Goal: Information Seeking & Learning: Learn about a topic

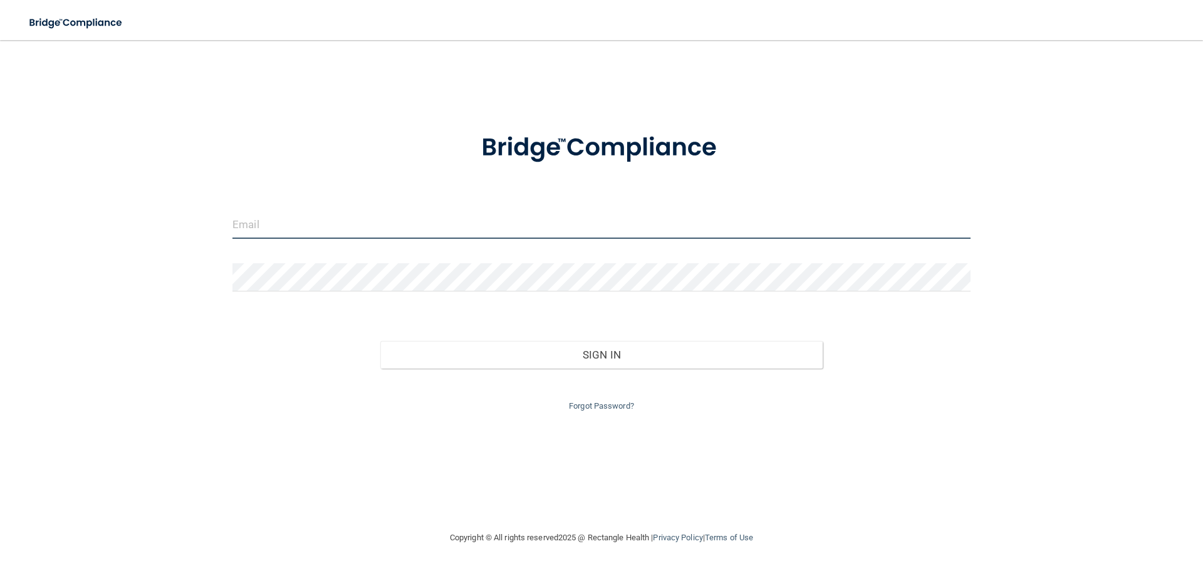
click at [347, 226] on input "email" at bounding box center [602, 225] width 738 height 28
type input "[EMAIL_ADDRESS][DOMAIN_NAME]"
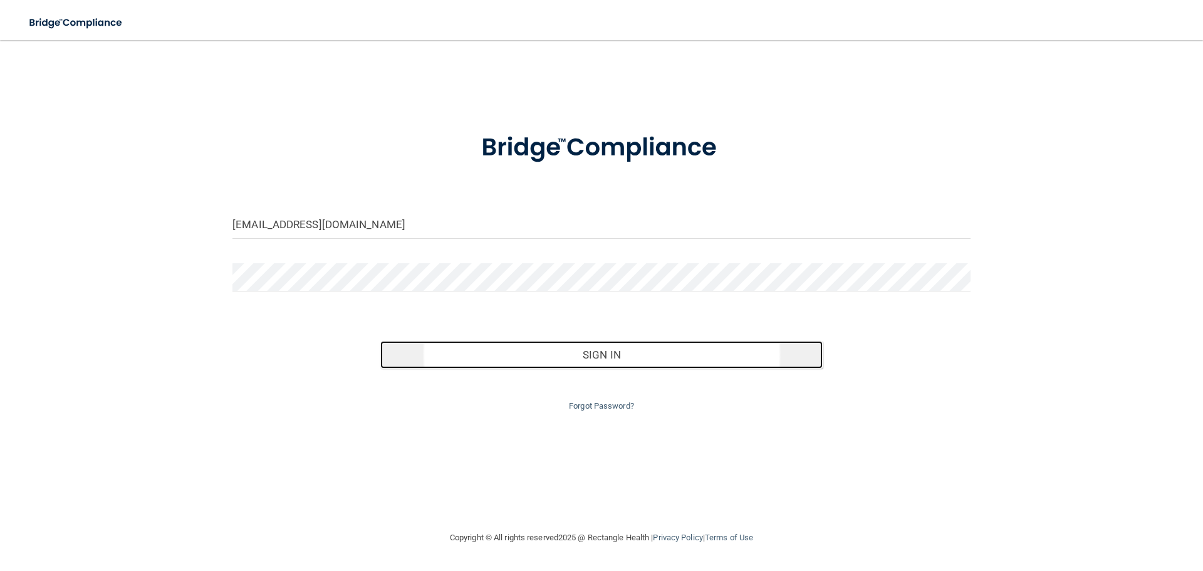
click at [572, 357] on button "Sign In" at bounding box center [601, 355] width 443 height 28
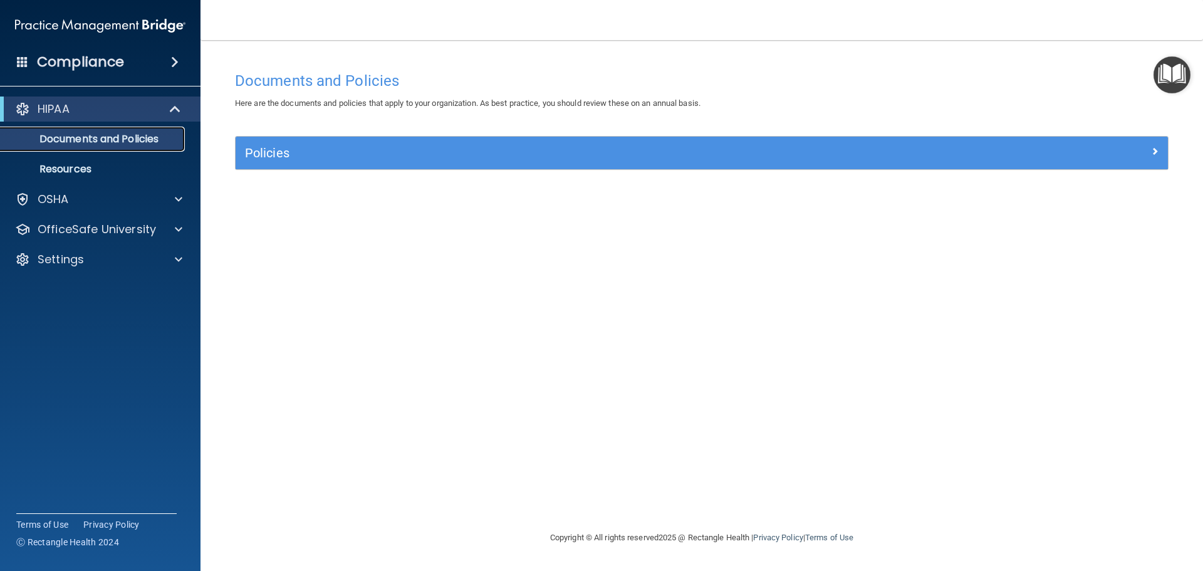
click at [144, 138] on p "Documents and Policies" at bounding box center [93, 139] width 171 height 13
click at [177, 65] on span at bounding box center [175, 62] width 8 height 15
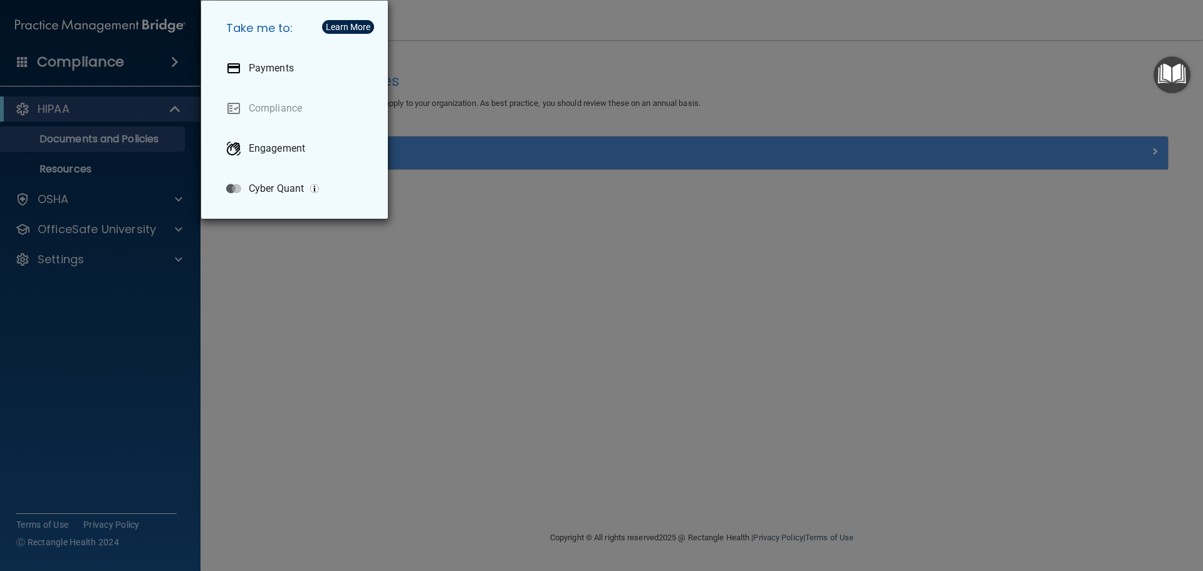
click at [173, 62] on div "Take me to: Payments Compliance Engagement Cyber Quant" at bounding box center [601, 285] width 1203 height 571
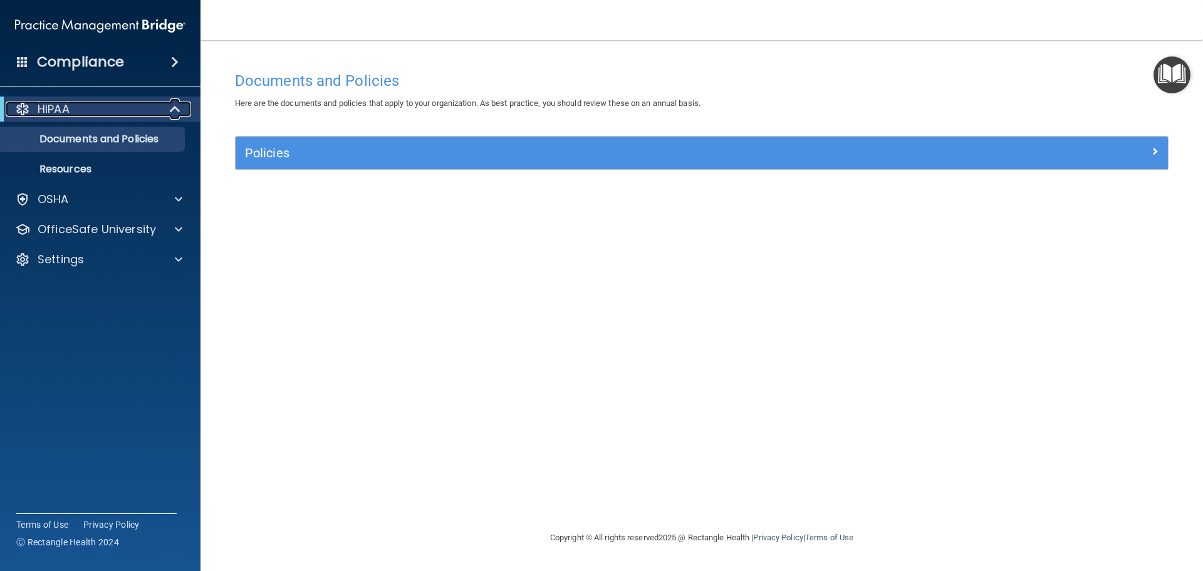
click at [169, 108] on div at bounding box center [175, 109] width 31 height 15
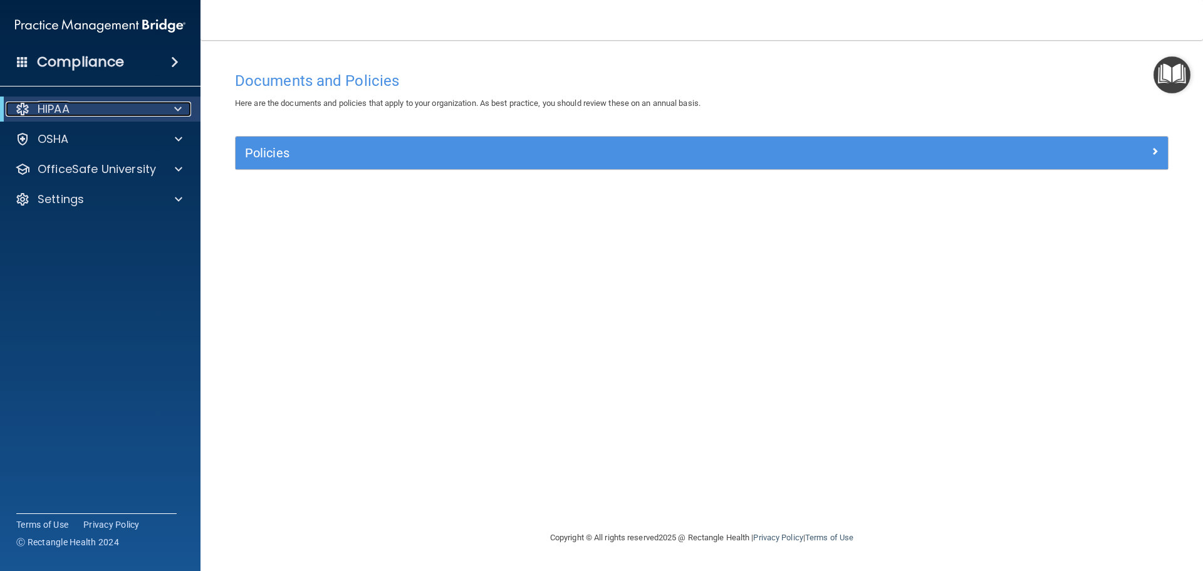
click at [172, 109] on div at bounding box center [175, 109] width 31 height 15
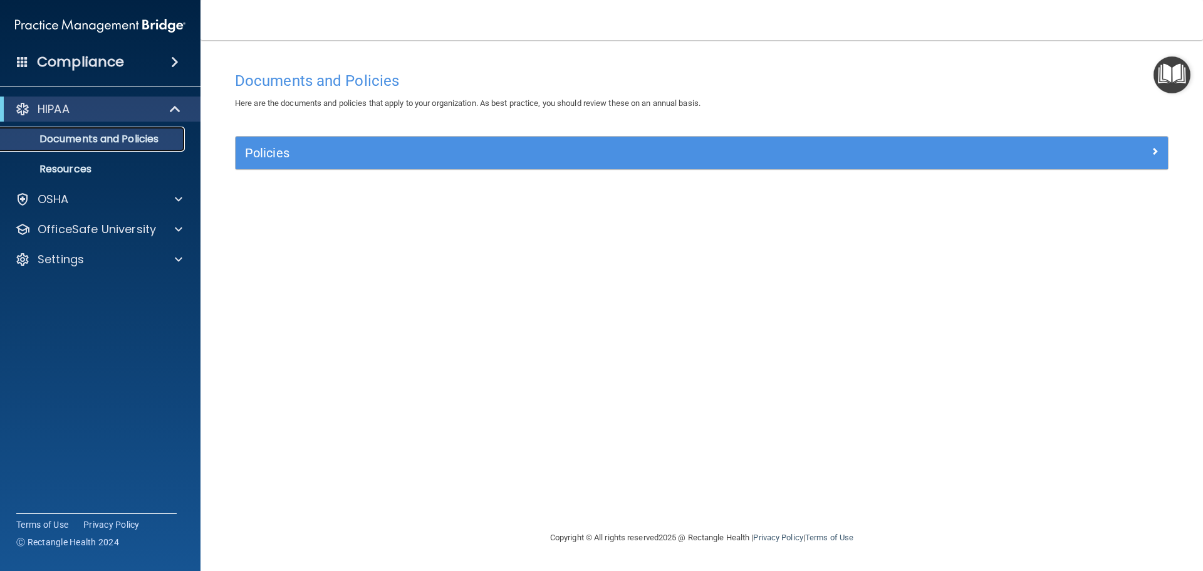
click at [150, 138] on p "Documents and Policies" at bounding box center [93, 139] width 171 height 13
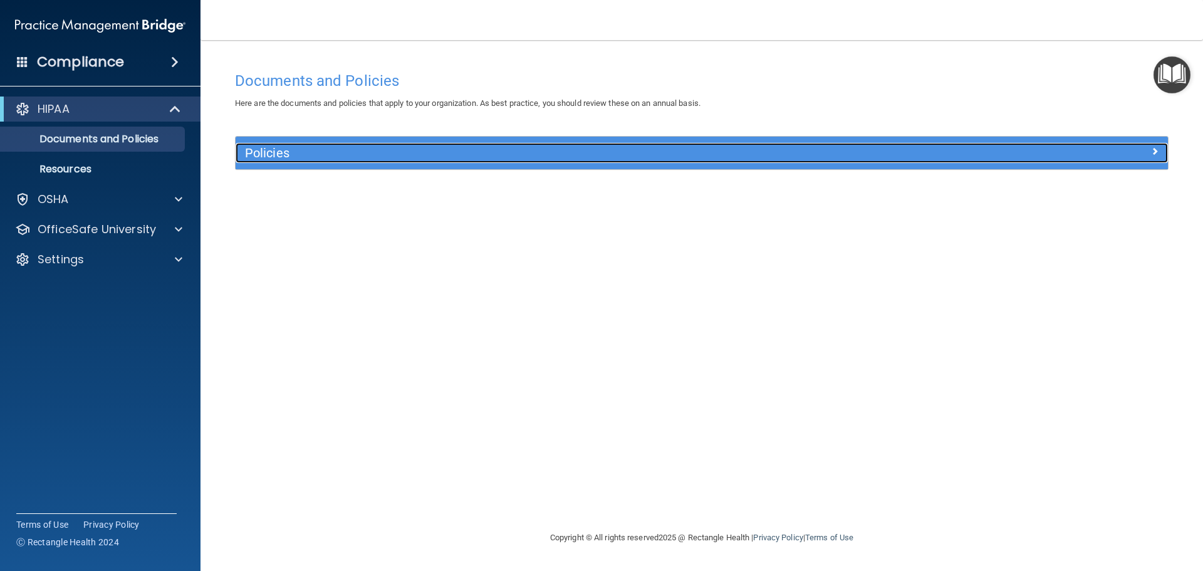
click at [382, 150] on h5 "Policies" at bounding box center [585, 153] width 681 height 14
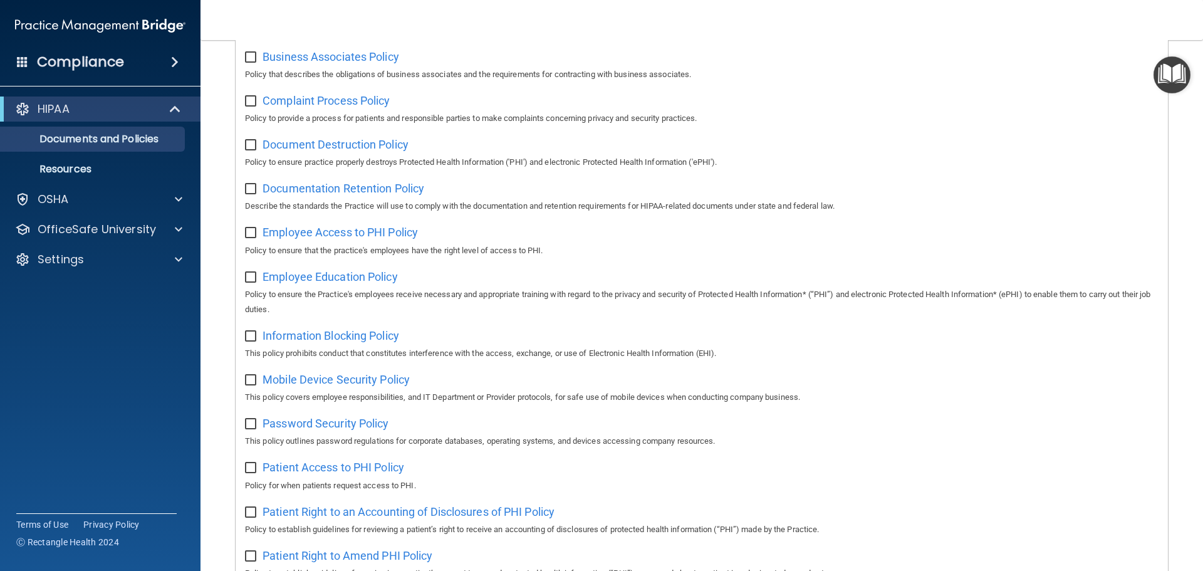
scroll to position [185, 0]
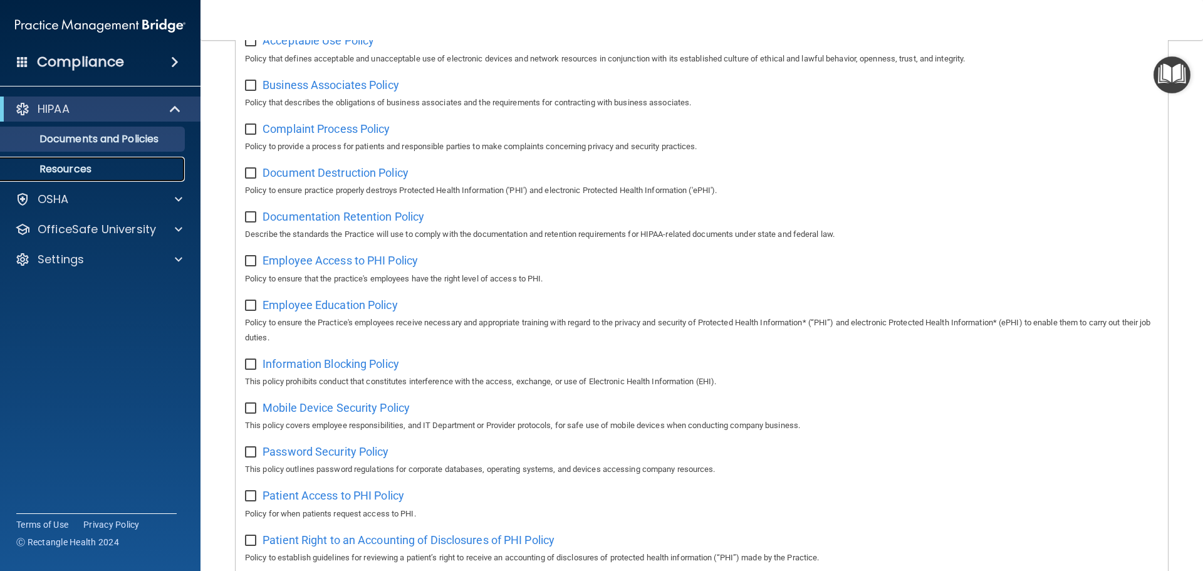
click at [85, 170] on p "Resources" at bounding box center [93, 169] width 171 height 13
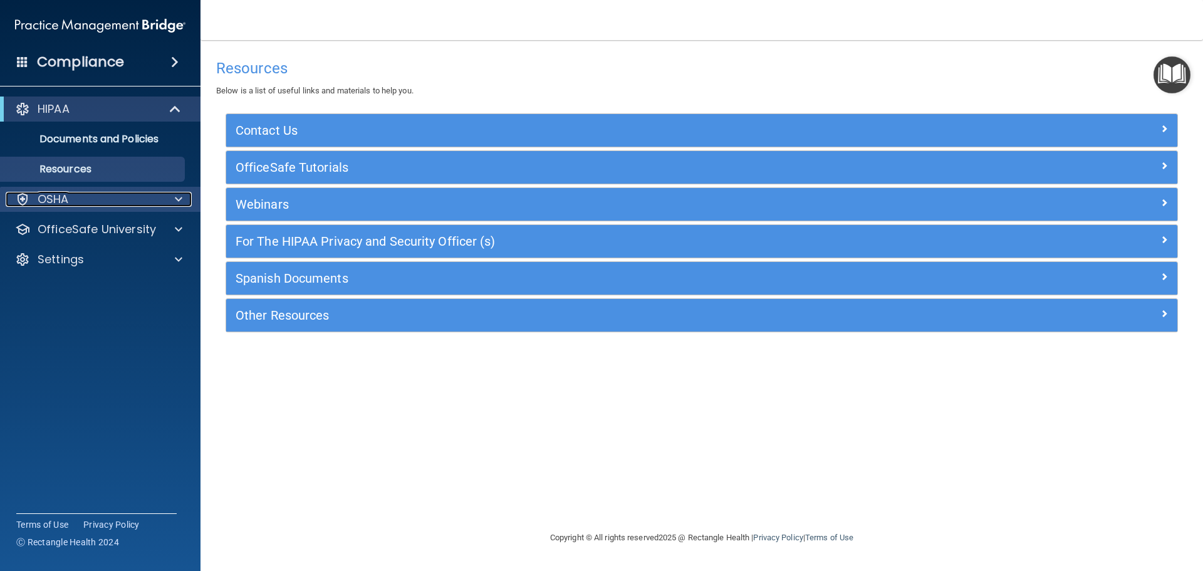
click at [66, 197] on p "OSHA" at bounding box center [53, 199] width 31 height 15
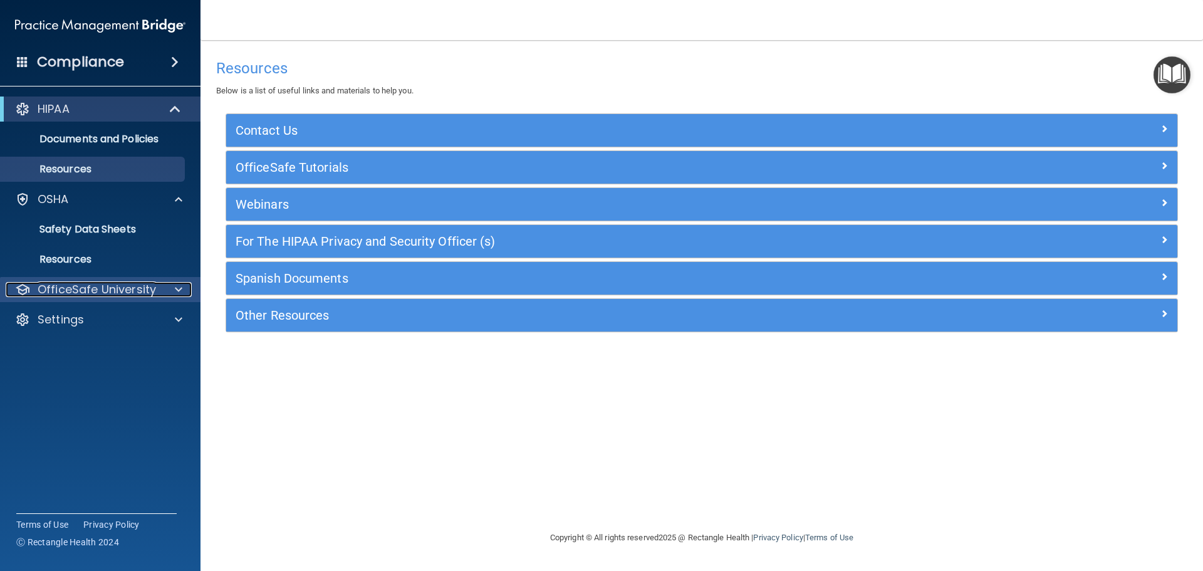
click at [105, 287] on p "OfficeSafe University" at bounding box center [97, 289] width 118 height 15
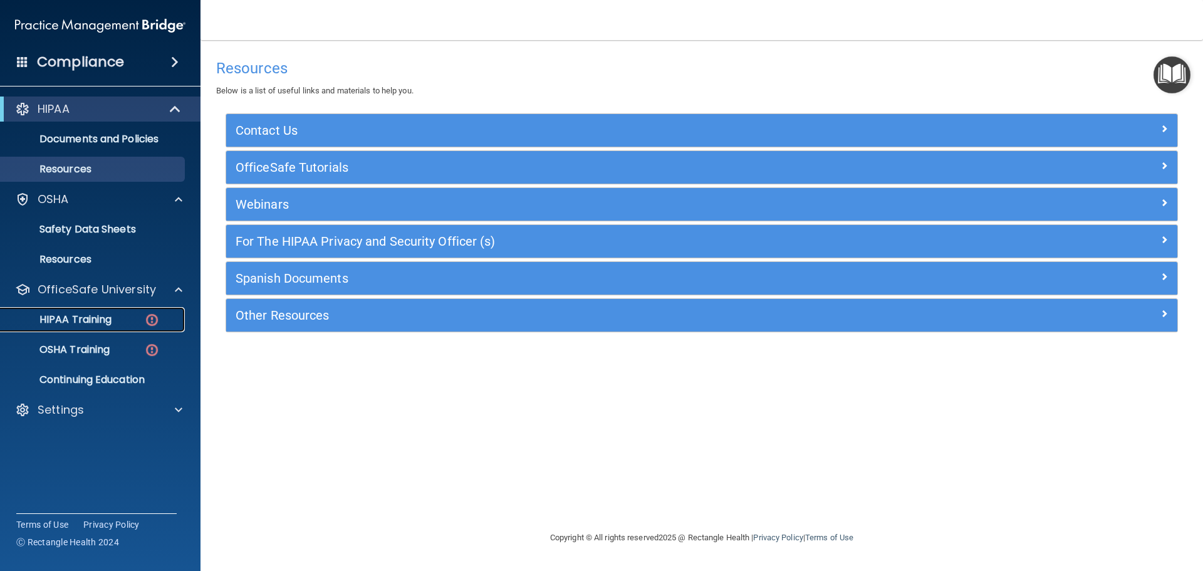
click at [108, 322] on p "HIPAA Training" at bounding box center [59, 319] width 103 height 13
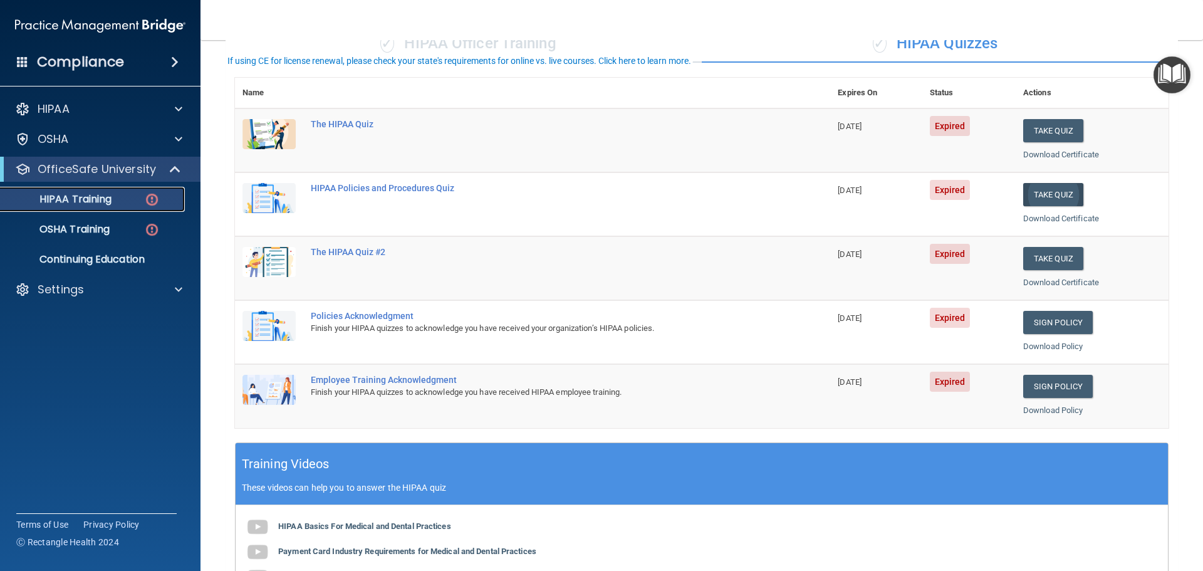
scroll to position [125, 0]
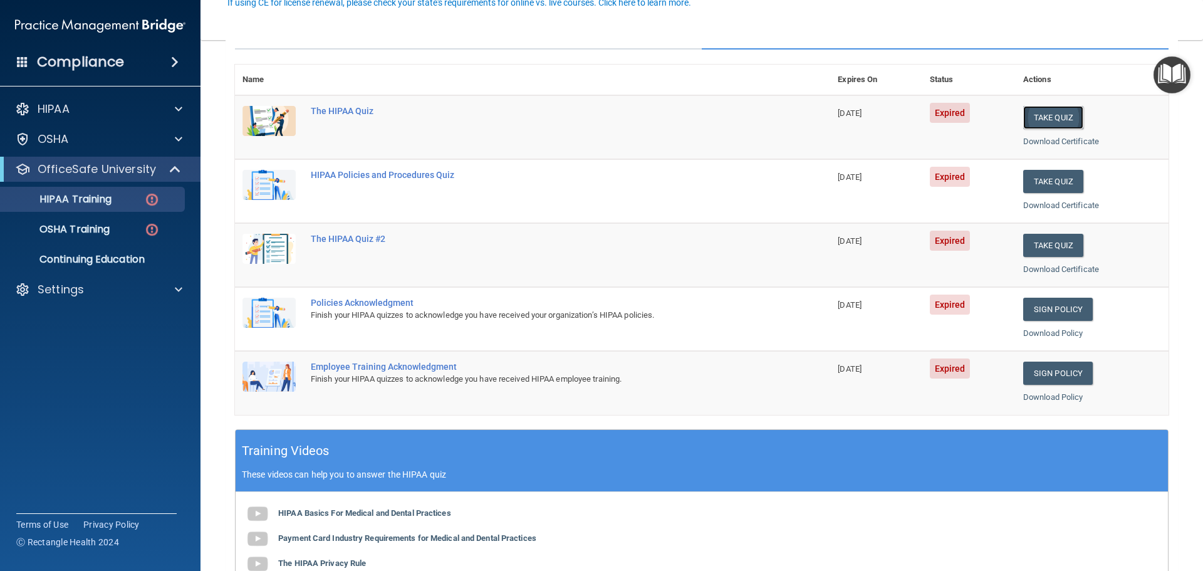
click at [1058, 117] on button "Take Quiz" at bounding box center [1054, 117] width 60 height 23
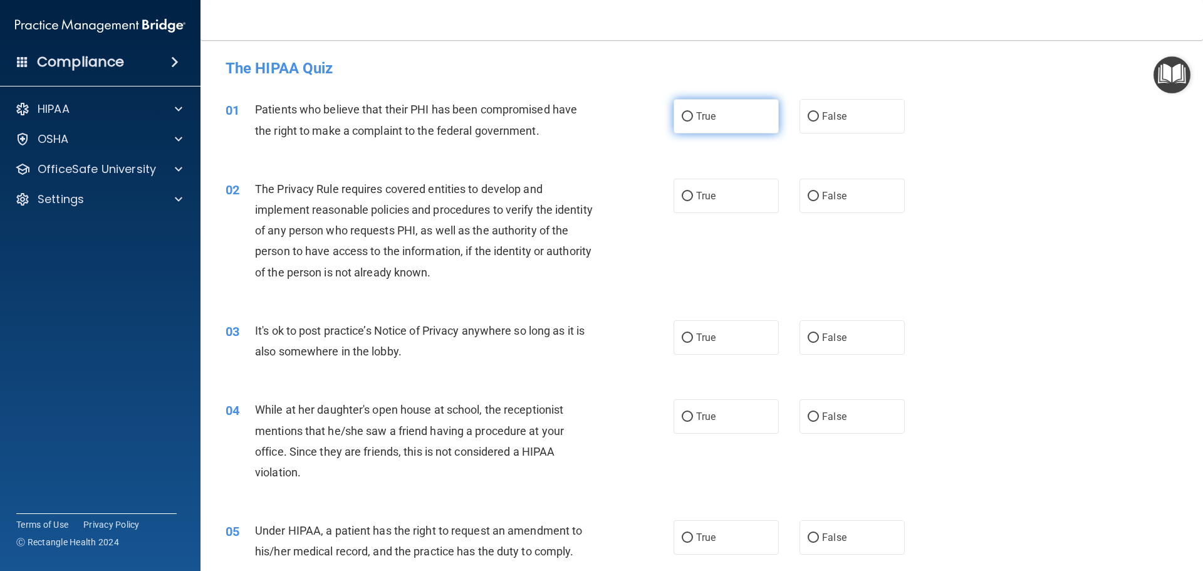
click at [686, 113] on input "True" at bounding box center [687, 116] width 11 height 9
radio input "true"
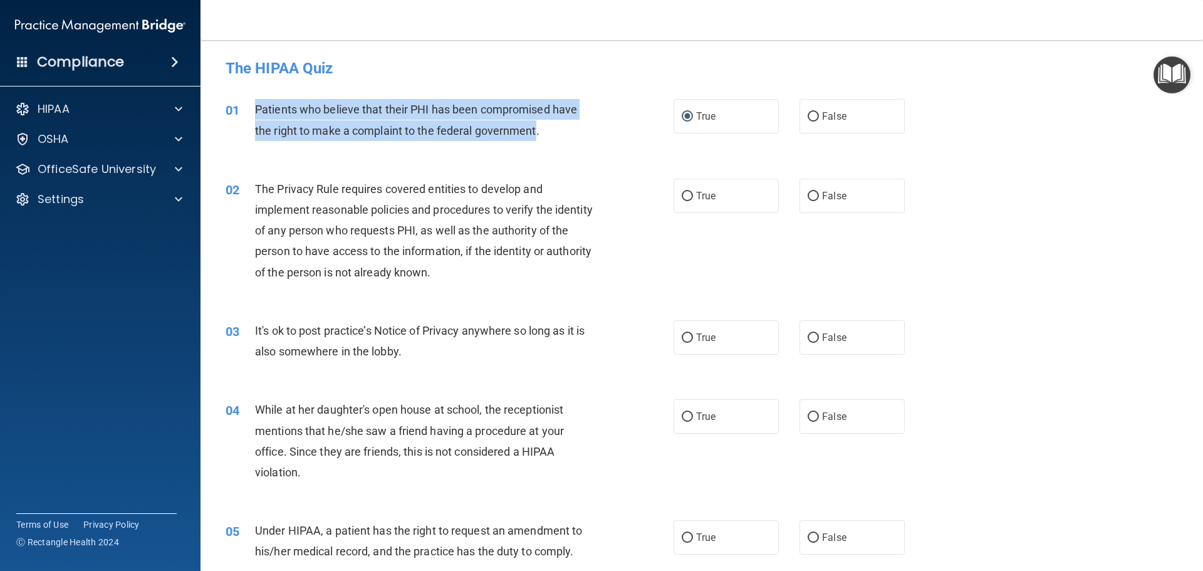
drag, startPoint x: 535, startPoint y: 130, endPoint x: 256, endPoint y: 108, distance: 279.8
click at [253, 111] on div "01 Patients who believe that their PHI has been compromised have the right to m…" at bounding box center [450, 123] width 486 height 48
copy div "Patients who believe that their PHI has been compromised have the right to make…"
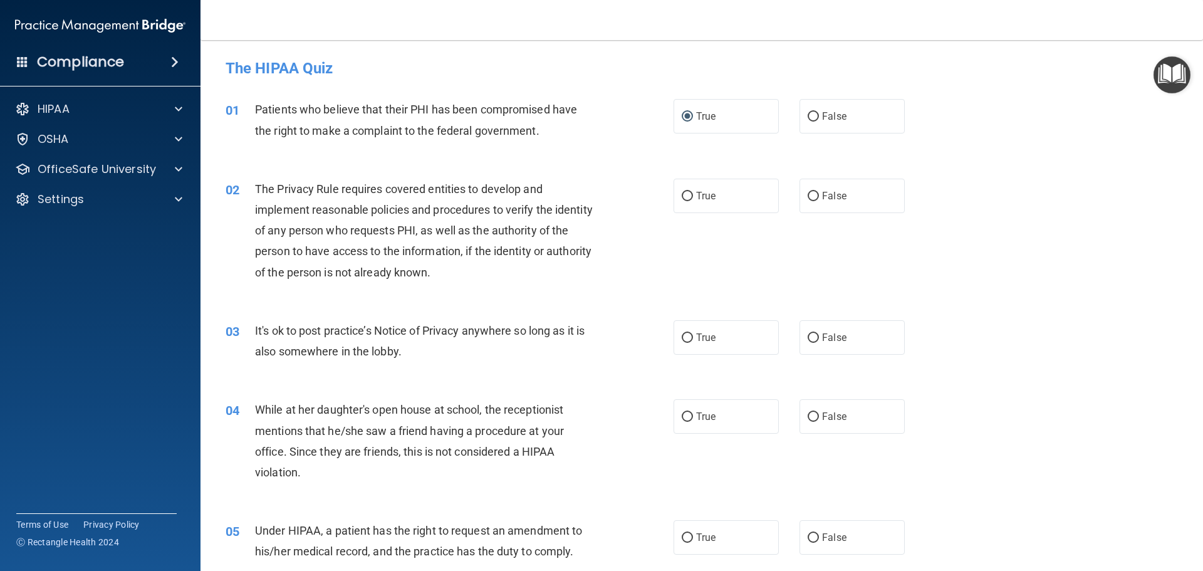
click at [582, 139] on div "Patients who believe that their PHI has been compromised have the right to make…" at bounding box center [430, 119] width 350 height 41
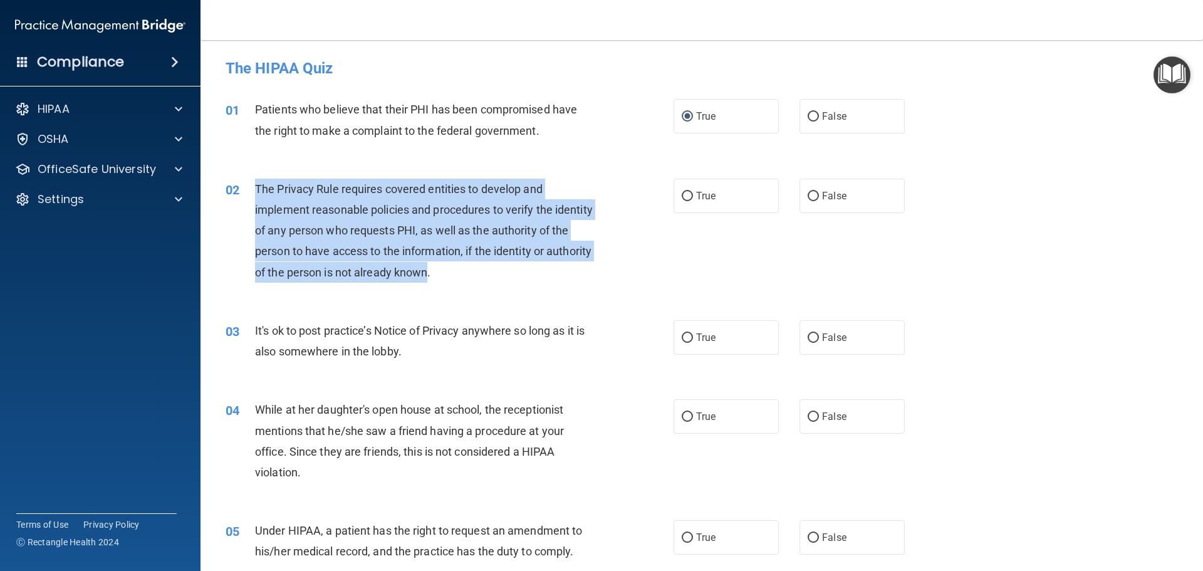
drag, startPoint x: 477, startPoint y: 271, endPoint x: 256, endPoint y: 190, distance: 235.2
click at [256, 190] on span "The Privacy Rule requires covered entities to develop and implement reasonable …" at bounding box center [424, 230] width 338 height 97
copy span "The Privacy Rule requires covered entities to develop and implement reasonable …"
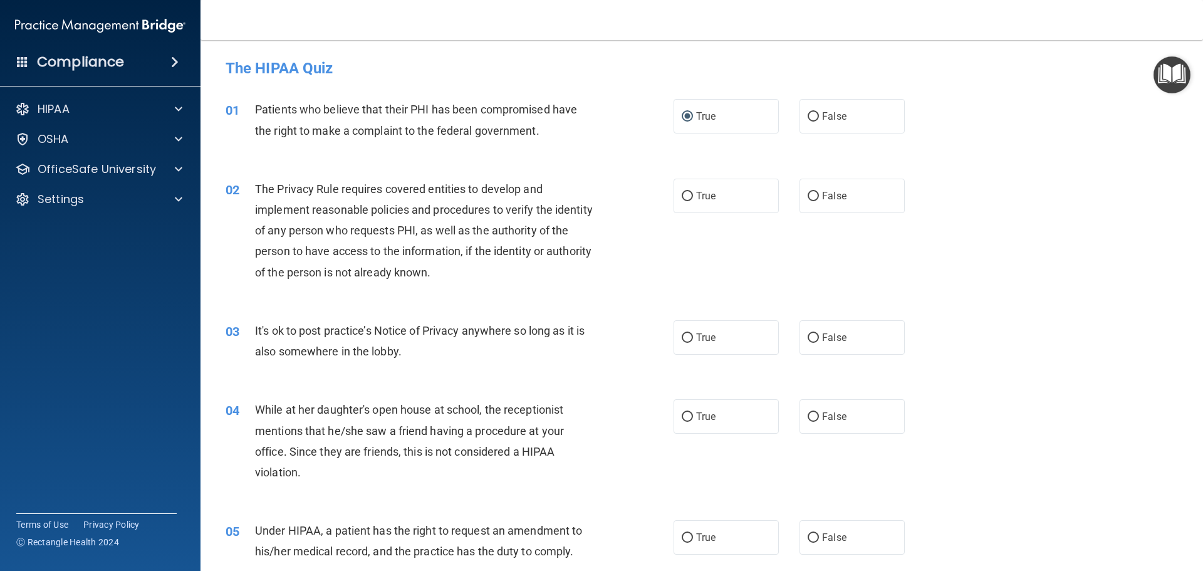
click at [558, 273] on div "The Privacy Rule requires covered entities to develop and implement reasonable …" at bounding box center [430, 231] width 350 height 104
click at [701, 196] on span "True" at bounding box center [705, 196] width 19 height 12
click at [693, 196] on input "True" at bounding box center [687, 196] width 11 height 9
radio input "true"
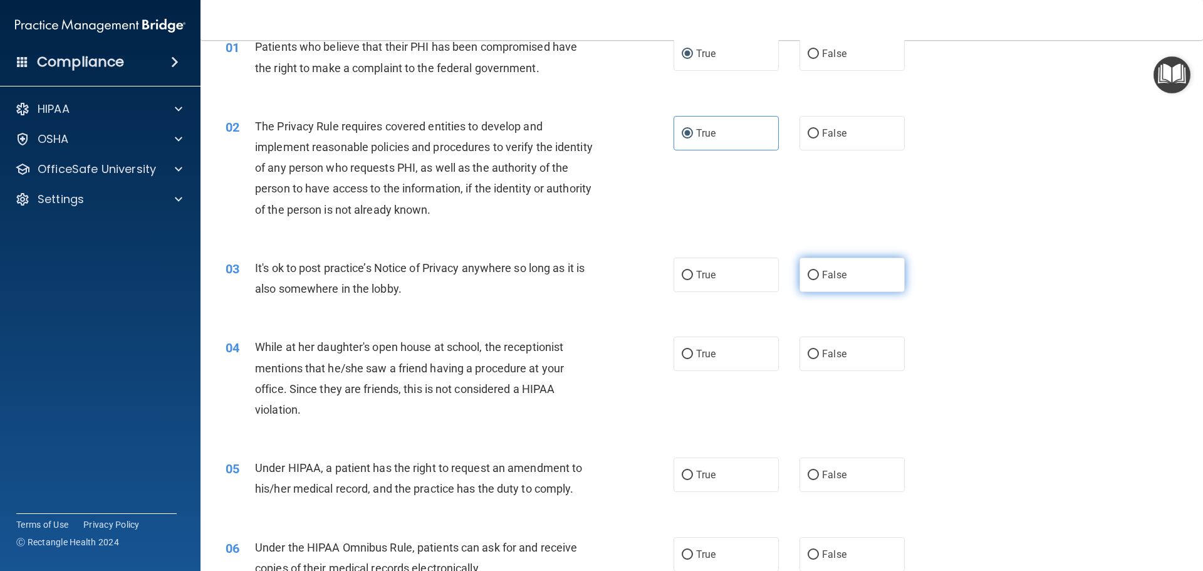
click at [832, 285] on label "False" at bounding box center [852, 275] width 105 height 34
click at [819, 280] on input "False" at bounding box center [813, 275] width 11 height 9
radio input "true"
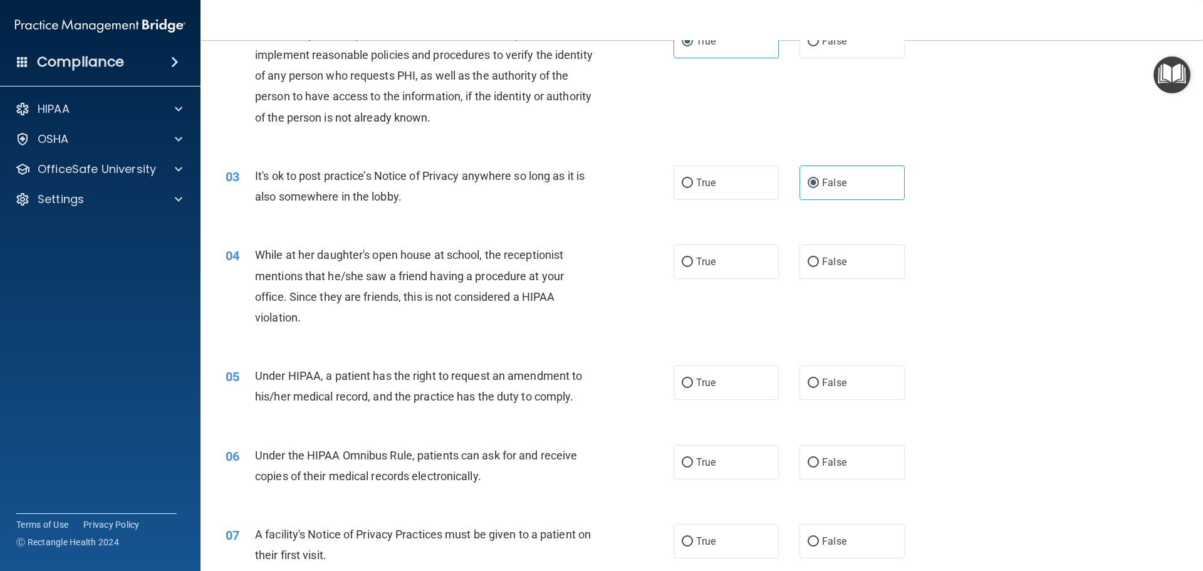
scroll to position [188, 0]
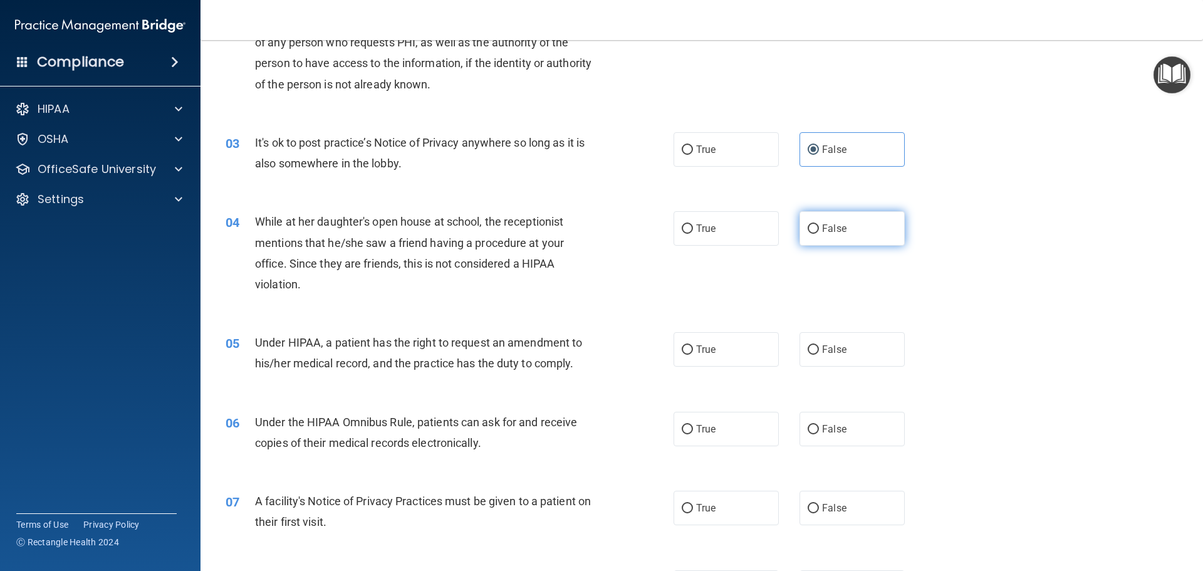
click at [826, 226] on span "False" at bounding box center [834, 229] width 24 height 12
click at [819, 226] on input "False" at bounding box center [813, 228] width 11 height 9
radio input "true"
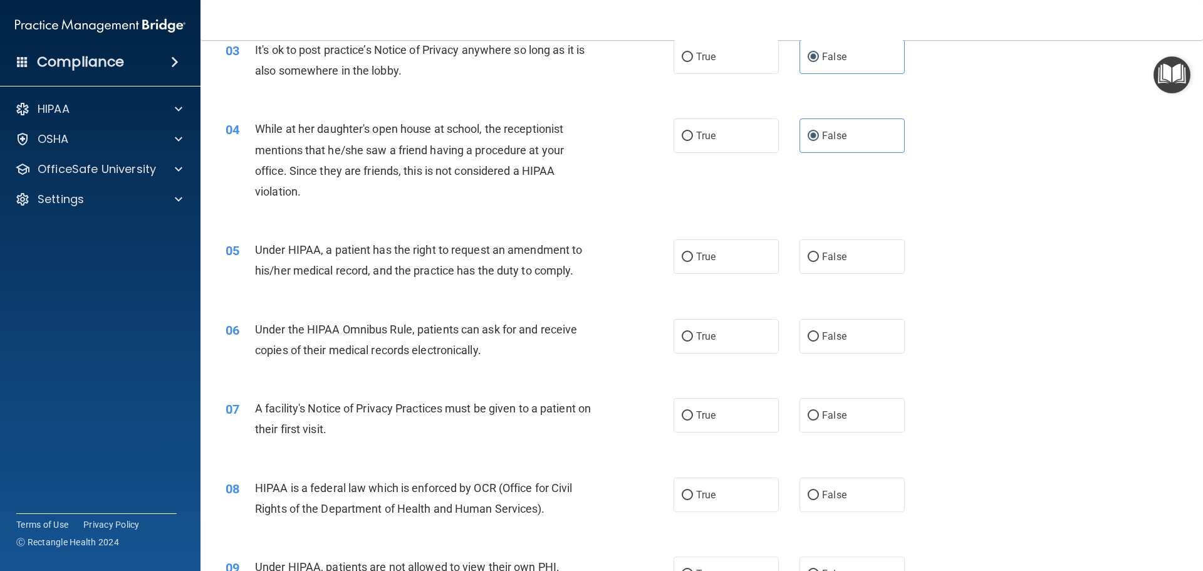
scroll to position [313, 0]
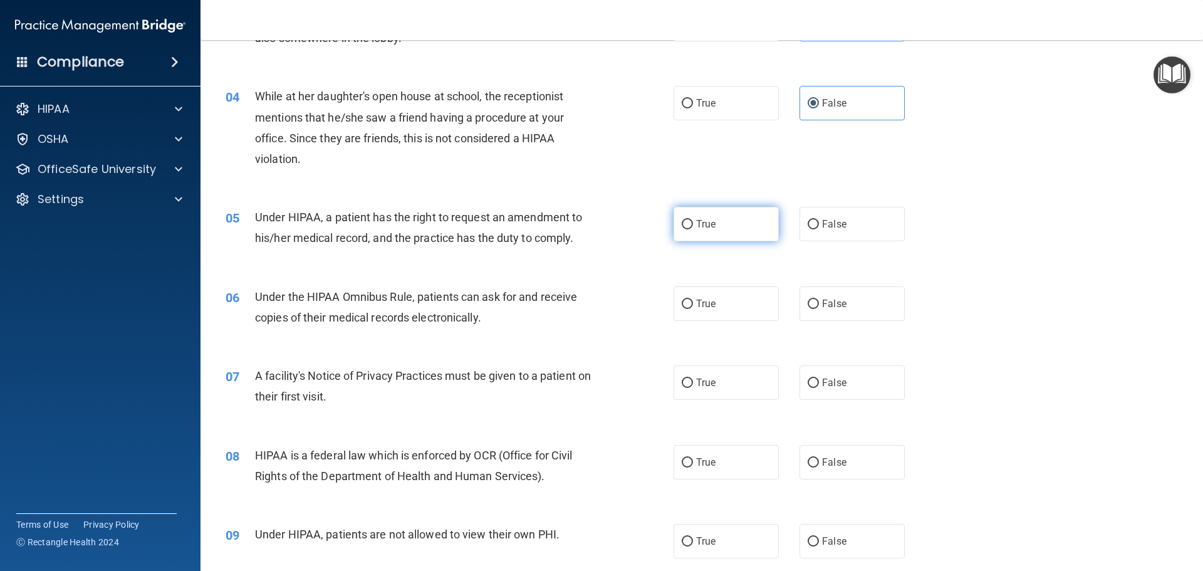
click at [702, 214] on label "True" at bounding box center [726, 224] width 105 height 34
click at [693, 220] on input "True" at bounding box center [687, 224] width 11 height 9
radio input "true"
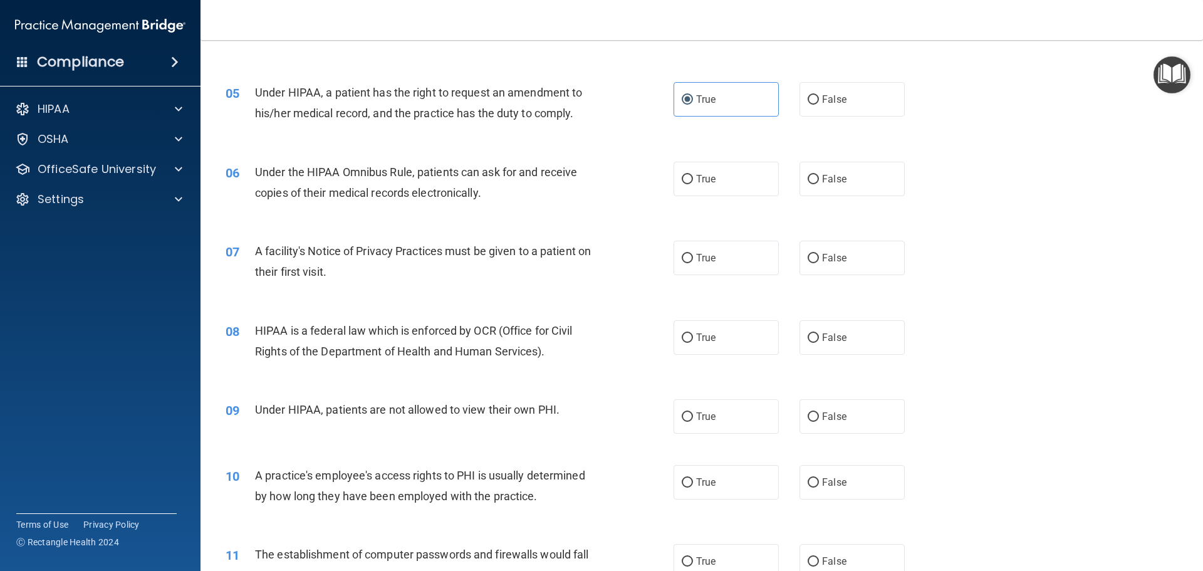
scroll to position [439, 0]
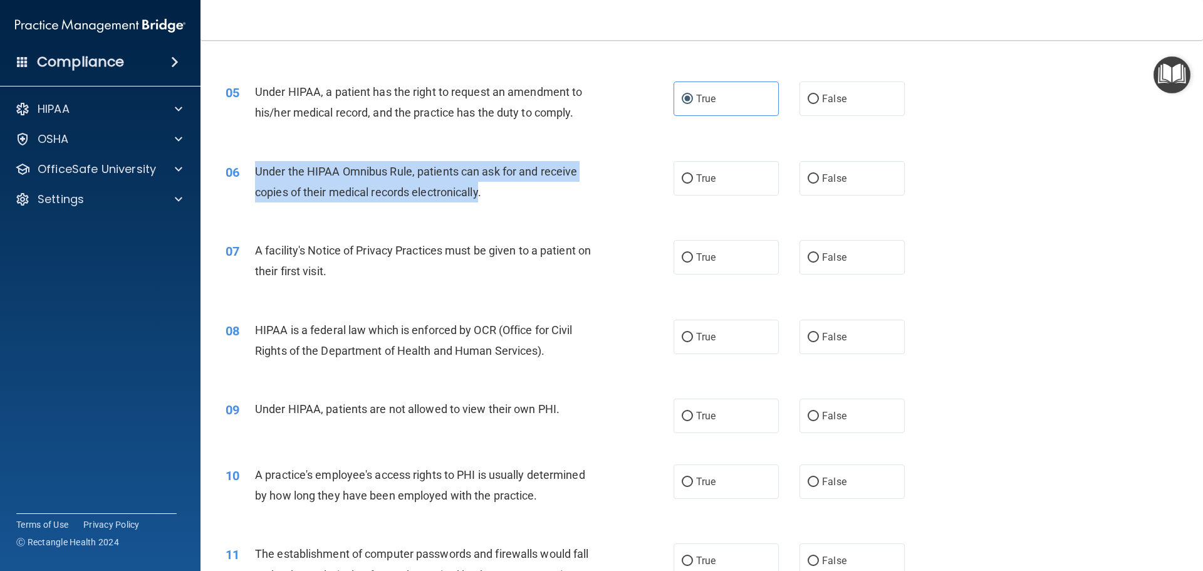
drag, startPoint x: 480, startPoint y: 194, endPoint x: 254, endPoint y: 166, distance: 227.3
click at [255, 166] on span "Under the HIPAA Omnibus Rule, patients can ask for and receive copies of their …" at bounding box center [416, 182] width 322 height 34
copy span "Under the HIPAA Omnibus Rule, patients can ask for and receive copies of their …"
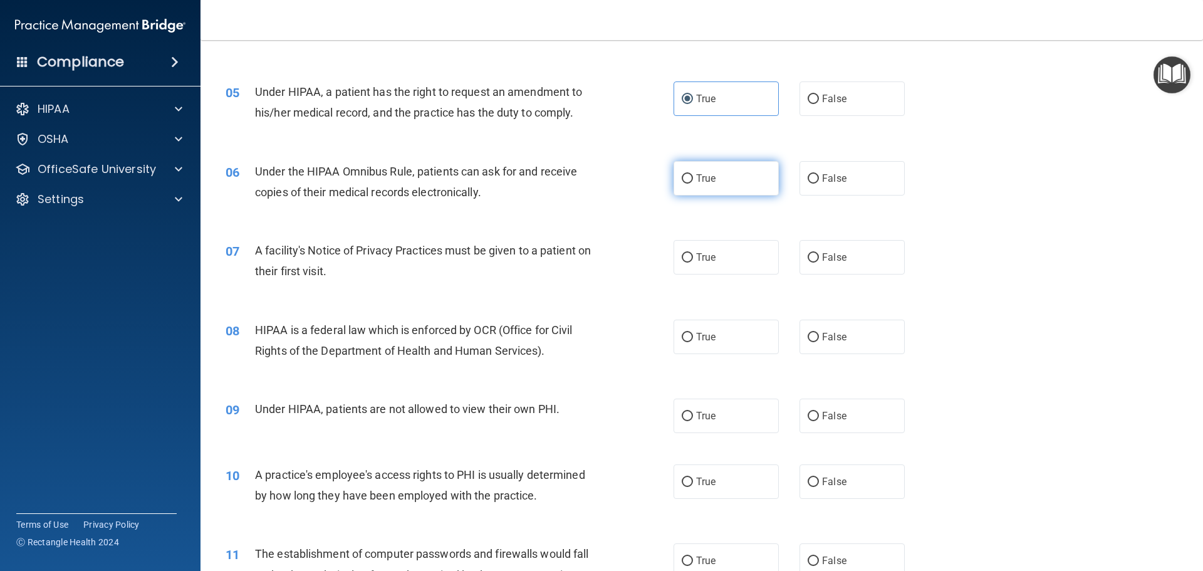
click at [696, 174] on span "True" at bounding box center [705, 178] width 19 height 12
click at [693, 174] on input "True" at bounding box center [687, 178] width 11 height 9
radio input "true"
click at [761, 261] on label "True" at bounding box center [726, 257] width 105 height 34
click at [693, 261] on input "True" at bounding box center [687, 257] width 11 height 9
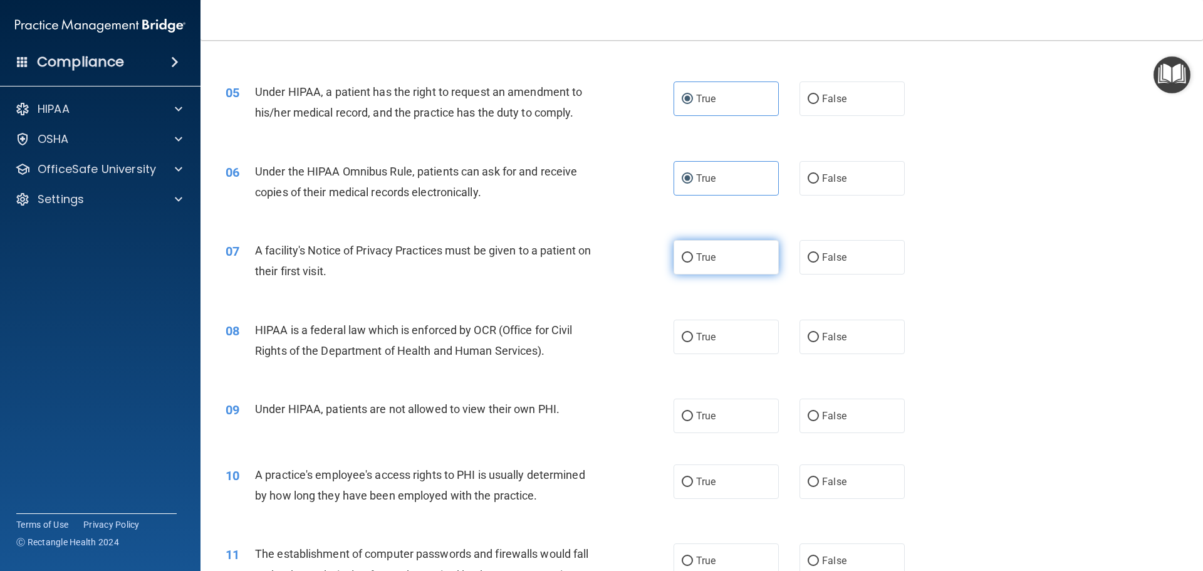
radio input "true"
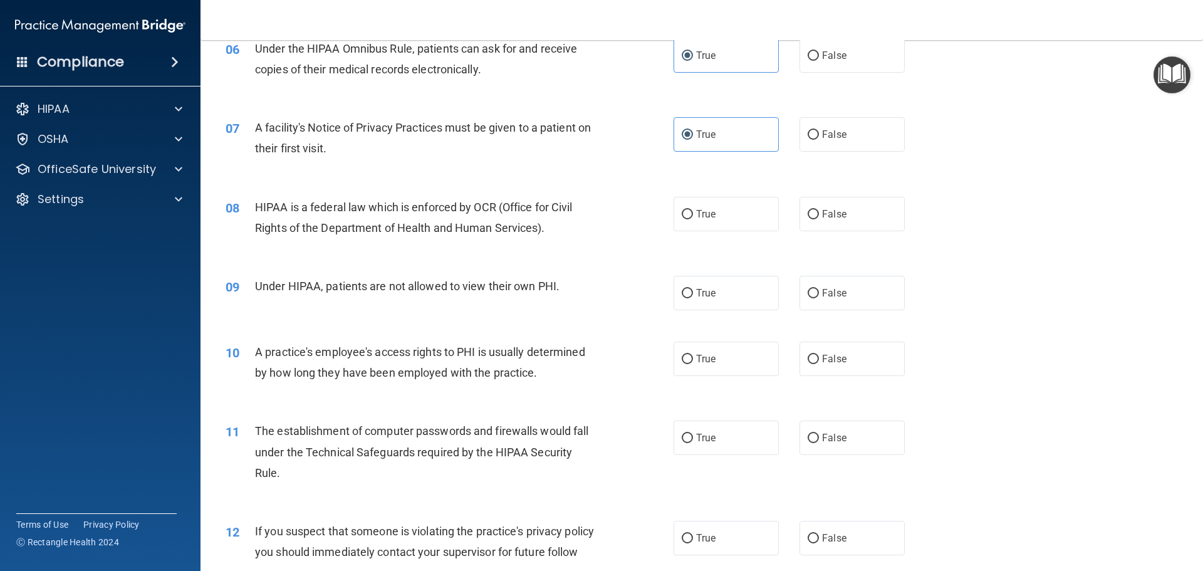
scroll to position [564, 0]
click at [703, 214] on span "True" at bounding box center [705, 212] width 19 height 12
click at [693, 214] on input "True" at bounding box center [687, 211] width 11 height 9
radio input "true"
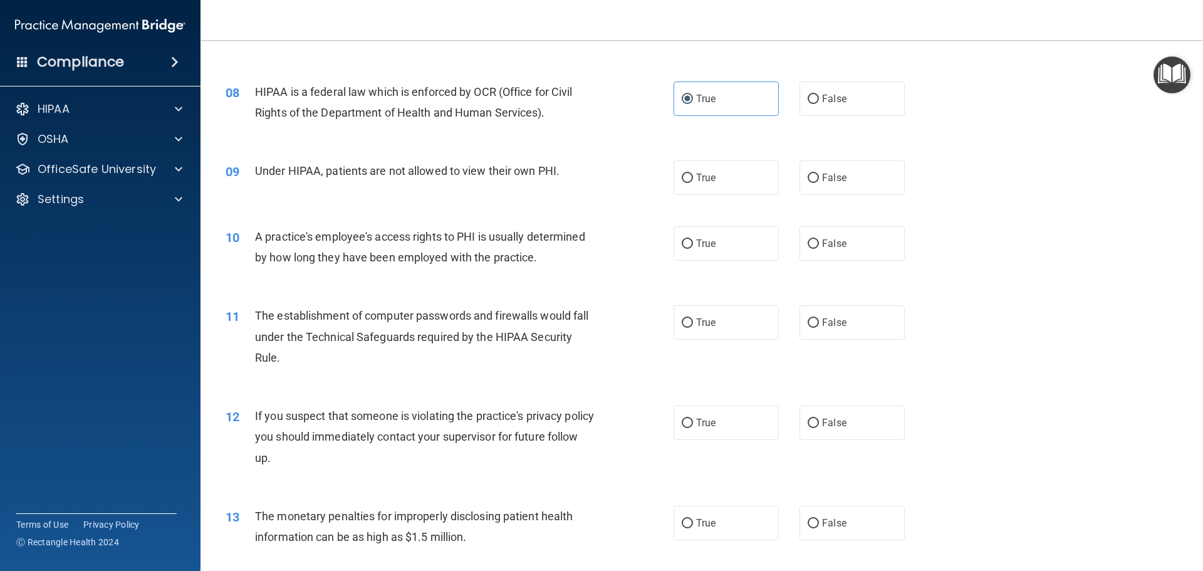
scroll to position [689, 0]
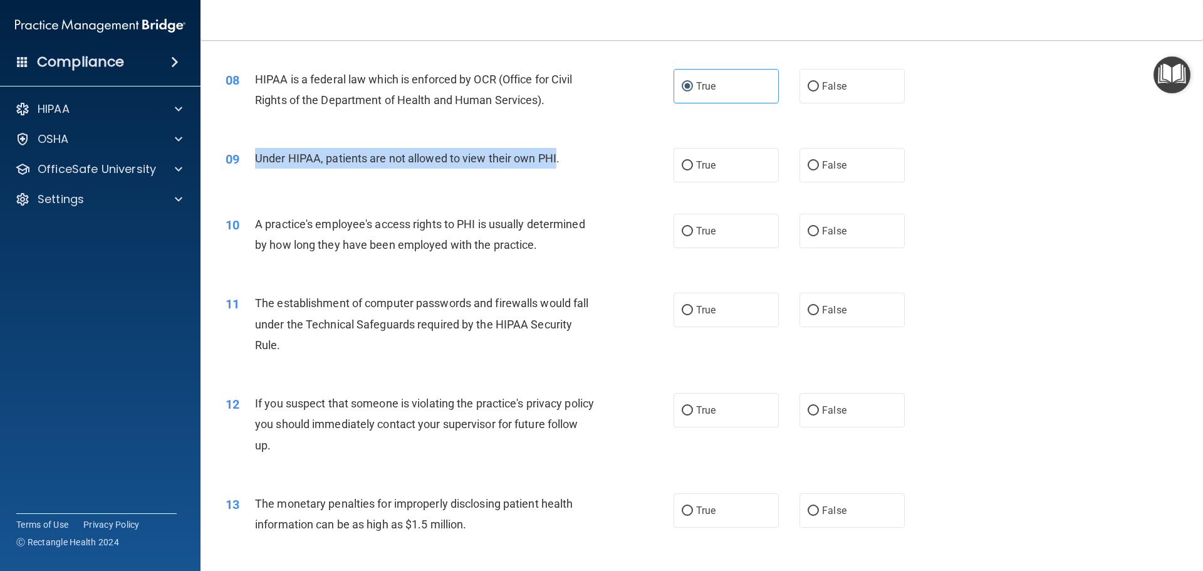
drag, startPoint x: 557, startPoint y: 159, endPoint x: 250, endPoint y: 155, distance: 307.1
click at [250, 155] on div "09 Under HIPAA, patients are not allowed to view their own PHI." at bounding box center [450, 161] width 486 height 27
copy div "Under HIPAA, patients are not allowed to view their own PHI"
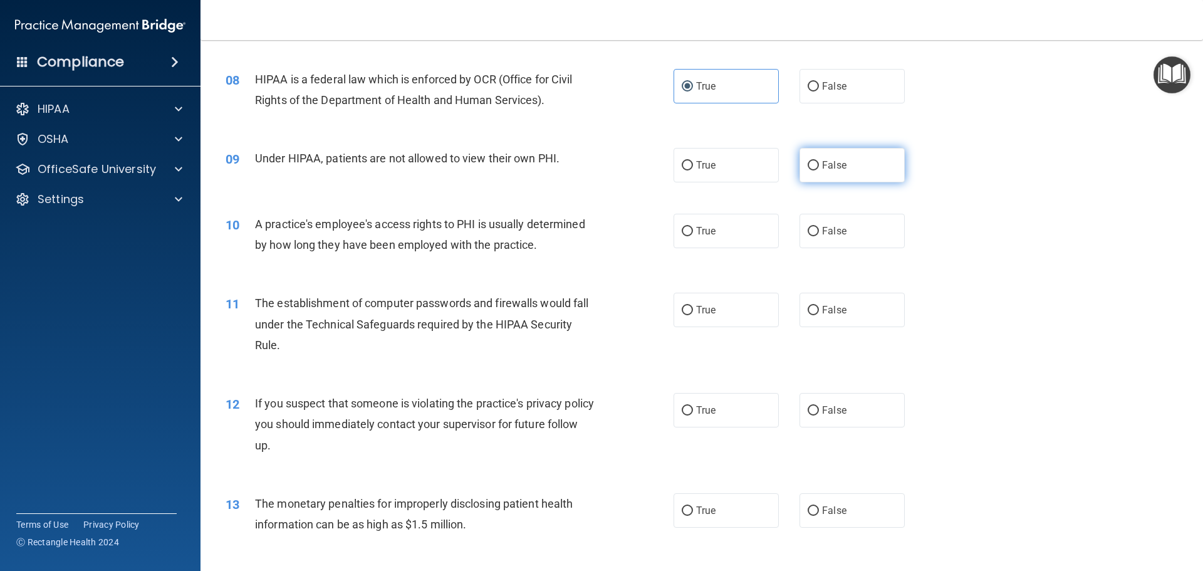
drag, startPoint x: 825, startPoint y: 169, endPoint x: 817, endPoint y: 169, distance: 7.5
click at [822, 169] on span "False" at bounding box center [834, 165] width 24 height 12
click at [813, 167] on input "False" at bounding box center [813, 165] width 11 height 9
radio input "true"
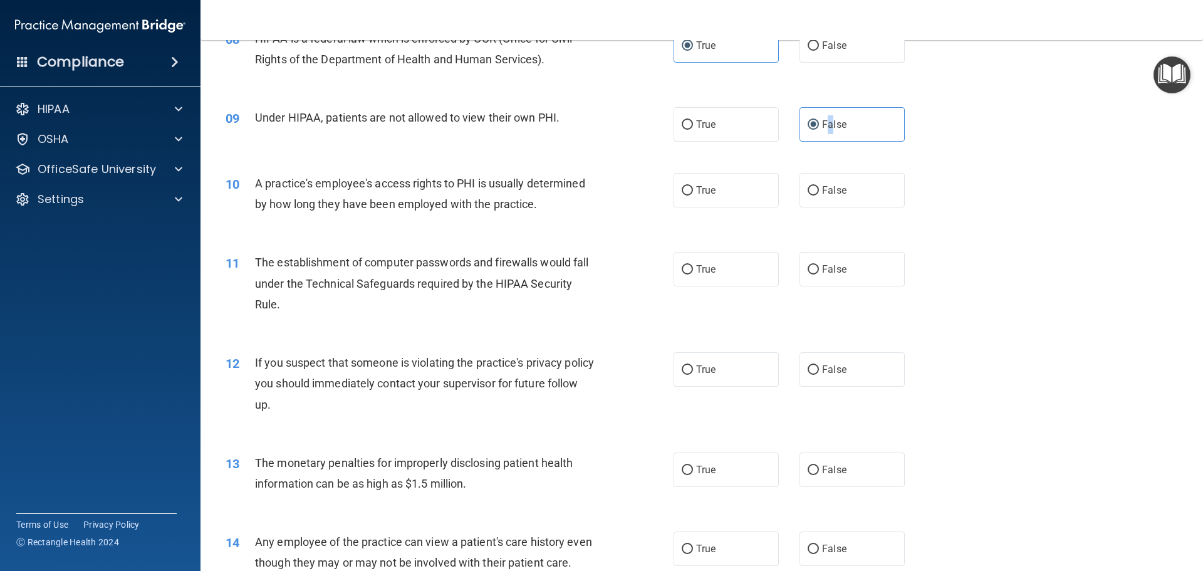
scroll to position [752, 0]
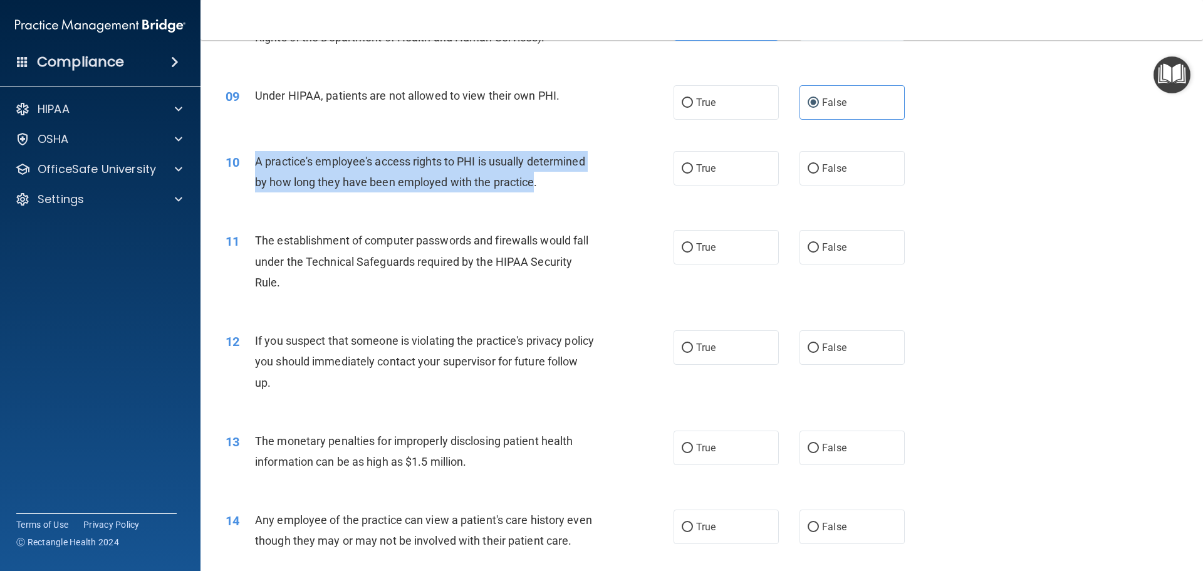
drag, startPoint x: 533, startPoint y: 184, endPoint x: 254, endPoint y: 159, distance: 280.1
click at [255, 159] on span "A practice's employee's access rights to PHI is usually determined by how long …" at bounding box center [420, 172] width 330 height 34
copy span "A practice's employee's access rights to PHI is usually determined by how long …"
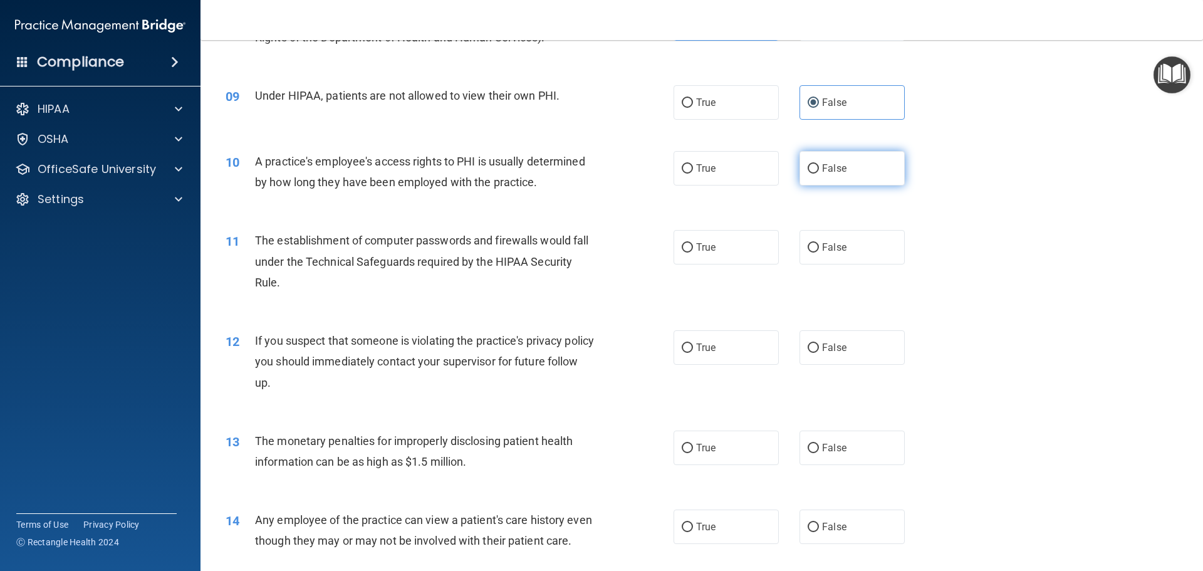
click at [835, 163] on span "False" at bounding box center [834, 168] width 24 height 12
click at [819, 164] on input "False" at bounding box center [813, 168] width 11 height 9
radio input "true"
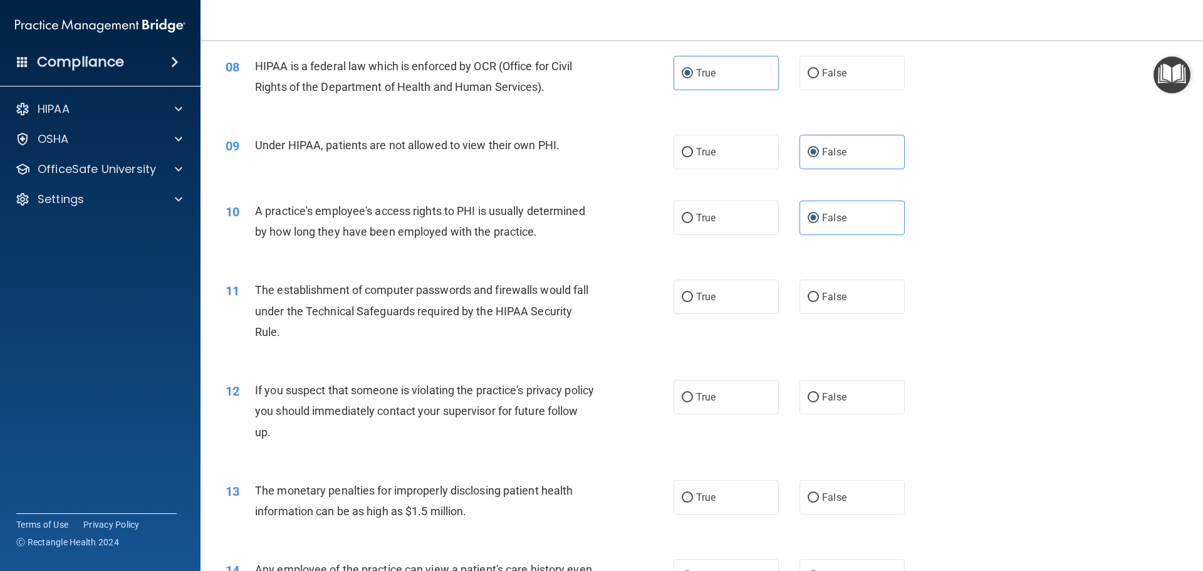
scroll to position [703, 0]
click at [712, 295] on label "True" at bounding box center [726, 296] width 105 height 34
click at [693, 295] on input "True" at bounding box center [687, 296] width 11 height 9
radio input "true"
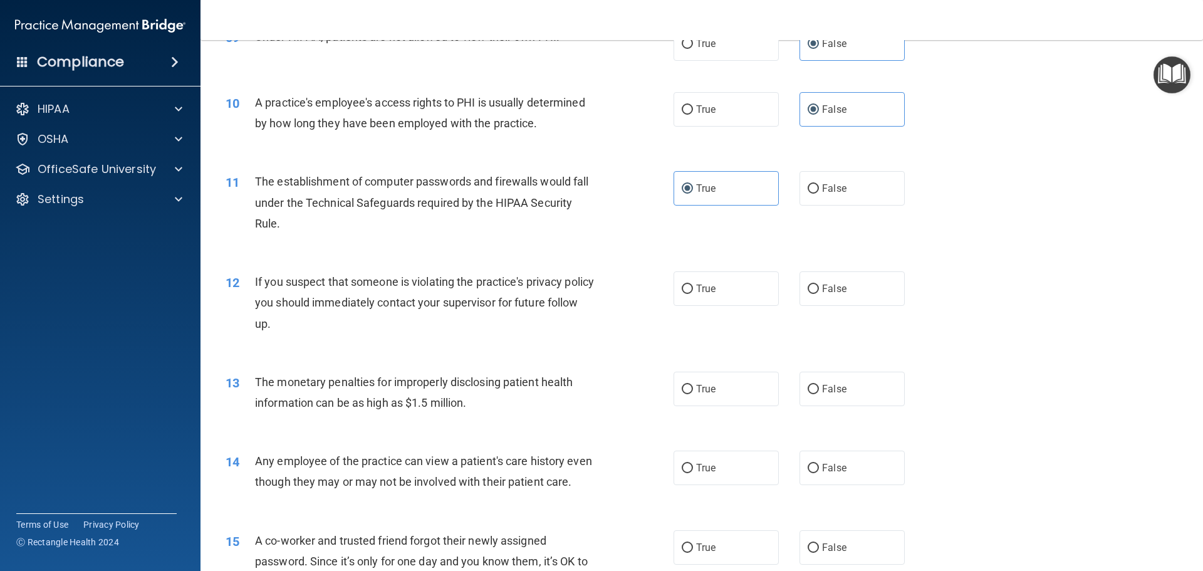
scroll to position [829, 0]
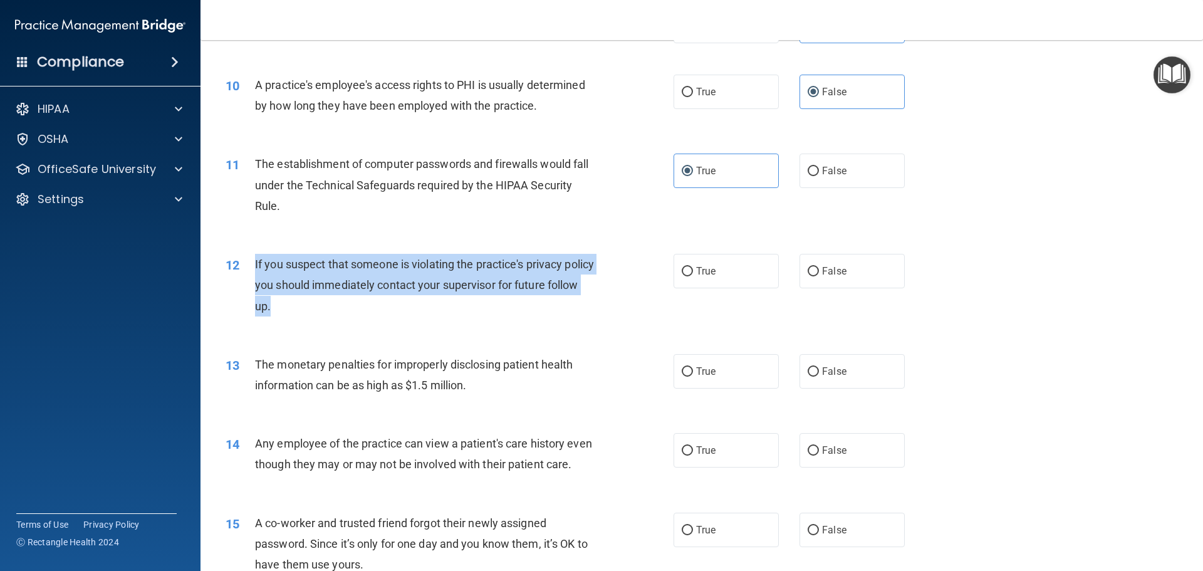
drag, startPoint x: 328, startPoint y: 309, endPoint x: 248, endPoint y: 270, distance: 89.4
click at [248, 270] on div "12 If you suspect that someone is violating the practice's privacy policy you s…" at bounding box center [450, 288] width 486 height 69
copy div "If you suspect that someone is violating the practice's privacy policy you shou…"
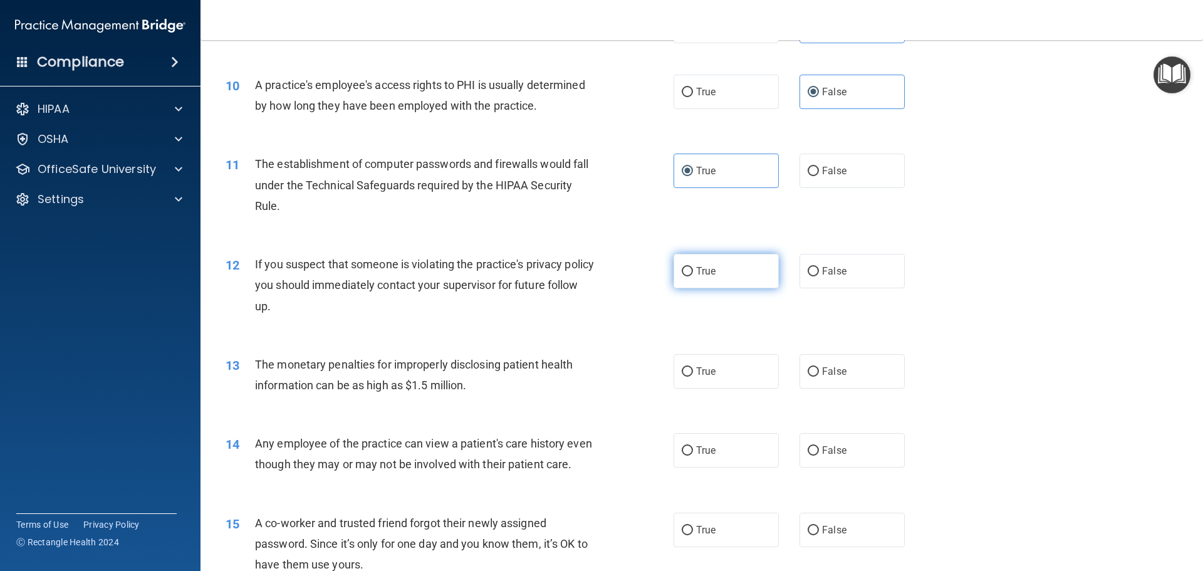
click at [733, 275] on label "True" at bounding box center [726, 271] width 105 height 34
click at [693, 275] on input "True" at bounding box center [687, 271] width 11 height 9
radio input "true"
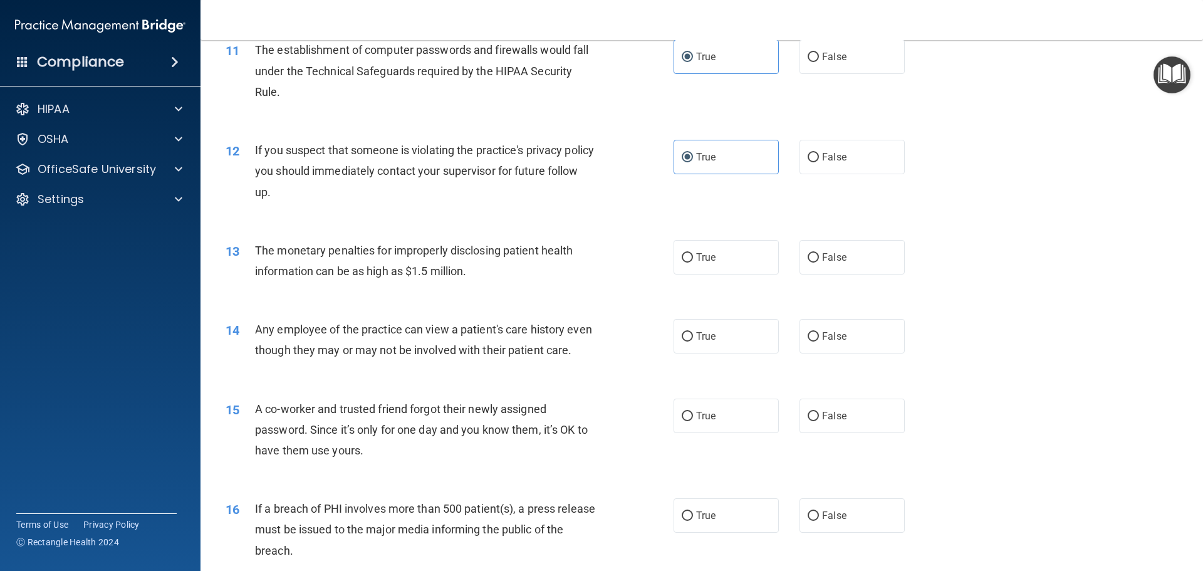
scroll to position [954, 0]
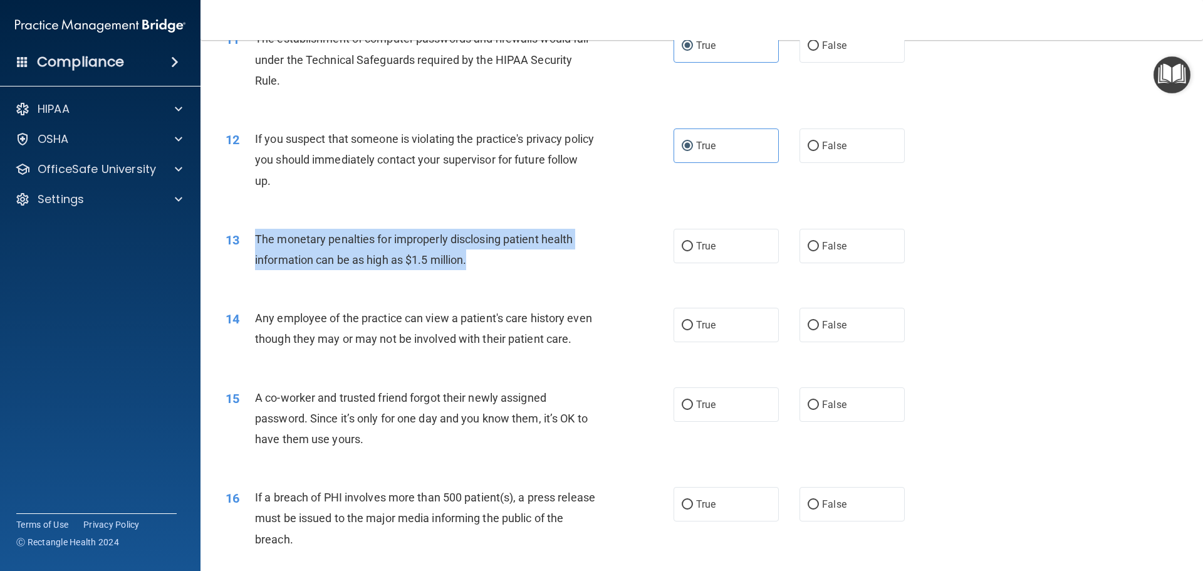
drag, startPoint x: 481, startPoint y: 260, endPoint x: 251, endPoint y: 229, distance: 232.1
click at [251, 229] on div "13 The monetary penalties for improperly disclosing patient health information …" at bounding box center [450, 253] width 486 height 48
copy div "The monetary penalties for improperly disclosing patient health information can…"
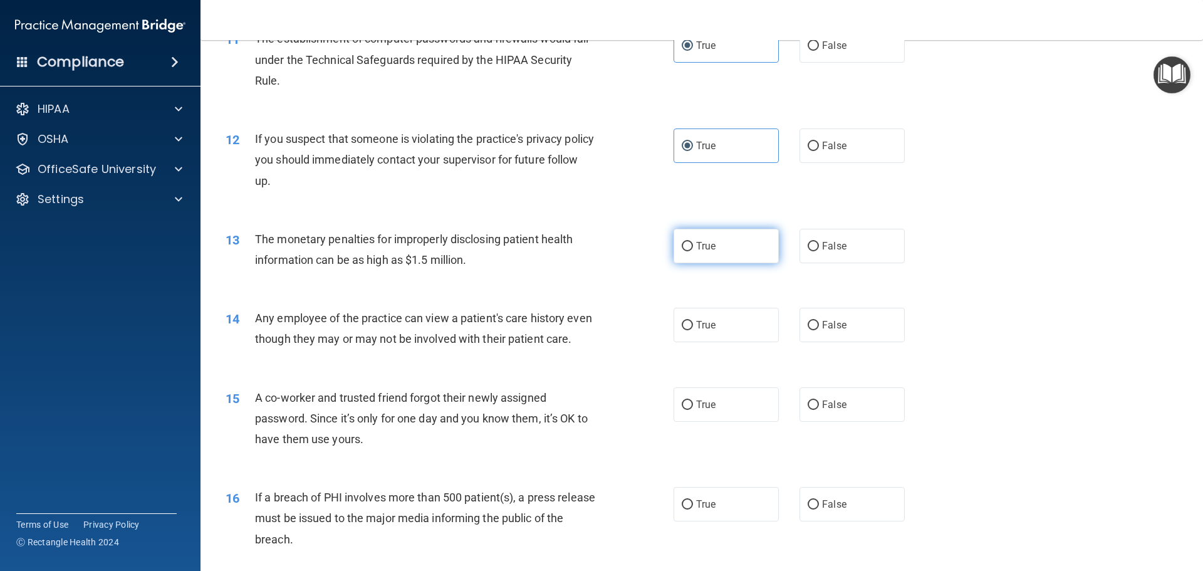
click at [706, 246] on span "True" at bounding box center [705, 246] width 19 height 12
click at [693, 246] on input "True" at bounding box center [687, 246] width 11 height 9
radio input "true"
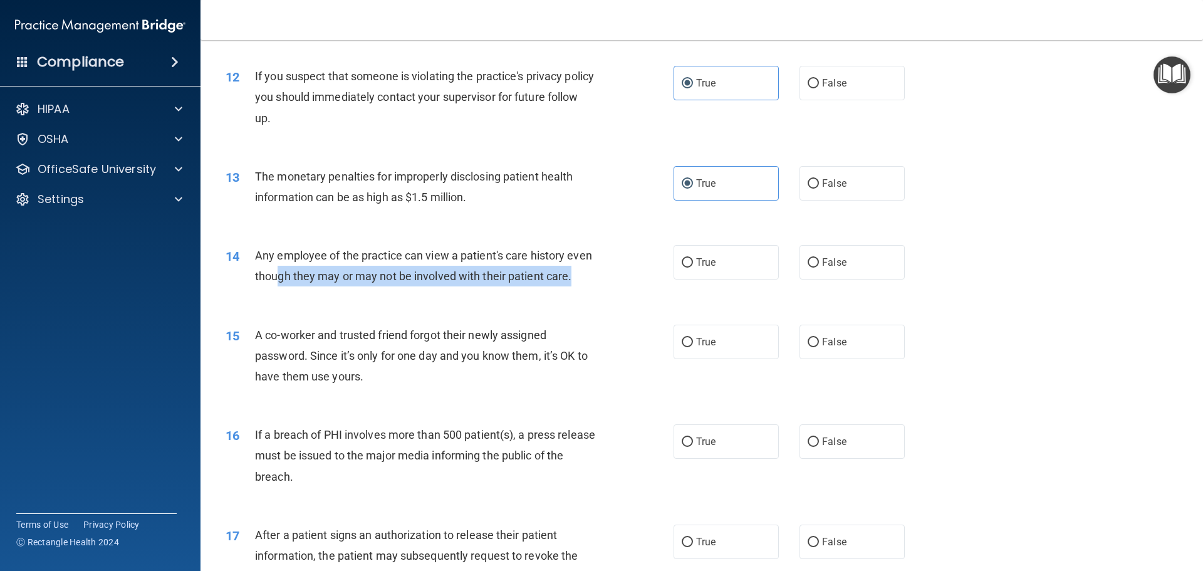
drag, startPoint x: 301, startPoint y: 296, endPoint x: 327, endPoint y: 280, distance: 30.8
click at [317, 282] on div "Any employee of the practice can view a patient's care history even though they…" at bounding box center [430, 265] width 350 height 41
click at [329, 293] on div "14 Any employee of the practice can view a patient's care history even though t…" at bounding box center [450, 269] width 486 height 48
click at [331, 293] on div "14 Any employee of the practice can view a patient's care history even though t…" at bounding box center [450, 269] width 486 height 48
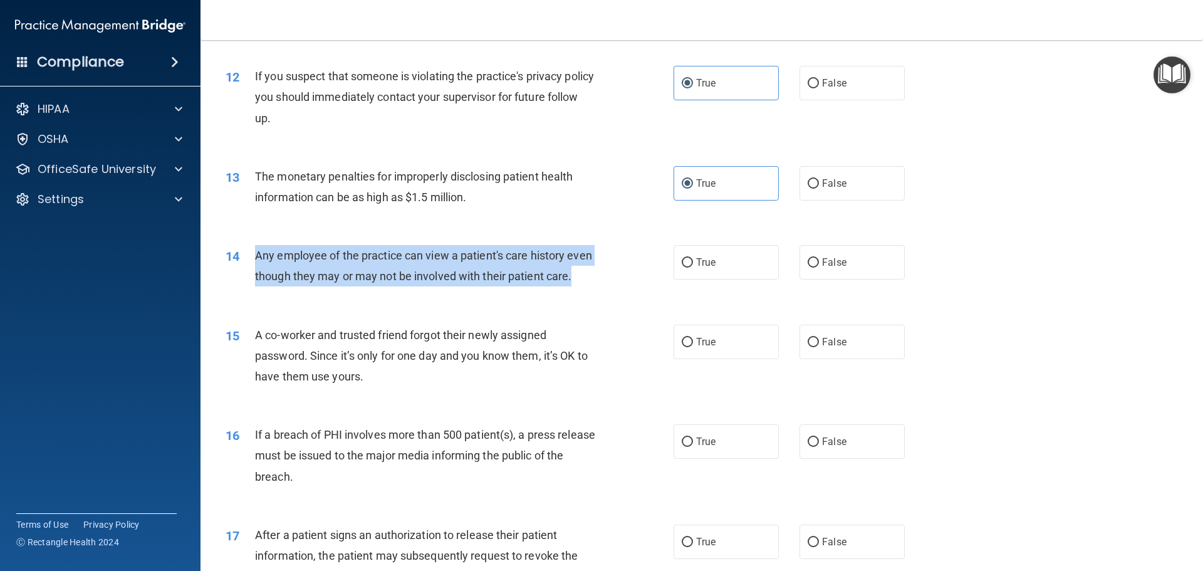
drag, startPoint x: 295, startPoint y: 297, endPoint x: 258, endPoint y: 266, distance: 48.0
click at [258, 266] on div "Any employee of the practice can view a patient's care history even though they…" at bounding box center [430, 265] width 350 height 41
copy span "Any employee of the practice can view a patient's care history even though they…"
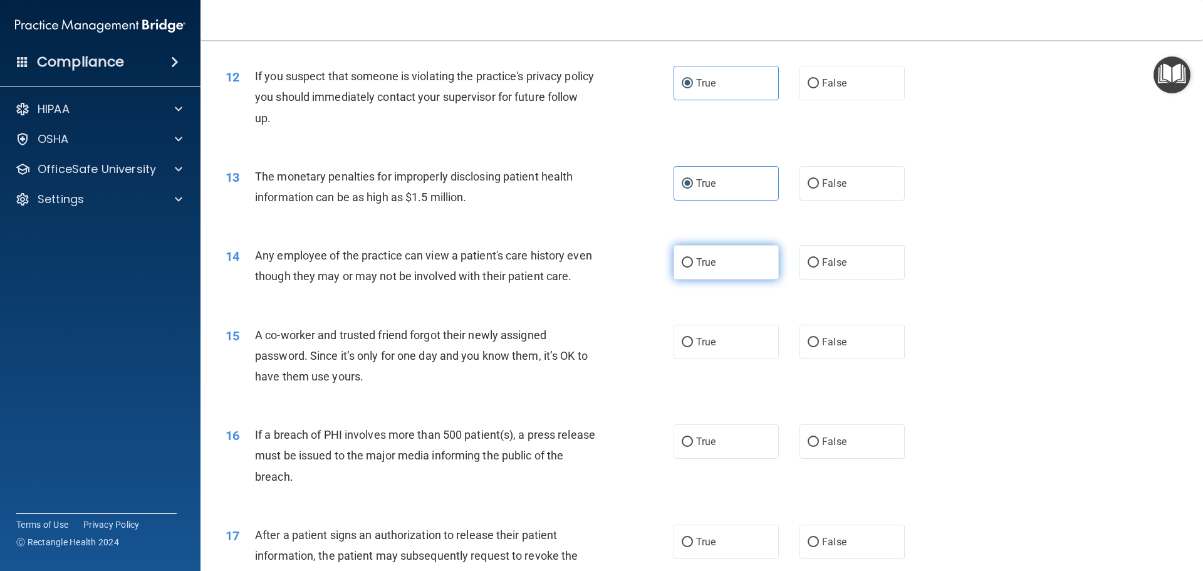
click at [736, 261] on label "True" at bounding box center [726, 262] width 105 height 34
click at [693, 261] on input "True" at bounding box center [687, 262] width 11 height 9
radio input "true"
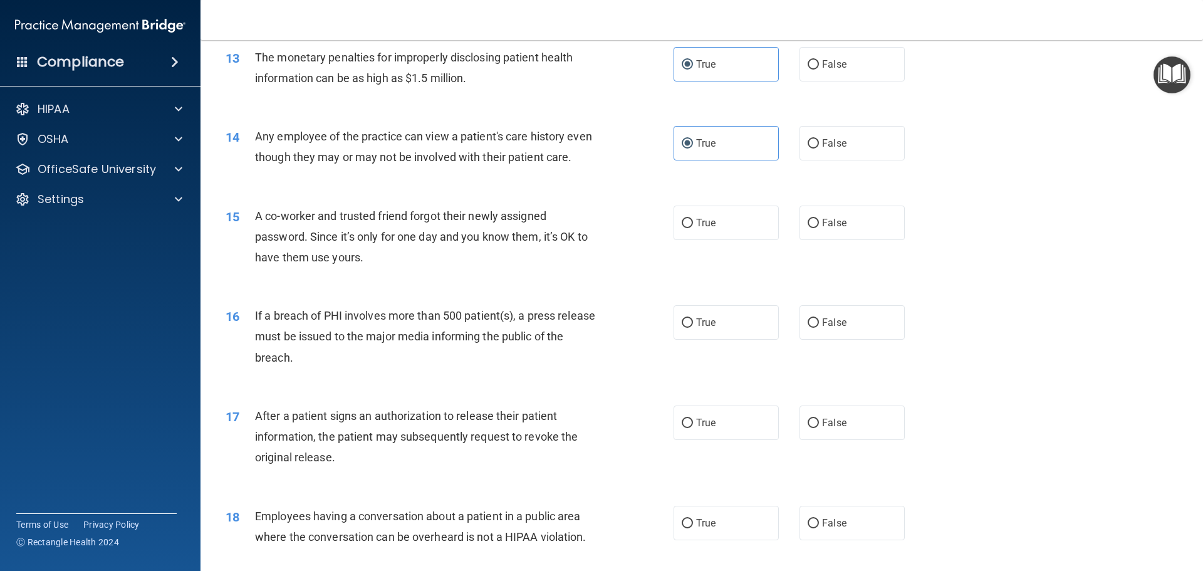
scroll to position [1142, 0]
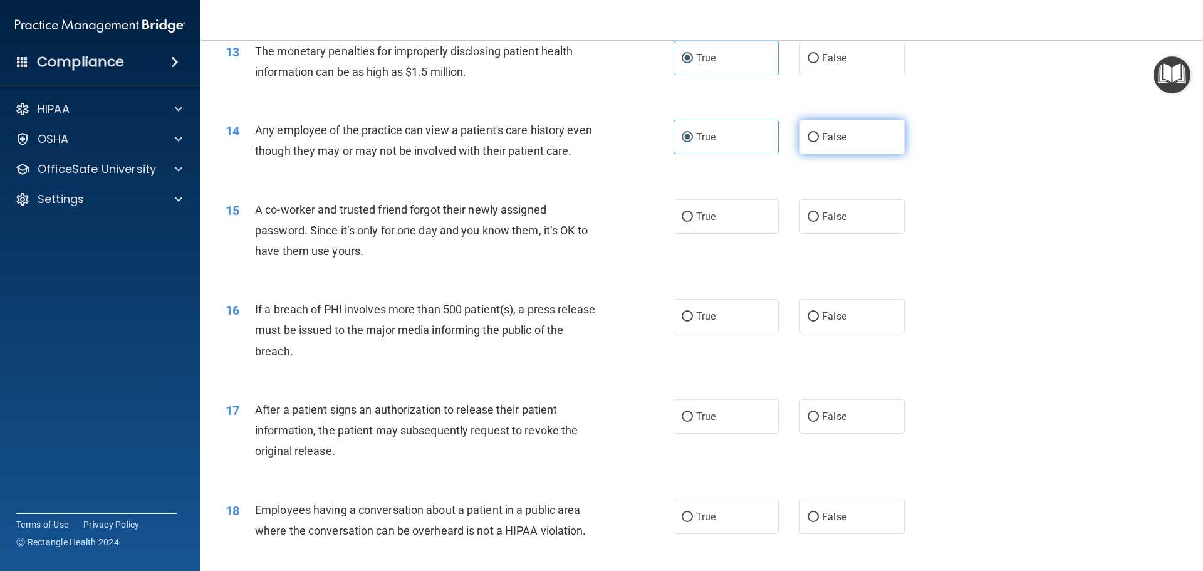
click at [831, 137] on span "False" at bounding box center [834, 137] width 24 height 12
click at [819, 137] on input "False" at bounding box center [813, 137] width 11 height 9
radio input "true"
radio input "false"
click at [844, 234] on label "False" at bounding box center [852, 216] width 105 height 34
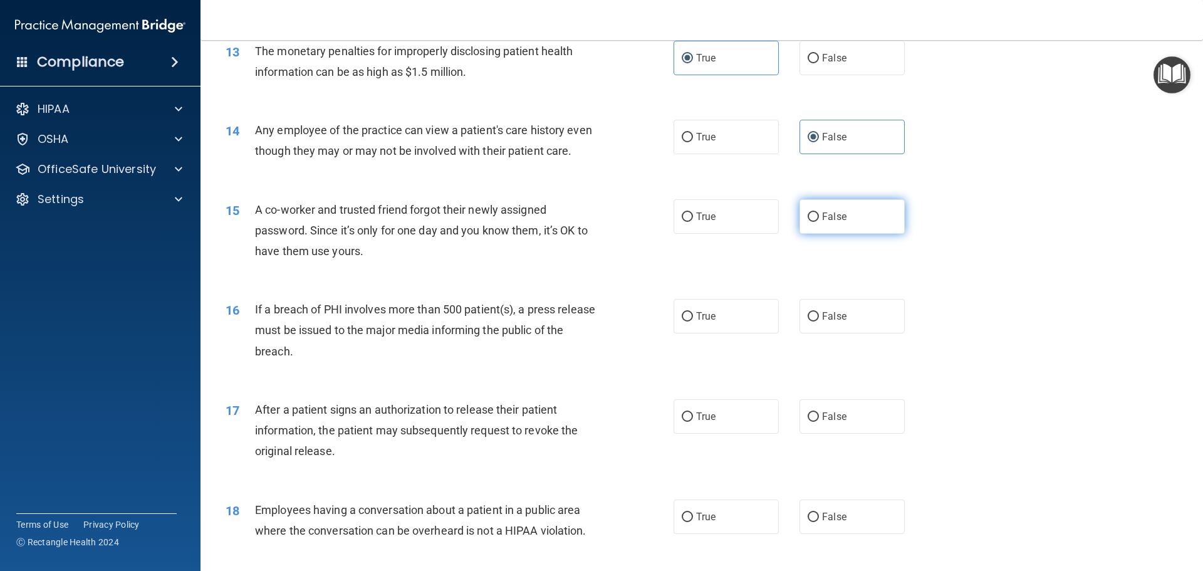
click at [819, 222] on input "False" at bounding box center [813, 216] width 11 height 9
radio input "true"
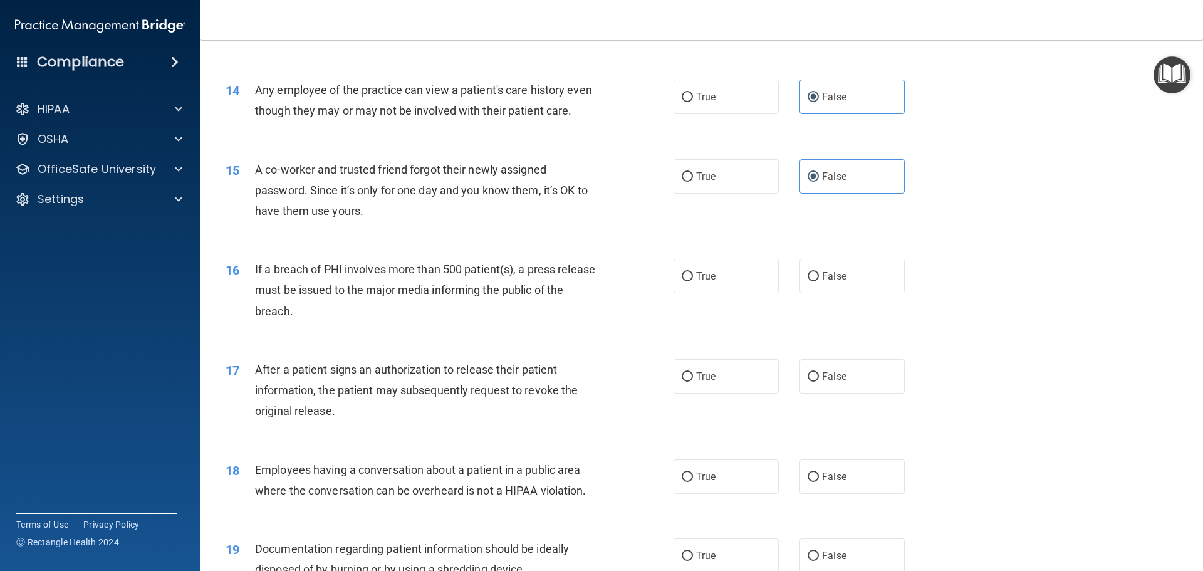
scroll to position [1205, 0]
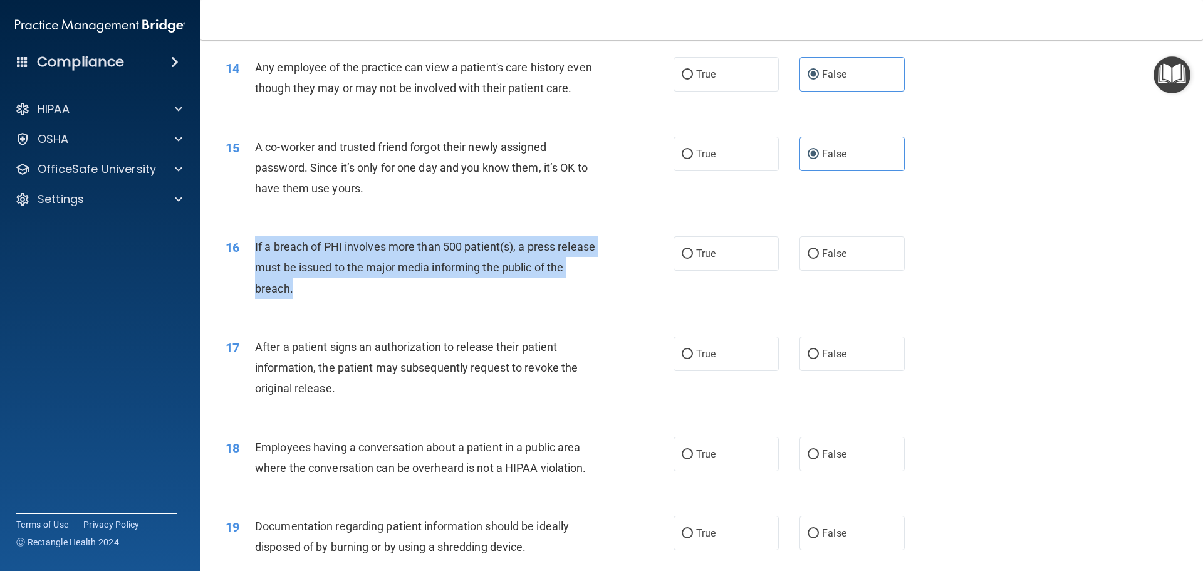
drag, startPoint x: 330, startPoint y: 308, endPoint x: 256, endPoint y: 265, distance: 86.2
click at [256, 265] on div "If a breach of PHI involves more than 500 patient(s), a press release must be i…" at bounding box center [430, 267] width 350 height 63
copy span "If a breach of PHI involves more than 500 patient(s), a press release must be i…"
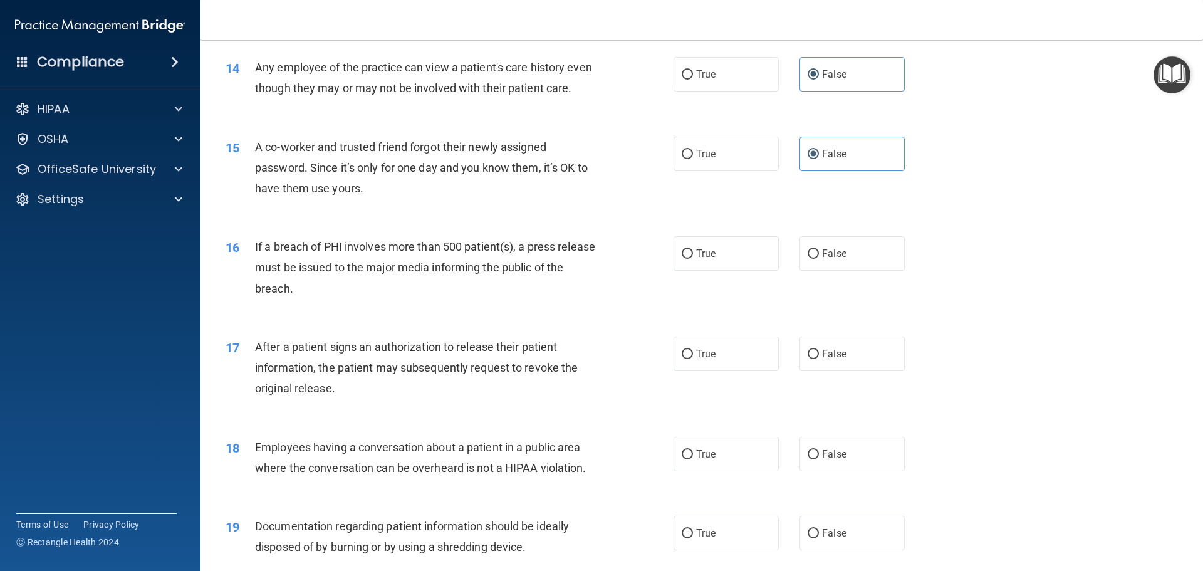
click at [424, 321] on div "16 If a breach of PHI involves more than 500 patient(s), a press release must b…" at bounding box center [701, 271] width 971 height 100
click at [709, 271] on label "True" at bounding box center [726, 253] width 105 height 34
click at [693, 259] on input "True" at bounding box center [687, 253] width 11 height 9
radio input "true"
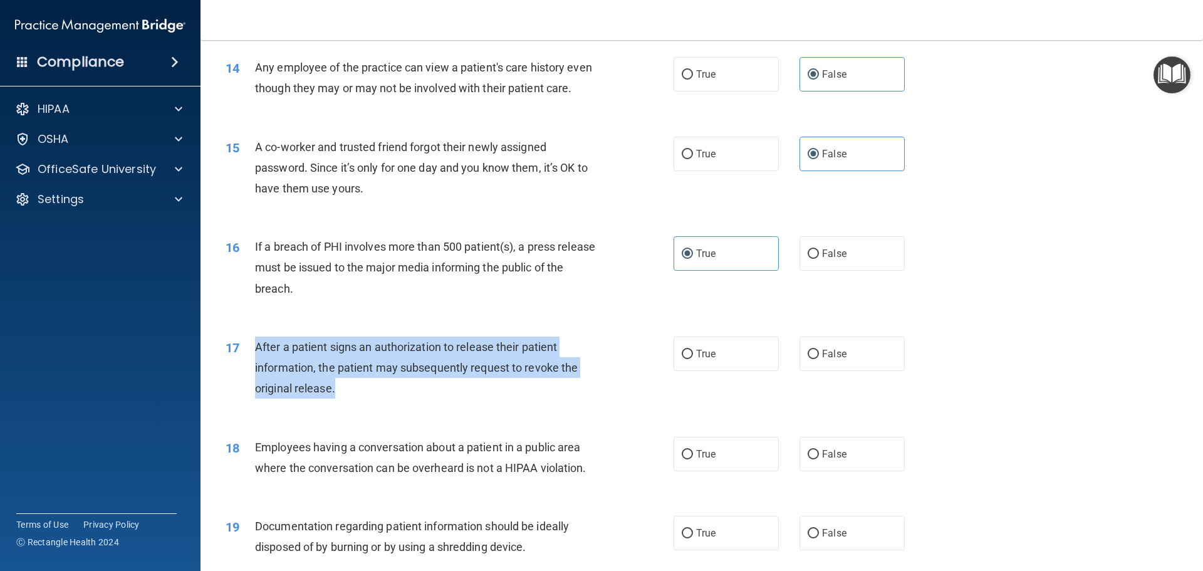
drag, startPoint x: 366, startPoint y: 413, endPoint x: 258, endPoint y: 360, distance: 120.0
click at [258, 360] on div "After a patient signs an authorization to release their patient information, th…" at bounding box center [430, 368] width 350 height 63
click at [398, 406] on div "17 After a patient signs an authorization to release their patient information,…" at bounding box center [450, 371] width 486 height 69
drag, startPoint x: 347, startPoint y: 409, endPoint x: 257, endPoint y: 368, distance: 98.7
click at [255, 366] on div "After a patient signs an authorization to release their patient information, th…" at bounding box center [430, 368] width 350 height 63
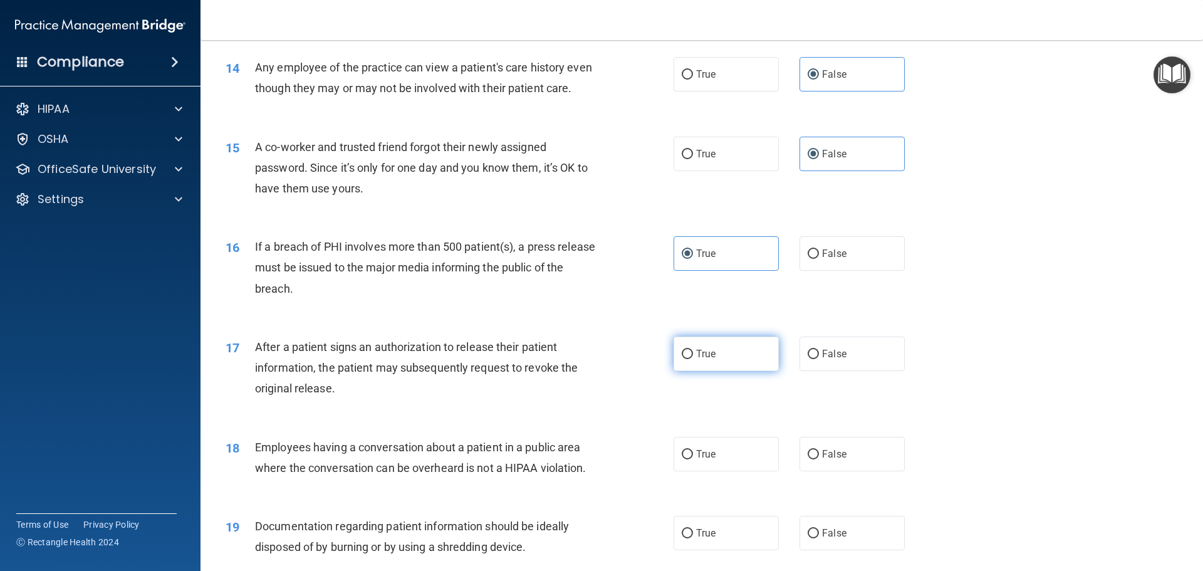
click at [700, 371] on label "True" at bounding box center [726, 354] width 105 height 34
click at [693, 359] on input "True" at bounding box center [687, 354] width 11 height 9
radio input "true"
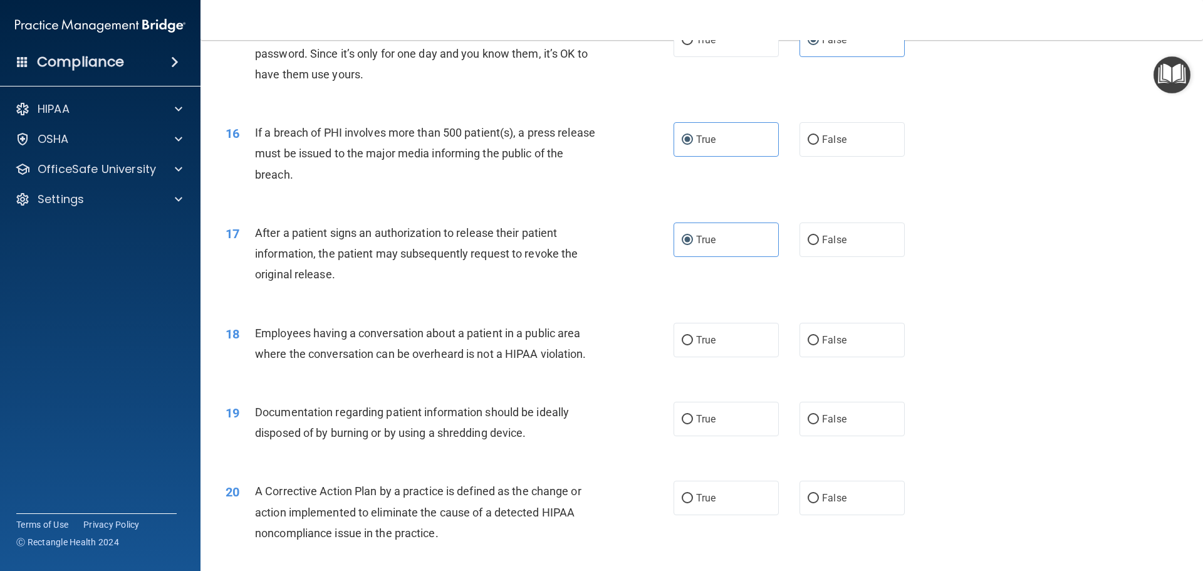
scroll to position [1330, 0]
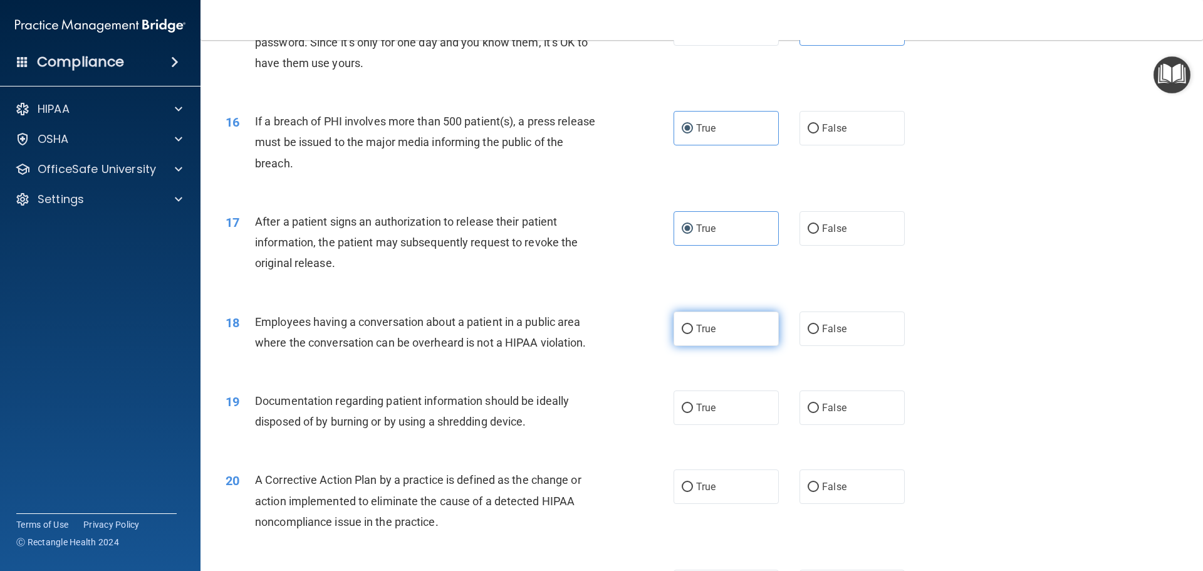
click at [751, 346] on label "True" at bounding box center [726, 329] width 105 height 34
click at [693, 334] on input "True" at bounding box center [687, 329] width 11 height 9
radio input "true"
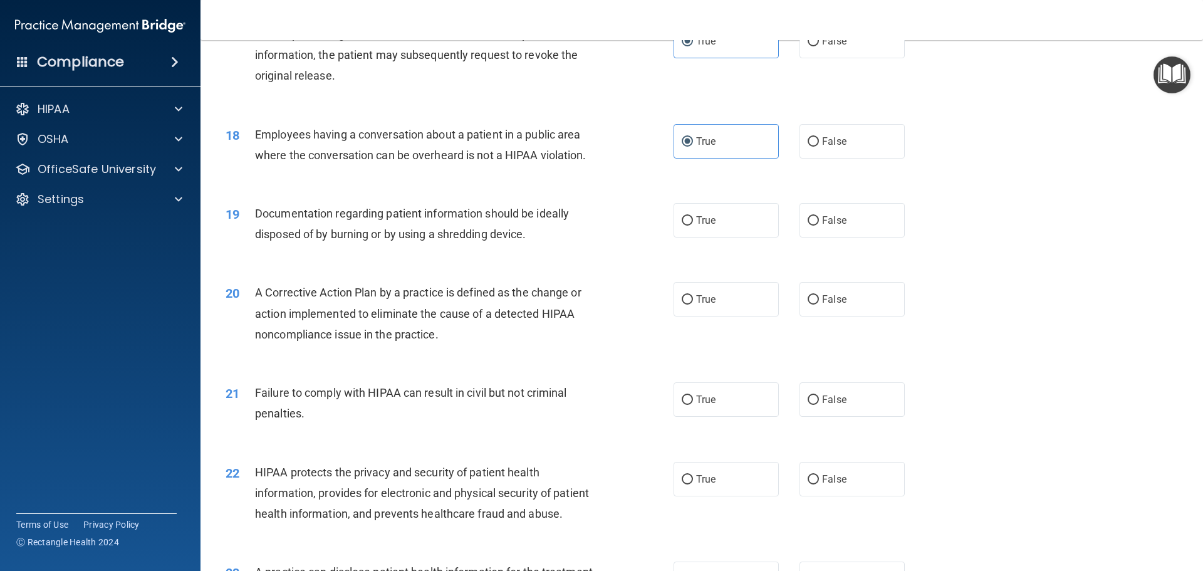
scroll to position [1518, 0]
click at [724, 237] on label "True" at bounding box center [726, 219] width 105 height 34
click at [693, 225] on input "True" at bounding box center [687, 220] width 11 height 9
radio input "true"
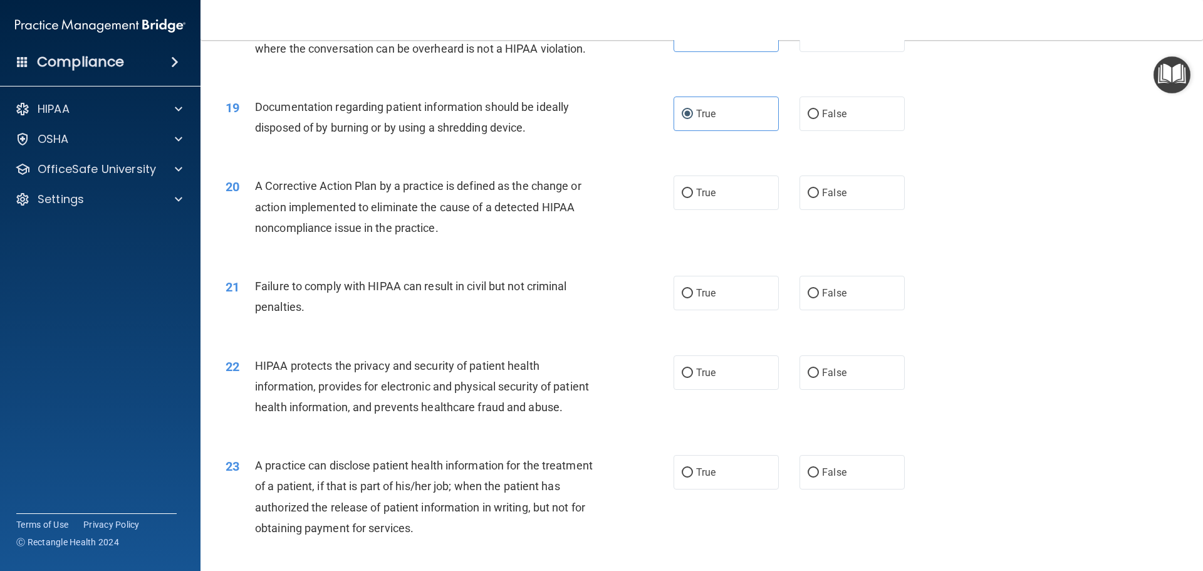
scroll to position [1643, 0]
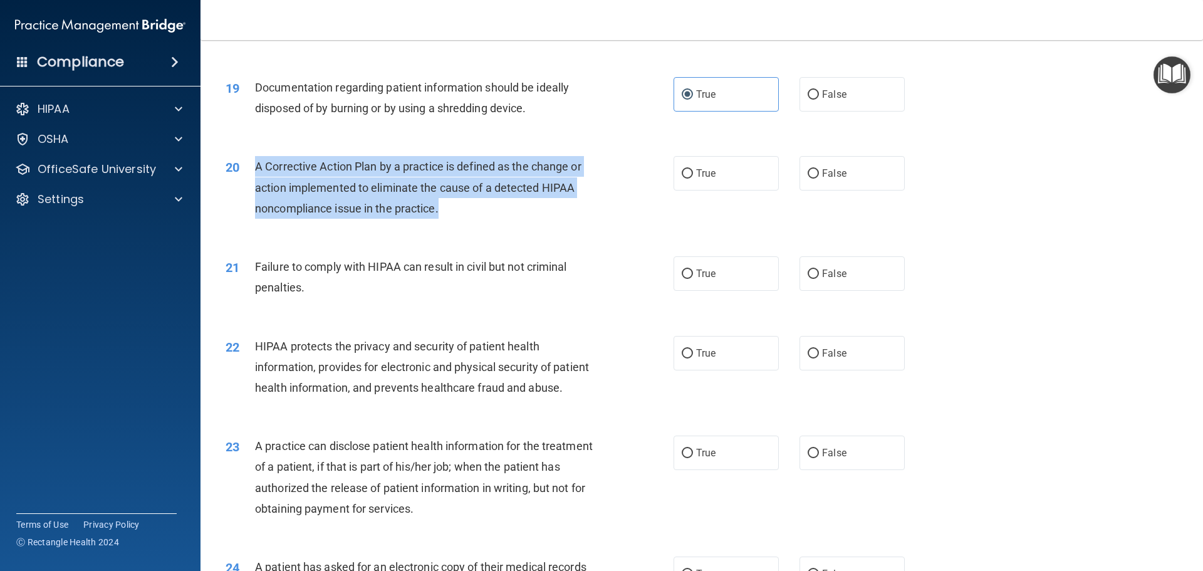
drag, startPoint x: 458, startPoint y: 229, endPoint x: 253, endPoint y: 189, distance: 208.2
click at [253, 189] on div "20 A Corrective Action Plan by a practice is defined as the change or action im…" at bounding box center [450, 190] width 486 height 69
click at [488, 219] on div "A Corrective Action Plan by a practice is defined as the change or action imple…" at bounding box center [430, 187] width 350 height 63
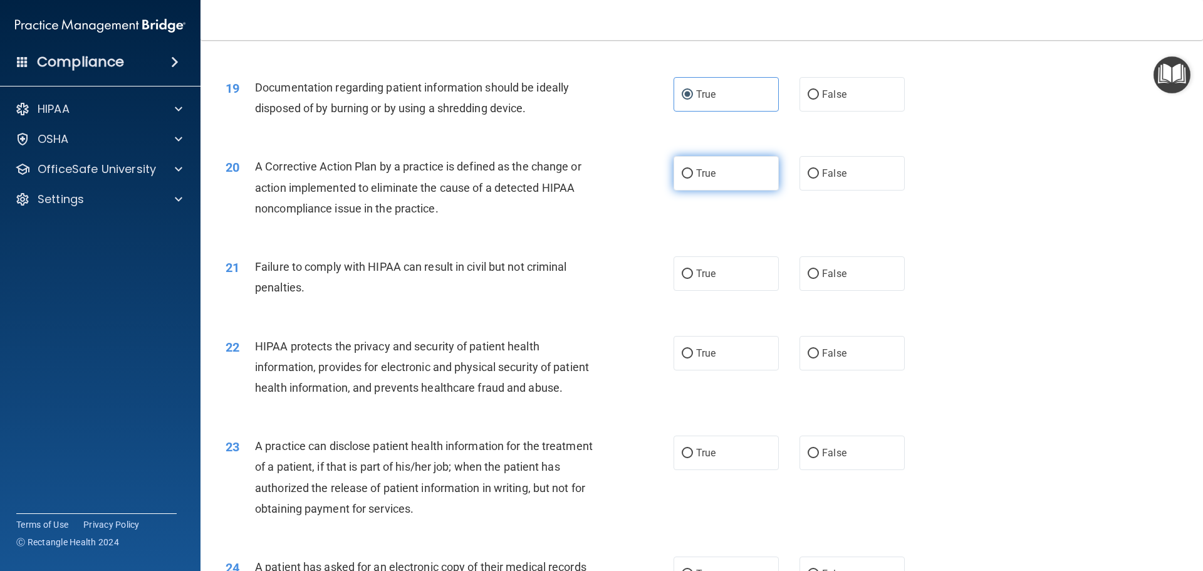
click at [716, 191] on label "True" at bounding box center [726, 173] width 105 height 34
click at [693, 179] on input "True" at bounding box center [687, 173] width 11 height 9
radio input "true"
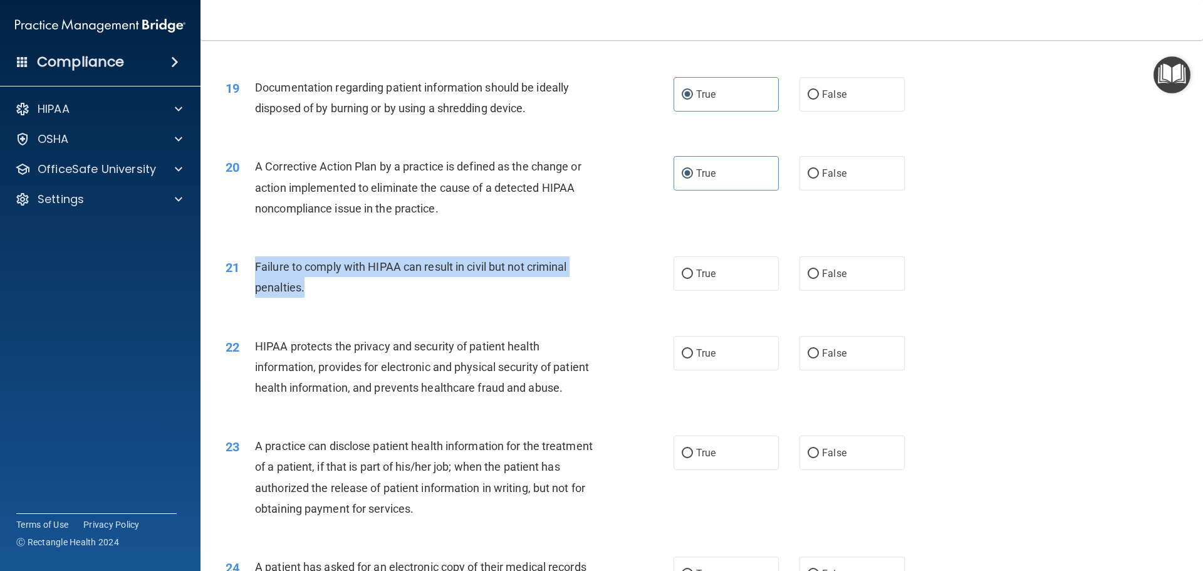
drag, startPoint x: 306, startPoint y: 305, endPoint x: 253, endPoint y: 278, distance: 60.3
click at [253, 278] on div "21 Failure to comply with HIPAA can result in civil but not criminal penalties." at bounding box center [450, 280] width 486 height 48
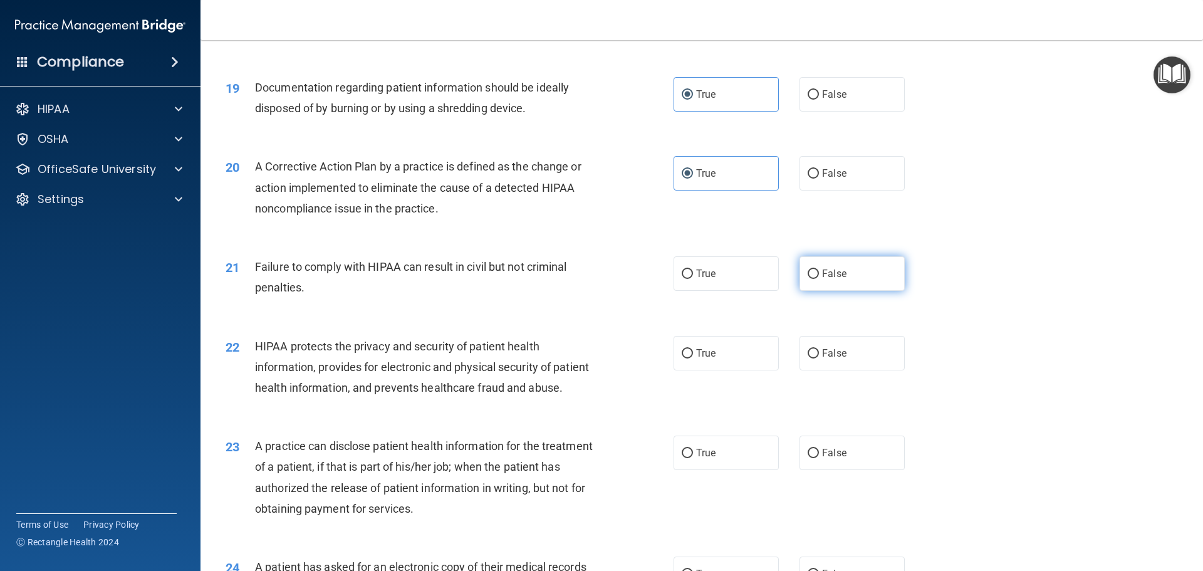
click at [852, 291] on label "False" at bounding box center [852, 273] width 105 height 34
click at [819, 279] on input "False" at bounding box center [813, 274] width 11 height 9
radio input "true"
click at [321, 399] on div "HIPAA protects the privacy and security of patient health information, provides…" at bounding box center [430, 367] width 350 height 63
click at [723, 370] on label "True" at bounding box center [726, 353] width 105 height 34
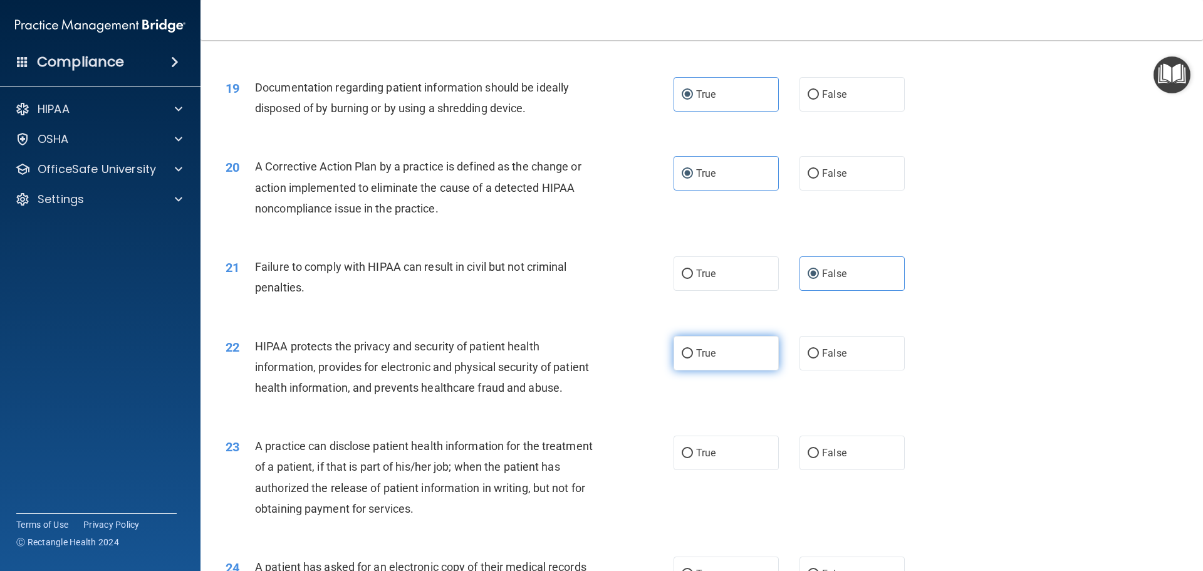
click at [693, 359] on input "True" at bounding box center [687, 353] width 11 height 9
radio input "true"
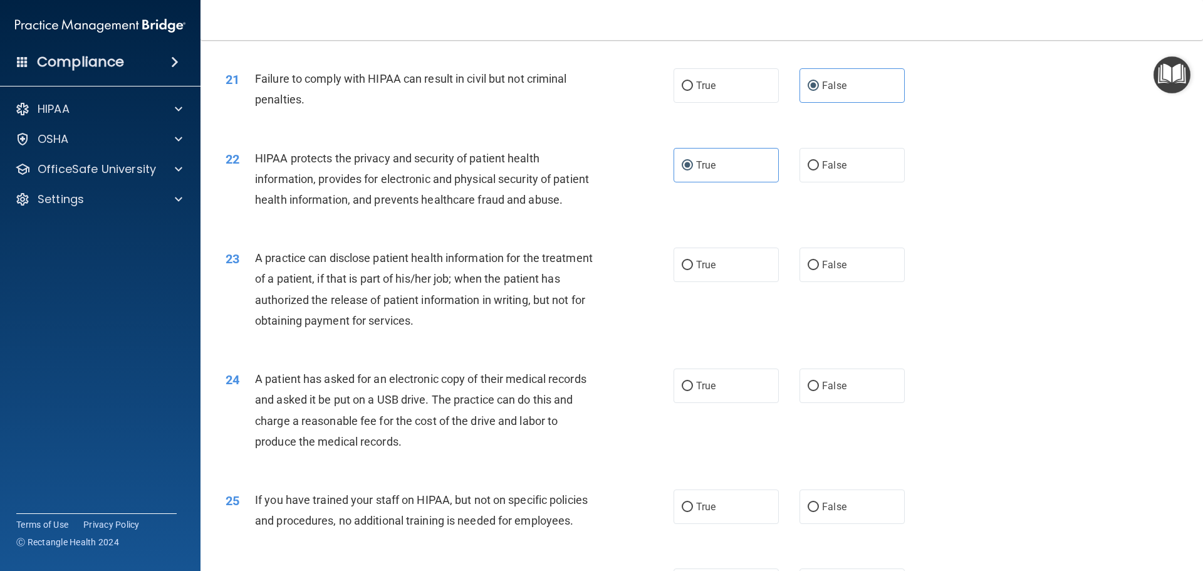
scroll to position [1894, 0]
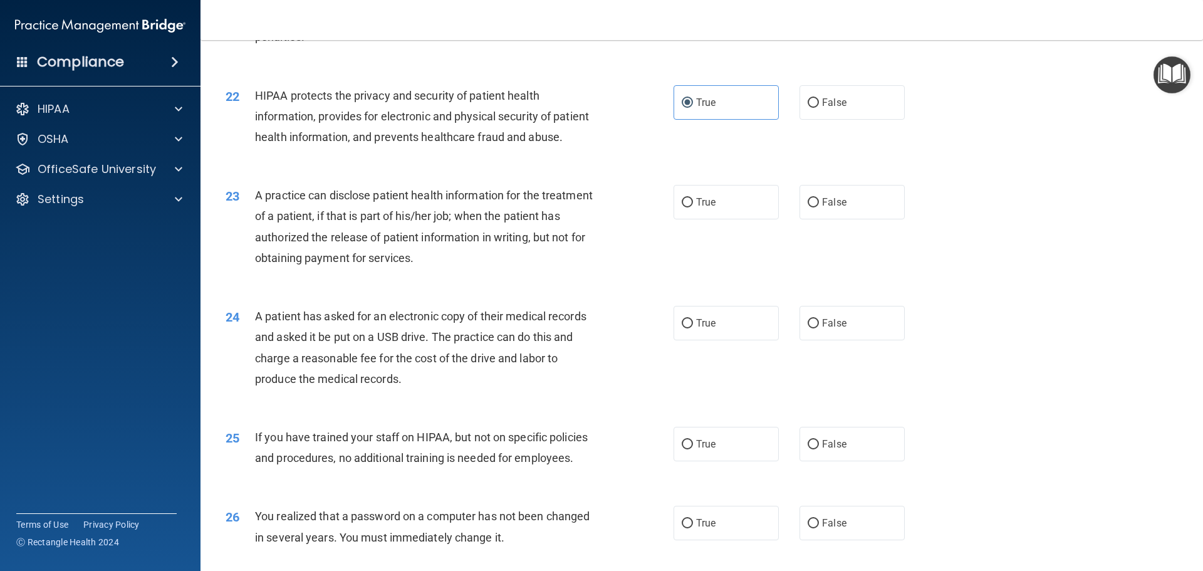
click at [482, 268] on div "A practice can disclose patient health information for the treatment of a patie…" at bounding box center [430, 226] width 350 height 83
click at [704, 208] on span "True" at bounding box center [705, 202] width 19 height 12
click at [693, 207] on input "True" at bounding box center [687, 202] width 11 height 9
radio input "true"
click at [474, 268] on div "A practice can disclose patient health information for the treatment of a patie…" at bounding box center [430, 226] width 350 height 83
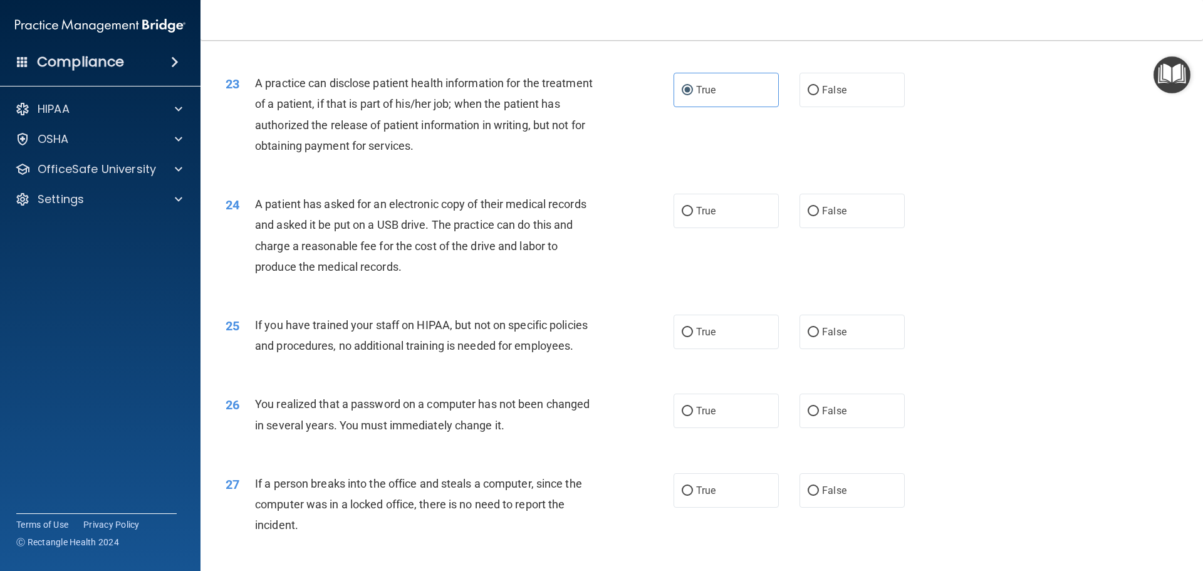
scroll to position [2019, 0]
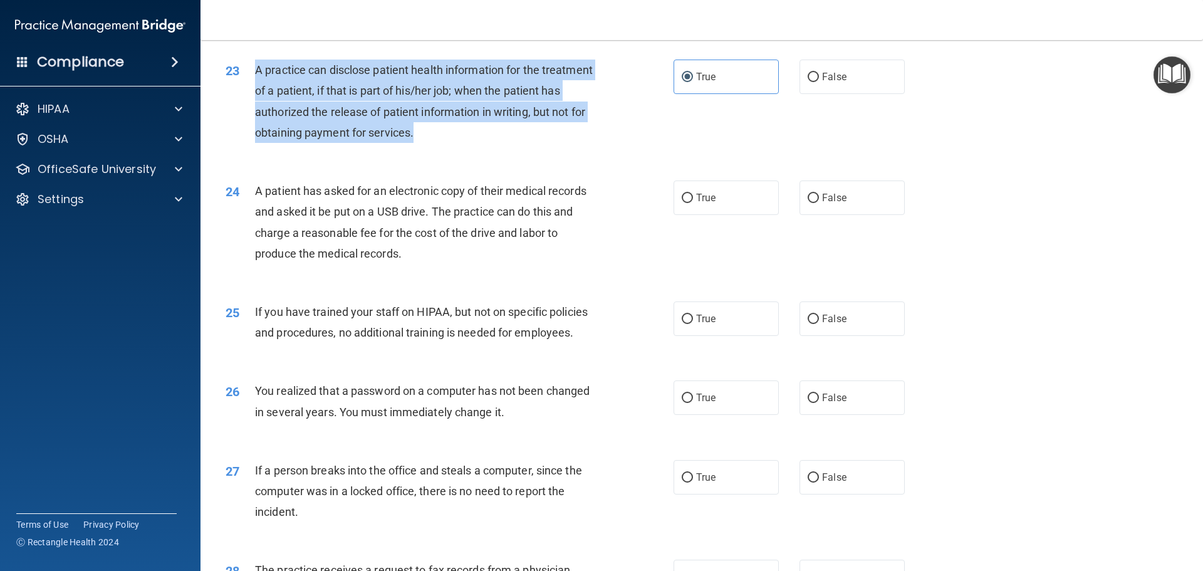
drag, startPoint x: 446, startPoint y: 175, endPoint x: 255, endPoint y: 108, distance: 202.0
click at [255, 108] on div "A practice can disclose patient health information for the treatment of a patie…" at bounding box center [430, 101] width 350 height 83
click at [659, 149] on div "23 A practice can disclose patient health information for the treatment of a pa…" at bounding box center [450, 105] width 486 height 90
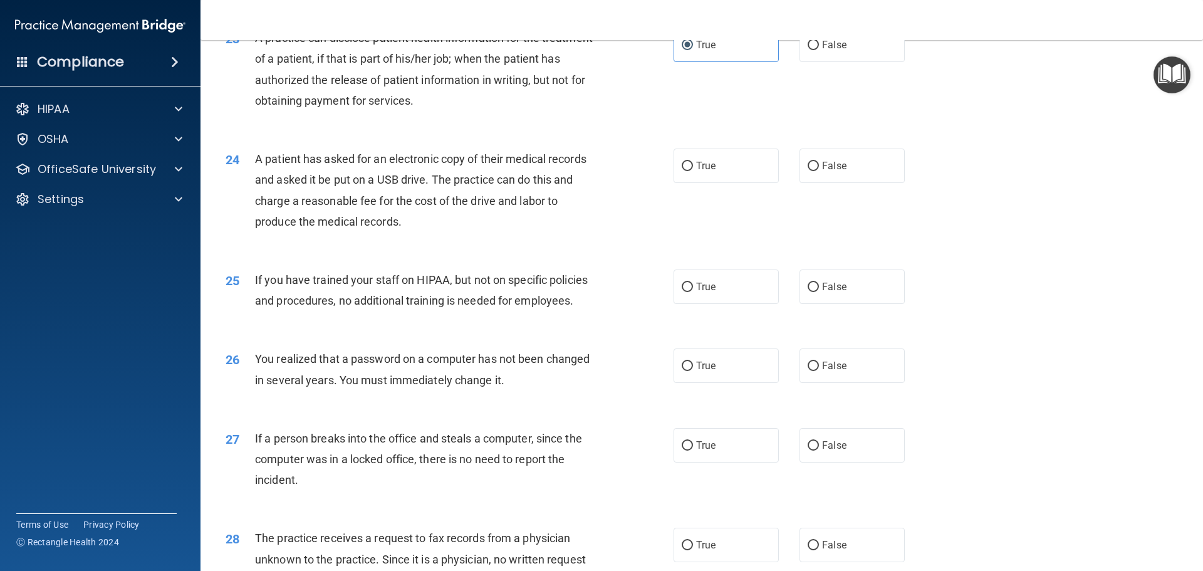
scroll to position [2082, 0]
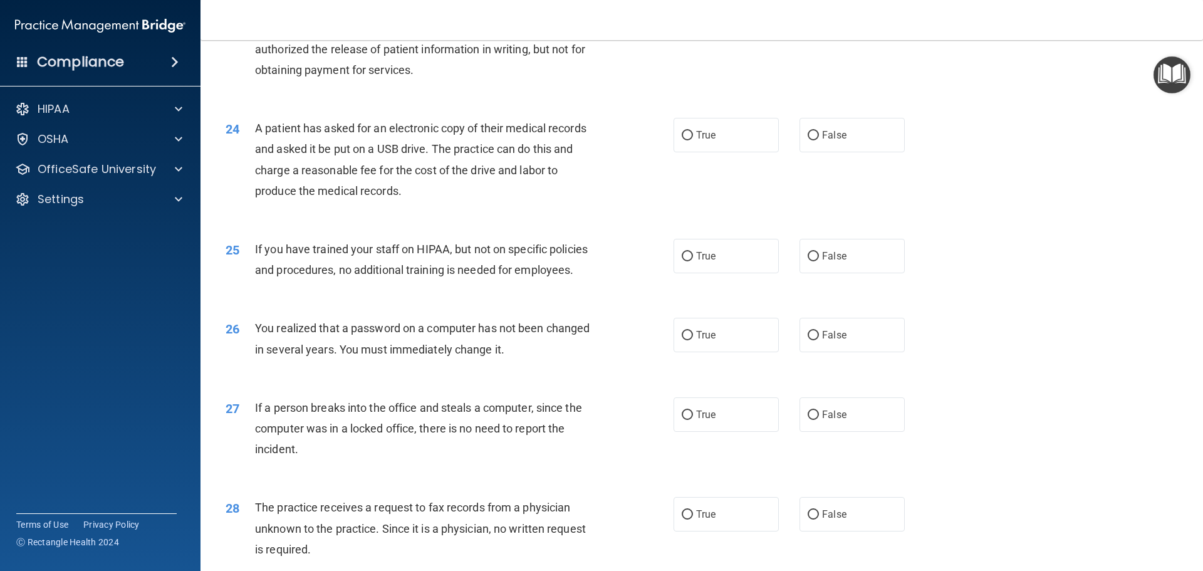
click at [453, 207] on div "24 A patient has asked for an electronic copy of their medical records and aske…" at bounding box center [450, 163] width 486 height 90
click at [843, 152] on label "False" at bounding box center [852, 135] width 105 height 34
click at [819, 140] on input "False" at bounding box center [813, 135] width 11 height 9
radio input "true"
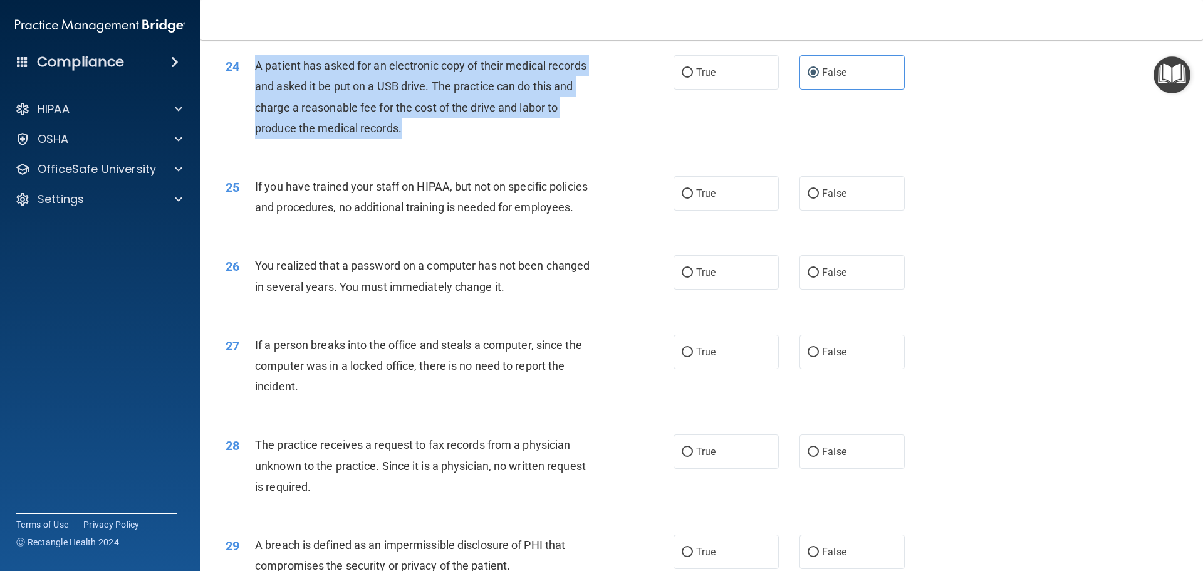
drag, startPoint x: 412, startPoint y: 167, endPoint x: 256, endPoint y: 112, distance: 166.1
click at [256, 111] on div "A patient has asked for an electronic copy of their medical records and asked i…" at bounding box center [430, 96] width 350 height 83
click at [593, 139] on div "A patient has asked for an electronic copy of their medical records and asked i…" at bounding box center [430, 96] width 350 height 83
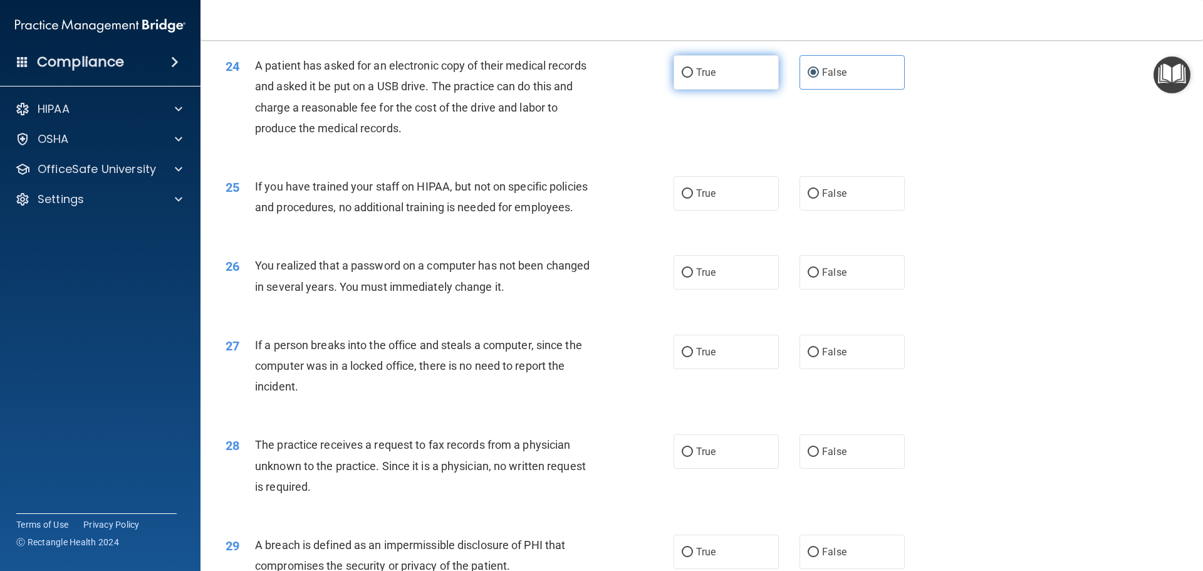
click at [713, 90] on label "True" at bounding box center [726, 72] width 105 height 34
click at [693, 78] on input "True" at bounding box center [687, 72] width 11 height 9
radio input "true"
radio input "false"
click at [814, 211] on label "False" at bounding box center [852, 193] width 105 height 34
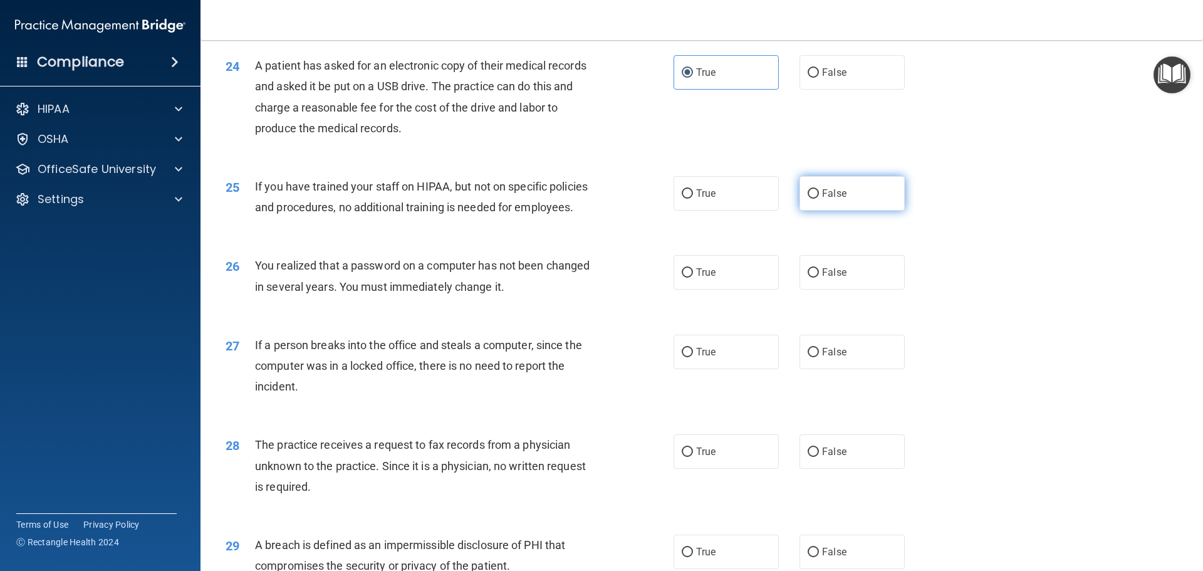
click at [814, 199] on input "False" at bounding box center [813, 193] width 11 height 9
radio input "true"
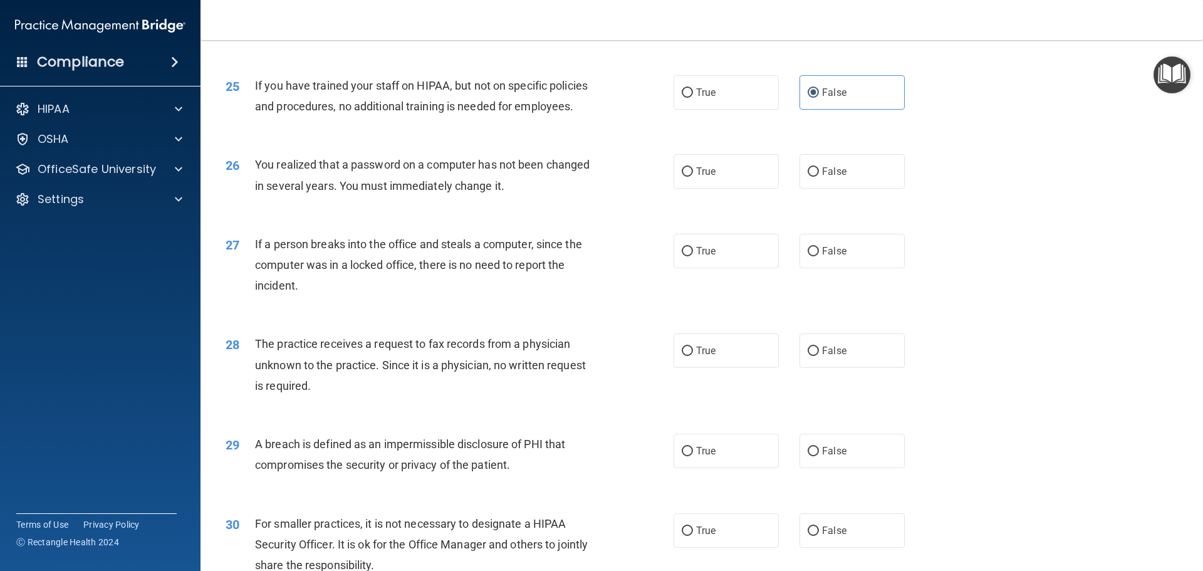
scroll to position [2270, 0]
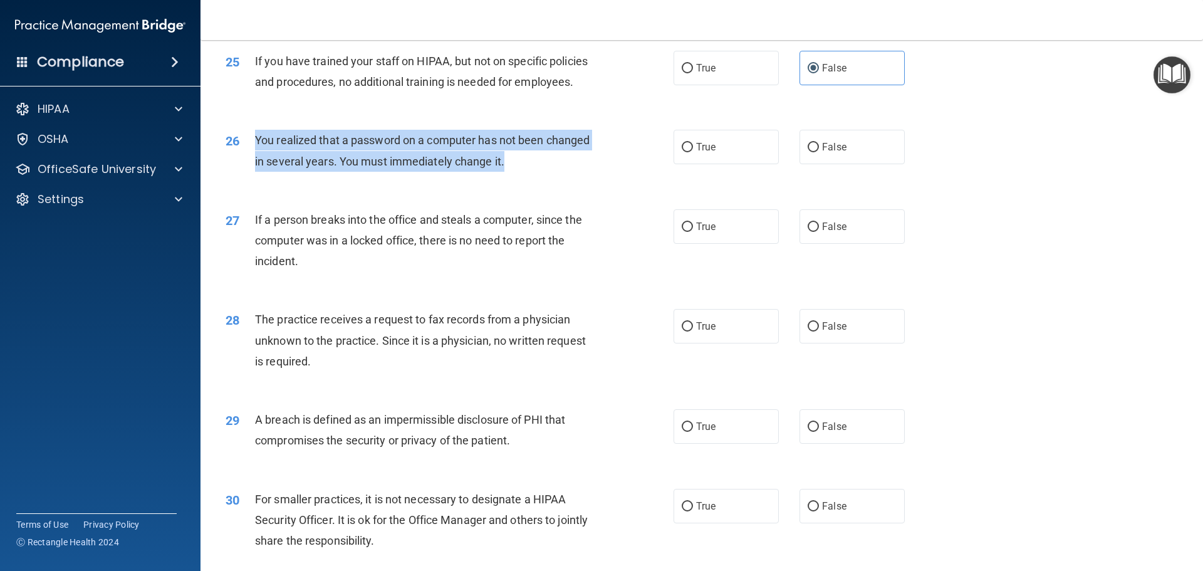
drag, startPoint x: 508, startPoint y: 203, endPoint x: 254, endPoint y: 181, distance: 254.2
click at [255, 171] on div "You realized that a password on a computer has not been changed in several year…" at bounding box center [430, 150] width 350 height 41
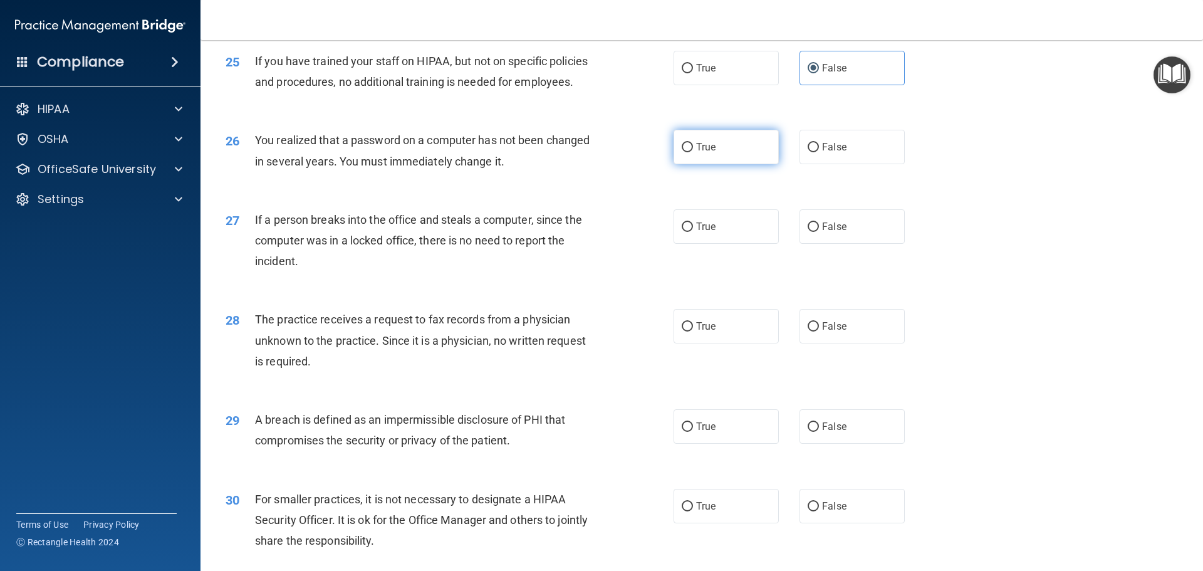
click at [696, 153] on span "True" at bounding box center [705, 147] width 19 height 12
click at [693, 152] on input "True" at bounding box center [687, 147] width 11 height 9
radio input "true"
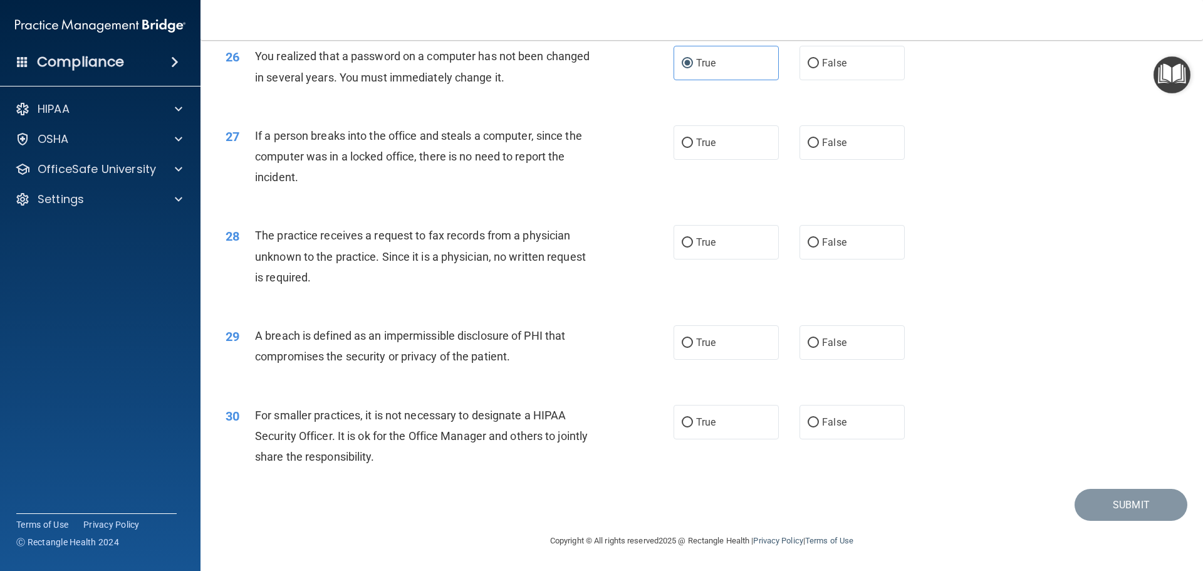
scroll to position [2396, 0]
click at [856, 139] on label "False" at bounding box center [852, 142] width 105 height 34
click at [819, 139] on input "False" at bounding box center [813, 143] width 11 height 9
radio input "true"
click at [838, 246] on span "False" at bounding box center [834, 242] width 24 height 12
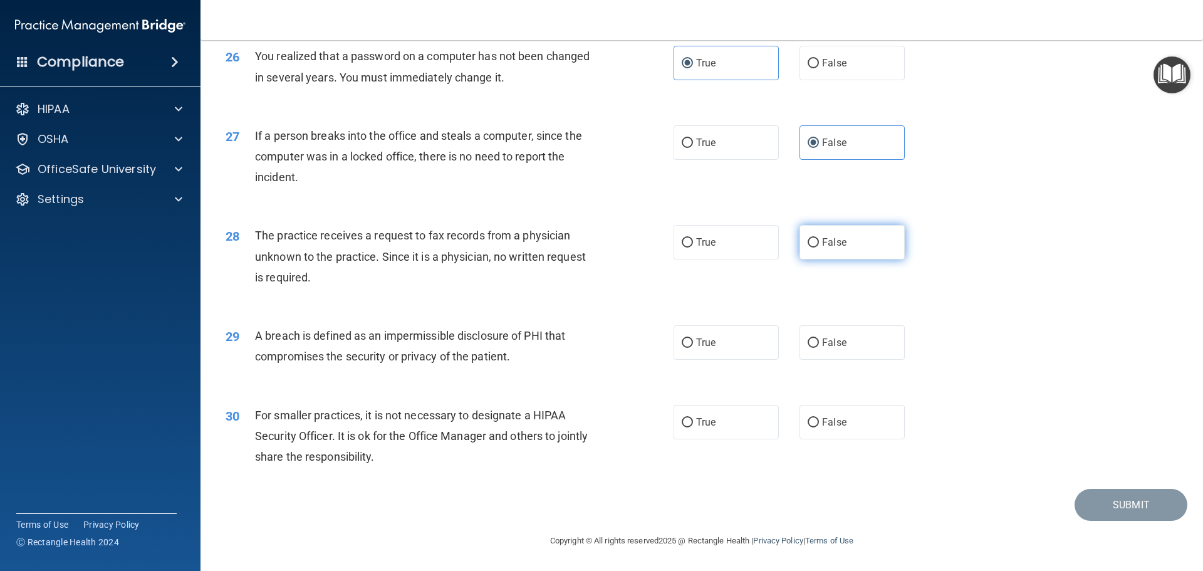
click at [819, 246] on input "False" at bounding box center [813, 242] width 11 height 9
radio input "true"
click at [513, 357] on div "A breach is defined as an impermissible disclosure of PHI that compromises the …" at bounding box center [430, 345] width 350 height 41
click at [689, 336] on label "True" at bounding box center [726, 342] width 105 height 34
click at [689, 338] on input "True" at bounding box center [687, 342] width 11 height 9
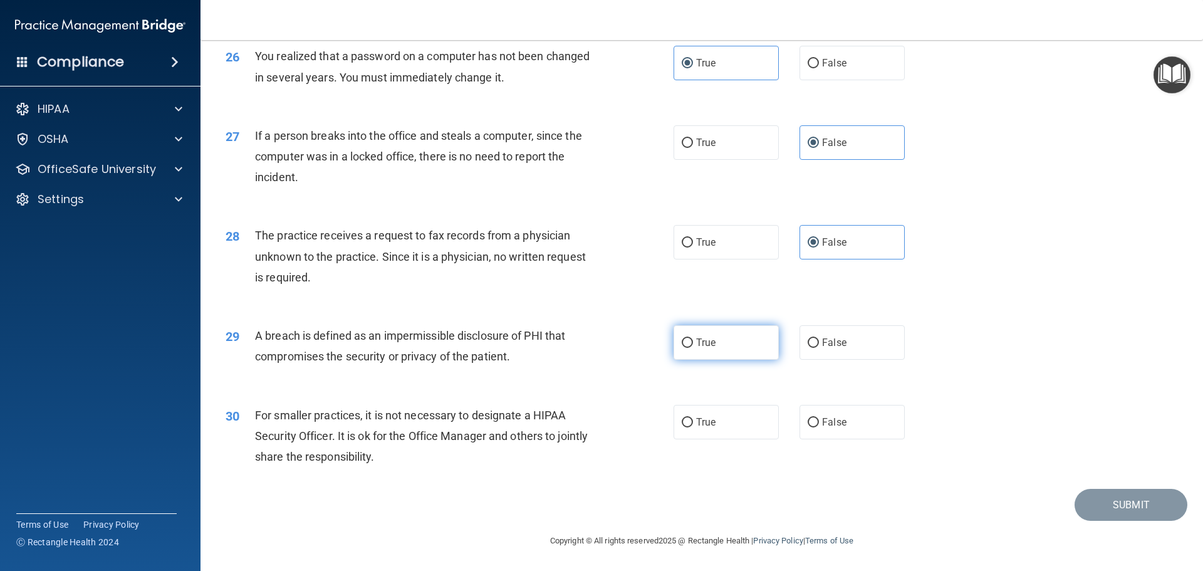
radio input "true"
click at [810, 431] on label "False" at bounding box center [852, 422] width 105 height 34
click at [810, 427] on input "False" at bounding box center [813, 422] width 11 height 9
radio input "true"
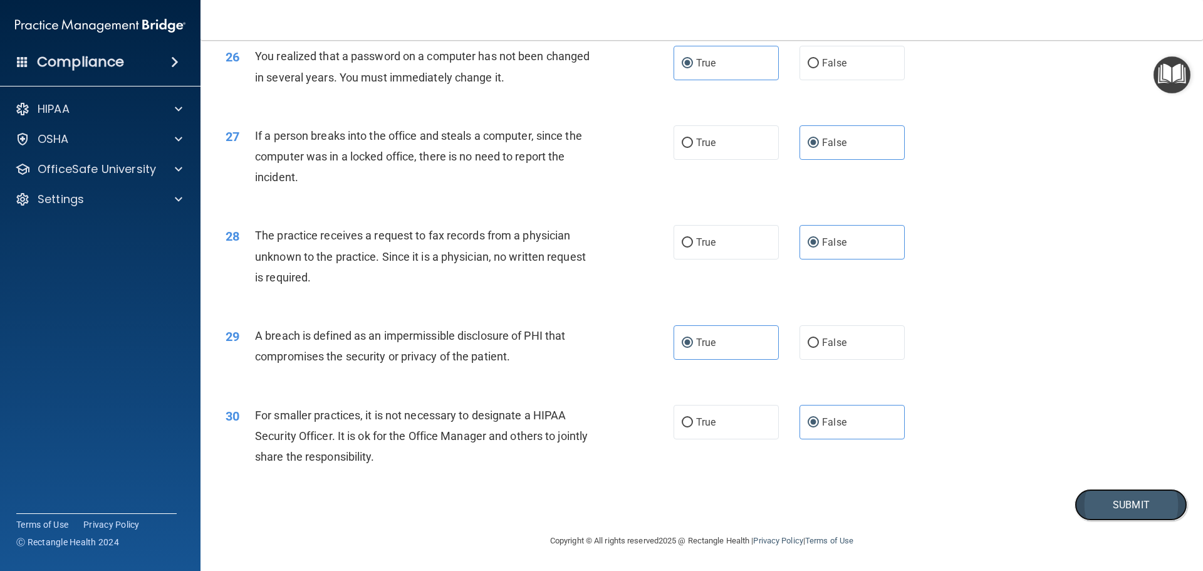
click at [1127, 504] on button "Submit" at bounding box center [1131, 505] width 113 height 32
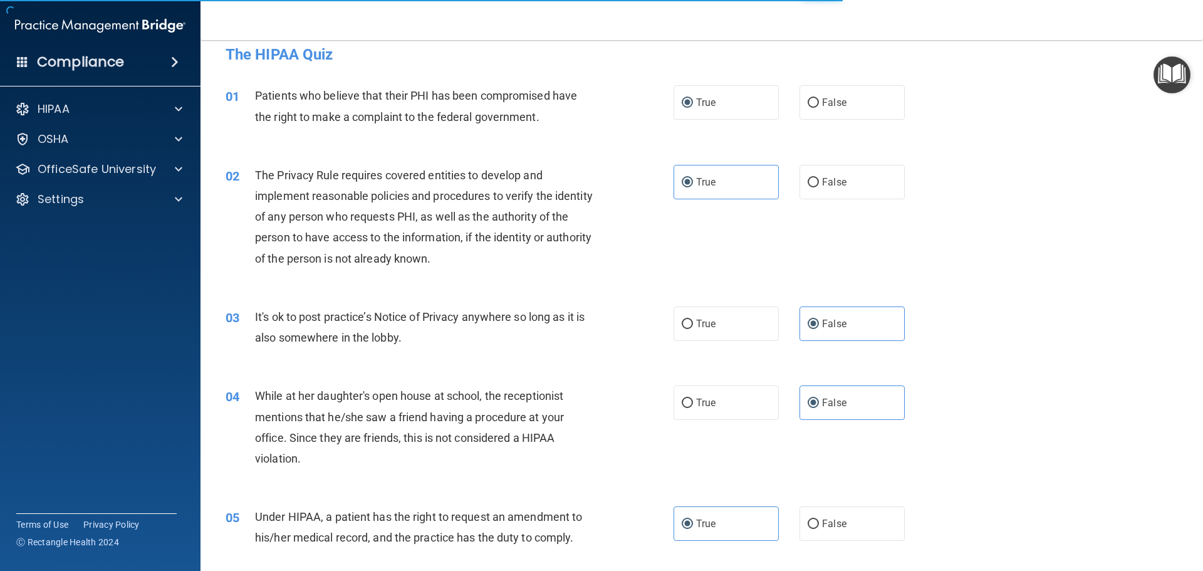
scroll to position [0, 0]
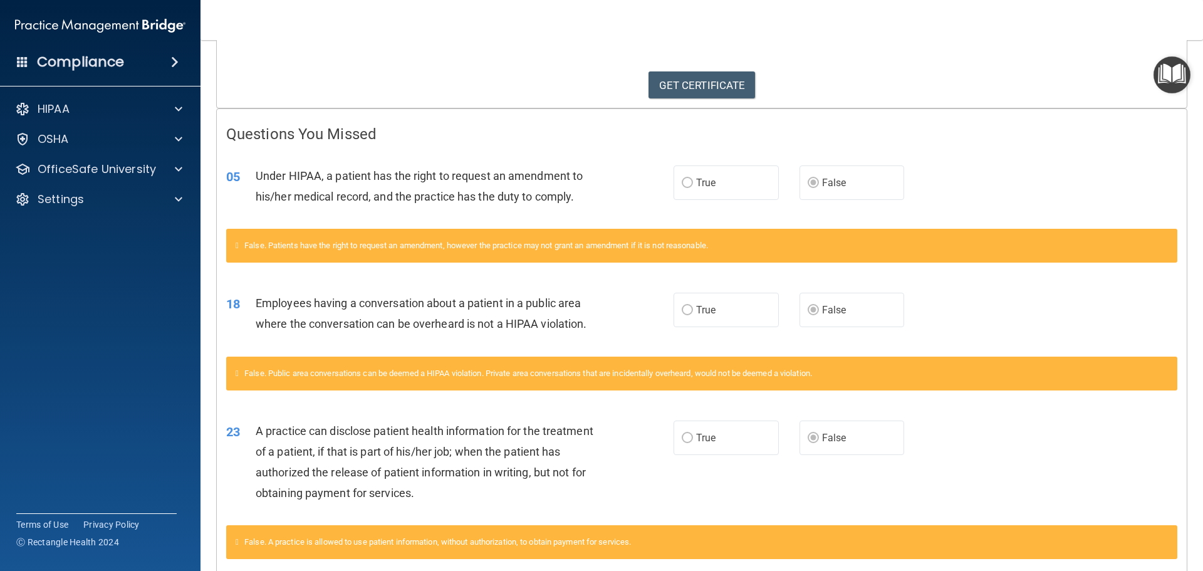
scroll to position [249, 0]
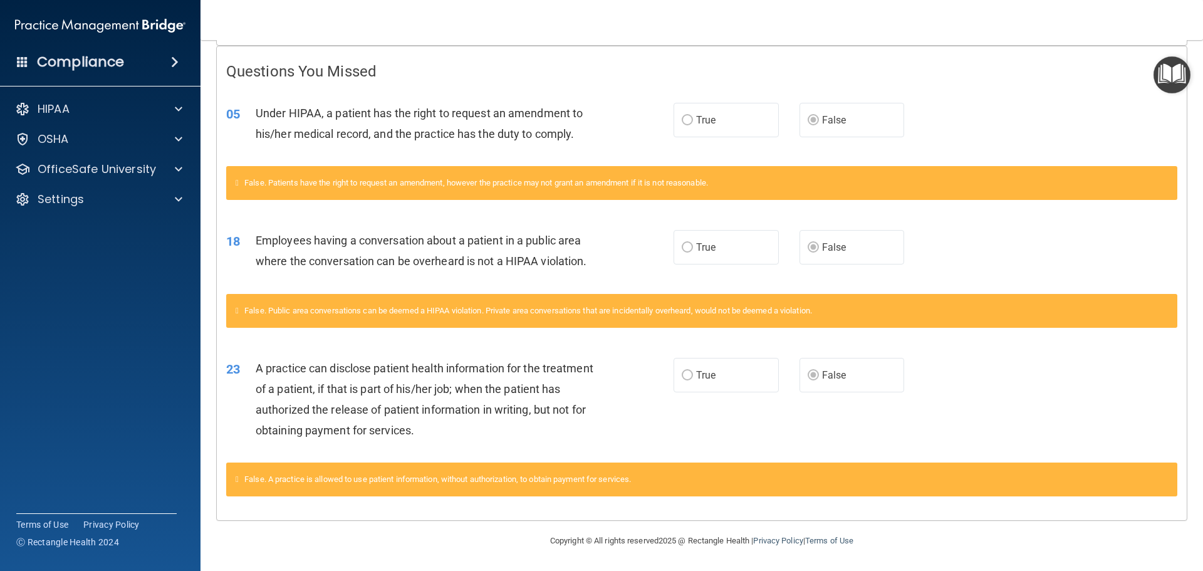
click at [691, 254] on label "True" at bounding box center [726, 247] width 105 height 34
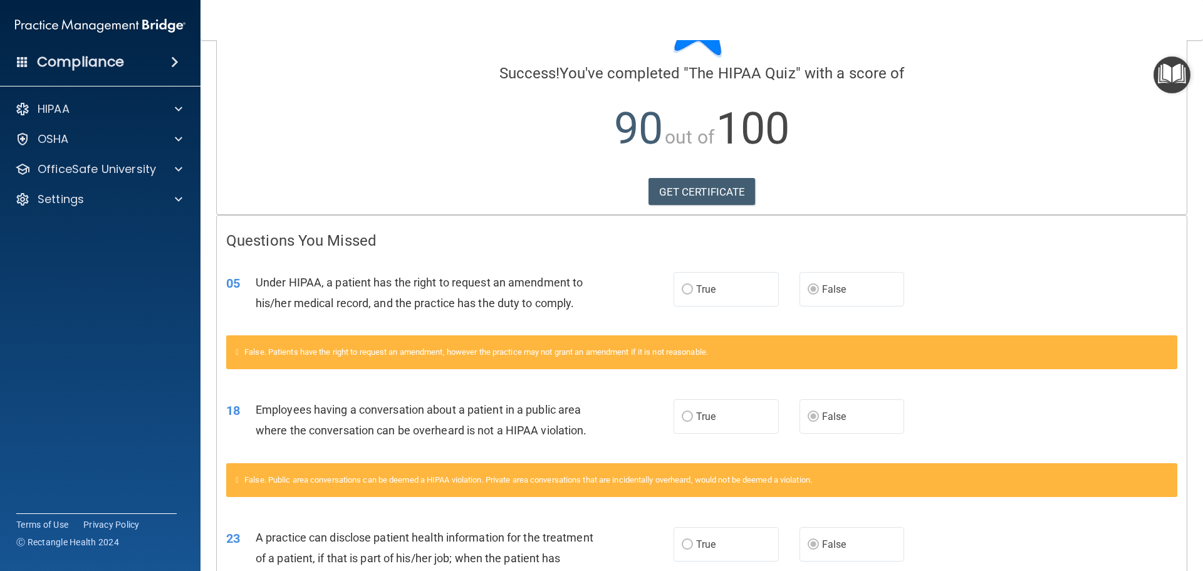
scroll to position [0, 0]
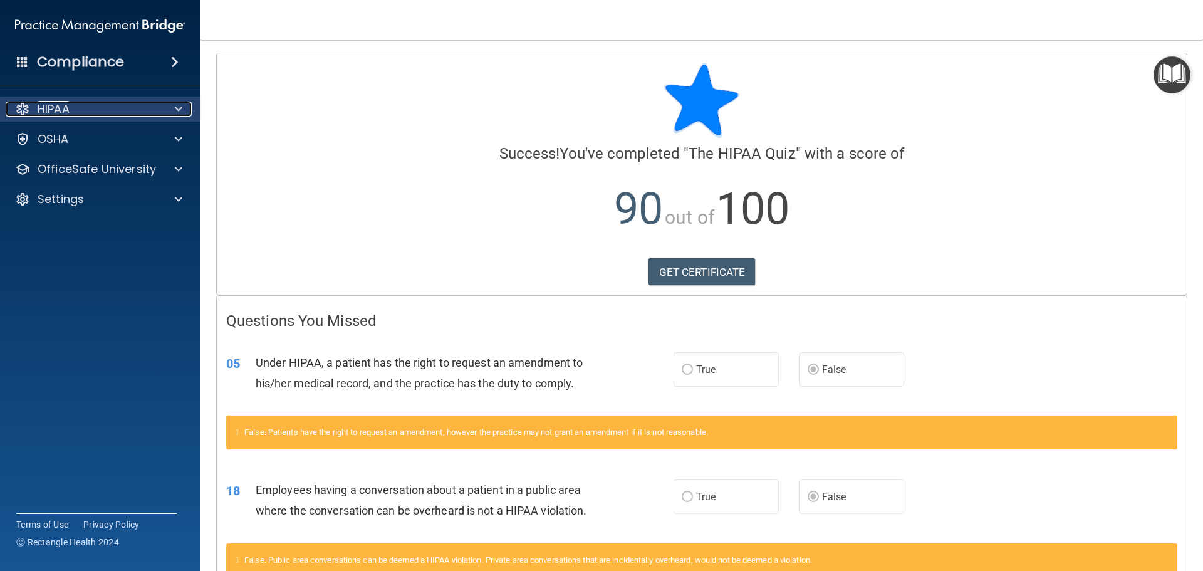
click at [160, 106] on div "HIPAA" at bounding box center [83, 109] width 155 height 15
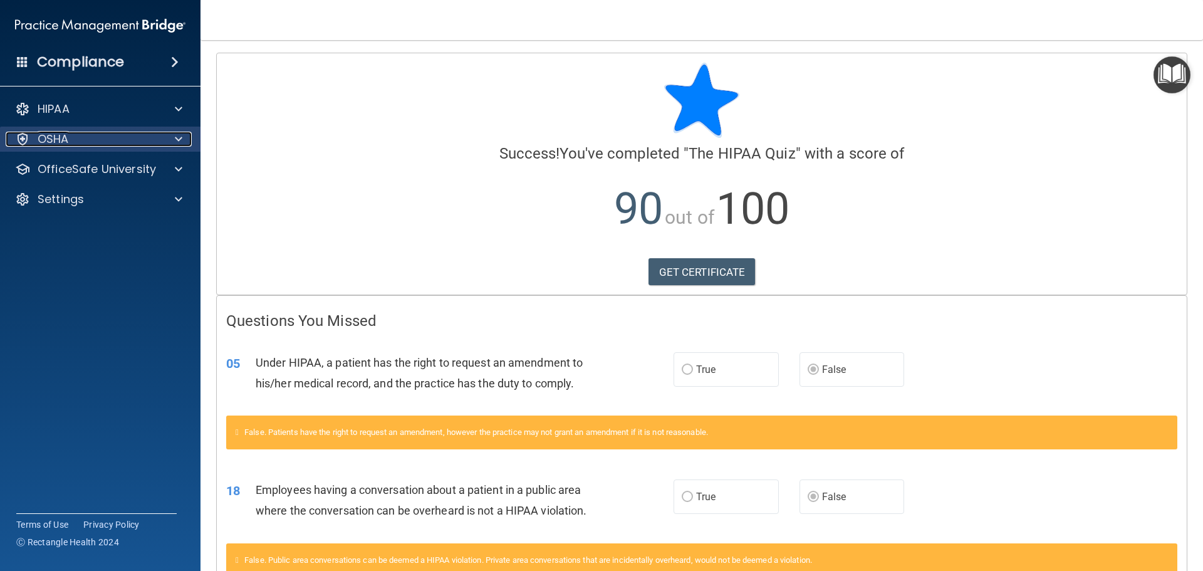
click at [175, 145] on span at bounding box center [179, 139] width 8 height 15
click at [186, 175] on div at bounding box center [176, 169] width 31 height 15
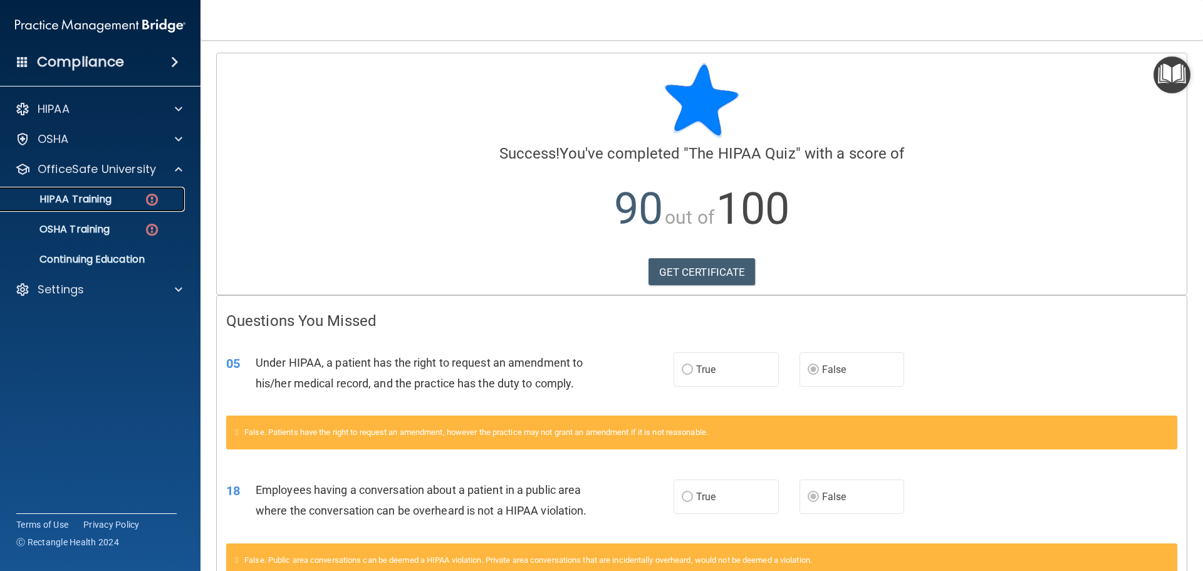
click at [150, 196] on img at bounding box center [152, 200] width 16 height 16
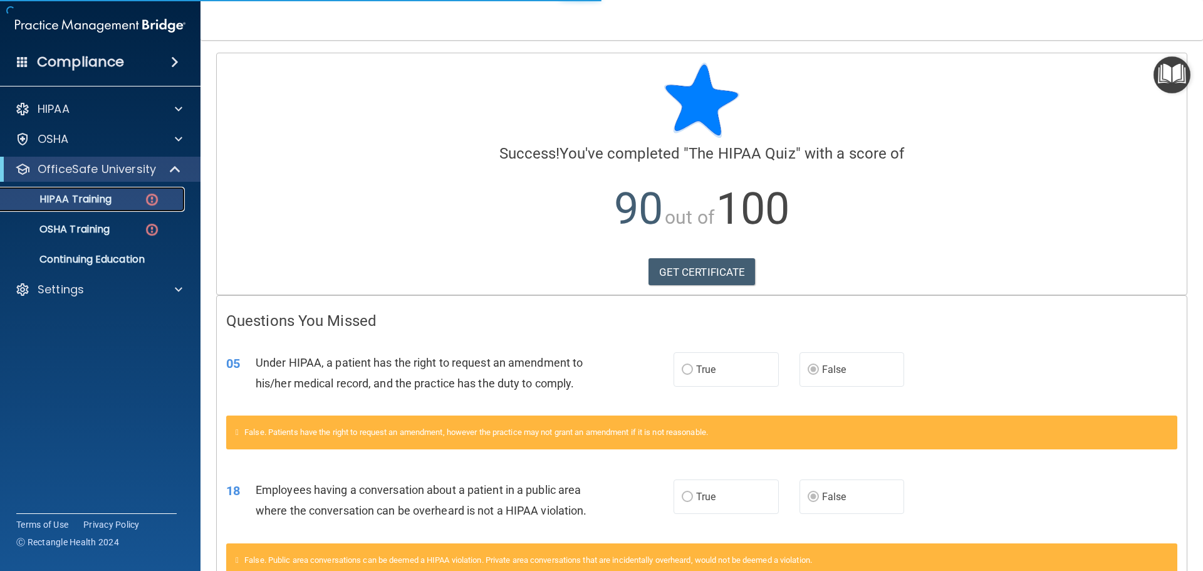
click at [150, 196] on img at bounding box center [152, 200] width 16 height 16
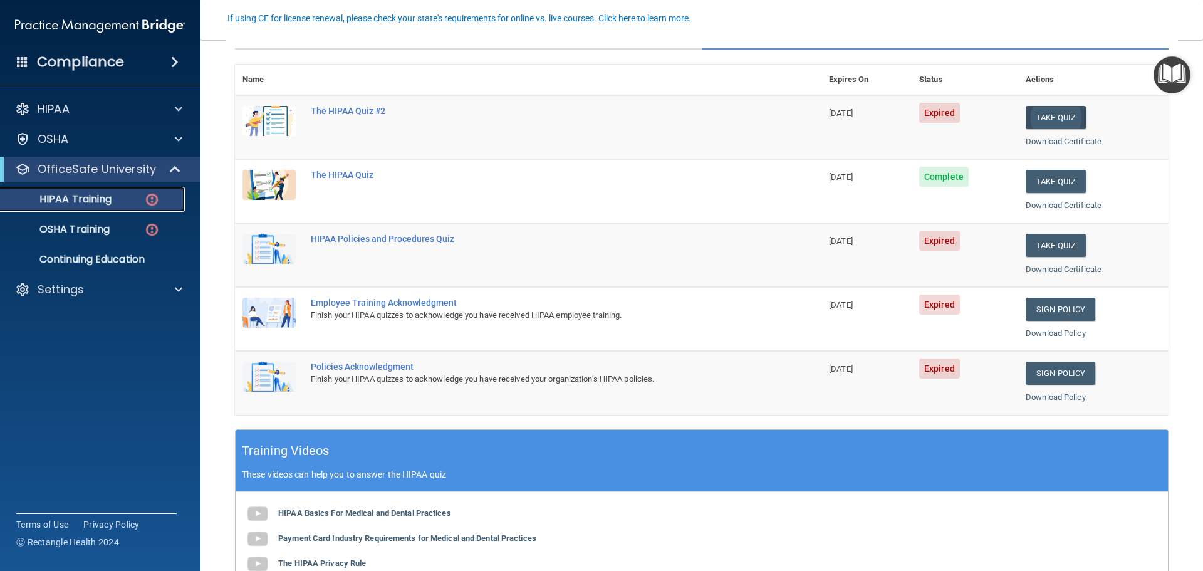
scroll to position [63, 0]
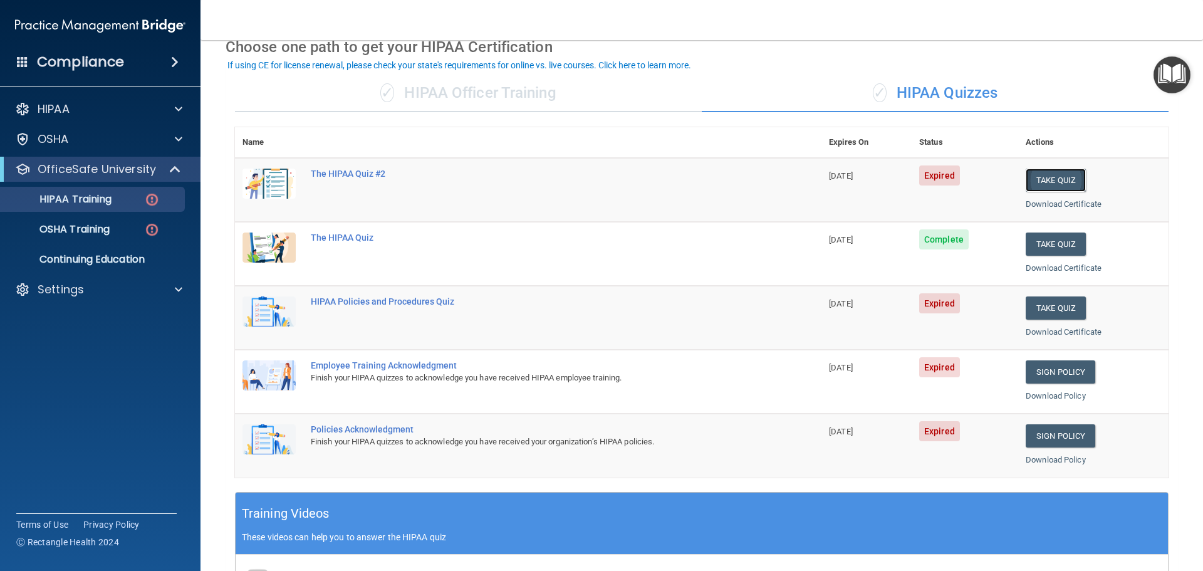
click at [1042, 176] on button "Take Quiz" at bounding box center [1056, 180] width 60 height 23
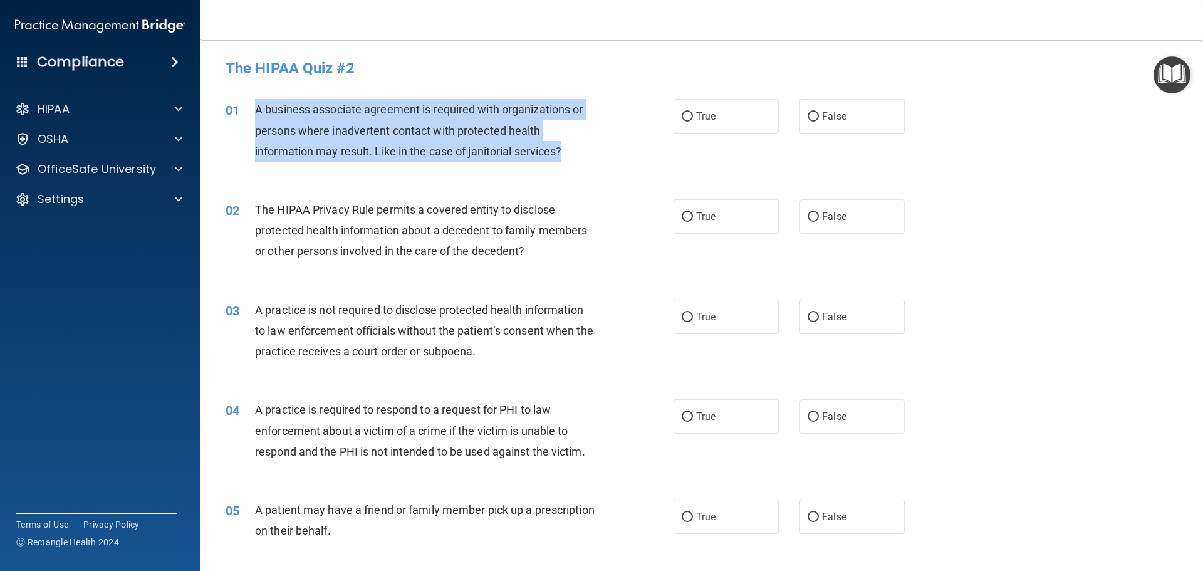
drag, startPoint x: 563, startPoint y: 152, endPoint x: 294, endPoint y: 113, distance: 272.3
click at [250, 108] on div "01 A business associate agreement is required with organizations or persons whe…" at bounding box center [450, 133] width 486 height 69
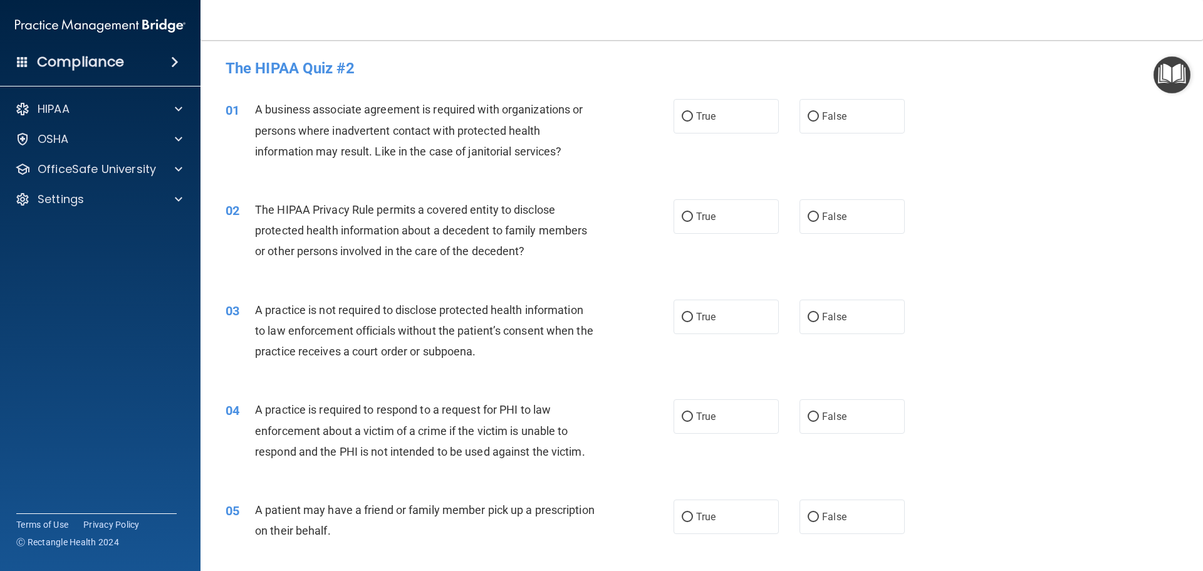
drag, startPoint x: 302, startPoint y: 114, endPoint x: 414, endPoint y: 81, distance: 117.0
click at [414, 81] on div "The HIPAA Quiz #2" at bounding box center [701, 68] width 971 height 31
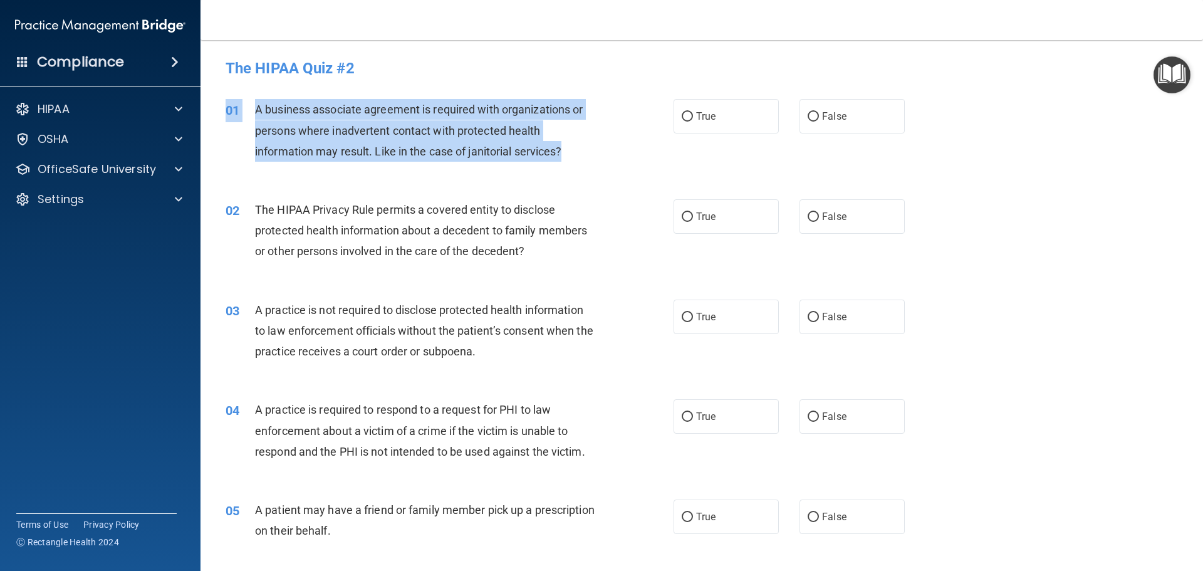
drag, startPoint x: 571, startPoint y: 147, endPoint x: 281, endPoint y: 107, distance: 292.3
click at [265, 95] on div "01 A business associate agreement is required with organizations or persons whe…" at bounding box center [701, 133] width 971 height 100
click at [617, 165] on div "01 A business associate agreement is required with organizations or persons whe…" at bounding box center [450, 133] width 486 height 69
drag, startPoint x: 577, startPoint y: 155, endPoint x: 252, endPoint y: 116, distance: 327.7
click at [252, 116] on div "01 A business associate agreement is required with organizations or persons whe…" at bounding box center [450, 133] width 486 height 69
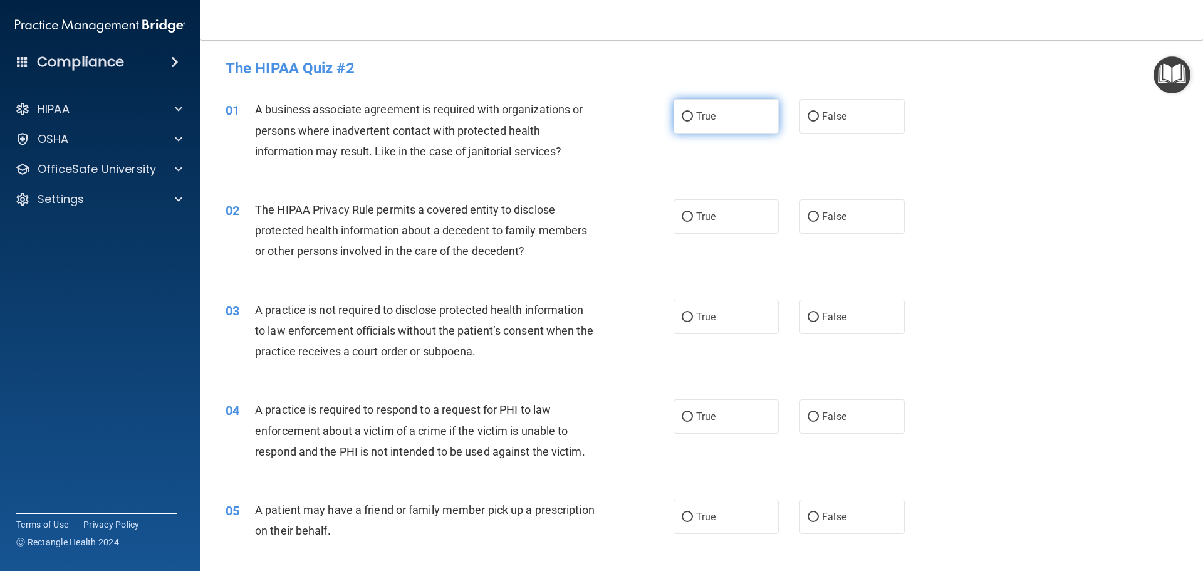
click at [693, 110] on label "True" at bounding box center [726, 116] width 105 height 34
click at [693, 112] on input "True" at bounding box center [687, 116] width 11 height 9
radio input "true"
click at [532, 254] on div "The HIPAA Privacy Rule permits a covered entity to disclose protected health in…" at bounding box center [430, 230] width 350 height 63
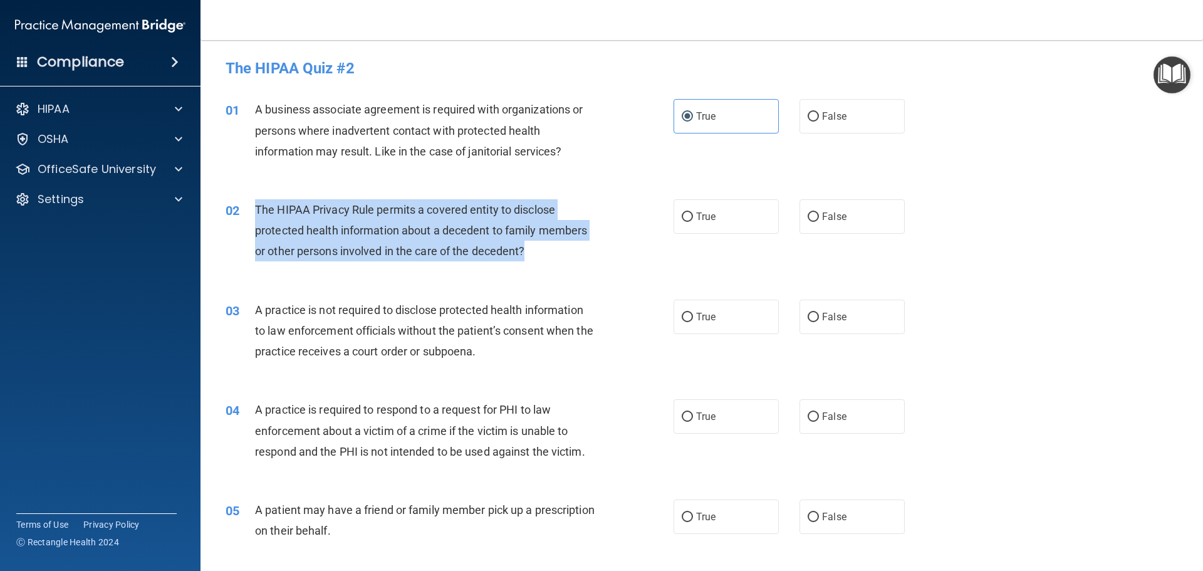
drag, startPoint x: 528, startPoint y: 253, endPoint x: 318, endPoint y: 201, distance: 216.3
click at [253, 215] on div "02 The HIPAA Privacy Rule permits a covered entity to disclose protected health…" at bounding box center [450, 233] width 486 height 69
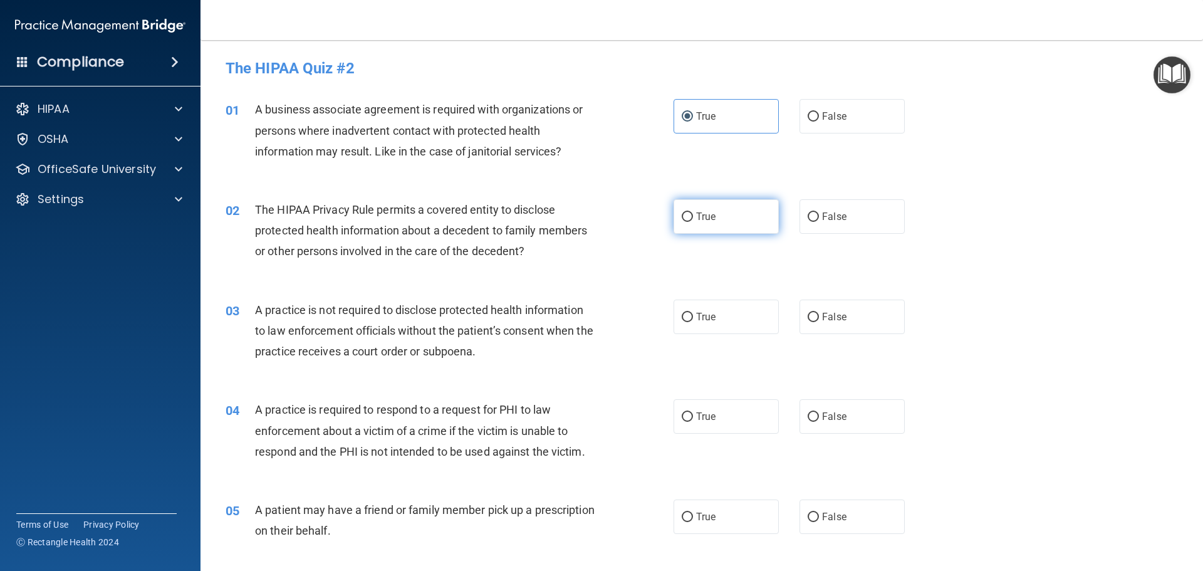
click at [732, 224] on label "True" at bounding box center [726, 216] width 105 height 34
click at [693, 222] on input "True" at bounding box center [687, 216] width 11 height 9
radio input "true"
drag, startPoint x: 538, startPoint y: 352, endPoint x: 547, endPoint y: 305, distance: 47.1
click at [510, 345] on div "A practice is not required to disclose protected health information to law enfo…" at bounding box center [430, 331] width 350 height 63
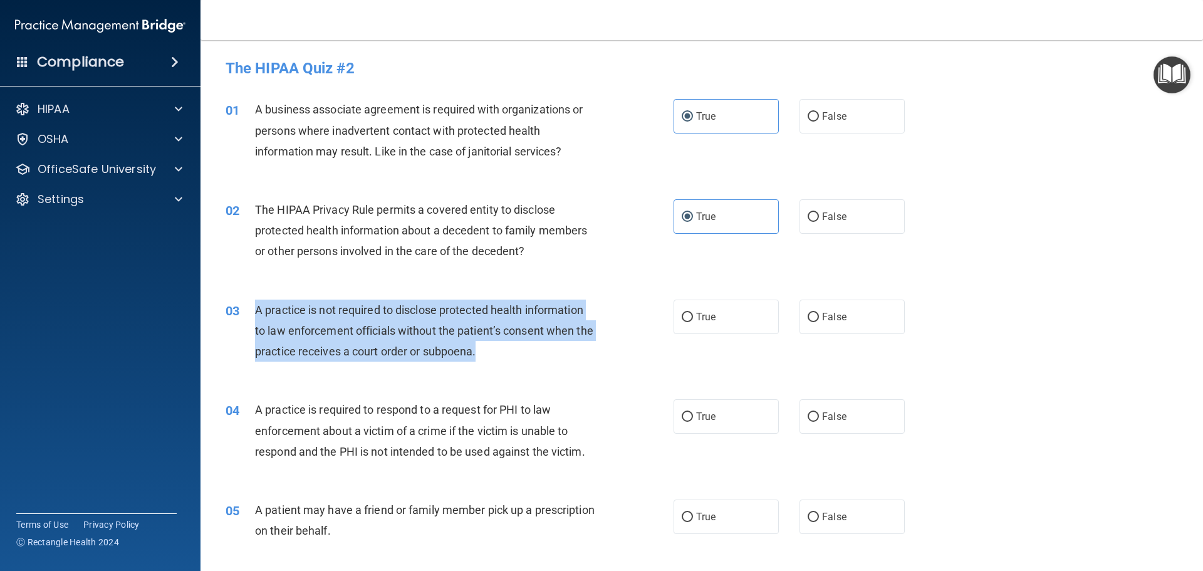
drag, startPoint x: 542, startPoint y: 353, endPoint x: 357, endPoint y: 225, distance: 224.3
click at [254, 313] on div "03 A practice is not required to disclose protected health information to law e…" at bounding box center [450, 334] width 486 height 69
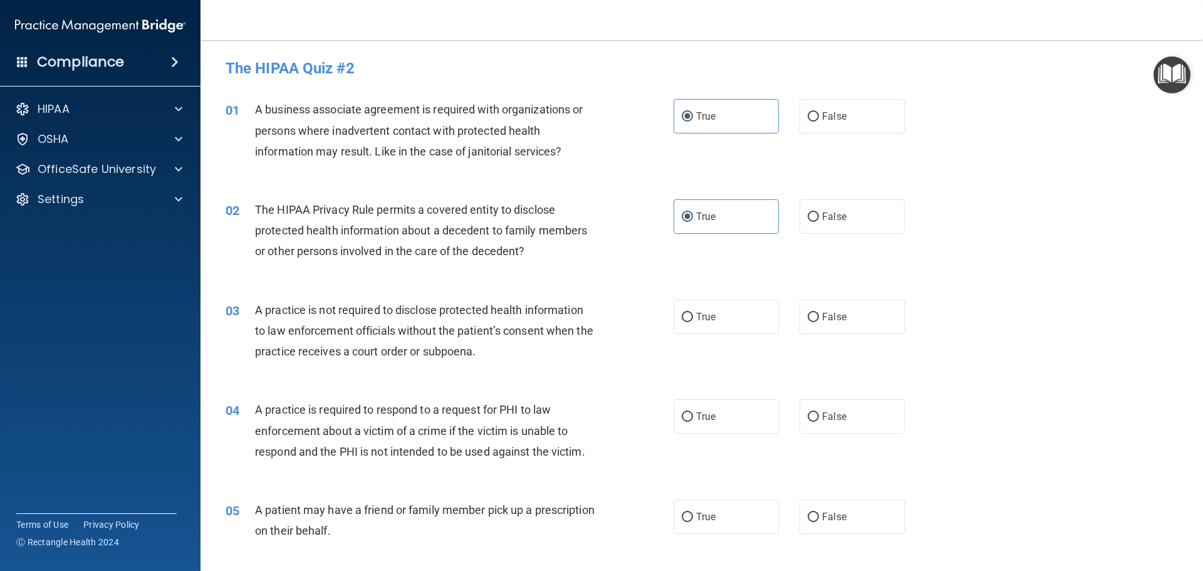
drag, startPoint x: 447, startPoint y: 315, endPoint x: 529, endPoint y: 280, distance: 89.0
click at [529, 280] on div "02 The HIPAA Privacy Rule permits a covered entity to disclose protected health…" at bounding box center [701, 234] width 971 height 100
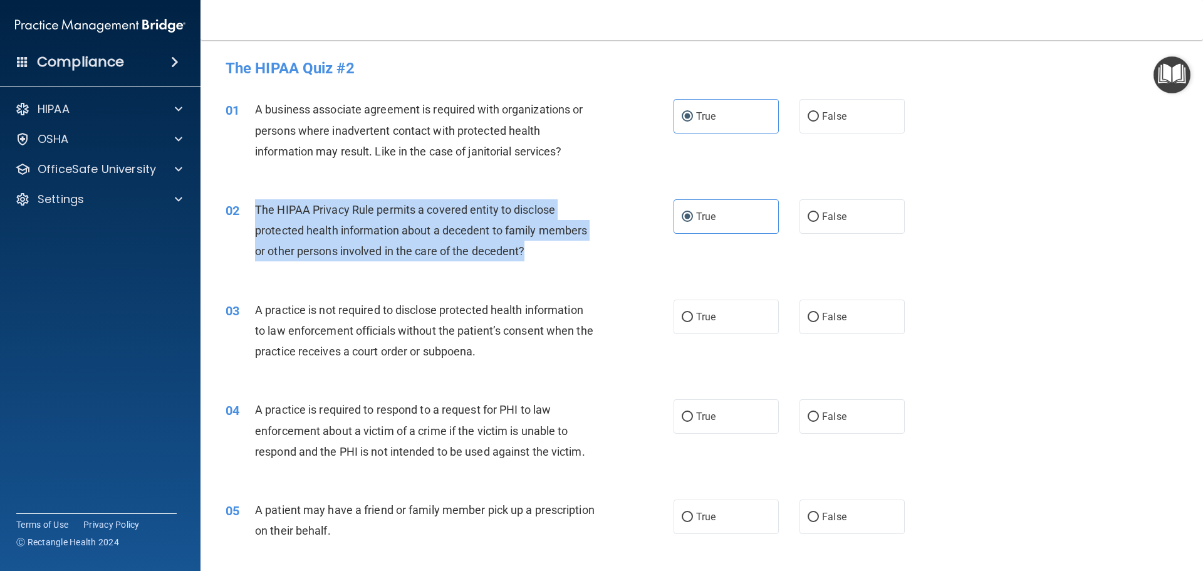
drag, startPoint x: 525, startPoint y: 248, endPoint x: 263, endPoint y: 202, distance: 266.1
click at [246, 204] on div "02 The HIPAA Privacy Rule permits a covered entity to disclose protected health…" at bounding box center [450, 233] width 486 height 69
click at [372, 268] on div "02 The HIPAA Privacy Rule permits a covered entity to disclose protected health…" at bounding box center [450, 233] width 486 height 69
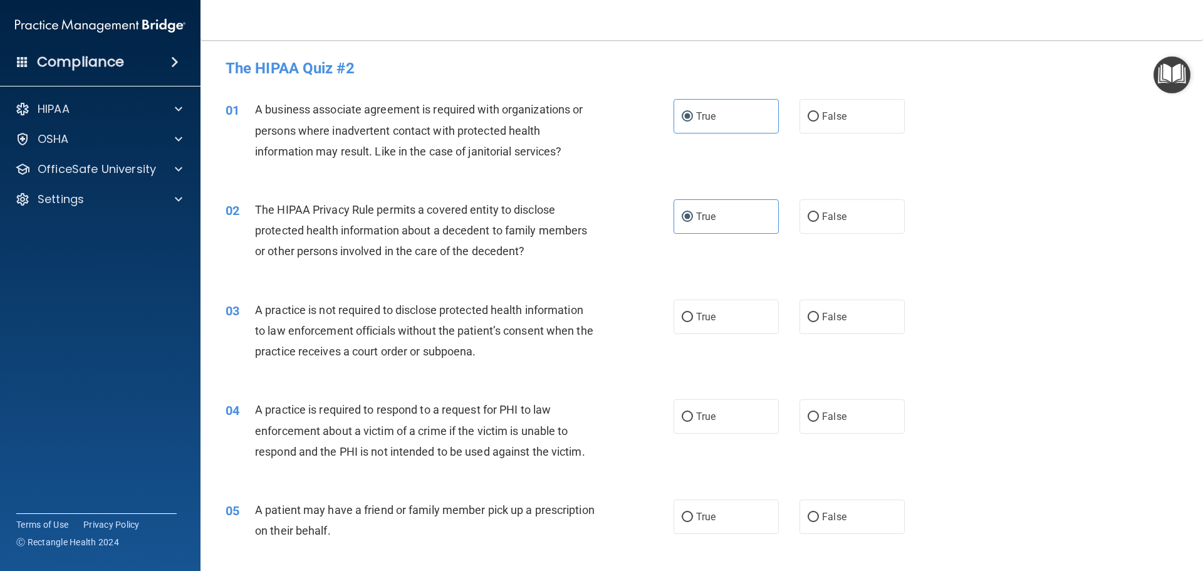
click at [477, 320] on div "A practice is not required to disclose protected health information to law enfo…" at bounding box center [430, 331] width 350 height 63
click at [506, 355] on div "A practice is not required to disclose protected health information to law enfo…" at bounding box center [430, 331] width 350 height 63
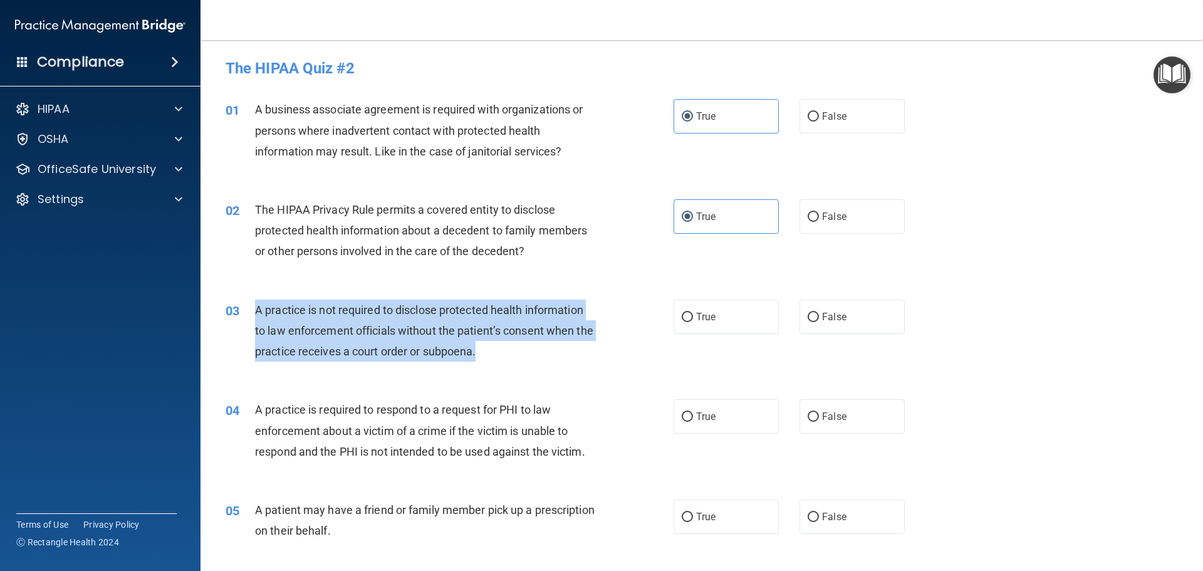
drag, startPoint x: 505, startPoint y: 353, endPoint x: 278, endPoint y: 314, distance: 230.2
click at [245, 306] on div "03 A practice is not required to disclose protected health information to law e…" at bounding box center [450, 334] width 486 height 69
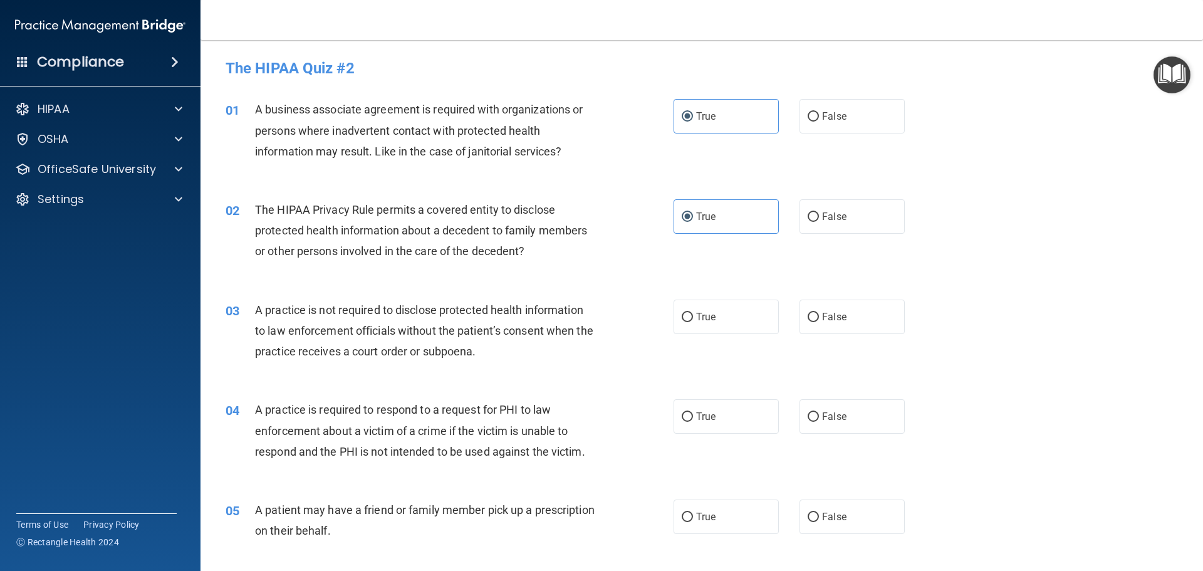
drag, startPoint x: 345, startPoint y: 332, endPoint x: 532, endPoint y: 276, distance: 194.3
click at [532, 276] on div "02 The HIPAA Privacy Rule permits a covered entity to disclose protected health…" at bounding box center [701, 234] width 971 height 100
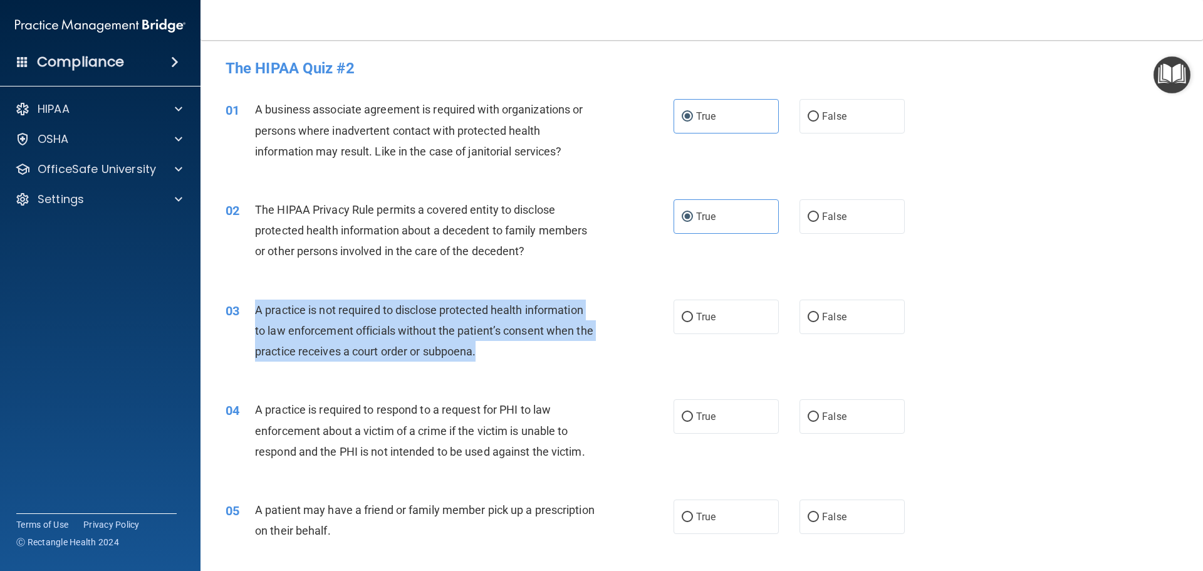
drag, startPoint x: 500, startPoint y: 352, endPoint x: 249, endPoint y: 310, distance: 253.7
click at [249, 310] on div "03 A practice is not required to disclose protected health information to law e…" at bounding box center [450, 334] width 486 height 69
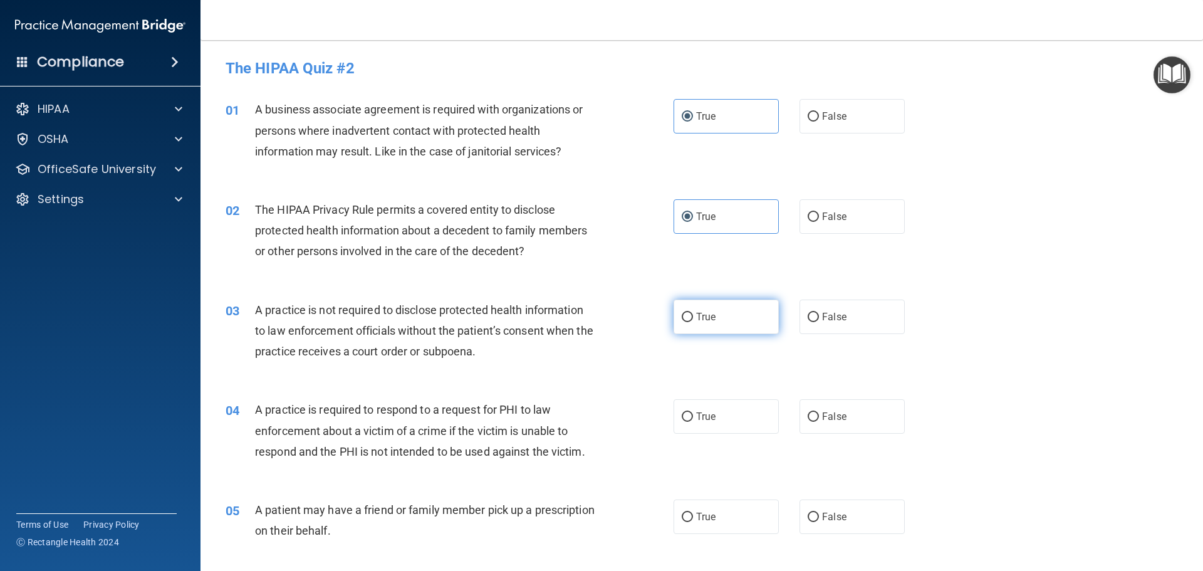
click at [708, 316] on span "True" at bounding box center [705, 317] width 19 height 12
click at [693, 316] on input "True" at bounding box center [687, 317] width 11 height 9
radio input "true"
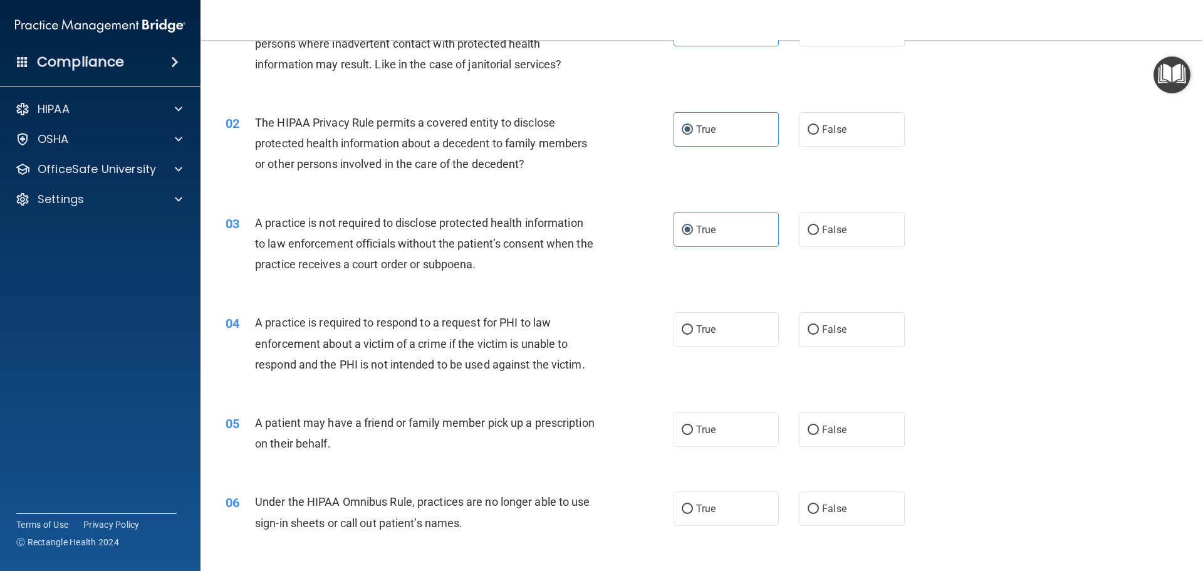
scroll to position [125, 0]
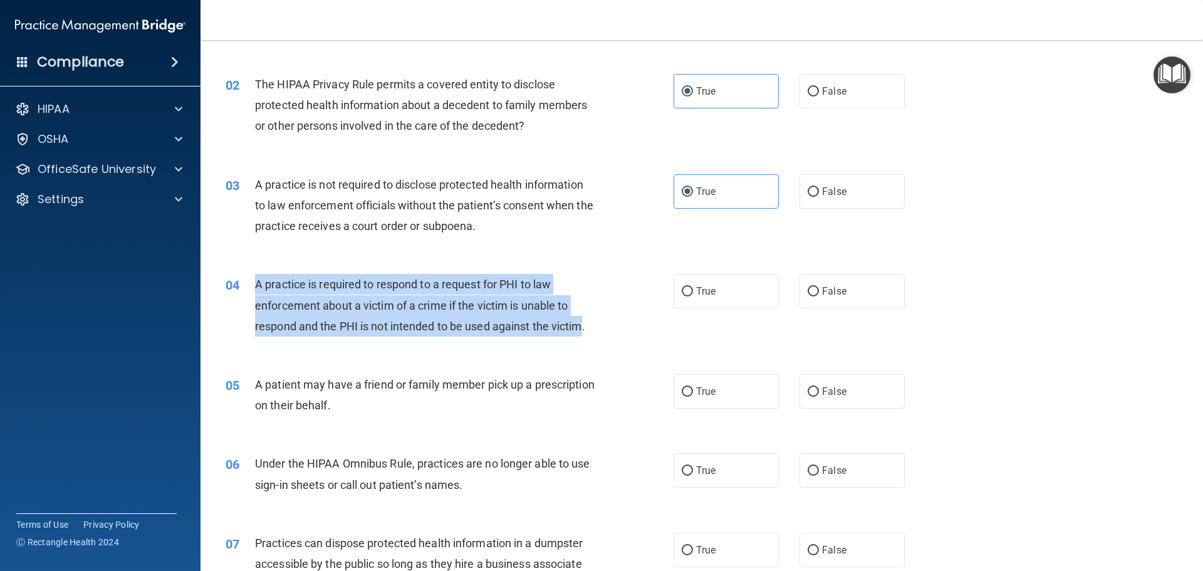
drag, startPoint x: 584, startPoint y: 326, endPoint x: 256, endPoint y: 291, distance: 329.7
click at [256, 291] on span "A practice is required to respond to a request for PHI to law enforcement about…" at bounding box center [420, 305] width 330 height 55
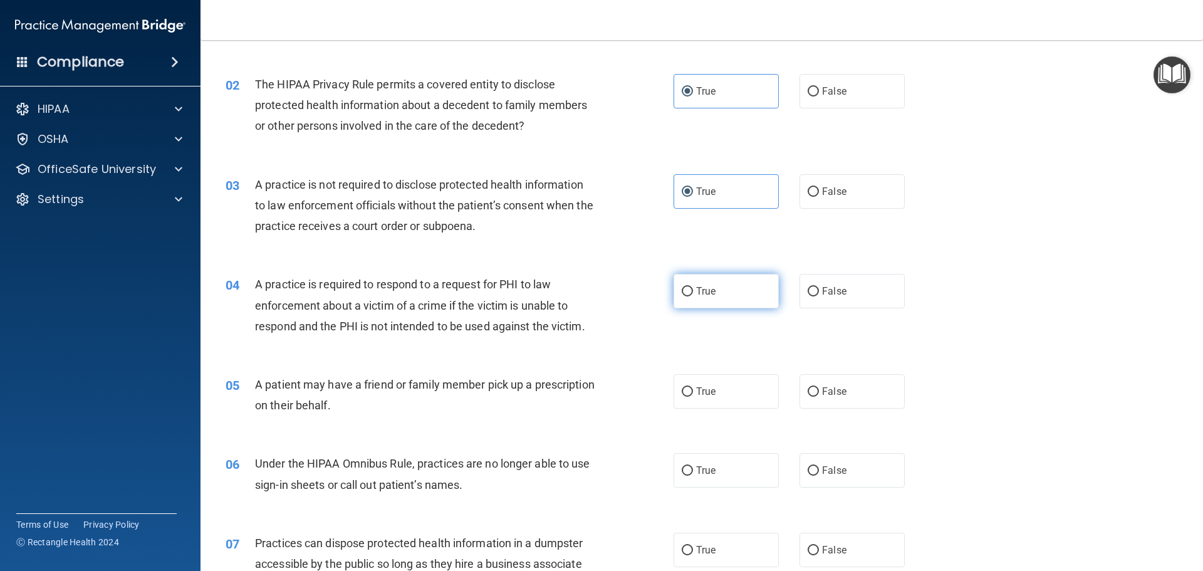
click at [696, 294] on span "True" at bounding box center [705, 291] width 19 height 12
click at [693, 294] on input "True" at bounding box center [687, 291] width 11 height 9
radio input "true"
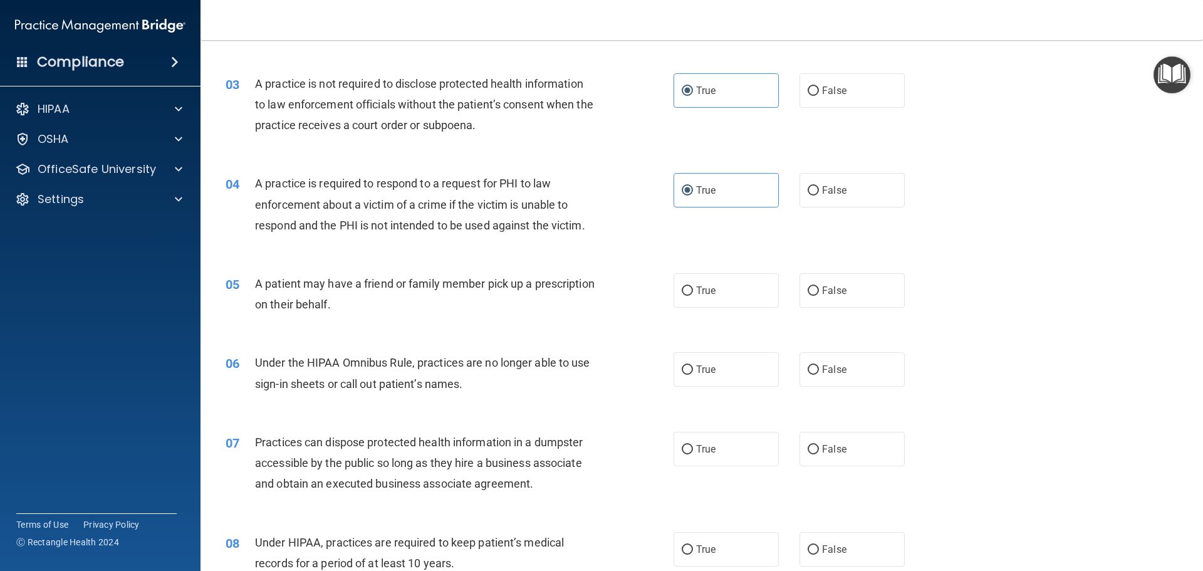
scroll to position [251, 0]
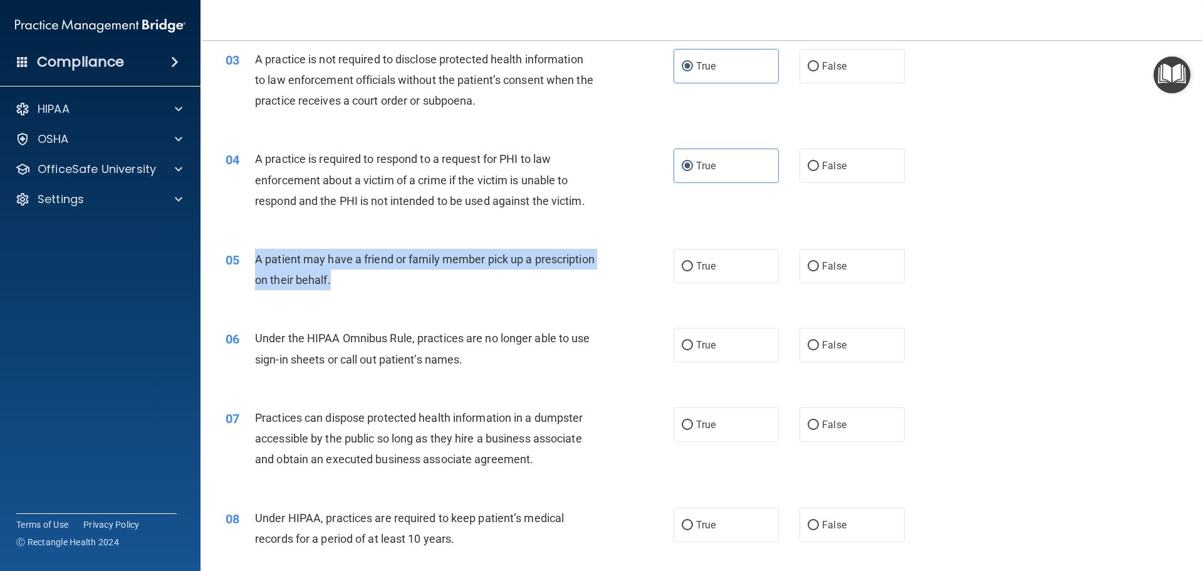
drag, startPoint x: 404, startPoint y: 281, endPoint x: 254, endPoint y: 261, distance: 151.2
click at [254, 261] on div "05 A patient may have a friend or family member pick up a prescription on their…" at bounding box center [450, 273] width 486 height 48
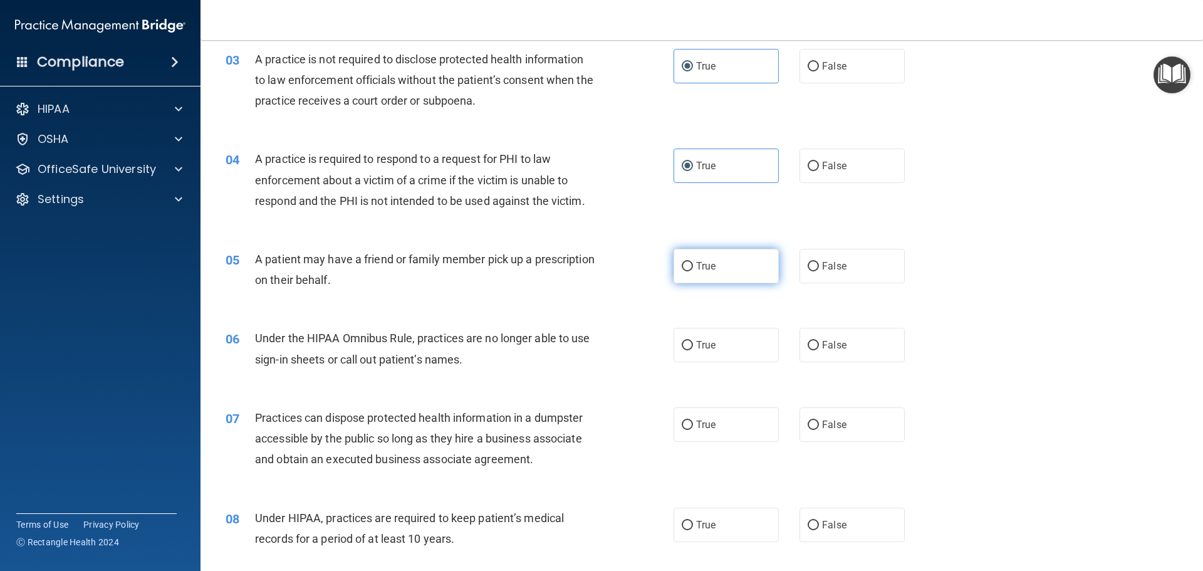
click at [706, 270] on span "True" at bounding box center [705, 266] width 19 height 12
click at [693, 270] on input "True" at bounding box center [687, 266] width 11 height 9
radio input "true"
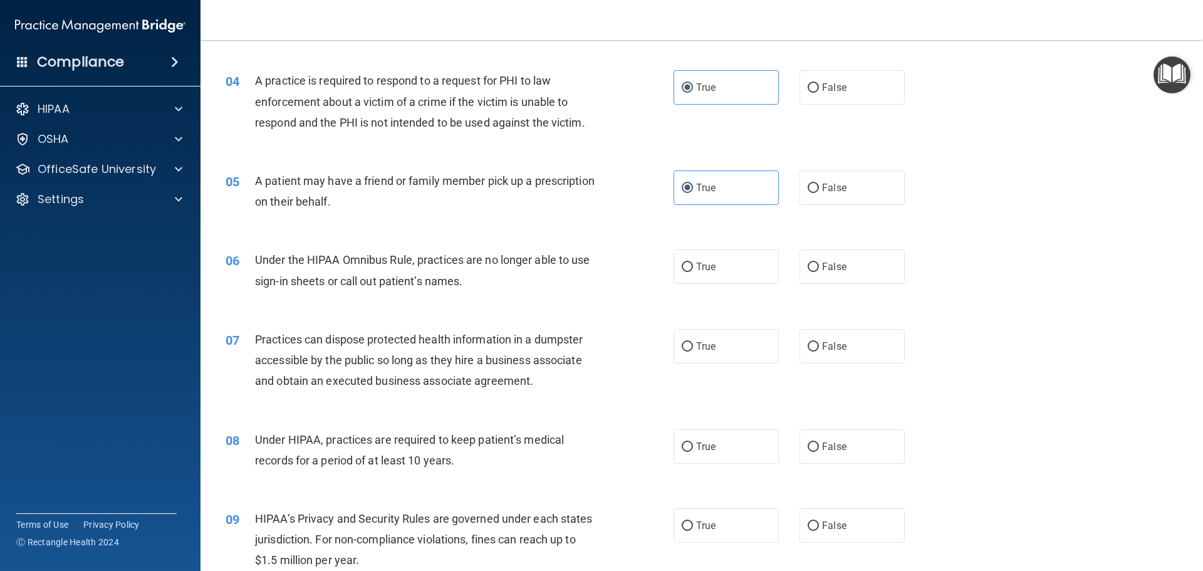
scroll to position [376, 0]
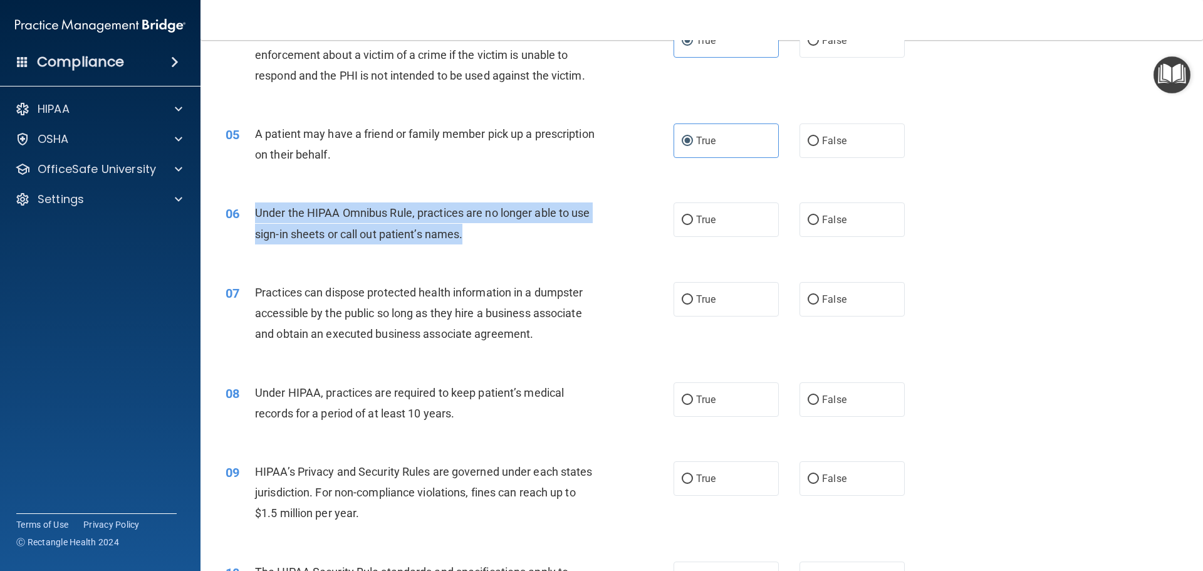
drag, startPoint x: 472, startPoint y: 236, endPoint x: 290, endPoint y: 219, distance: 182.5
click at [257, 211] on div "Under the HIPAA Omnibus Rule, practices are no longer able to use sign-in sheet…" at bounding box center [430, 222] width 350 height 41
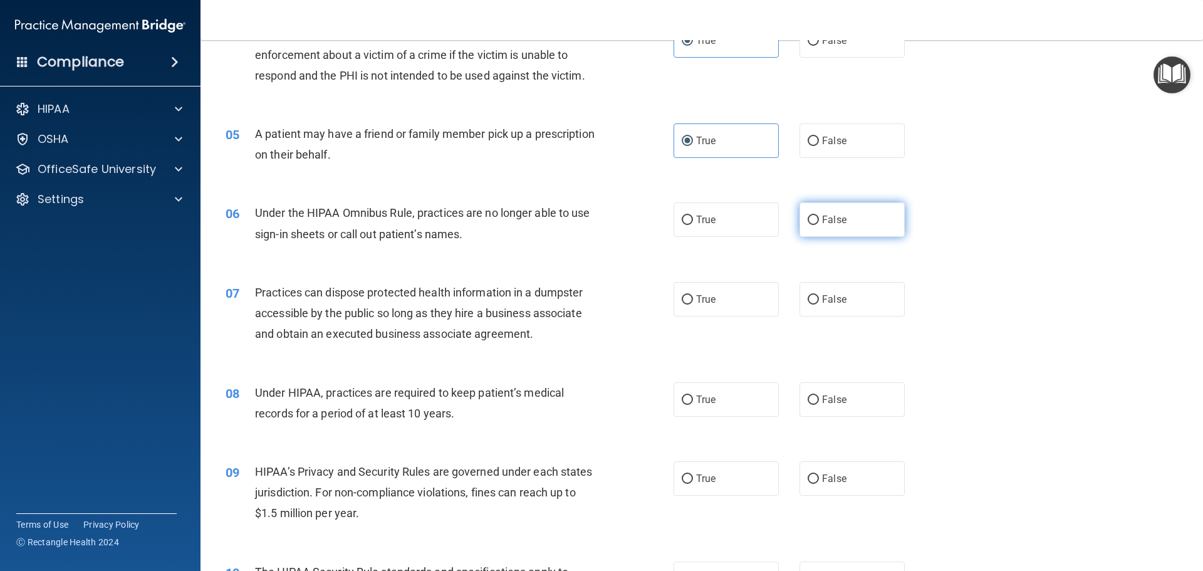
click at [835, 231] on label "False" at bounding box center [852, 219] width 105 height 34
click at [819, 225] on input "False" at bounding box center [813, 220] width 11 height 9
radio input "true"
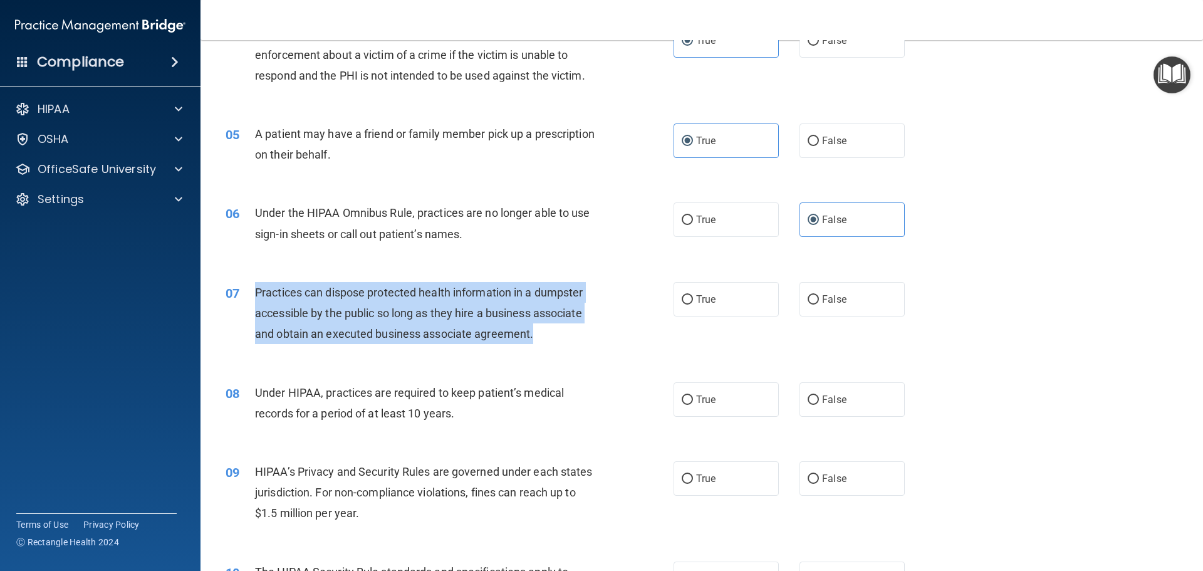
drag, startPoint x: 542, startPoint y: 333, endPoint x: 244, endPoint y: 301, distance: 300.1
click at [244, 301] on div "07 Practices can dispose protected health information in a dumpster accessible …" at bounding box center [450, 316] width 486 height 69
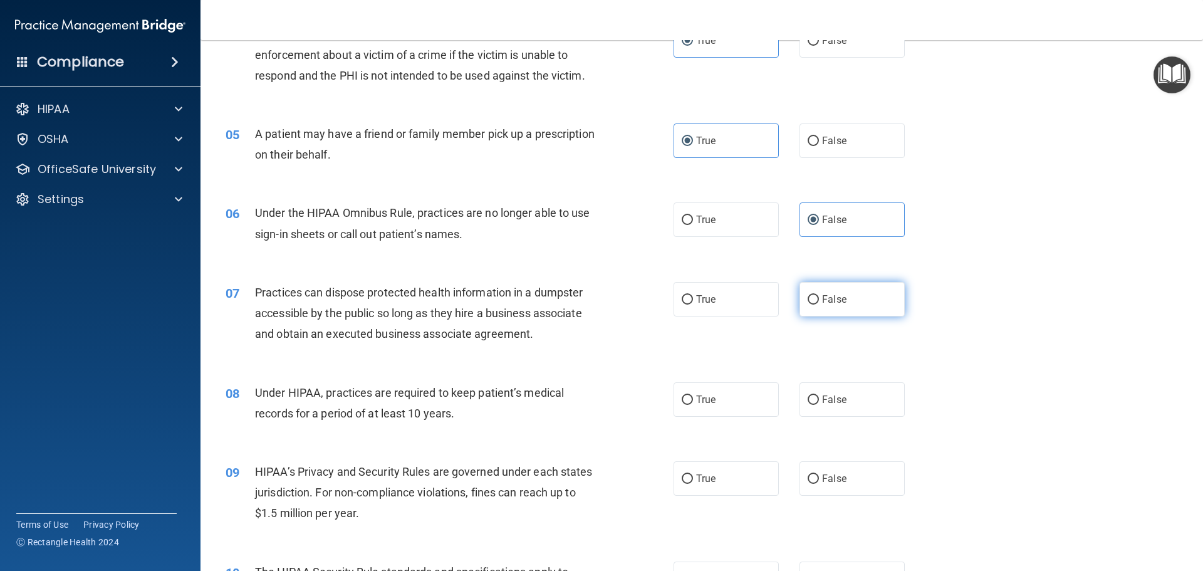
click at [822, 303] on span "False" at bounding box center [834, 299] width 24 height 12
click at [818, 303] on input "False" at bounding box center [813, 299] width 11 height 9
radio input "true"
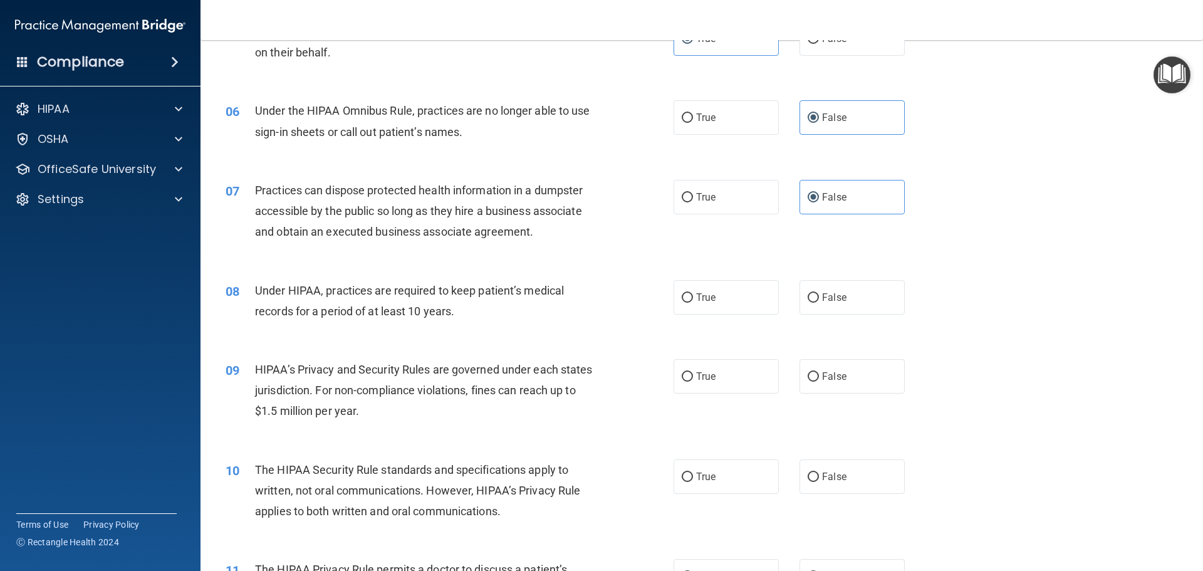
scroll to position [501, 0]
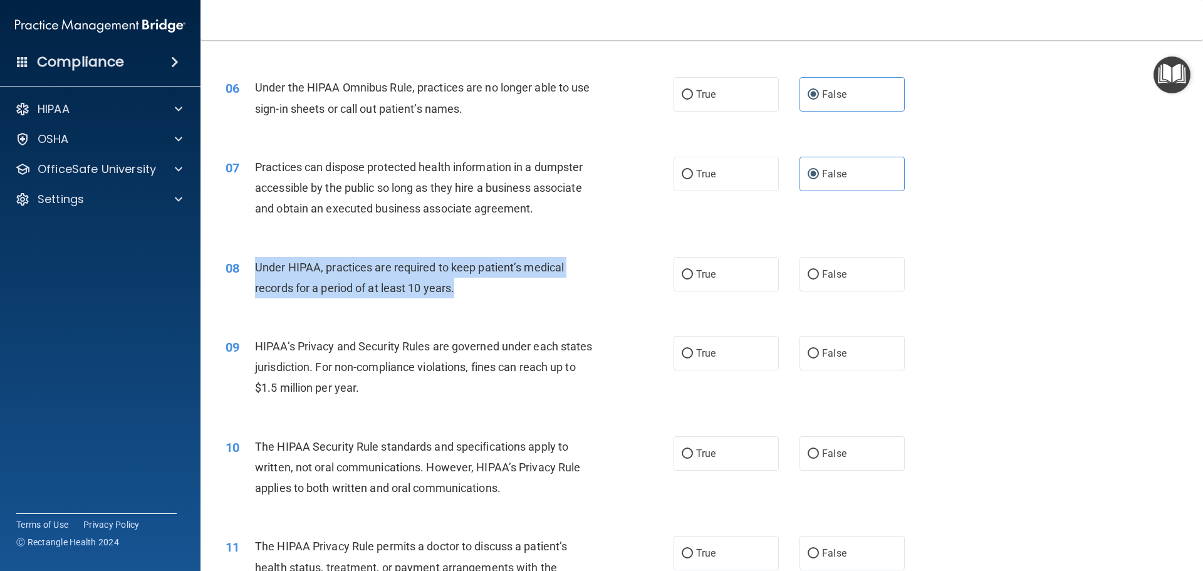
drag, startPoint x: 467, startPoint y: 294, endPoint x: 256, endPoint y: 273, distance: 211.7
click at [256, 273] on div "Under HIPAA, practices are required to keep patient’s medical records for a per…" at bounding box center [430, 277] width 350 height 41
click at [518, 298] on div "08 Under HIPAA, practices are required to keep patient’s medical records for a …" at bounding box center [450, 281] width 486 height 48
click at [494, 282] on div "Under HIPAA, practices are required to keep patient’s medical records for a per…" at bounding box center [430, 277] width 350 height 41
click at [342, 299] on div "08 Under HIPAA, practices are required to keep patient’s medical records for a …" at bounding box center [450, 281] width 486 height 48
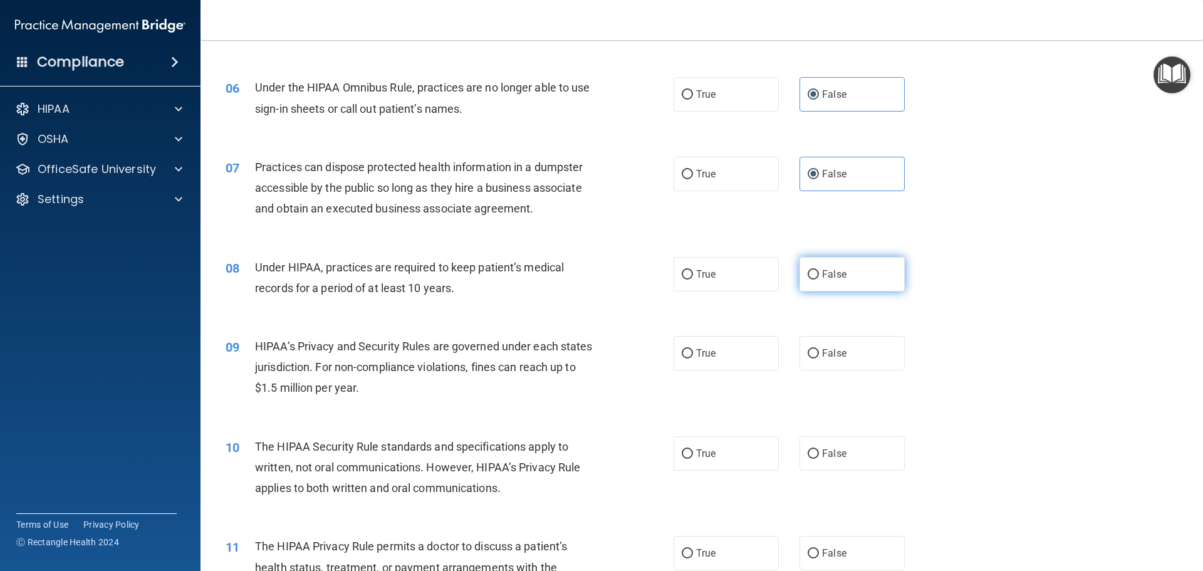
click at [809, 276] on input "False" at bounding box center [813, 274] width 11 height 9
radio input "true"
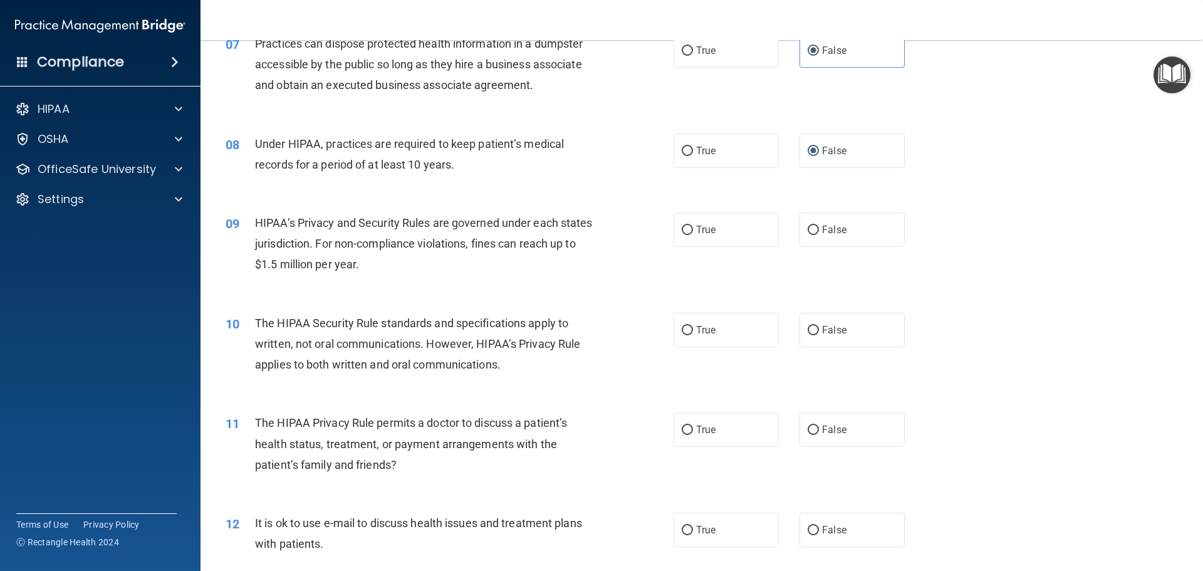
scroll to position [627, 0]
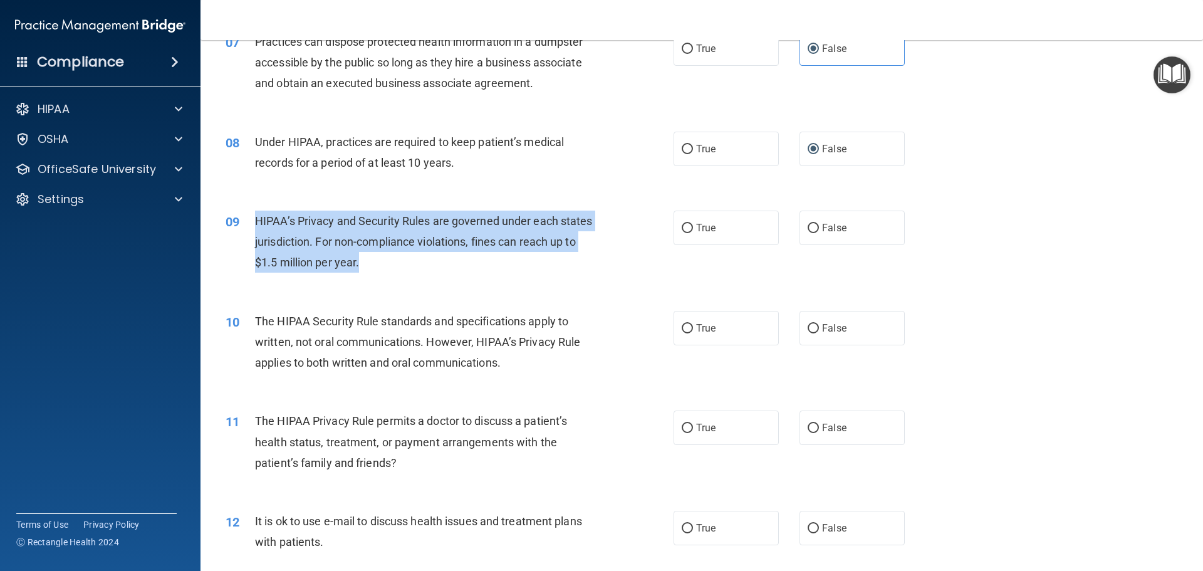
drag, startPoint x: 395, startPoint y: 263, endPoint x: 247, endPoint y: 226, distance: 152.5
click at [247, 226] on div "09 HIPAA’s Privacy and Security Rules are governed under each states jurisdicti…" at bounding box center [450, 245] width 486 height 69
click at [451, 273] on div "HIPAA’s Privacy and Security Rules are governed under each states jurisdiction.…" at bounding box center [430, 242] width 350 height 63
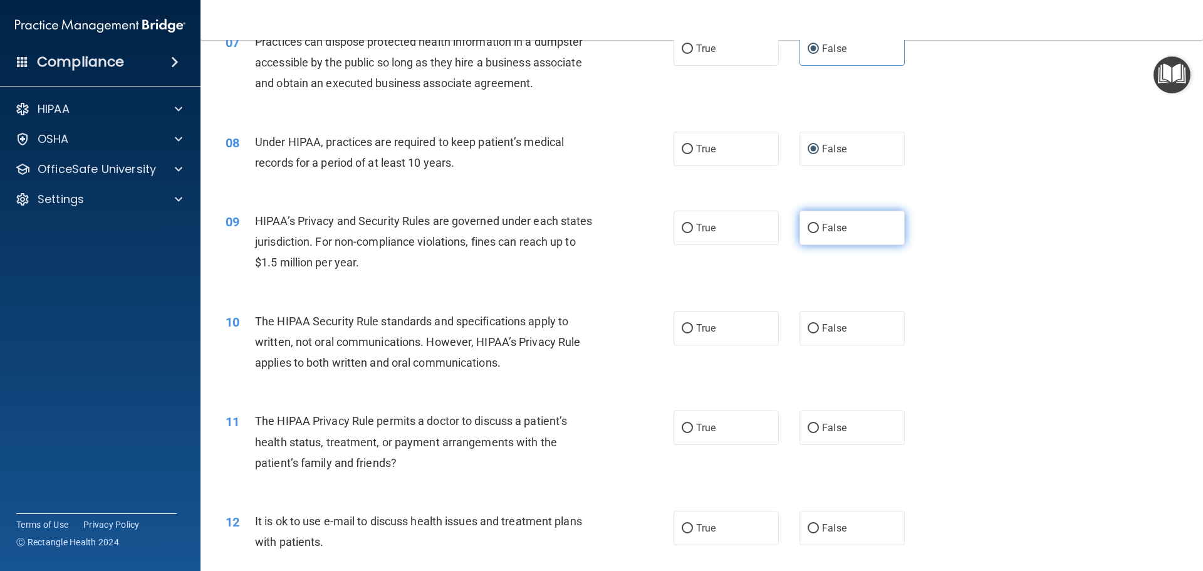
click at [812, 243] on label "False" at bounding box center [852, 228] width 105 height 34
click at [812, 233] on input "False" at bounding box center [813, 228] width 11 height 9
radio input "true"
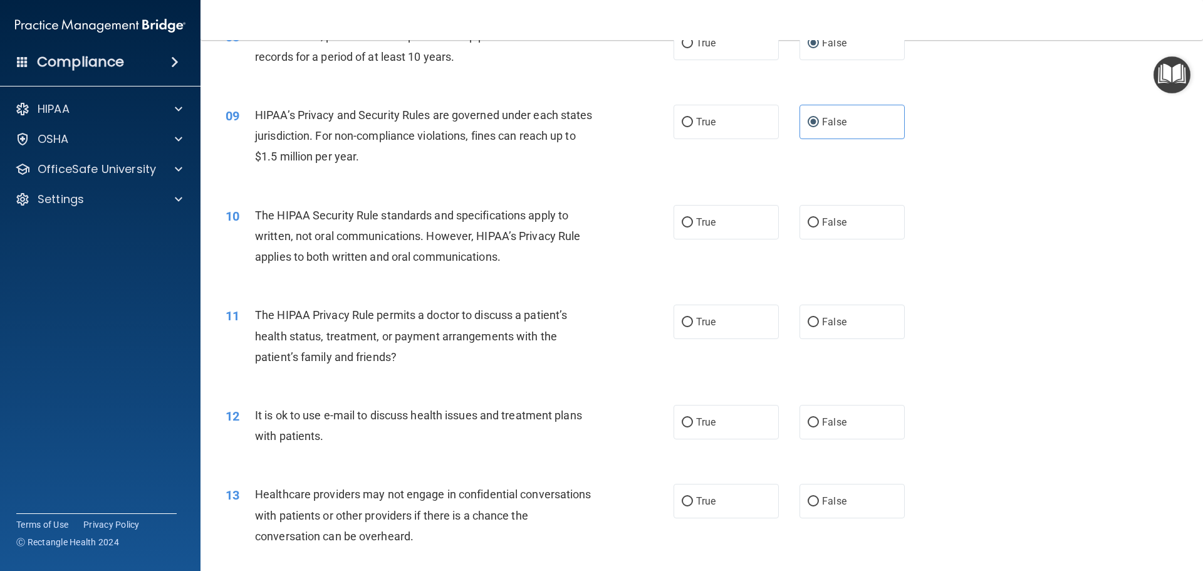
scroll to position [752, 0]
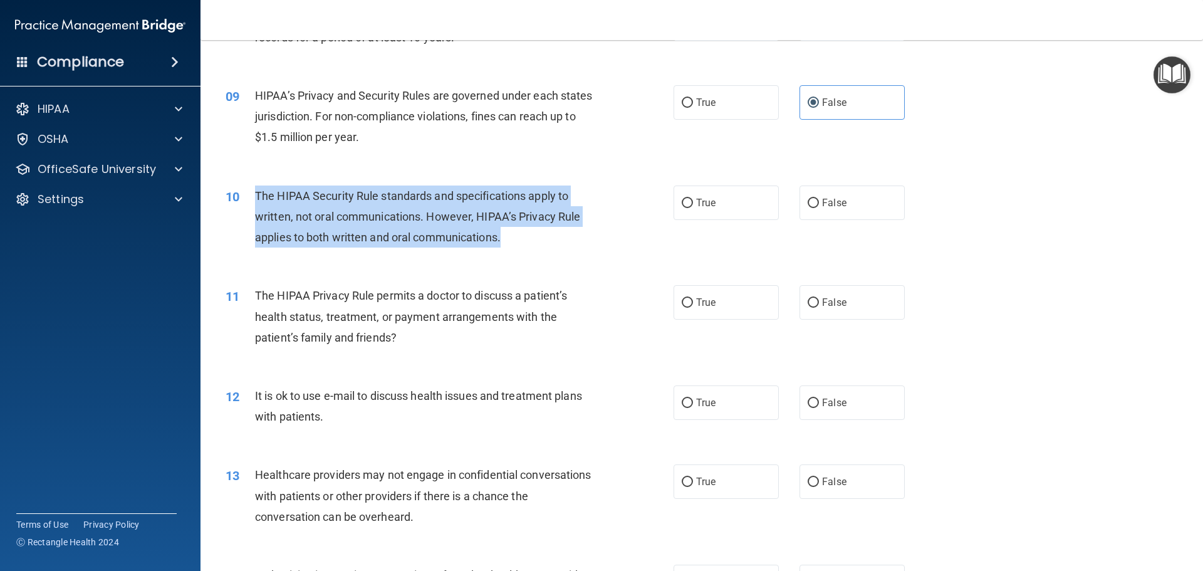
drag, startPoint x: 538, startPoint y: 244, endPoint x: 275, endPoint y: 193, distance: 268.8
click at [254, 186] on div "10 The HIPAA Security Rule standards and specifications apply to written, not o…" at bounding box center [450, 220] width 486 height 69
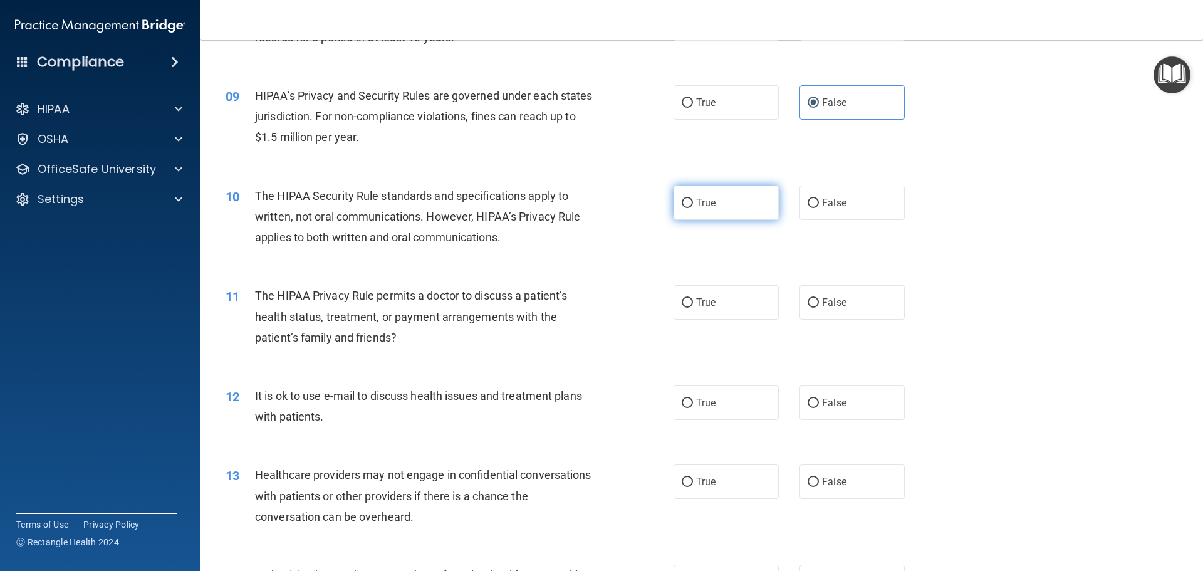
click at [728, 199] on label "True" at bounding box center [726, 203] width 105 height 34
click at [693, 199] on input "True" at bounding box center [687, 203] width 11 height 9
radio input "true"
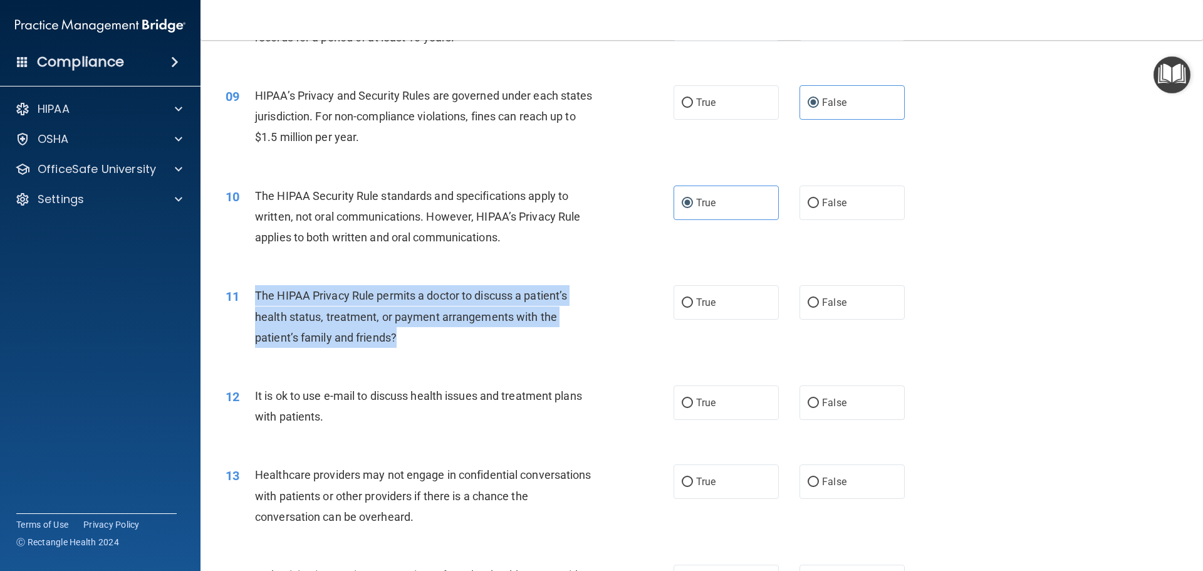
drag, startPoint x: 408, startPoint y: 343, endPoint x: 271, endPoint y: 299, distance: 144.1
click at [256, 304] on div "The HIPAA Privacy Rule permits a doctor to discuss a patient’s health status, t…" at bounding box center [430, 316] width 350 height 63
click at [501, 337] on div "The HIPAA Privacy Rule permits a doctor to discuss a patient’s health status, t…" at bounding box center [430, 316] width 350 height 63
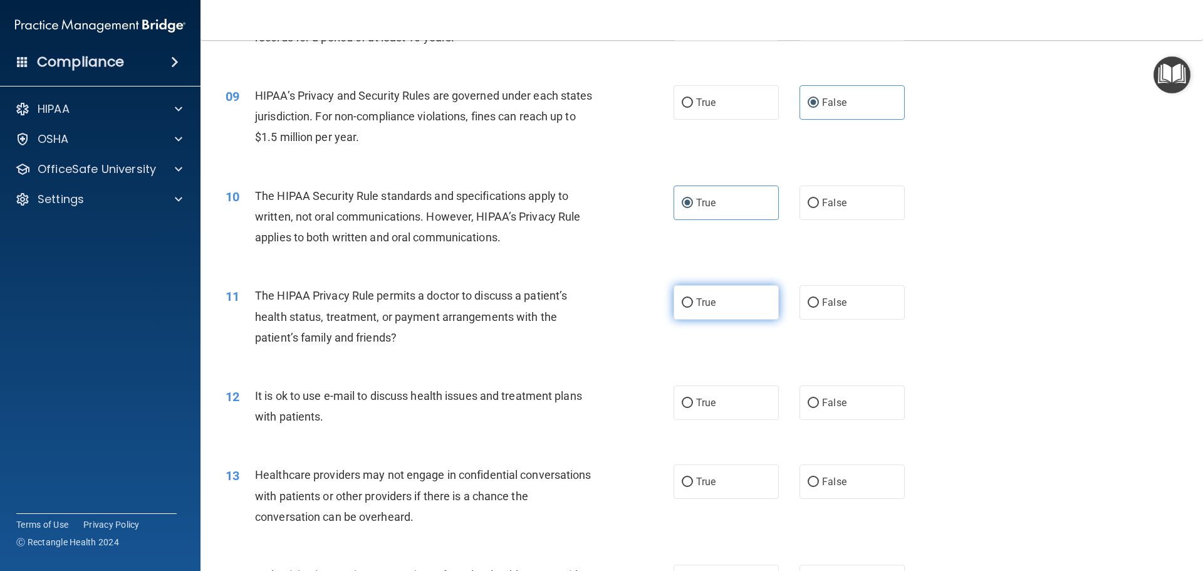
click at [713, 304] on label "True" at bounding box center [726, 302] width 105 height 34
click at [693, 304] on input "True" at bounding box center [687, 302] width 11 height 9
radio input "true"
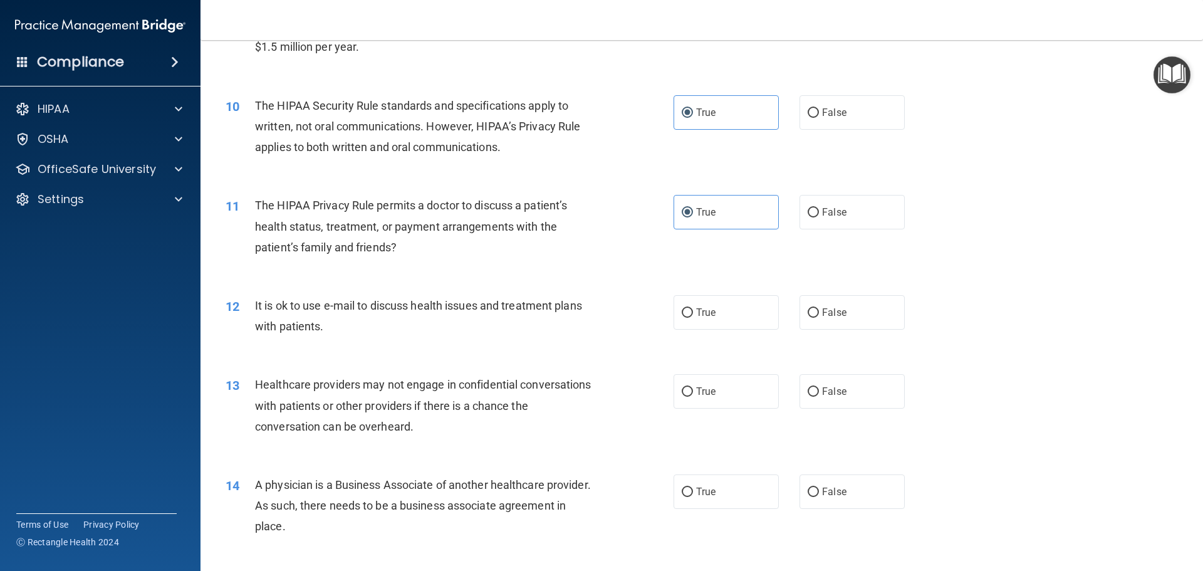
scroll to position [877, 0]
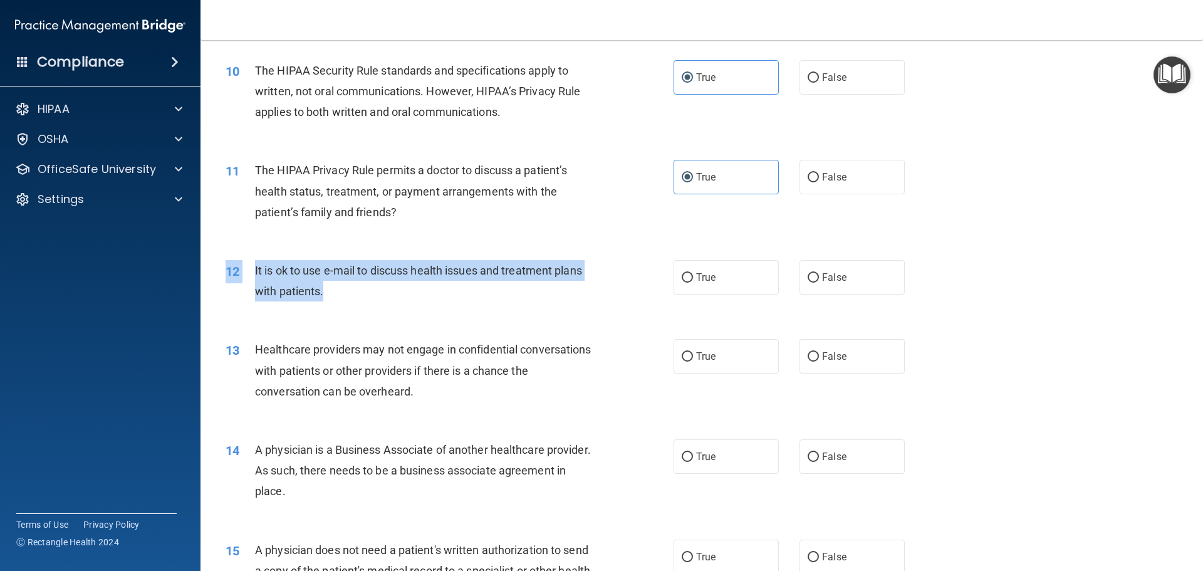
drag, startPoint x: 355, startPoint y: 288, endPoint x: 268, endPoint y: 269, distance: 89.1
click at [249, 263] on div "12 It is ok to use e-mail to discuss health issues and treatment plans with pat…" at bounding box center [450, 284] width 486 height 48
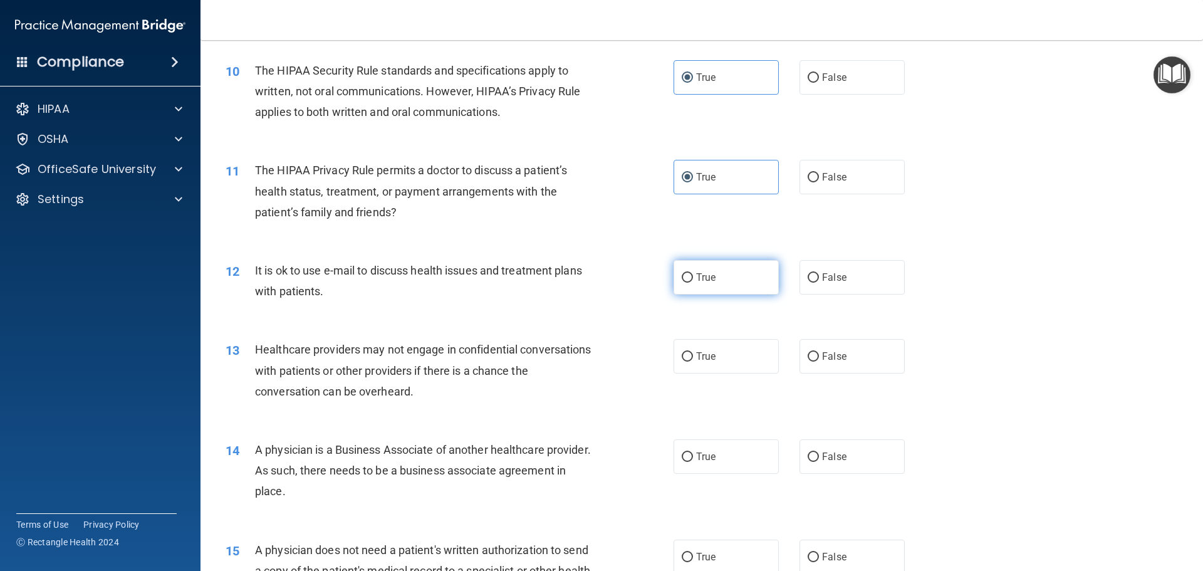
click at [703, 275] on span "True" at bounding box center [705, 277] width 19 height 12
click at [693, 275] on input "True" at bounding box center [687, 277] width 11 height 9
radio input "true"
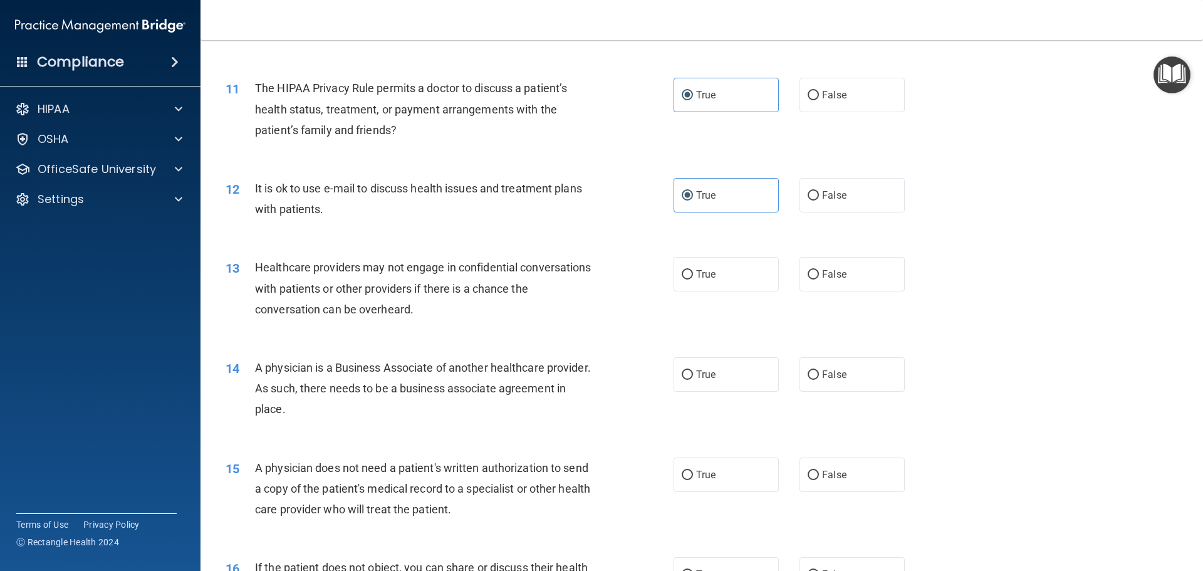
scroll to position [1003, 0]
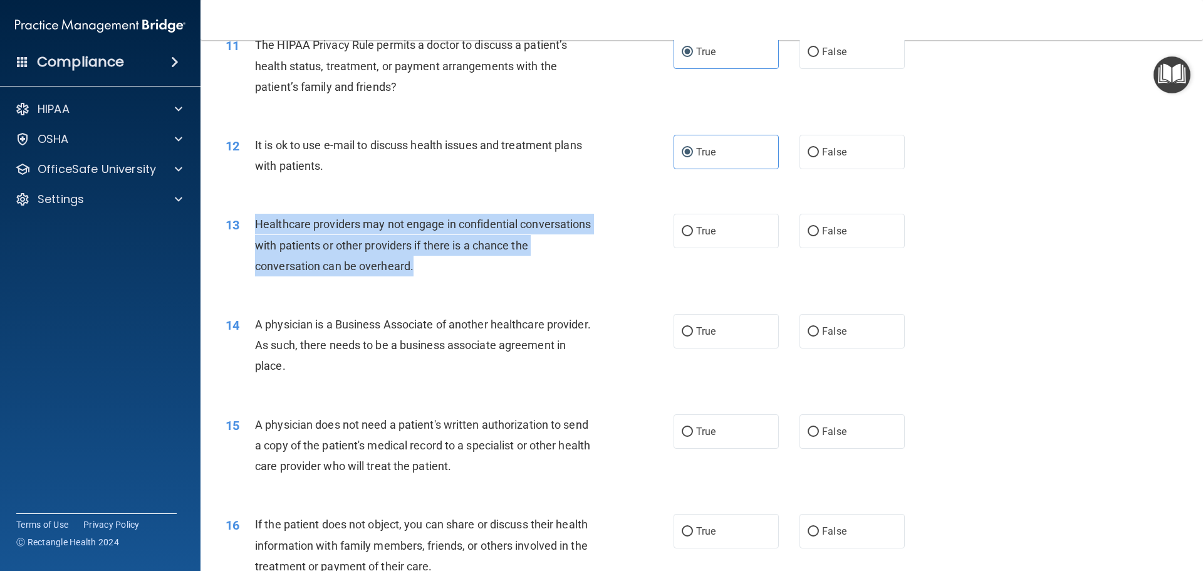
drag, startPoint x: 450, startPoint y: 264, endPoint x: 255, endPoint y: 223, distance: 199.3
click at [255, 223] on div "Healthcare providers may not engage in confidential conversations with patients…" at bounding box center [430, 245] width 350 height 63
click at [552, 278] on div "13 Healthcare providers may not engage in confidential conversations with patie…" at bounding box center [450, 248] width 486 height 69
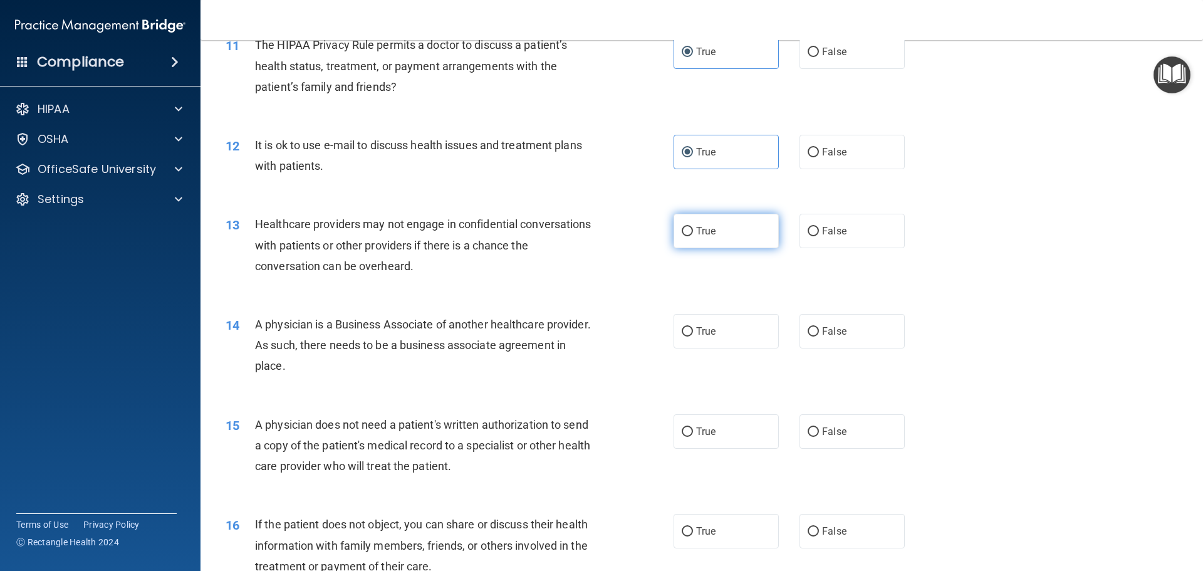
click at [745, 231] on label "True" at bounding box center [726, 231] width 105 height 34
click at [693, 231] on input "True" at bounding box center [687, 231] width 11 height 9
radio input "true"
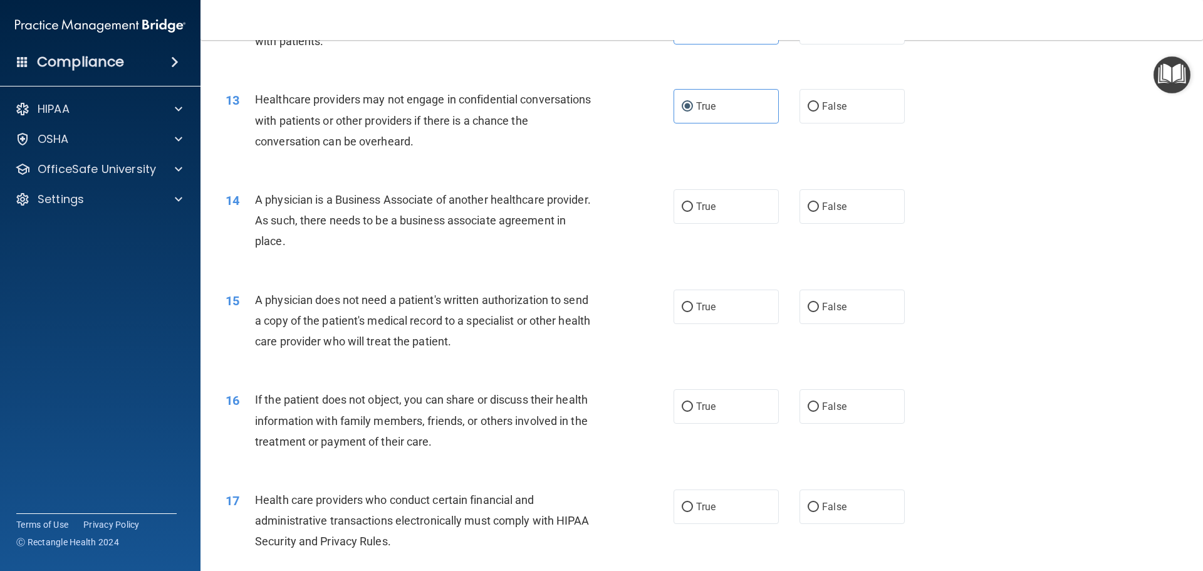
scroll to position [1128, 0]
drag, startPoint x: 401, startPoint y: 235, endPoint x: 268, endPoint y: 198, distance: 138.5
click at [261, 201] on div "A physician is a Business Associate of another healthcare provider. As such, th…" at bounding box center [430, 220] width 350 height 63
click at [490, 253] on div "14 A physician is a Business Associate of another healthcare provider. As such,…" at bounding box center [450, 223] width 486 height 69
click at [493, 246] on div "A physician is a Business Associate of another healthcare provider. As such, th…" at bounding box center [430, 220] width 350 height 63
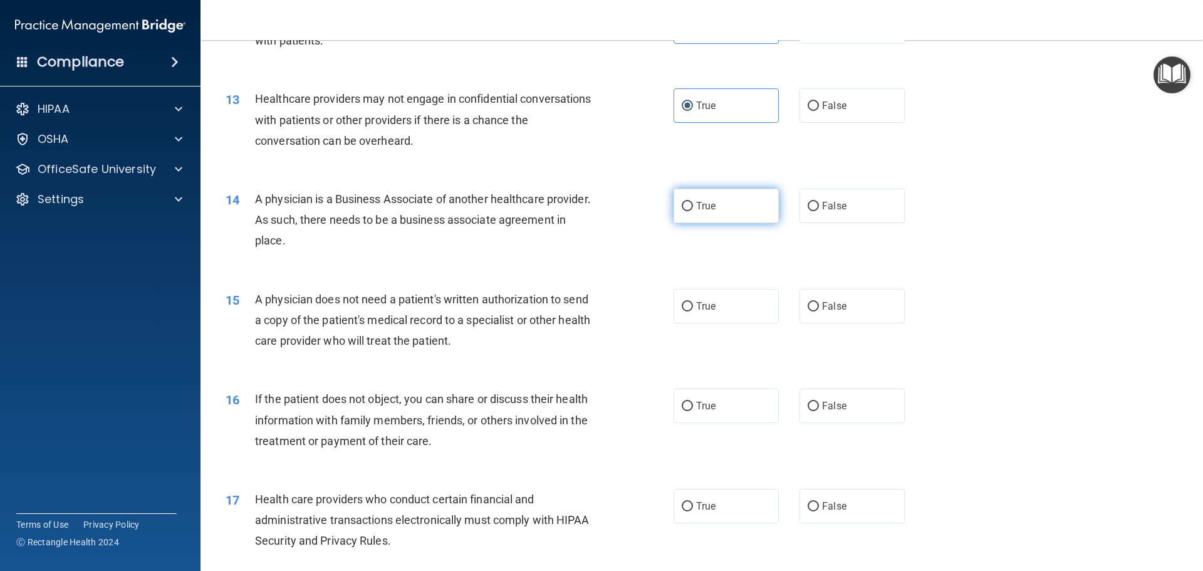
click at [716, 213] on label "True" at bounding box center [726, 206] width 105 height 34
click at [693, 211] on input "True" at bounding box center [687, 206] width 11 height 9
radio input "true"
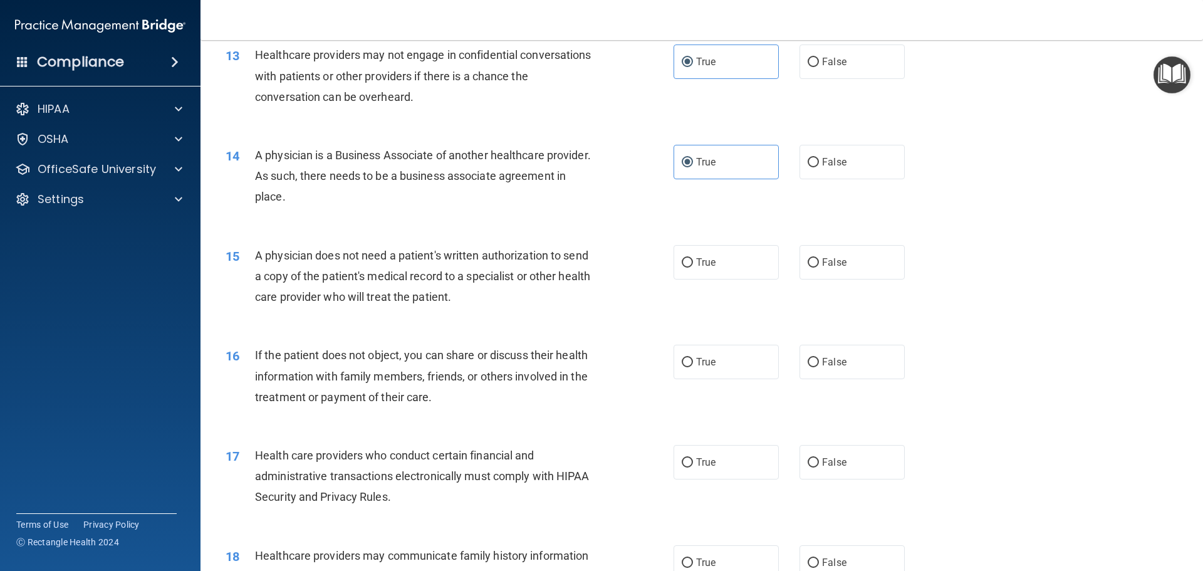
scroll to position [1254, 0]
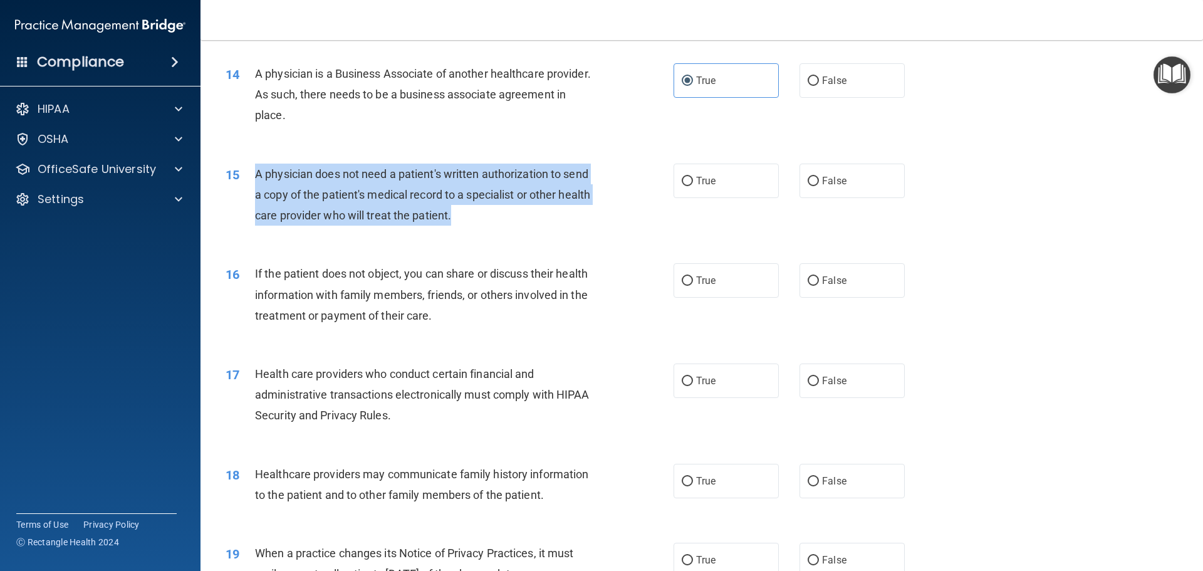
drag, startPoint x: 496, startPoint y: 221, endPoint x: 254, endPoint y: 181, distance: 245.3
click at [254, 181] on div "15 A physician does not need a patient's written authorization to send a copy o…" at bounding box center [450, 198] width 486 height 69
click at [510, 209] on div "A physician does not need a patient's written authorization to send a copy of t…" at bounding box center [430, 195] width 350 height 63
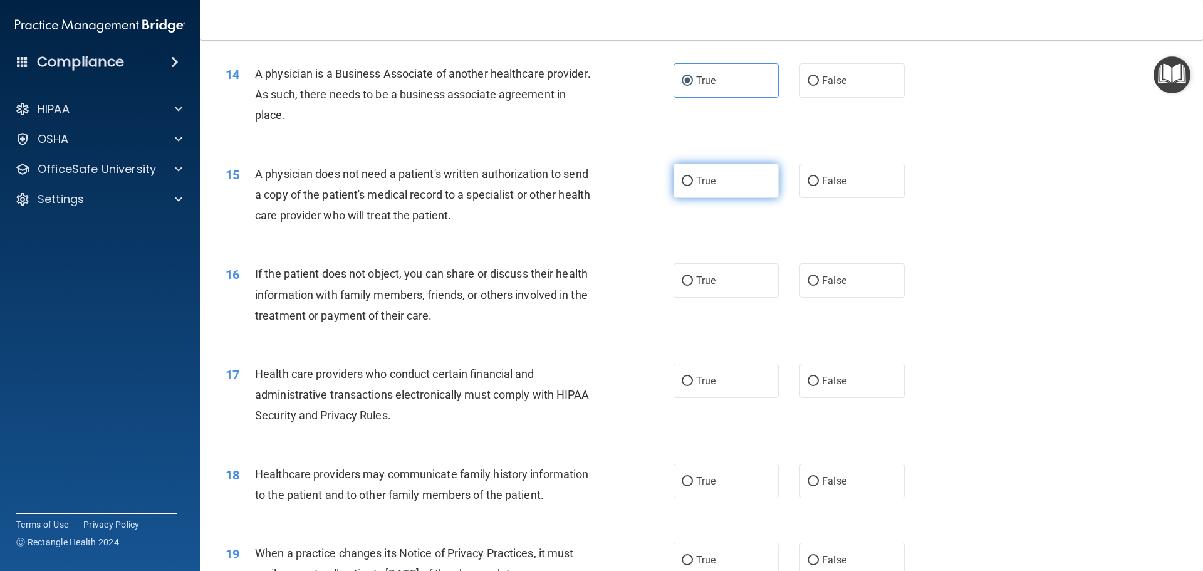
click at [696, 175] on span "True" at bounding box center [705, 181] width 19 height 12
click at [693, 177] on input "True" at bounding box center [687, 181] width 11 height 9
radio input "true"
drag, startPoint x: 449, startPoint y: 320, endPoint x: 498, endPoint y: 321, distance: 48.9
click at [466, 325] on div "If the patient does not object, you can share or discuss their health informati…" at bounding box center [430, 294] width 350 height 63
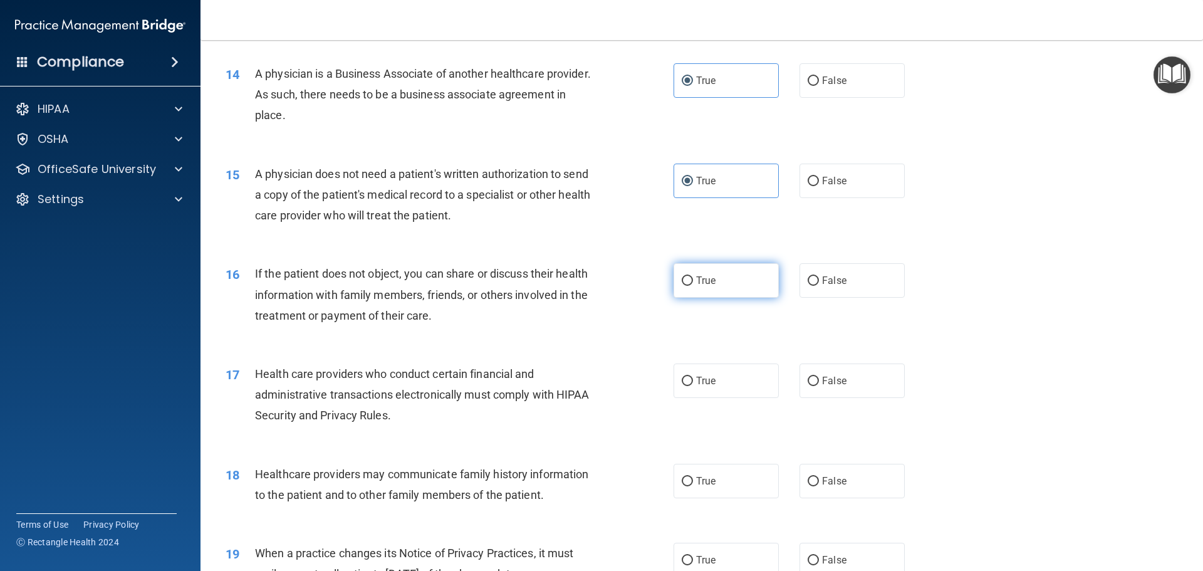
click at [689, 282] on label "True" at bounding box center [726, 280] width 105 height 34
click at [689, 282] on input "True" at bounding box center [687, 280] width 11 height 9
radio input "true"
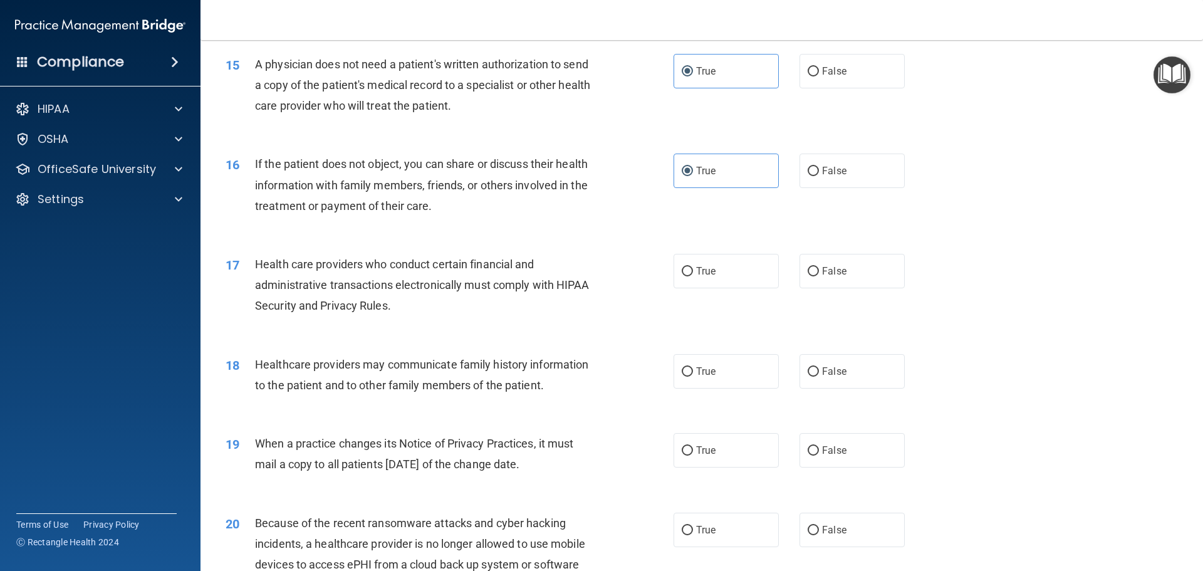
scroll to position [1379, 0]
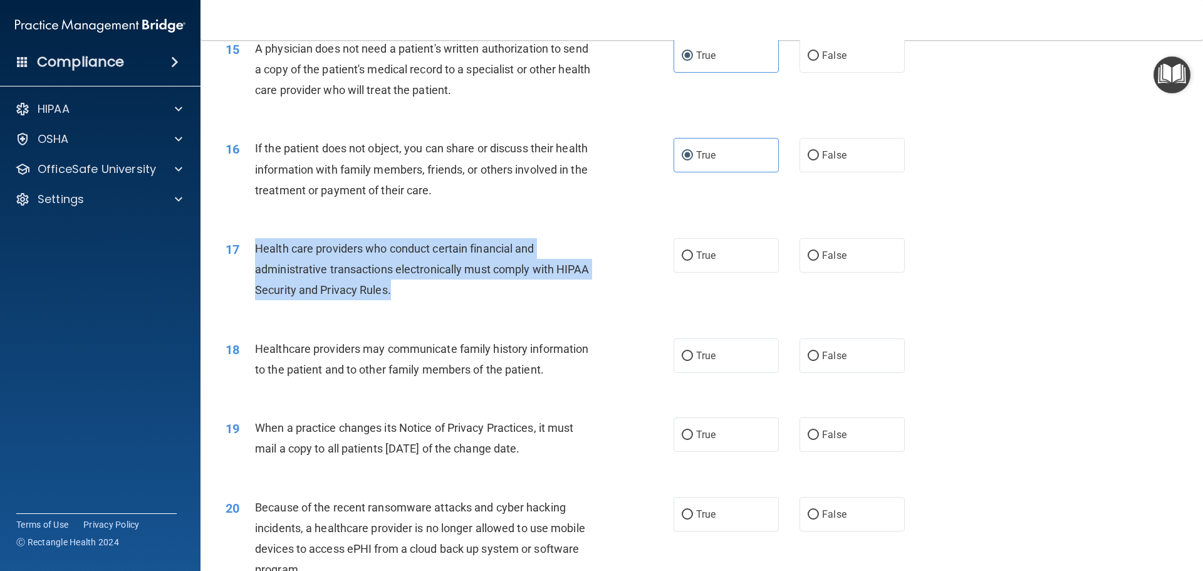
drag, startPoint x: 411, startPoint y: 294, endPoint x: 248, endPoint y: 244, distance: 171.1
click at [248, 244] on div "17 Health care providers who conduct certain financial and administrative trans…" at bounding box center [450, 272] width 486 height 69
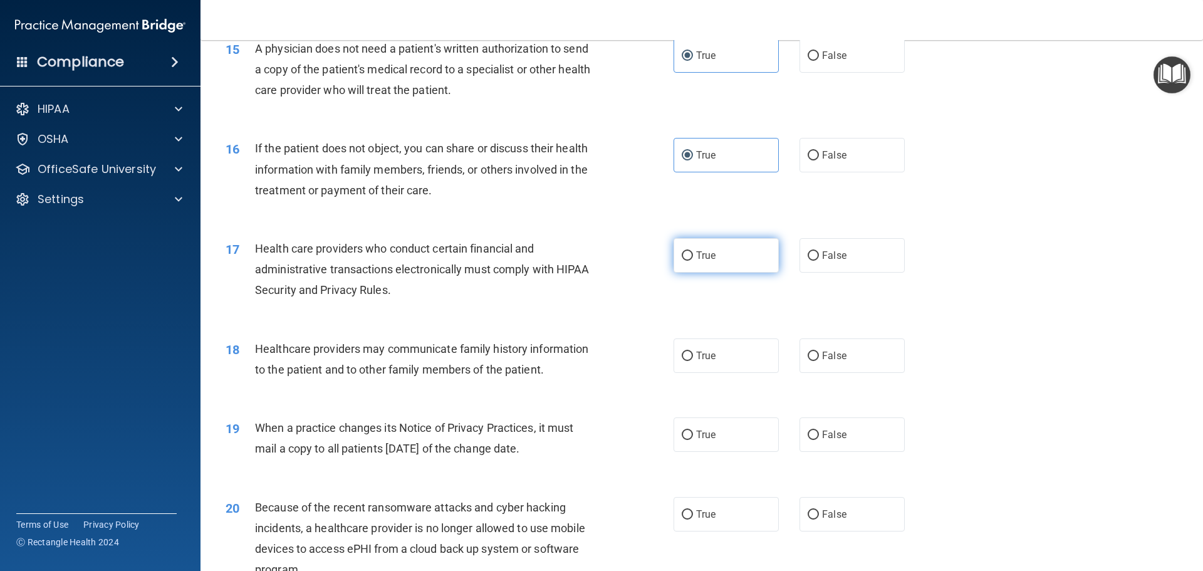
click at [749, 272] on label "True" at bounding box center [726, 255] width 105 height 34
click at [693, 261] on input "True" at bounding box center [687, 255] width 11 height 9
radio input "true"
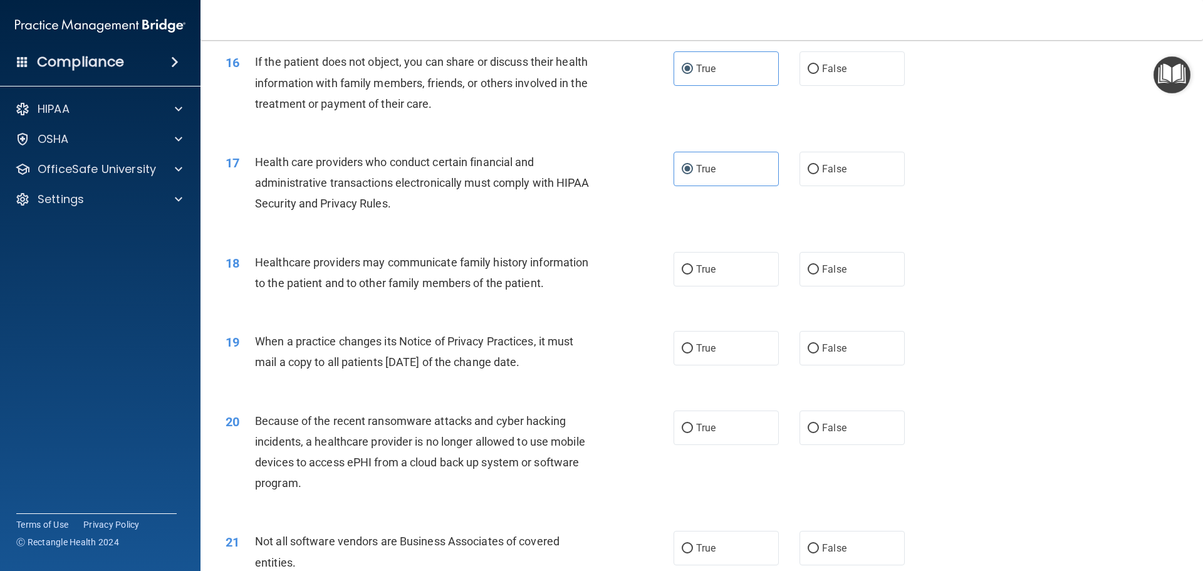
scroll to position [1504, 0]
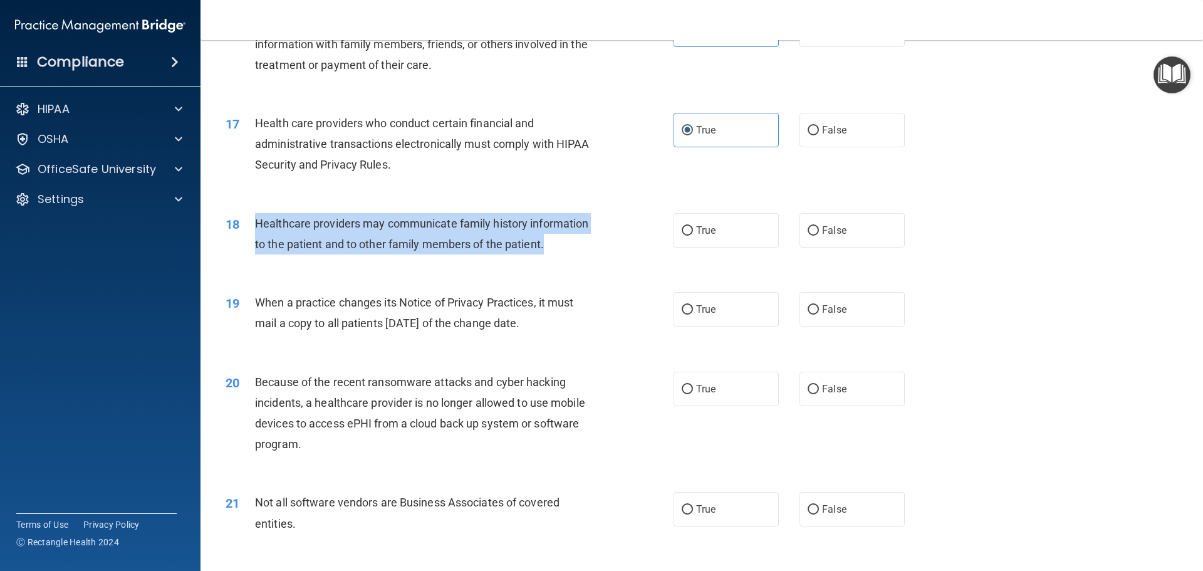
drag, startPoint x: 557, startPoint y: 243, endPoint x: 250, endPoint y: 228, distance: 307.5
click at [248, 228] on div "18 Healthcare providers may communicate family history information to the patie…" at bounding box center [450, 237] width 486 height 48
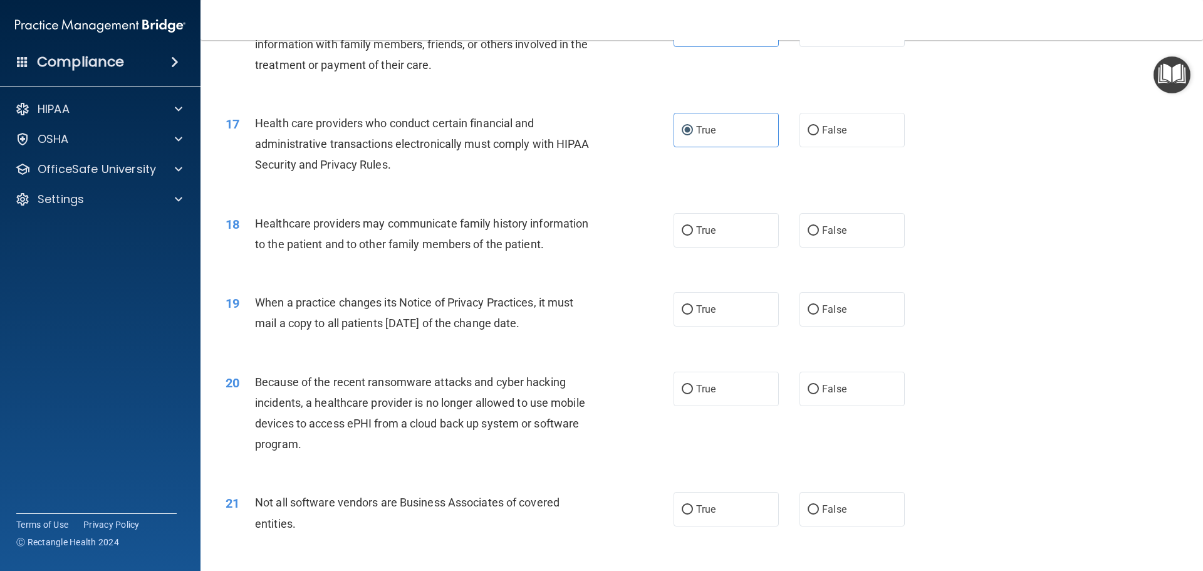
click at [581, 273] on div "18 Healthcare providers may communicate family history information to the patie…" at bounding box center [701, 236] width 971 height 79
click at [699, 238] on label "True" at bounding box center [726, 230] width 105 height 34
click at [693, 236] on input "True" at bounding box center [687, 230] width 11 height 9
radio input "true"
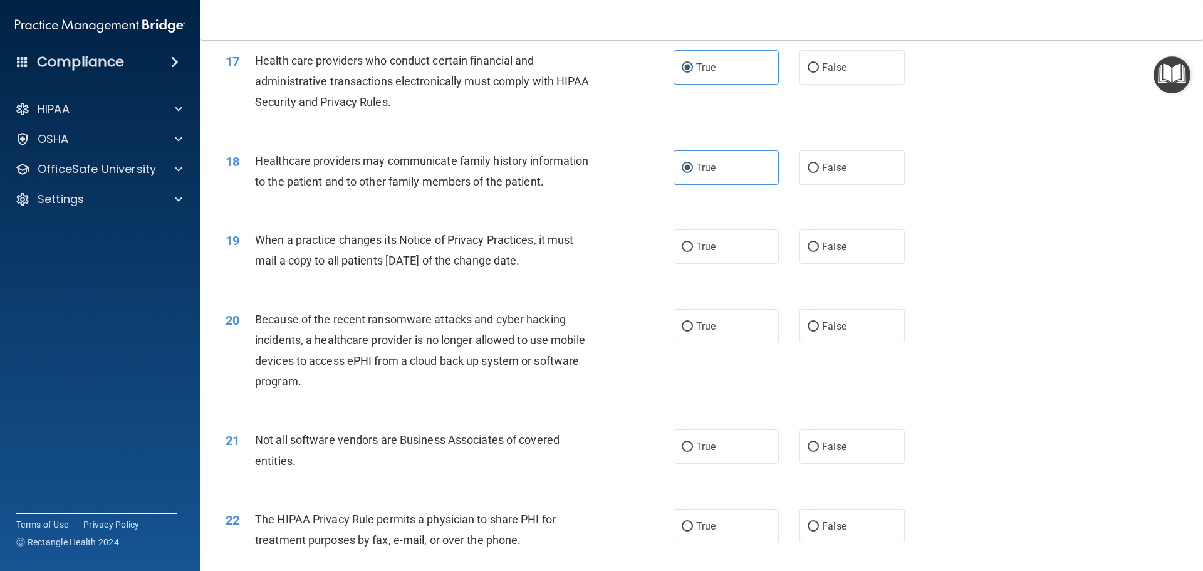
drag, startPoint x: 570, startPoint y: 267, endPoint x: 250, endPoint y: 245, distance: 321.0
click at [250, 245] on div "19 When a practice changes its Notice of Privacy Practices, it must mail a copy…" at bounding box center [450, 253] width 486 height 48
click at [836, 244] on span "False" at bounding box center [834, 247] width 24 height 12
click at [819, 244] on input "False" at bounding box center [813, 247] width 11 height 9
radio input "true"
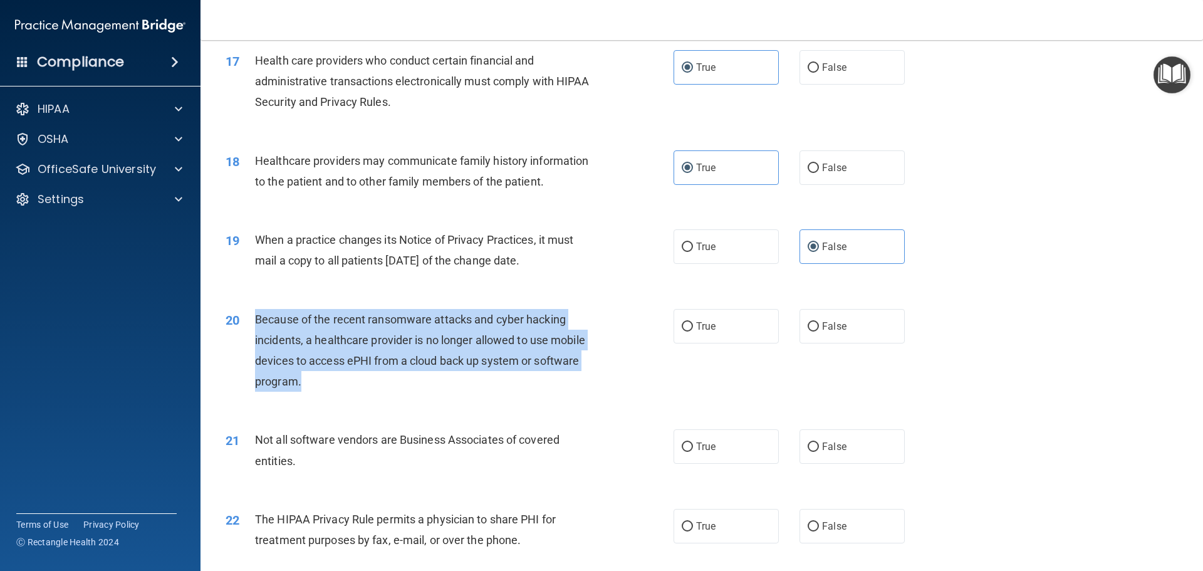
drag, startPoint x: 325, startPoint y: 382, endPoint x: 278, endPoint y: 320, distance: 78.3
click at [252, 317] on div "20 Because of the recent ransomware attacks and cyber hacking incidents, a heal…" at bounding box center [450, 354] width 486 height 90
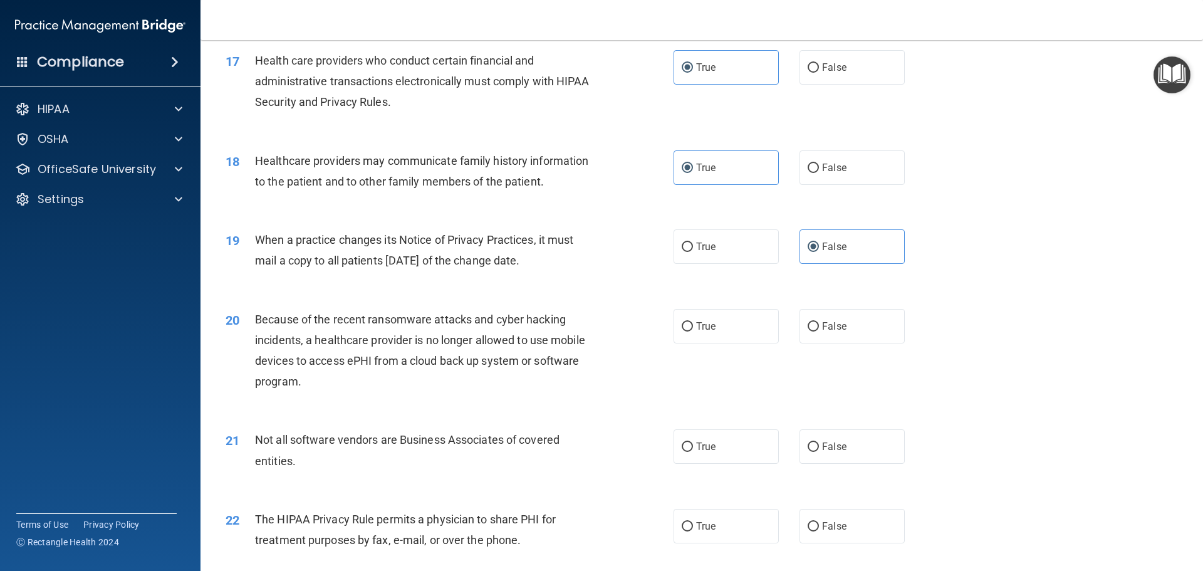
click at [439, 412] on div "20 Because of the recent ransomware attacks and cyber hacking incidents, a heal…" at bounding box center [701, 353] width 971 height 121
click at [694, 334] on label "True" at bounding box center [726, 326] width 105 height 34
click at [693, 332] on input "True" at bounding box center [687, 326] width 11 height 9
radio input "true"
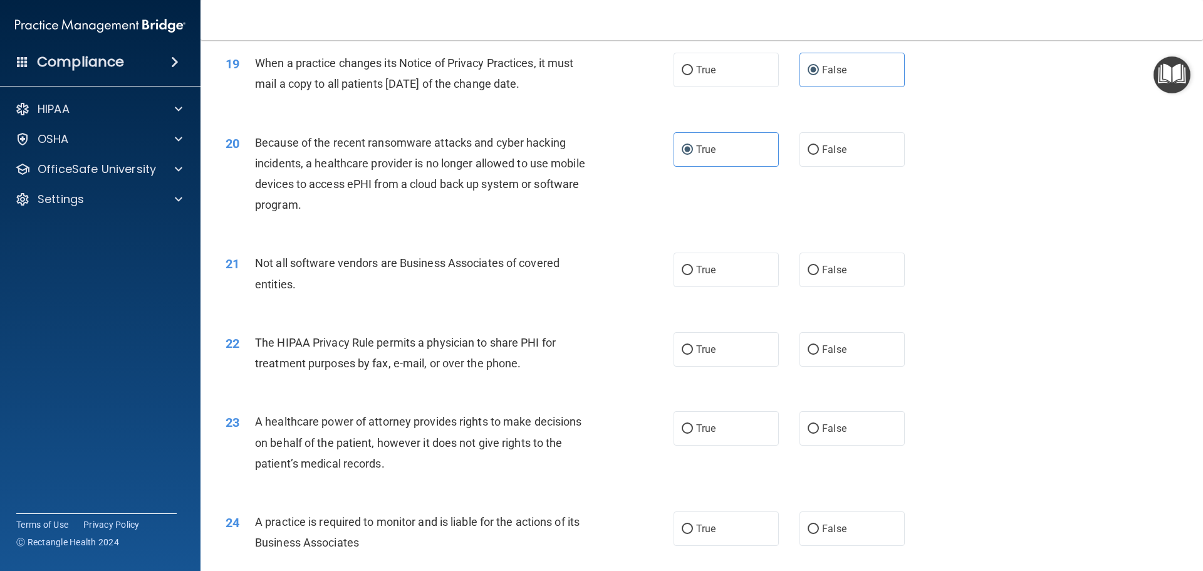
scroll to position [1755, 0]
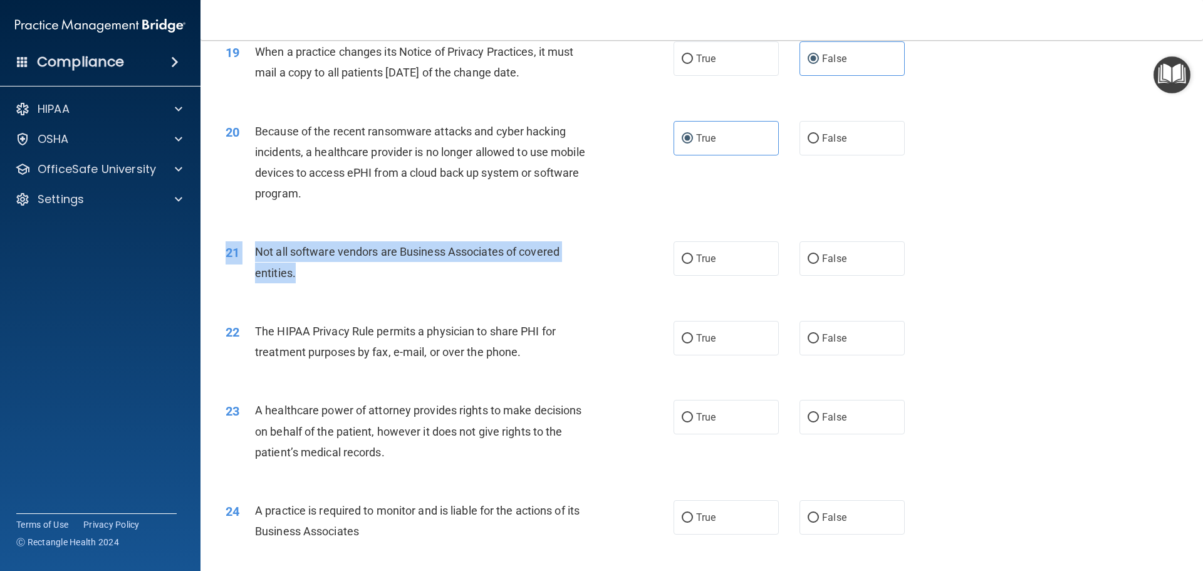
drag, startPoint x: 269, startPoint y: 273, endPoint x: 267, endPoint y: 240, distance: 33.3
click at [258, 238] on div "21 Not all software vendors are Business Associates of covered entities. True F…" at bounding box center [701, 265] width 971 height 79
click at [322, 278] on div "Not all software vendors are Business Associates of covered entities." at bounding box center [430, 261] width 350 height 41
click at [350, 281] on div "Not all software vendors are Business Associates of covered entities." at bounding box center [430, 261] width 350 height 41
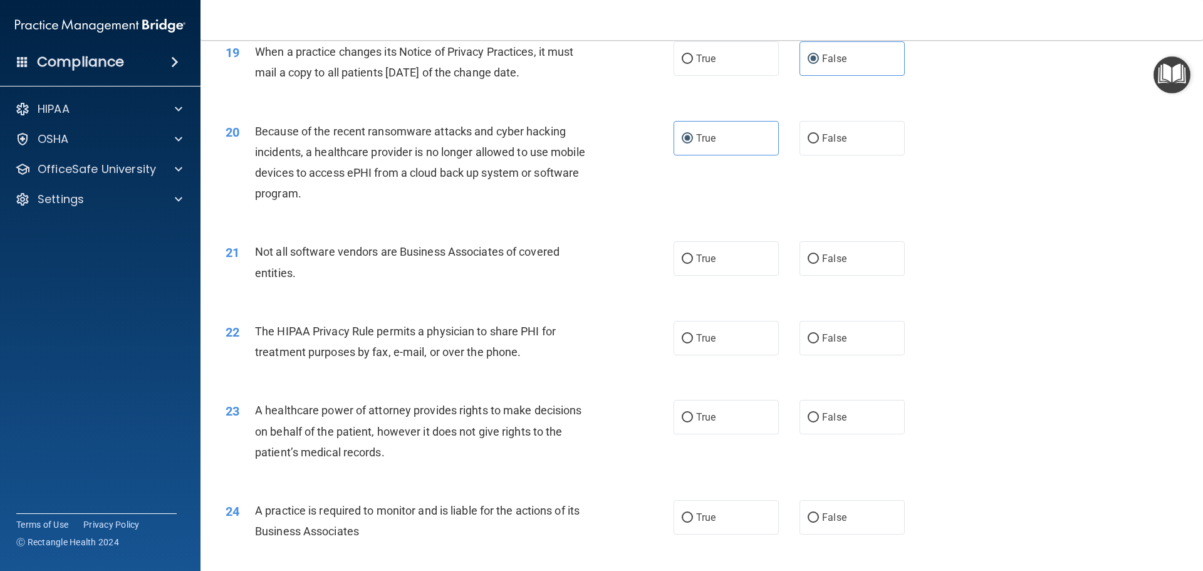
click at [351, 282] on div "Not all software vendors are Business Associates of covered entities." at bounding box center [430, 261] width 350 height 41
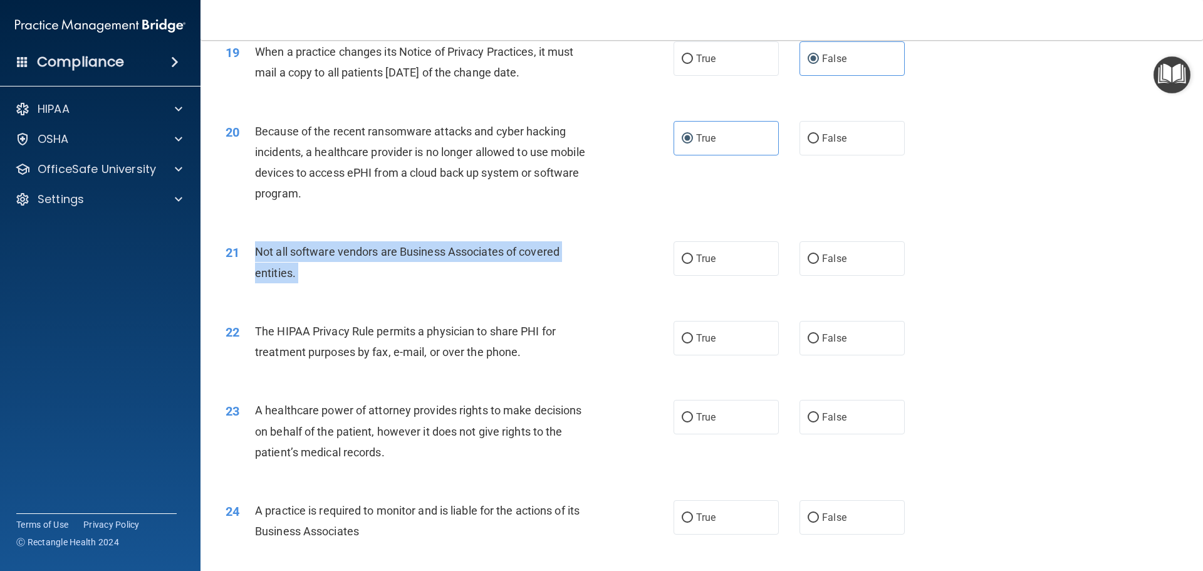
click at [352, 282] on div "Not all software vendors are Business Associates of covered entities." at bounding box center [430, 261] width 350 height 41
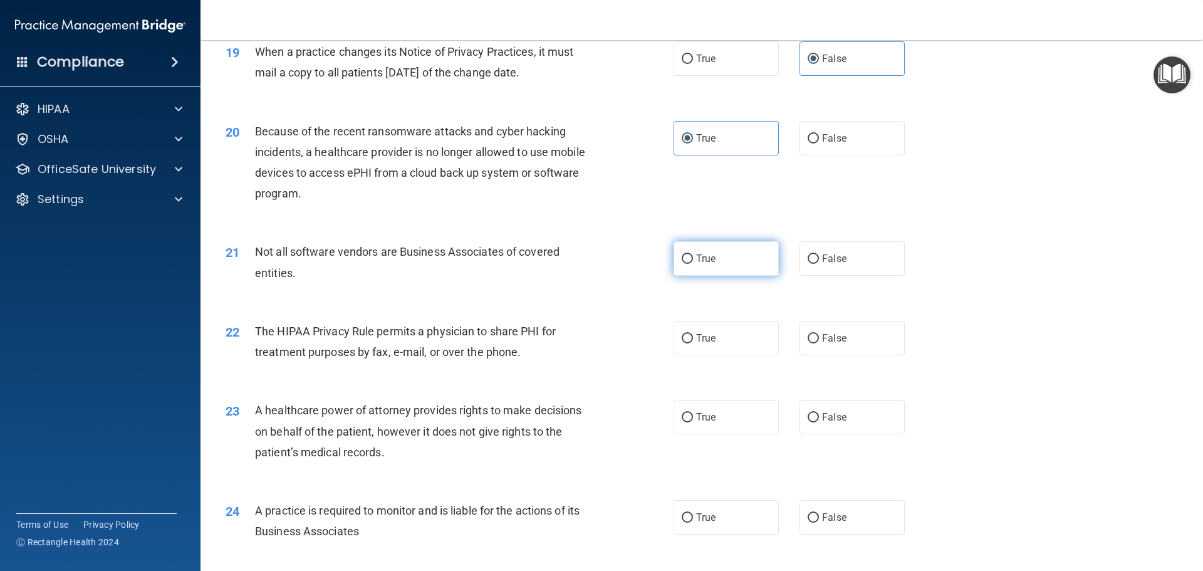
click at [712, 254] on label "True" at bounding box center [726, 258] width 105 height 34
click at [693, 254] on input "True" at bounding box center [687, 258] width 11 height 9
radio input "true"
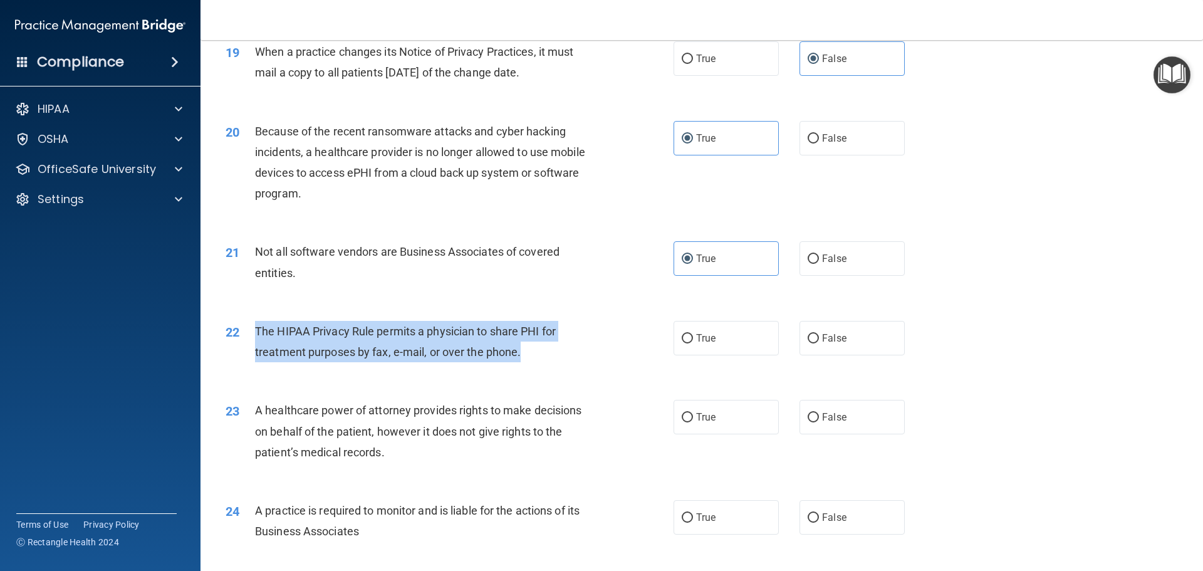
drag, startPoint x: 526, startPoint y: 355, endPoint x: 256, endPoint y: 335, distance: 271.6
click at [256, 335] on div "The HIPAA Privacy Rule permits a physician to share PHI for treatment purposes …" at bounding box center [430, 341] width 350 height 41
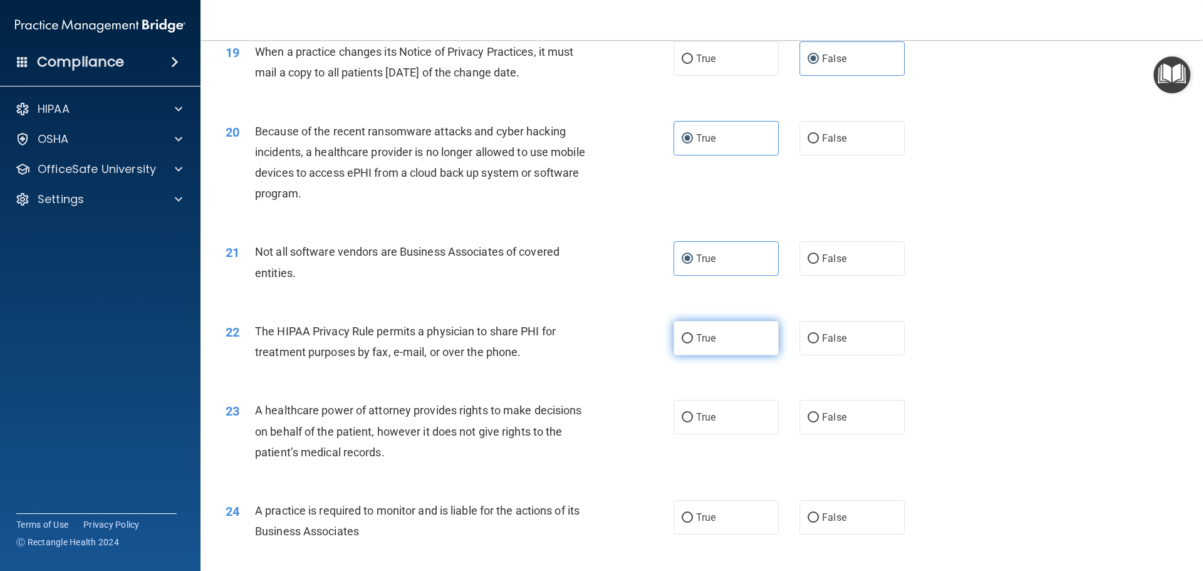
click at [728, 333] on label "True" at bounding box center [726, 338] width 105 height 34
click at [693, 334] on input "True" at bounding box center [687, 338] width 11 height 9
radio input "true"
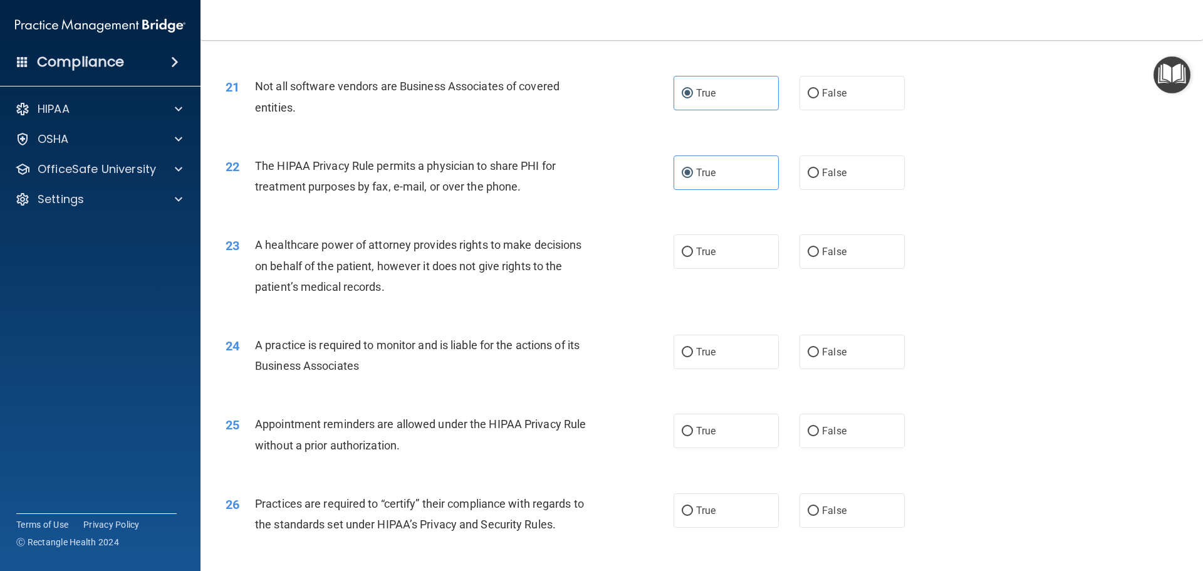
scroll to position [1943, 0]
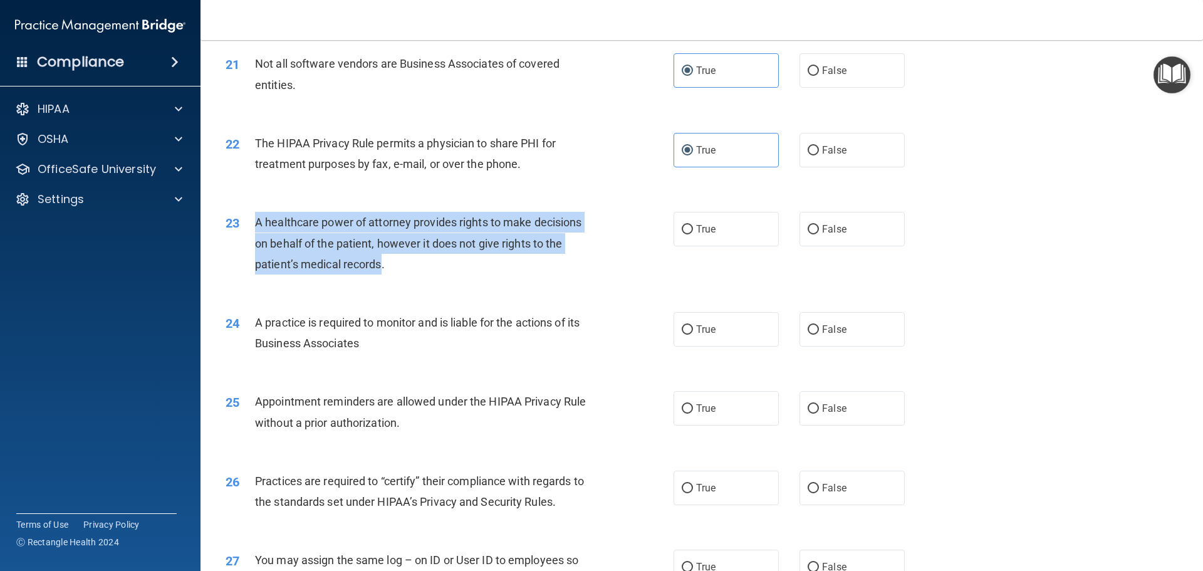
drag, startPoint x: 381, startPoint y: 270, endPoint x: 253, endPoint y: 219, distance: 138.2
click at [253, 219] on div "23 A healthcare power of attorney provides rights to make decisions on behalf o…" at bounding box center [450, 246] width 486 height 69
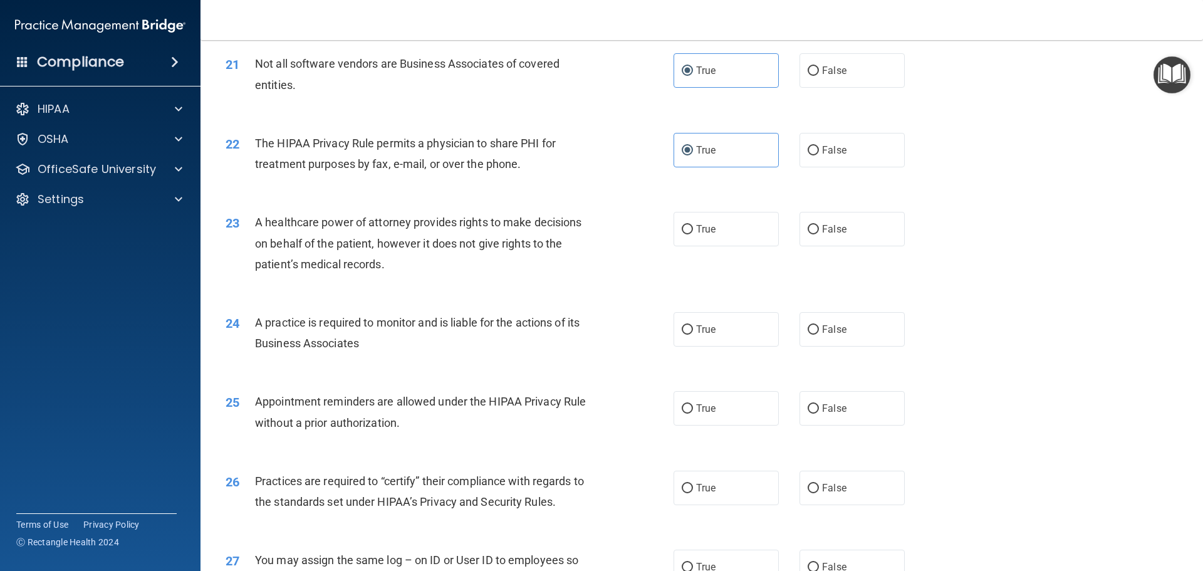
click at [418, 268] on div "A healthcare power of attorney provides rights to make decisions on behalf of t…" at bounding box center [430, 243] width 350 height 63
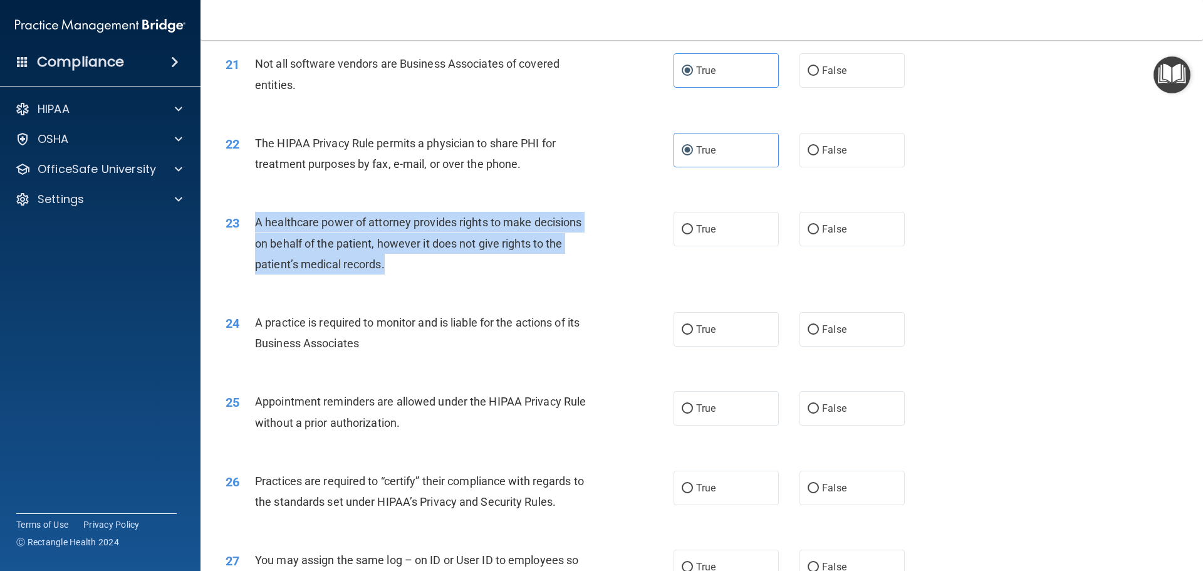
drag, startPoint x: 390, startPoint y: 270, endPoint x: 255, endPoint y: 222, distance: 143.7
click at [255, 222] on div "A healthcare power of attorney provides rights to make decisions on behalf of t…" at bounding box center [430, 243] width 350 height 63
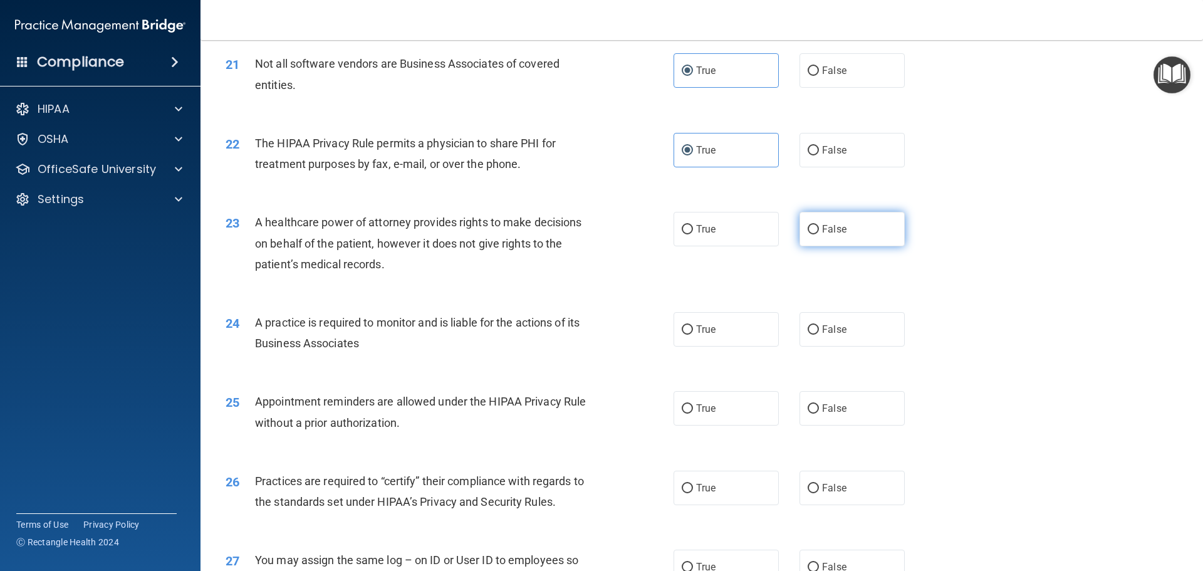
click at [828, 236] on label "False" at bounding box center [852, 229] width 105 height 34
click at [819, 234] on input "False" at bounding box center [813, 229] width 11 height 9
radio input "true"
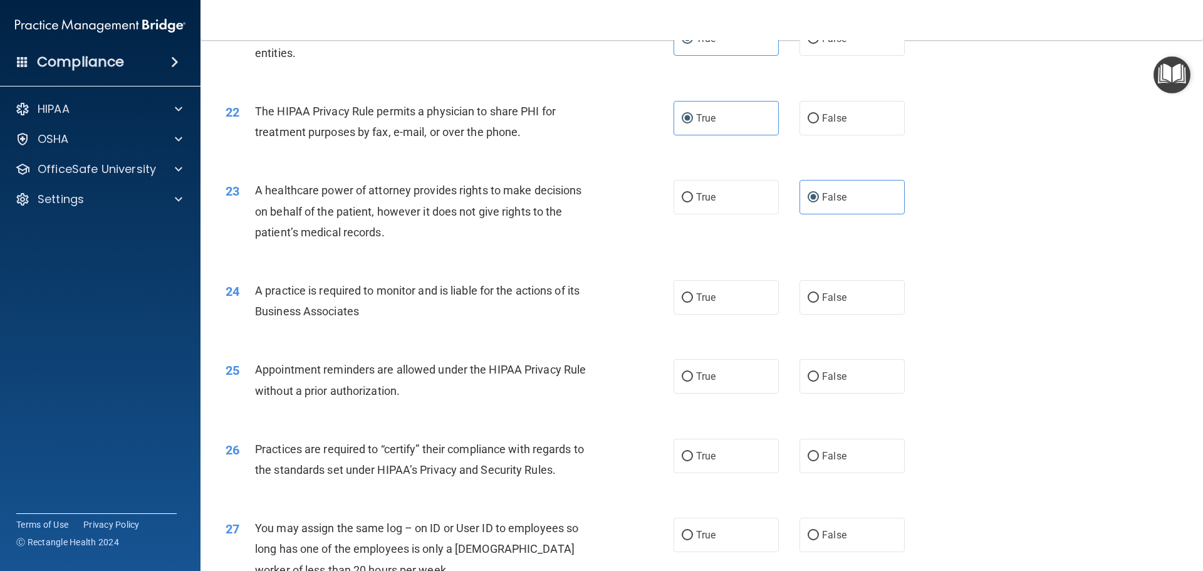
scroll to position [2006, 0]
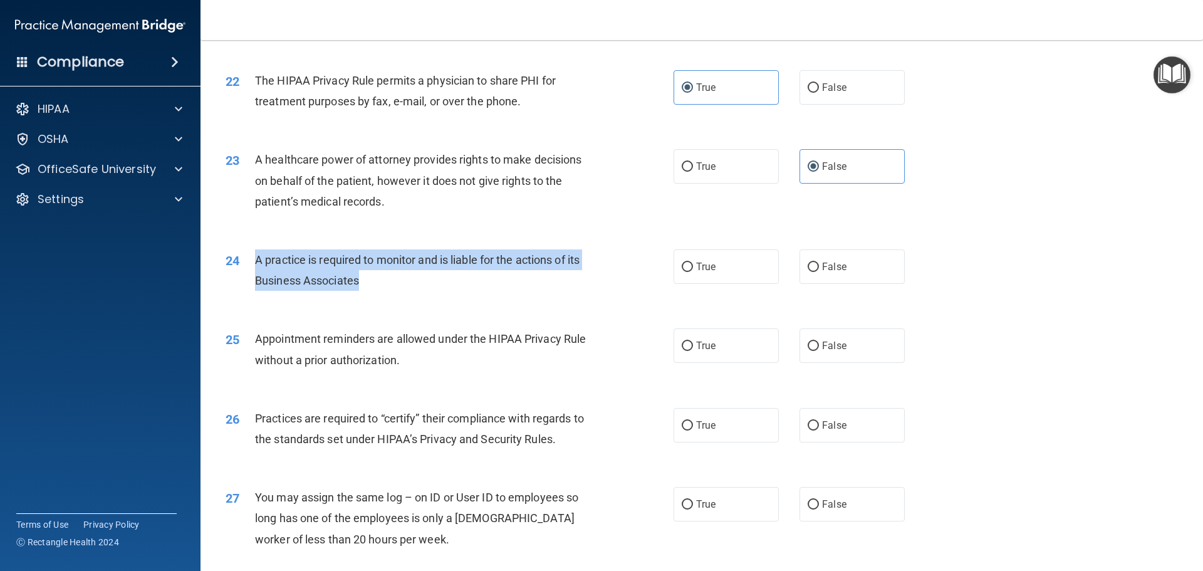
drag, startPoint x: 380, startPoint y: 276, endPoint x: 272, endPoint y: 256, distance: 110.3
click at [256, 263] on div "A practice is required to monitor and is liable for the actions of its Business…" at bounding box center [430, 269] width 350 height 41
click at [466, 293] on div "24 A practice is required to monitor and is liable for the actions of its Busin…" at bounding box center [450, 273] width 486 height 48
click at [401, 276] on div "A practice is required to monitor and is liable for the actions of its Business…" at bounding box center [430, 269] width 350 height 41
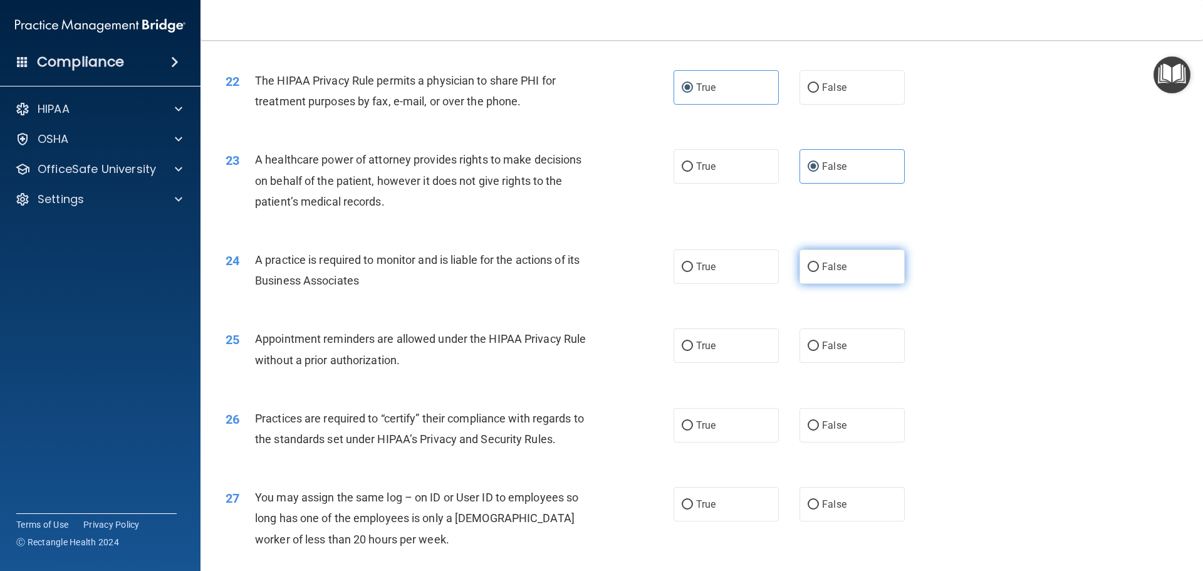
click at [812, 265] on input "False" at bounding box center [813, 267] width 11 height 9
radio input "true"
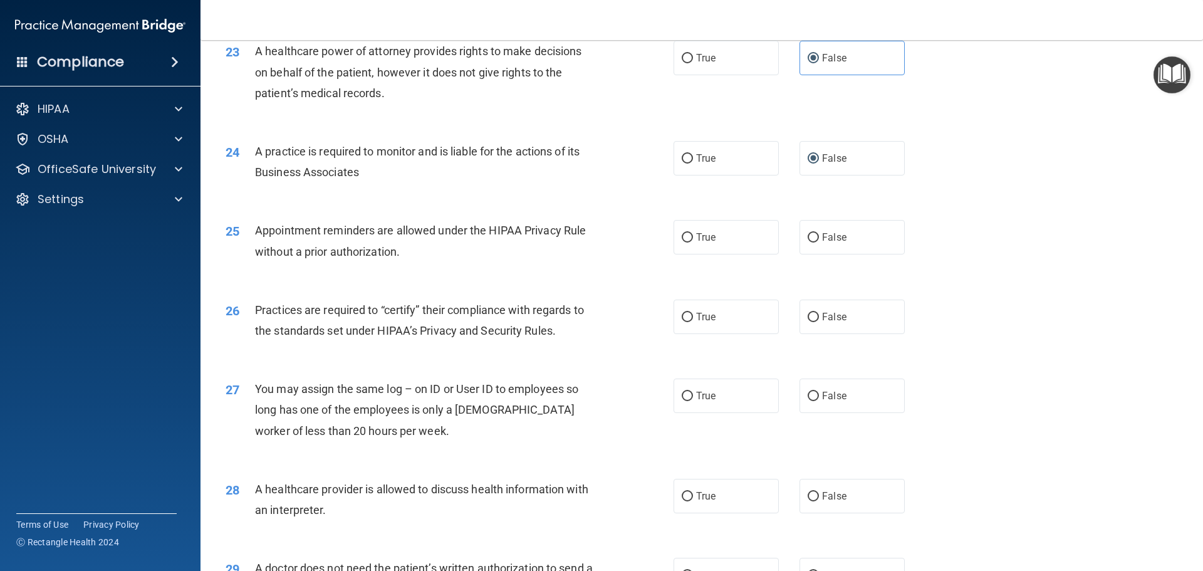
scroll to position [2131, 0]
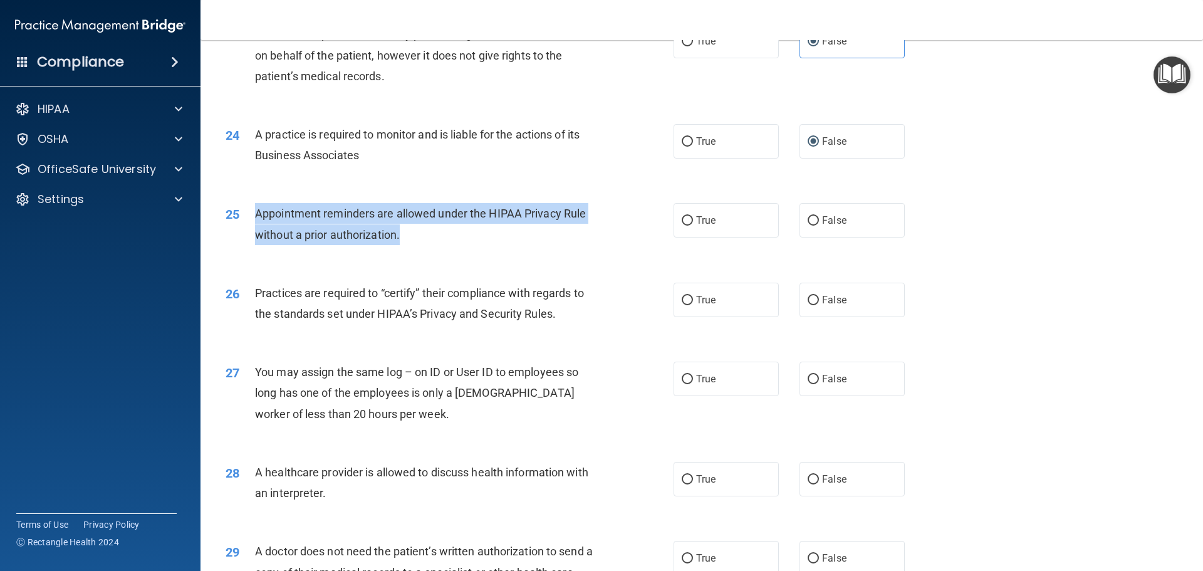
drag, startPoint x: 418, startPoint y: 234, endPoint x: 251, endPoint y: 221, distance: 167.9
click at [251, 221] on div "25 Appointment reminders are allowed under the HIPAA Privacy Rule without a pri…" at bounding box center [450, 227] width 486 height 48
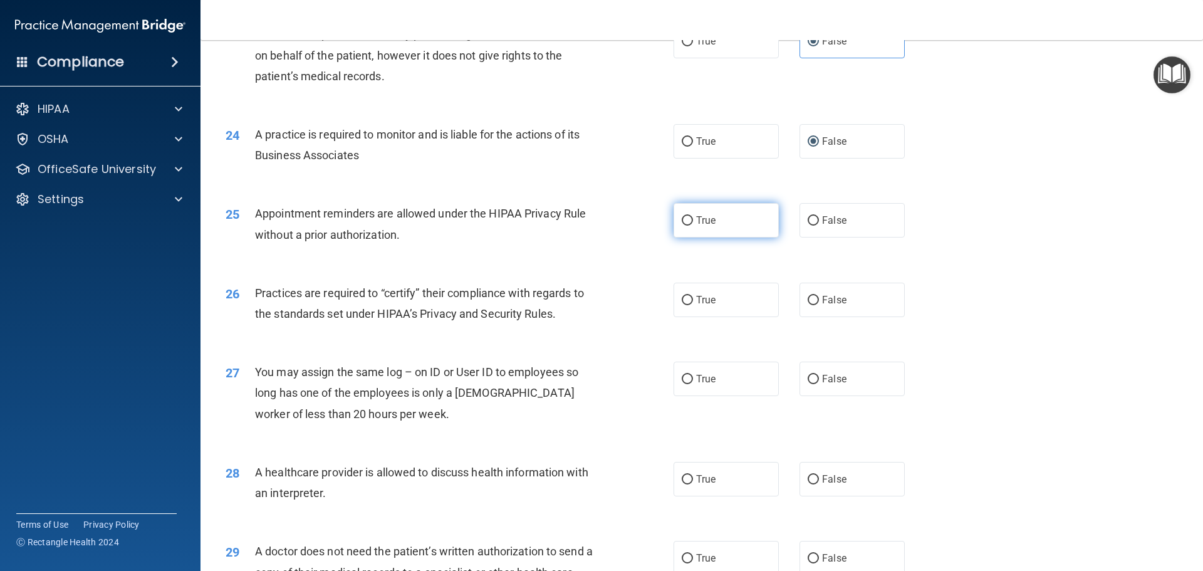
click at [699, 231] on label "True" at bounding box center [726, 220] width 105 height 34
click at [693, 226] on input "True" at bounding box center [687, 220] width 11 height 9
radio input "true"
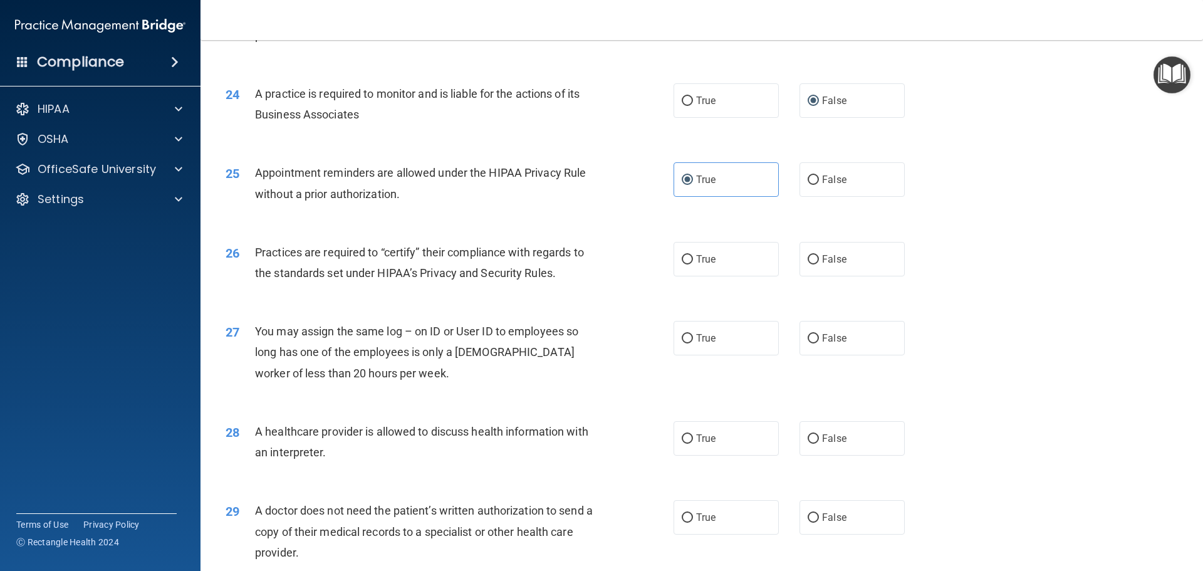
scroll to position [2194, 0]
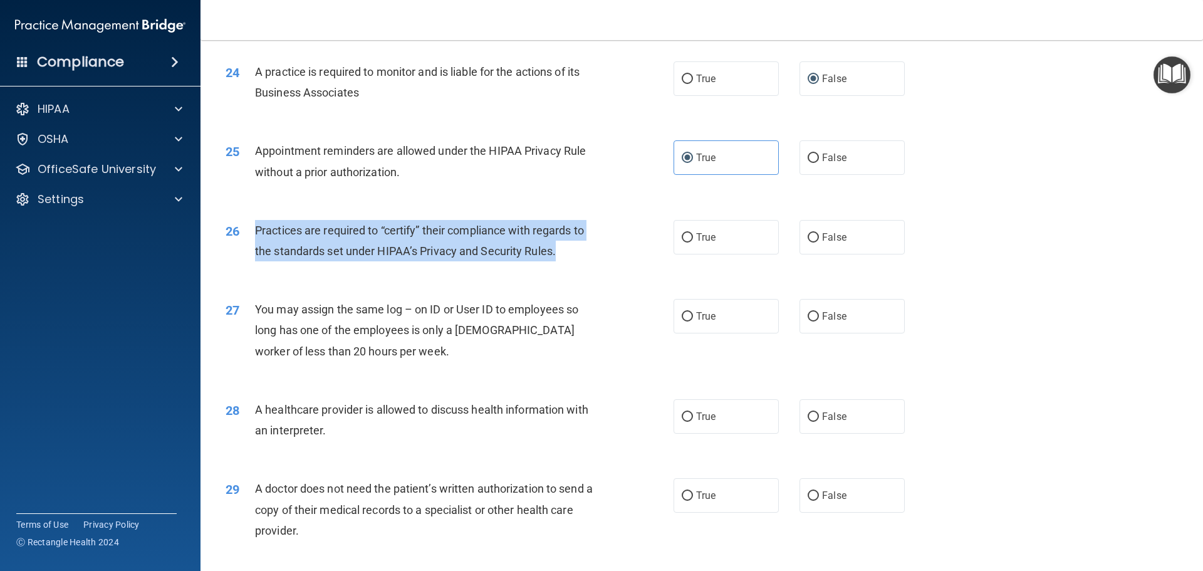
drag, startPoint x: 567, startPoint y: 249, endPoint x: 261, endPoint y: 232, distance: 306.3
click at [245, 239] on div "26 Practices are required to “certify” their compliance with regards to the sta…" at bounding box center [450, 244] width 486 height 48
click at [382, 253] on span "Practices are required to “certify” their compliance with regards to the standa…" at bounding box center [419, 241] width 329 height 34
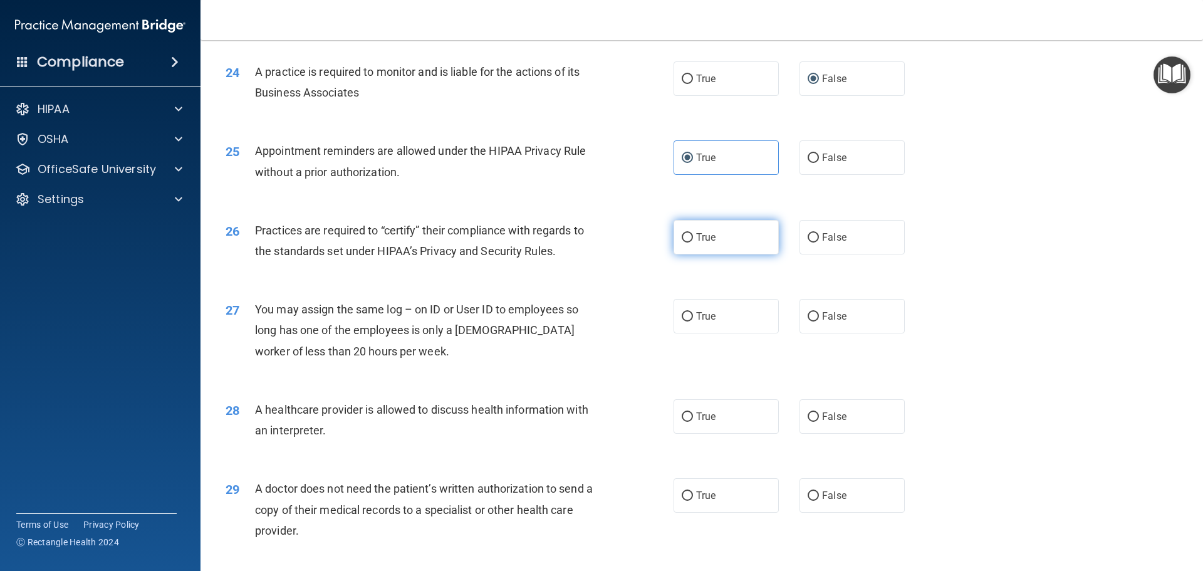
click at [698, 241] on span "True" at bounding box center [705, 237] width 19 height 12
click at [693, 241] on input "True" at bounding box center [687, 237] width 11 height 9
radio input "true"
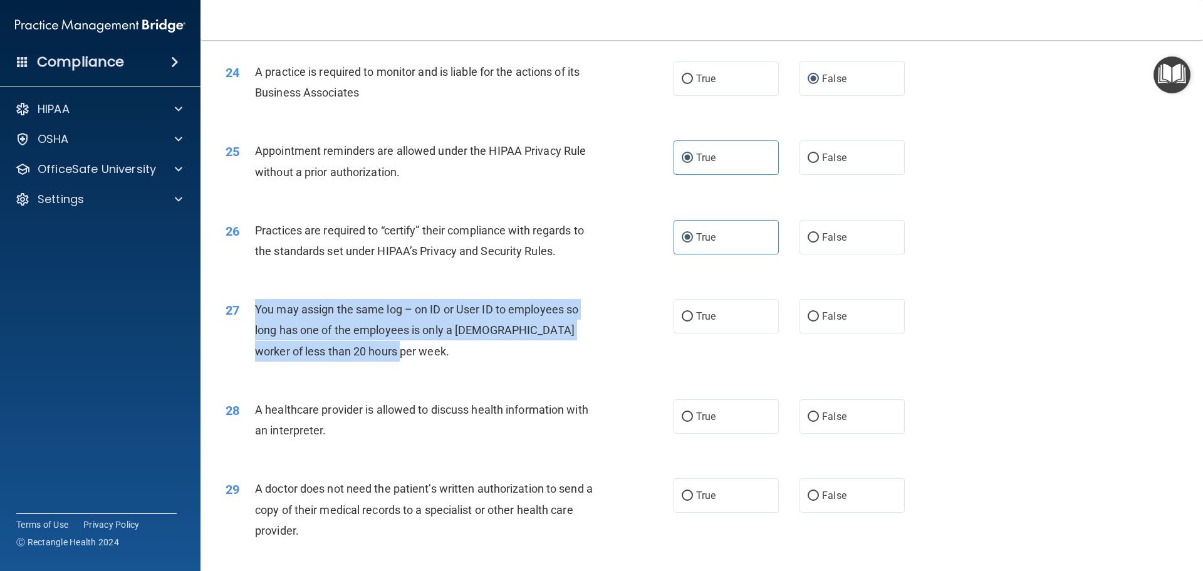
drag, startPoint x: 385, startPoint y: 355, endPoint x: 300, endPoint y: 300, distance: 101.7
click at [257, 310] on div "You may assign the same log – on ID or User ID to employees so long has one of …" at bounding box center [430, 330] width 350 height 63
click at [412, 352] on div "You may assign the same log – on ID or User ID to employees so long has one of …" at bounding box center [430, 330] width 350 height 63
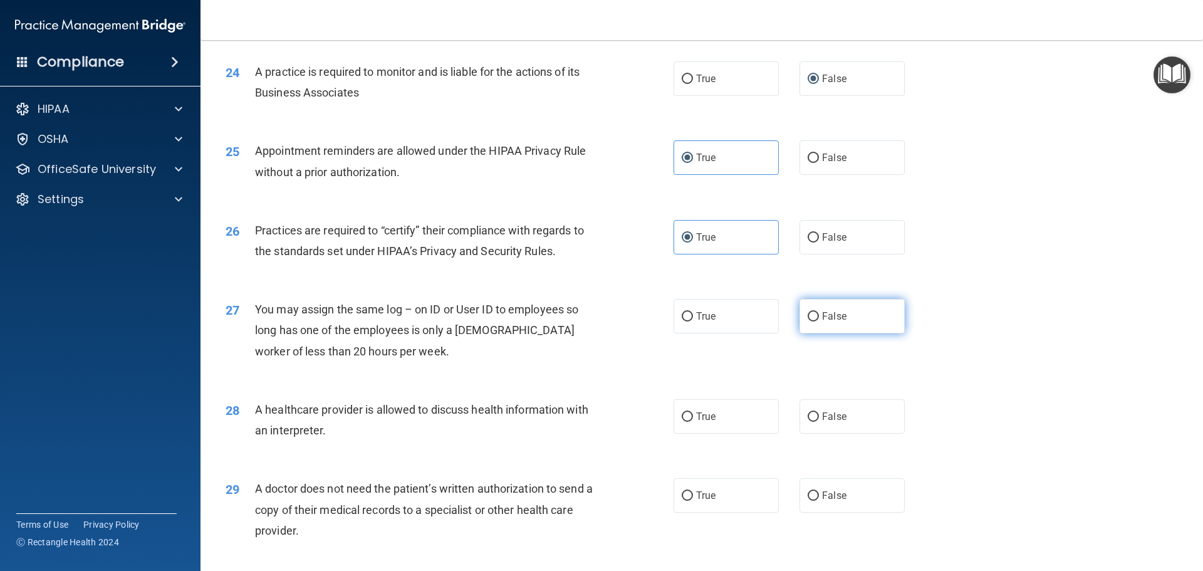
click at [830, 325] on label "False" at bounding box center [852, 316] width 105 height 34
click at [819, 322] on input "False" at bounding box center [813, 316] width 11 height 9
radio input "true"
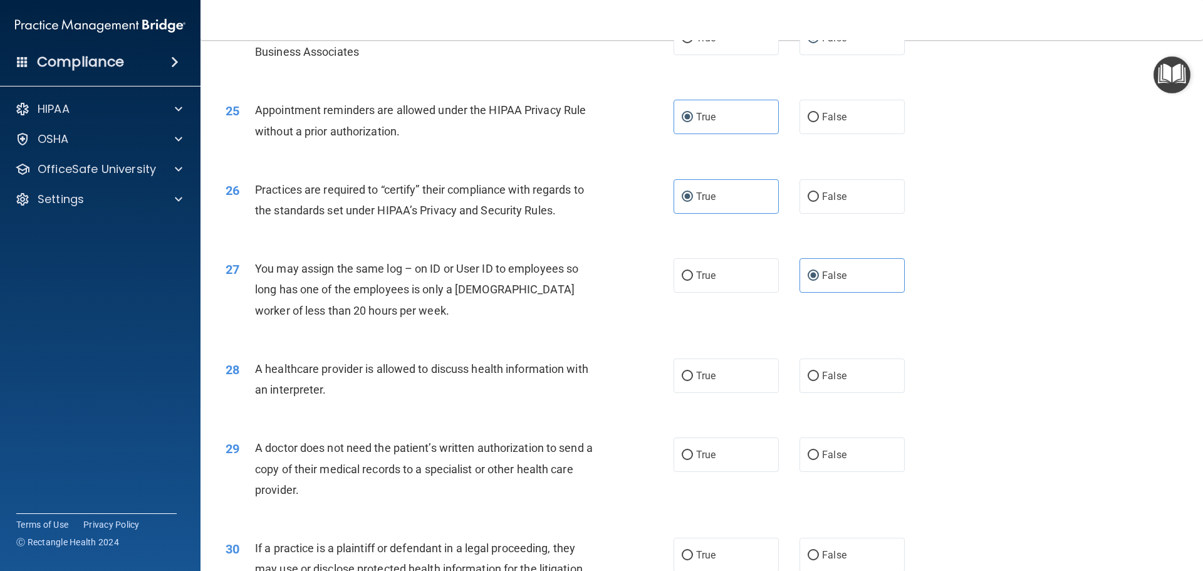
scroll to position [2256, 0]
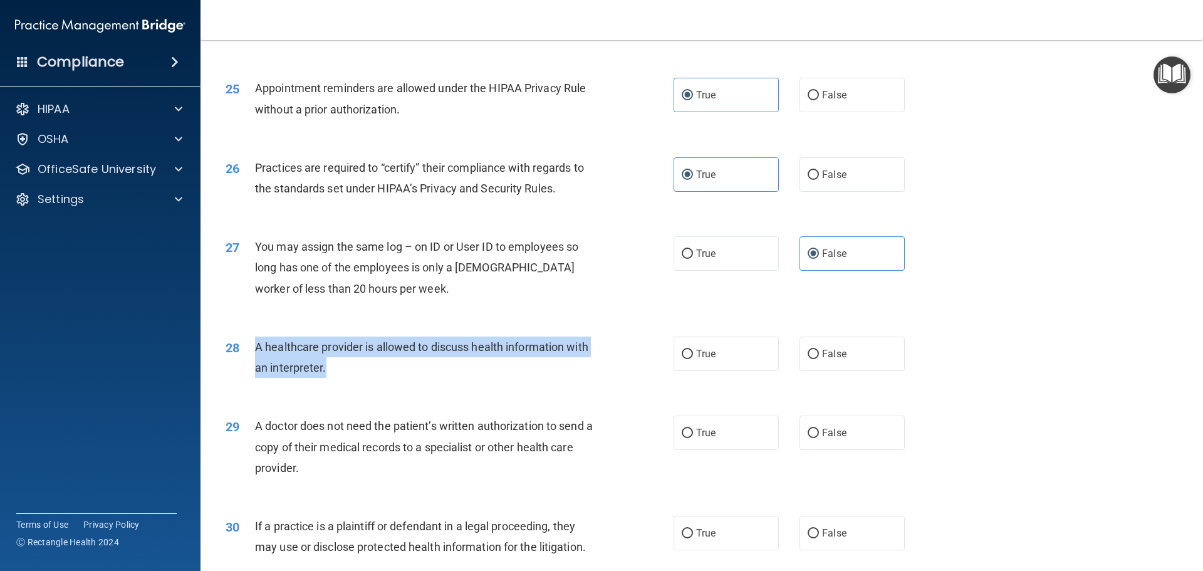
drag, startPoint x: 359, startPoint y: 375, endPoint x: 249, endPoint y: 354, distance: 111.0
click at [249, 354] on div "28 A healthcare provider is allowed to discuss health information with an inter…" at bounding box center [450, 361] width 486 height 48
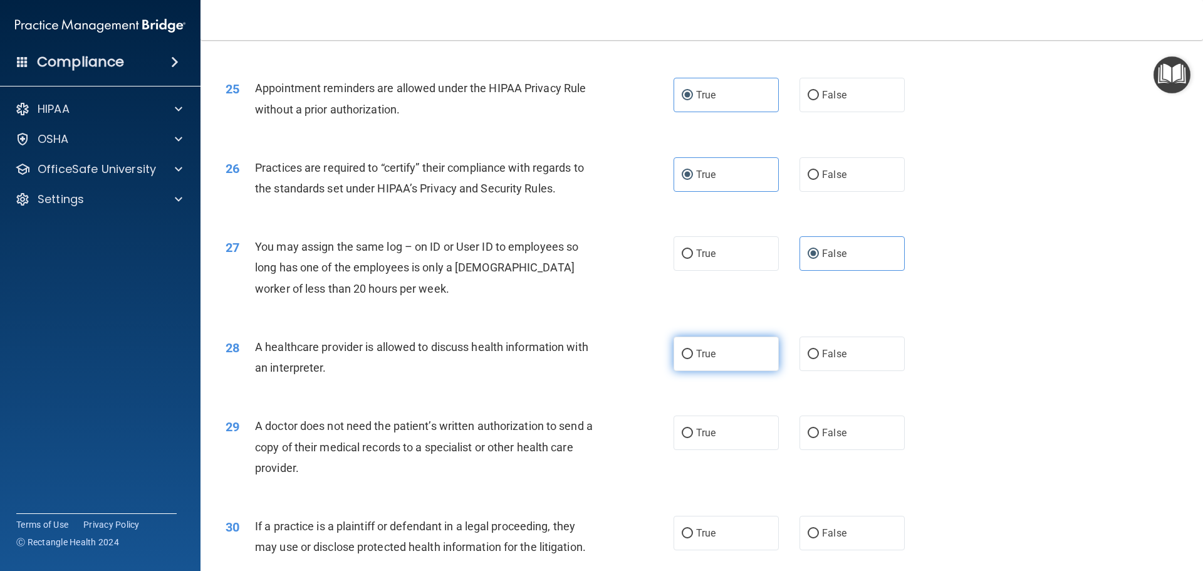
click at [698, 353] on span "True" at bounding box center [705, 354] width 19 height 12
click at [693, 353] on input "True" at bounding box center [687, 354] width 11 height 9
radio input "true"
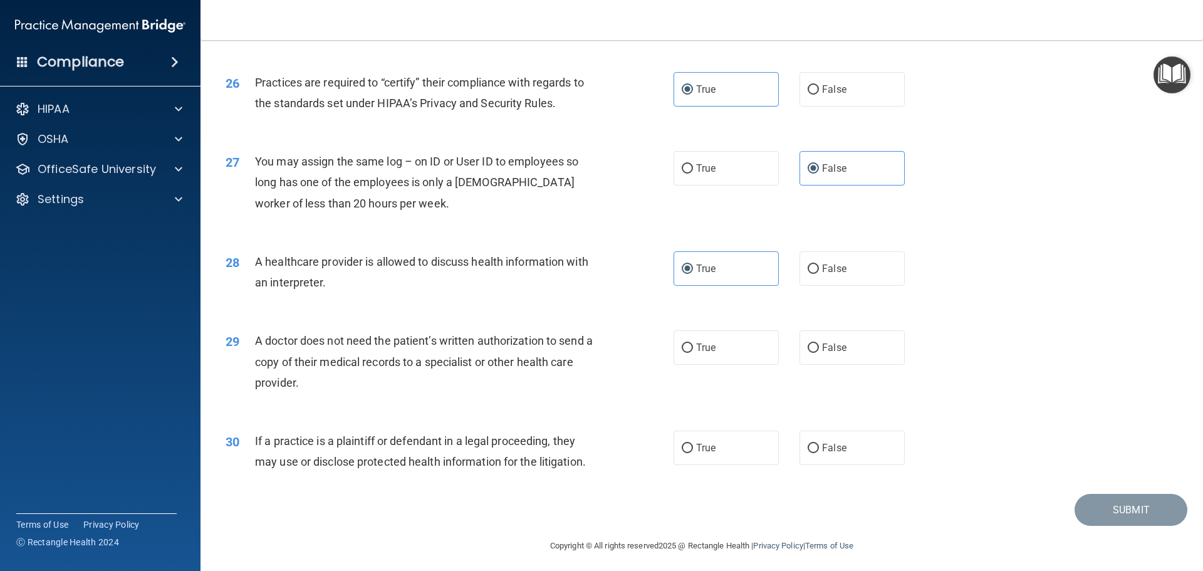
scroll to position [2347, 0]
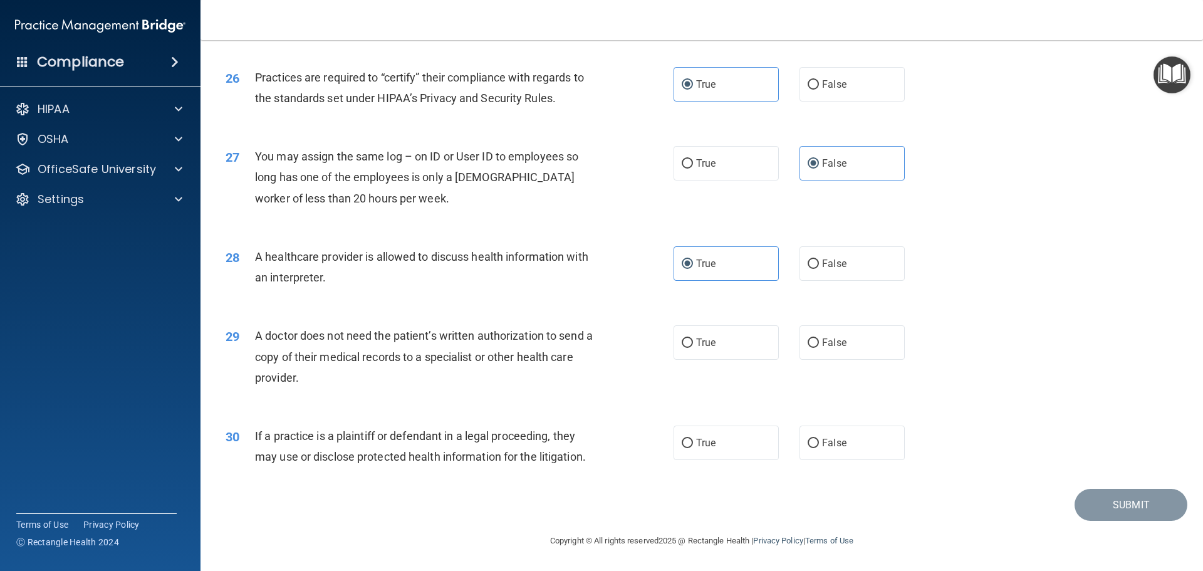
drag, startPoint x: 327, startPoint y: 385, endPoint x: 261, endPoint y: 335, distance: 82.9
click at [261, 335] on div "A doctor does not need the patient’s written authorization to send a copy of th…" at bounding box center [430, 356] width 350 height 63
click at [261, 335] on span "A doctor does not need the patient’s written authorization to send a copy of th…" at bounding box center [424, 356] width 338 height 55
click at [315, 385] on div "A doctor does not need the patient’s written authorization to send a copy of th…" at bounding box center [430, 356] width 350 height 63
drag, startPoint x: 312, startPoint y: 385, endPoint x: 245, endPoint y: 342, distance: 79.5
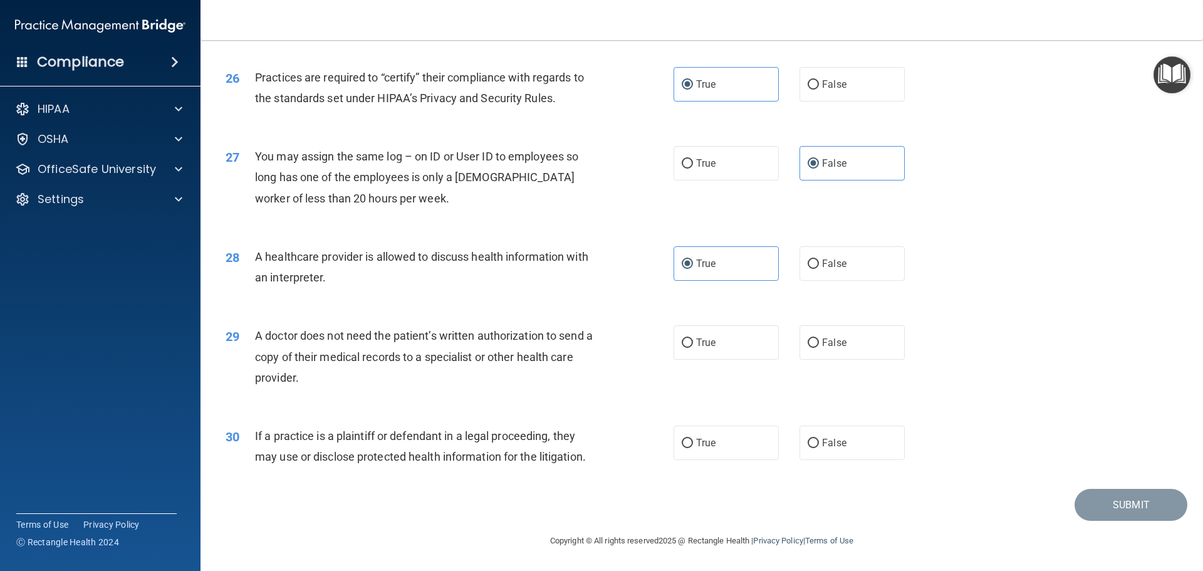
click at [245, 342] on div "29 A doctor does not need the patient’s written authorization to send a copy of…" at bounding box center [450, 359] width 486 height 69
click at [426, 387] on div "A doctor does not need the patient’s written authorization to send a copy of th…" at bounding box center [430, 356] width 350 height 63
click at [837, 343] on span "False" at bounding box center [834, 343] width 24 height 12
click at [819, 343] on input "False" at bounding box center [813, 342] width 11 height 9
radio input "true"
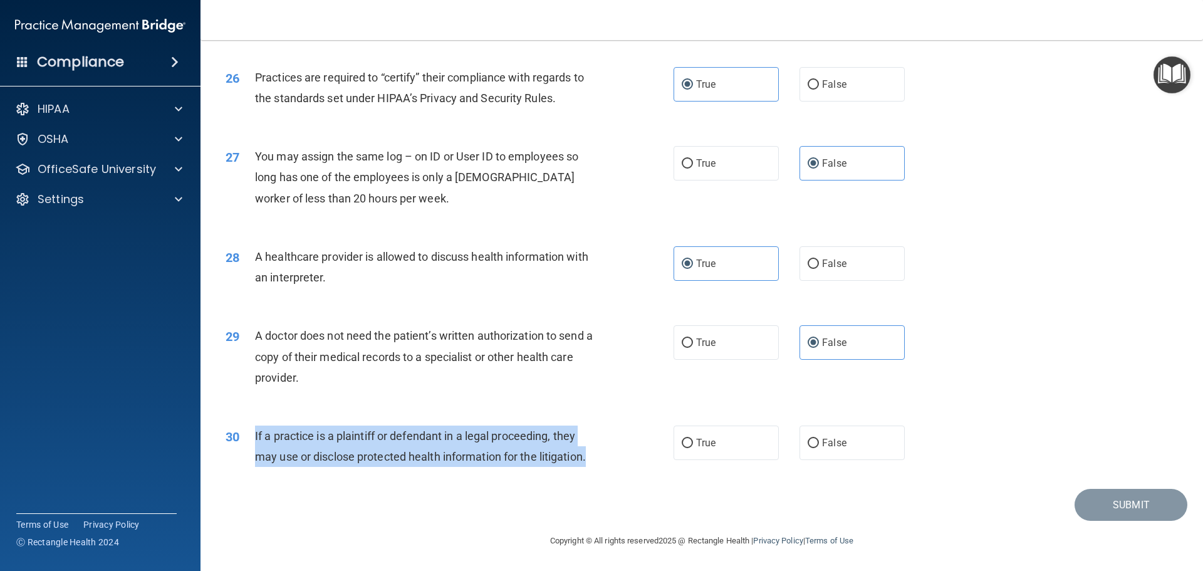
drag, startPoint x: 612, startPoint y: 458, endPoint x: 276, endPoint y: 436, distance: 336.0
click at [247, 442] on div "30 If a practice is a plaintiff or defendant in a legal proceeding, they may us…" at bounding box center [450, 450] width 486 height 48
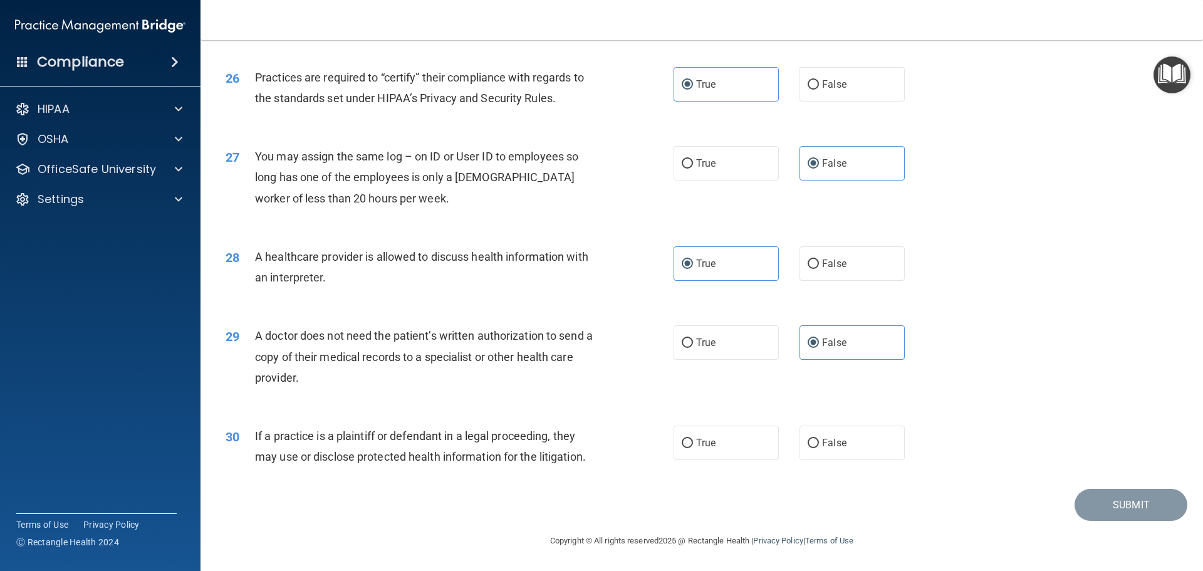
drag, startPoint x: 469, startPoint y: 416, endPoint x: 458, endPoint y: 424, distance: 13.9
click at [468, 416] on div "30 If a practice is a plaintiff or defendant in a legal proceeding, they may us…" at bounding box center [701, 449] width 971 height 79
click at [694, 449] on label "True" at bounding box center [726, 443] width 105 height 34
click at [693, 448] on input "True" at bounding box center [687, 443] width 11 height 9
radio input "true"
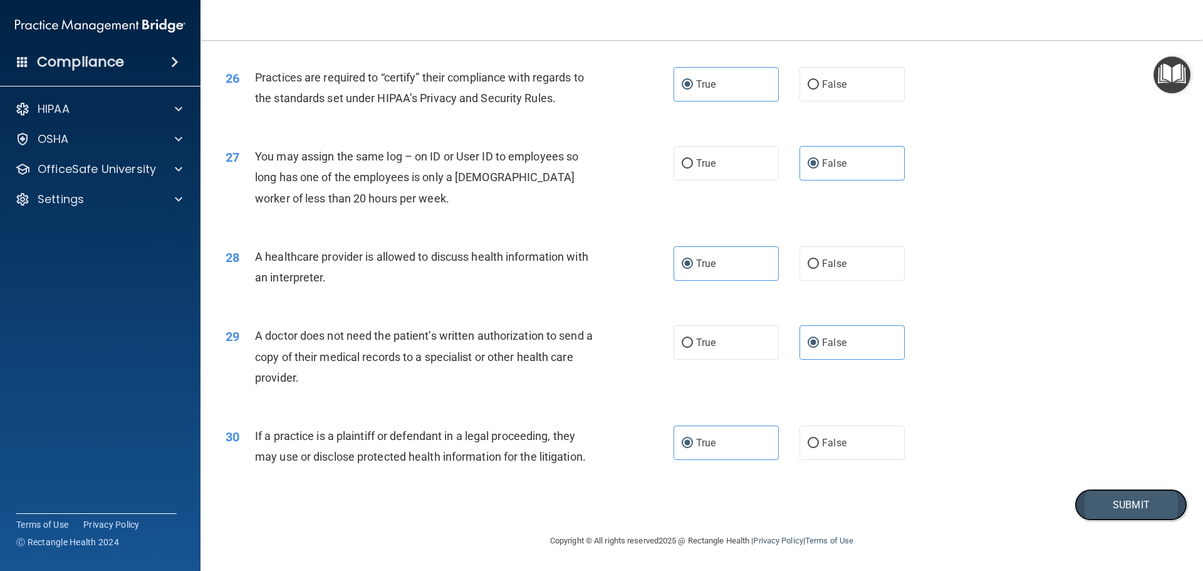
click at [1108, 501] on button "Submit" at bounding box center [1131, 505] width 113 height 32
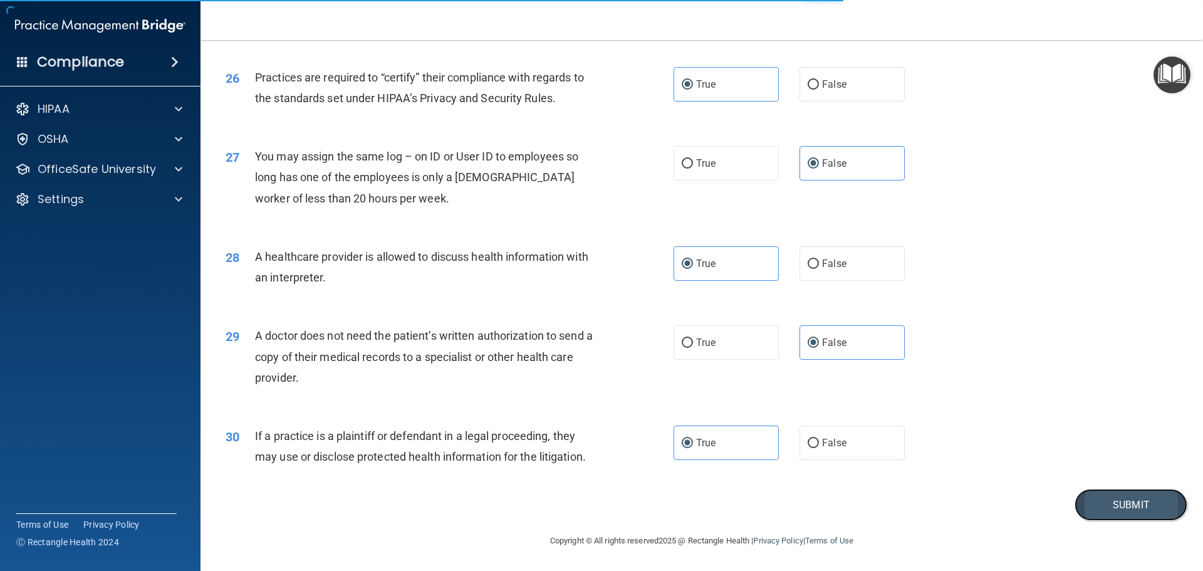
click at [1106, 501] on button "Submit" at bounding box center [1131, 505] width 113 height 32
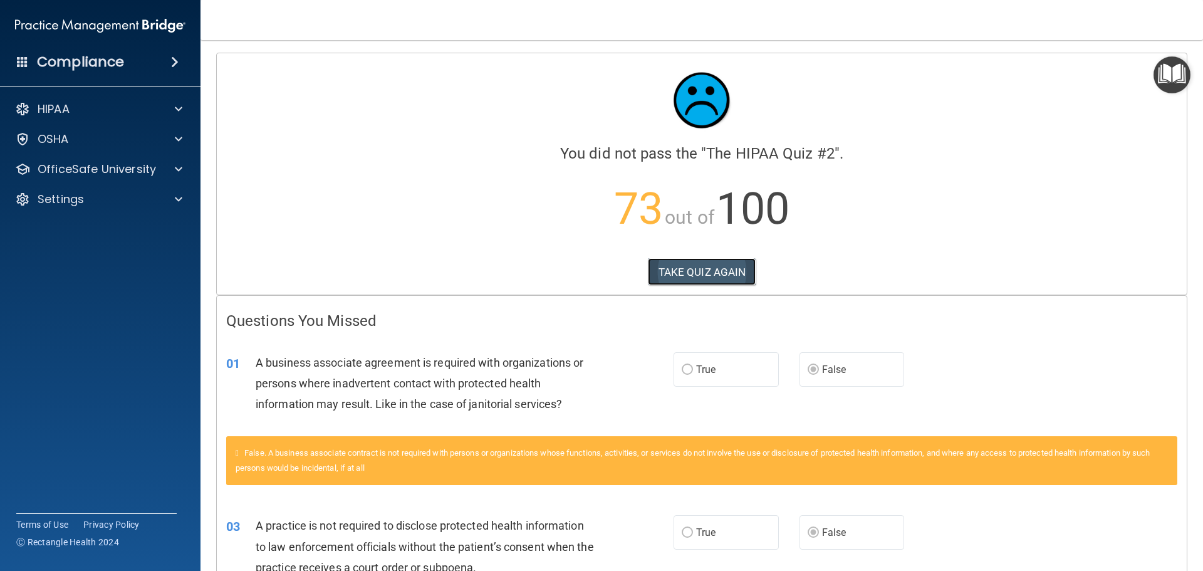
click at [688, 270] on button "TAKE QUIZ AGAIN" at bounding box center [702, 272] width 108 height 28
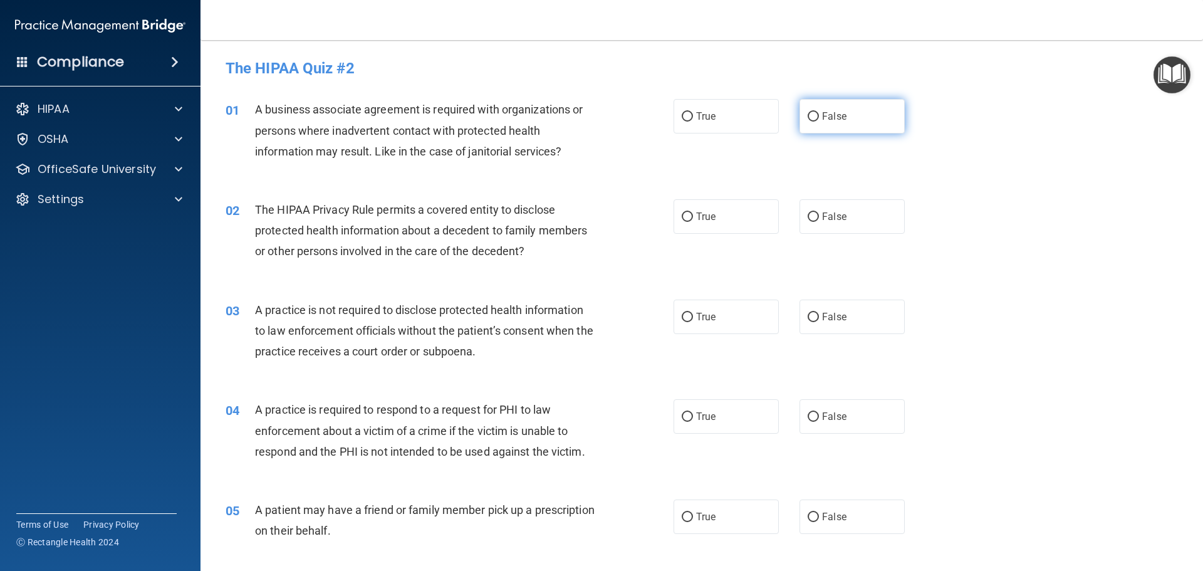
click at [820, 122] on label "False" at bounding box center [852, 116] width 105 height 34
click at [819, 122] on input "False" at bounding box center [813, 116] width 11 height 9
radio input "true"
click at [856, 329] on label "False" at bounding box center [852, 317] width 105 height 34
click at [819, 322] on input "False" at bounding box center [813, 317] width 11 height 9
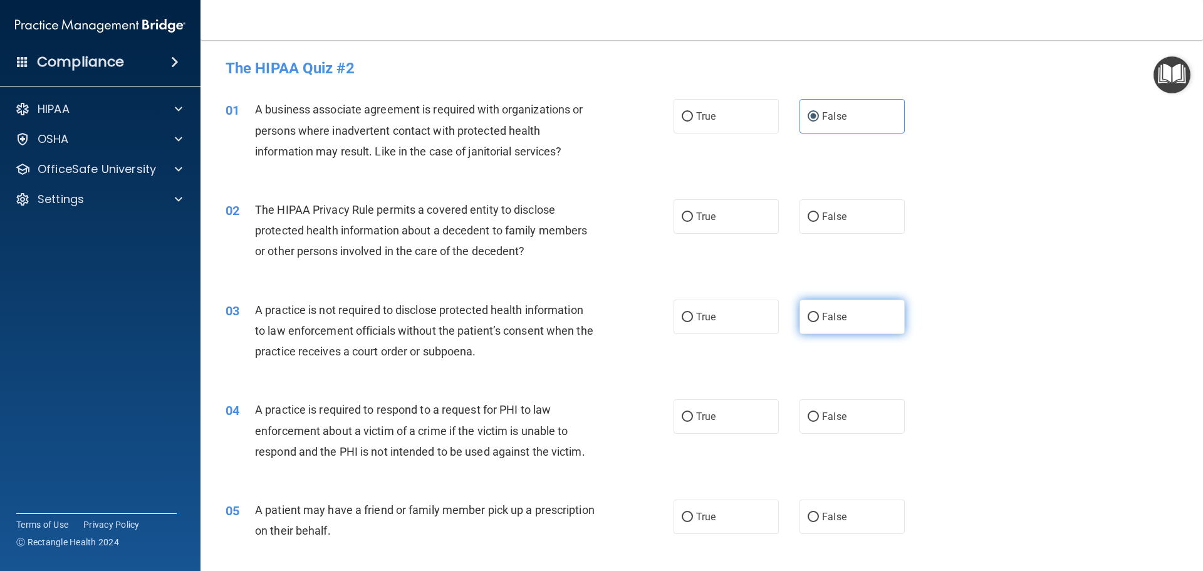
radio input "true"
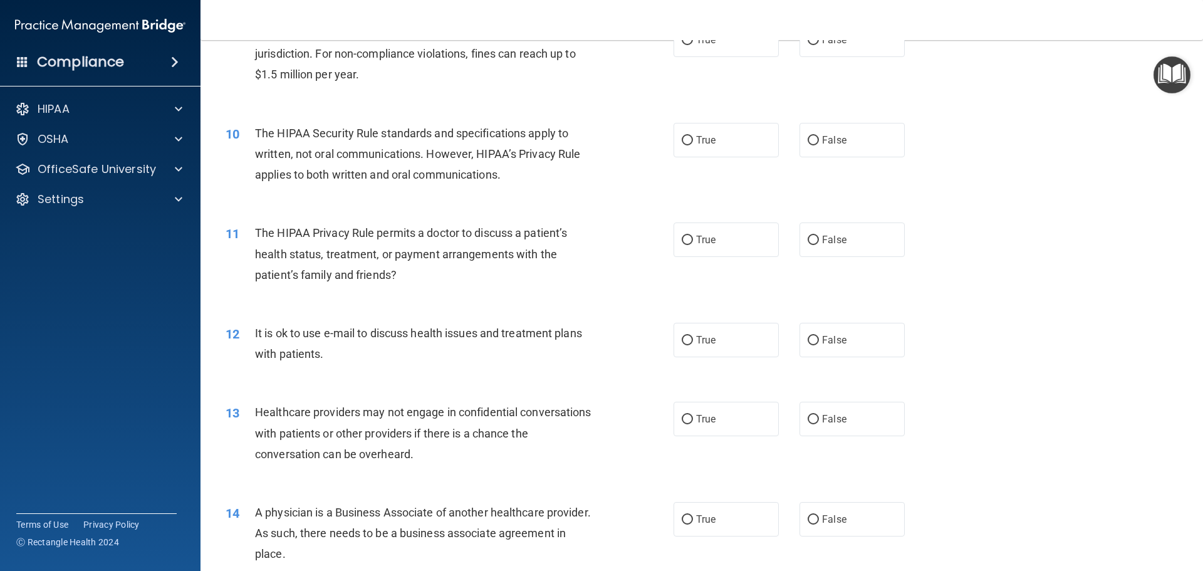
scroll to position [877, 0]
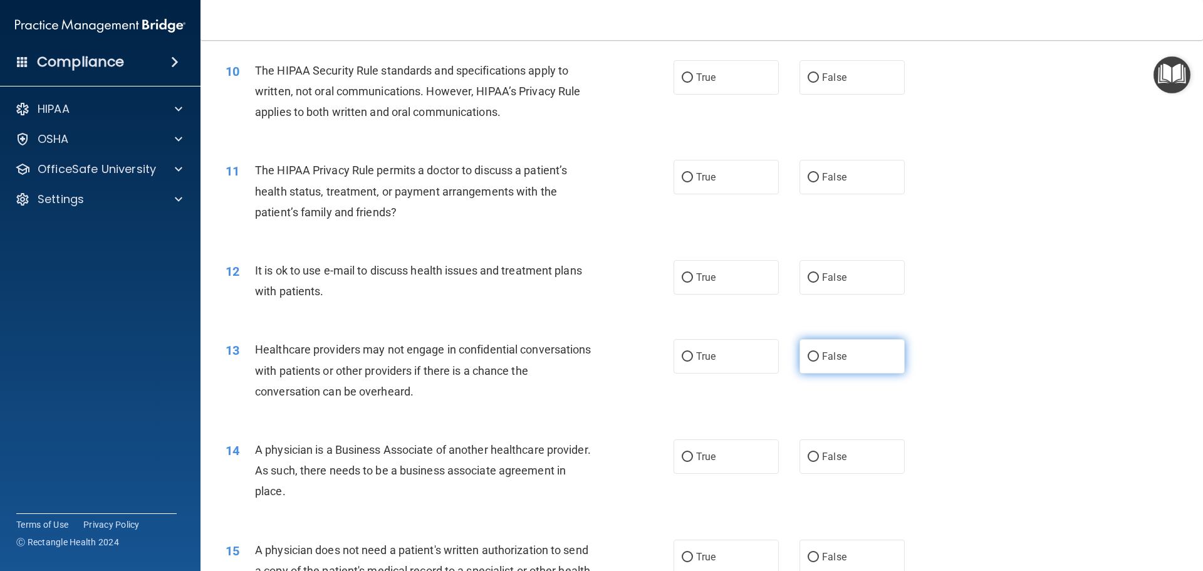
click at [870, 355] on label "False" at bounding box center [852, 356] width 105 height 34
click at [819, 355] on input "False" at bounding box center [813, 356] width 11 height 9
radio input "true"
click at [833, 454] on span "False" at bounding box center [834, 457] width 24 height 12
click at [819, 454] on input "False" at bounding box center [813, 457] width 11 height 9
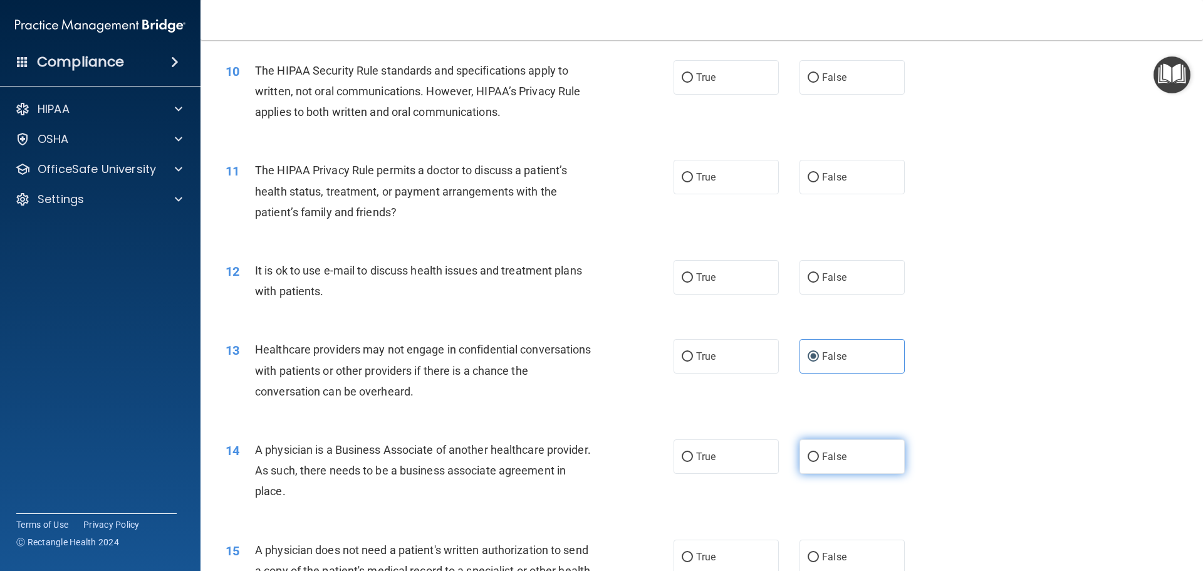
radio input "true"
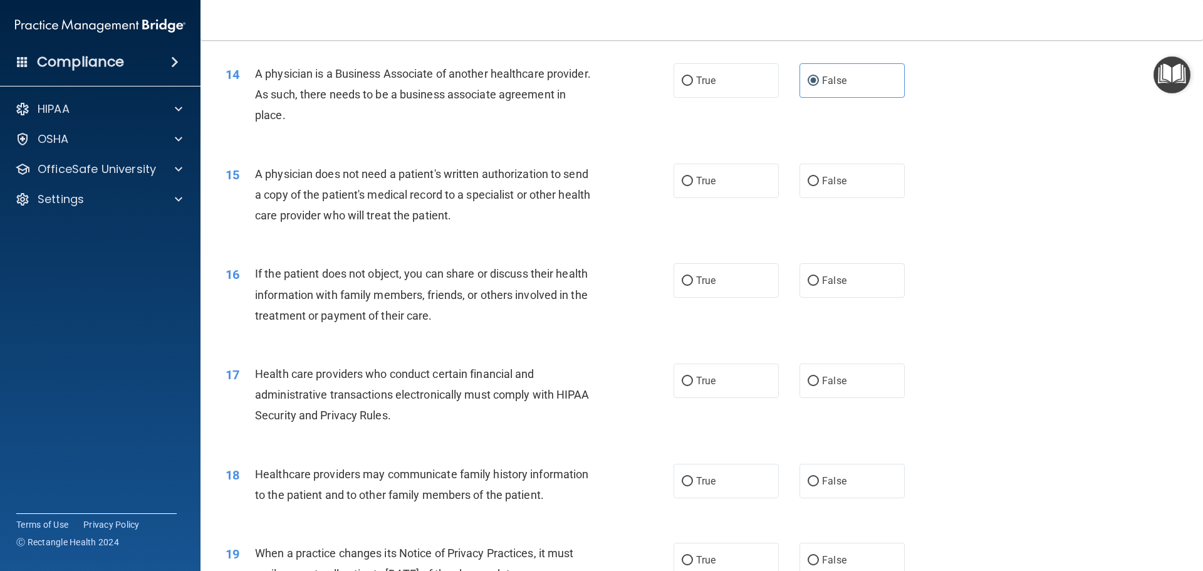
scroll to position [1316, 0]
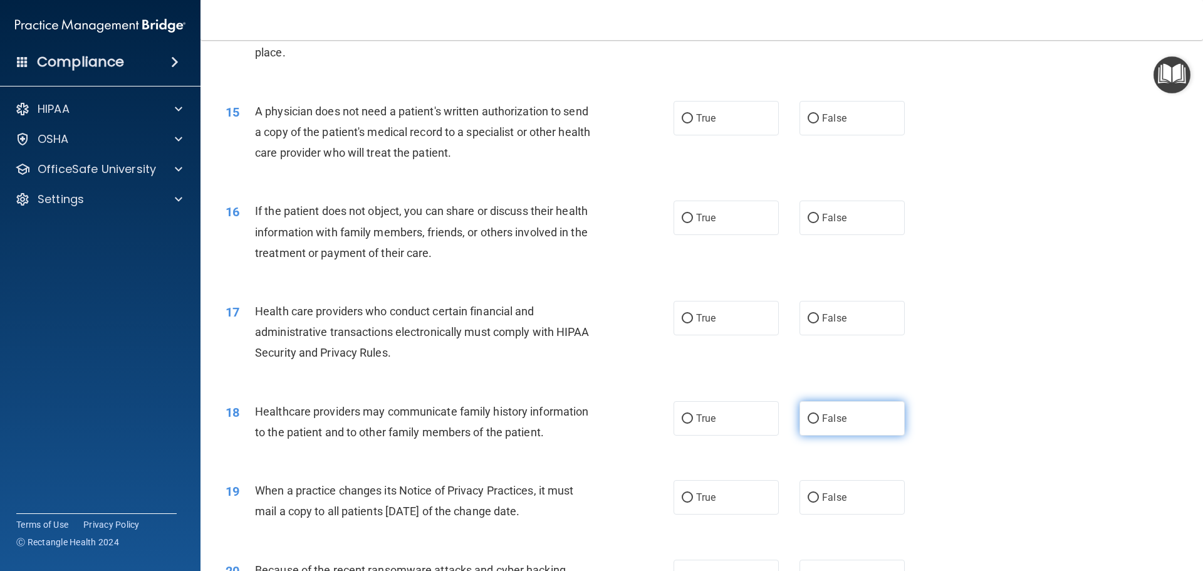
click at [856, 422] on label "False" at bounding box center [852, 418] width 105 height 34
click at [819, 422] on input "False" at bounding box center [813, 418] width 11 height 9
radio input "true"
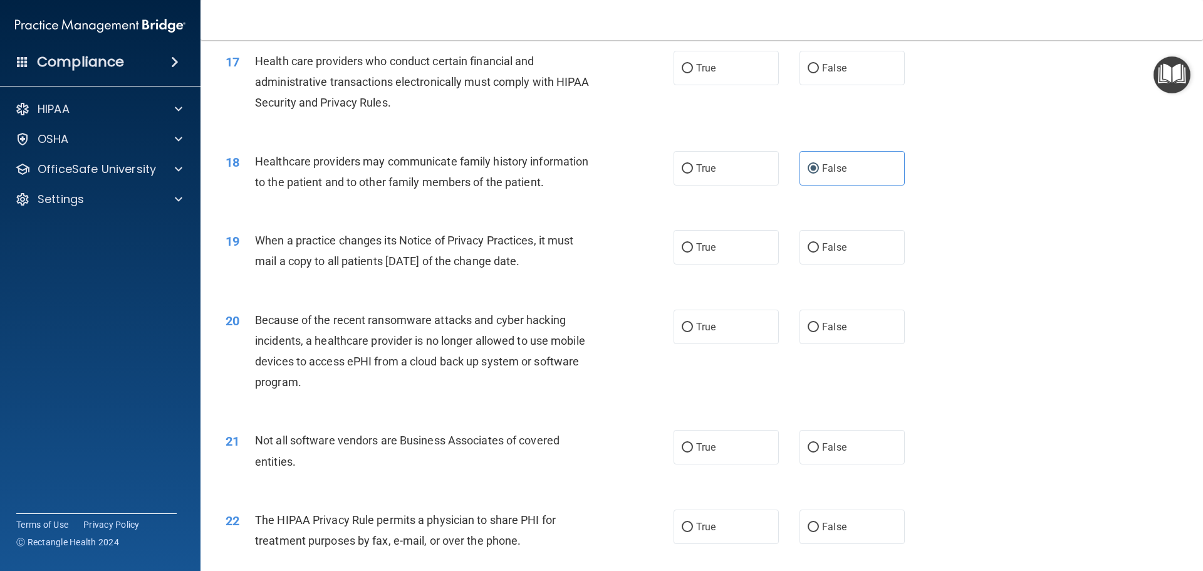
scroll to position [1567, 0]
click at [834, 330] on span "False" at bounding box center [834, 326] width 24 height 12
click at [819, 330] on input "False" at bounding box center [813, 326] width 11 height 9
radio input "true"
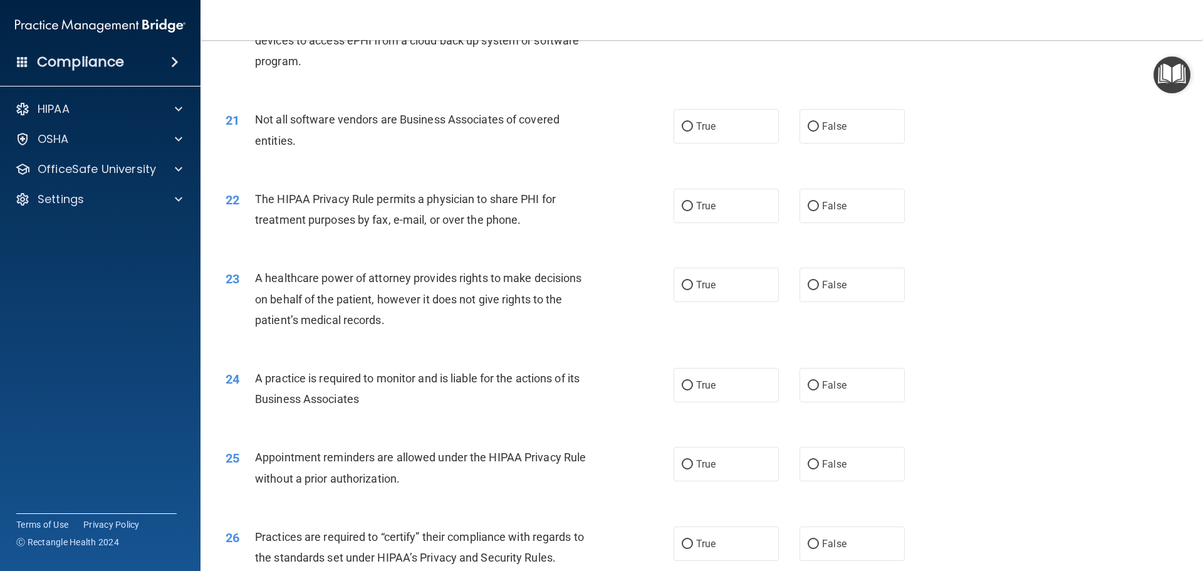
scroll to position [1943, 0]
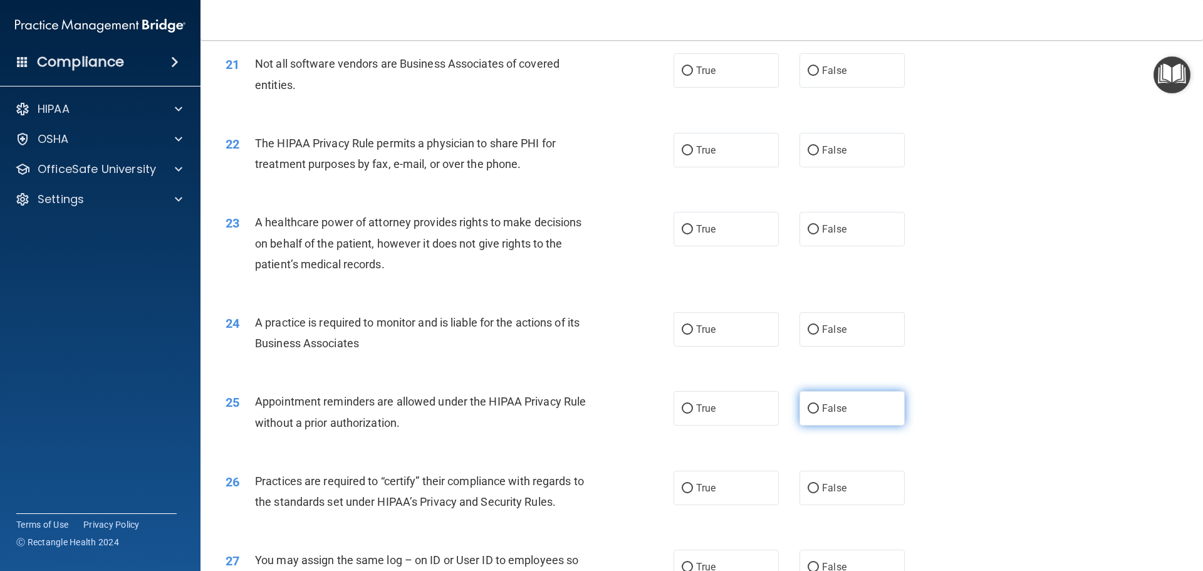
click at [851, 402] on label "False" at bounding box center [852, 408] width 105 height 34
click at [819, 404] on input "False" at bounding box center [813, 408] width 11 height 9
radio input "true"
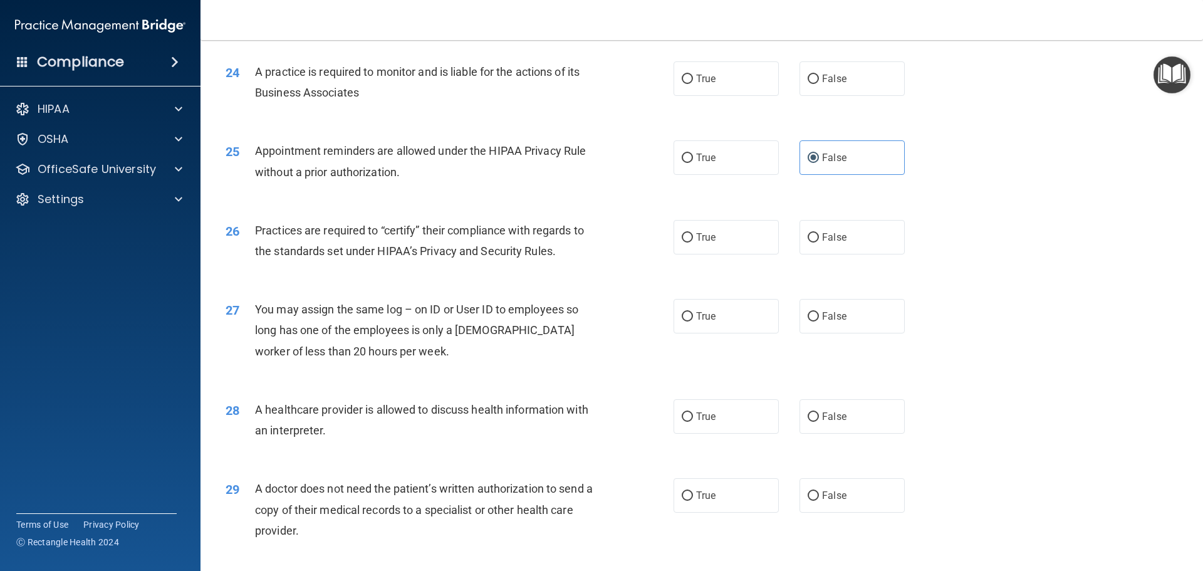
scroll to position [2256, 0]
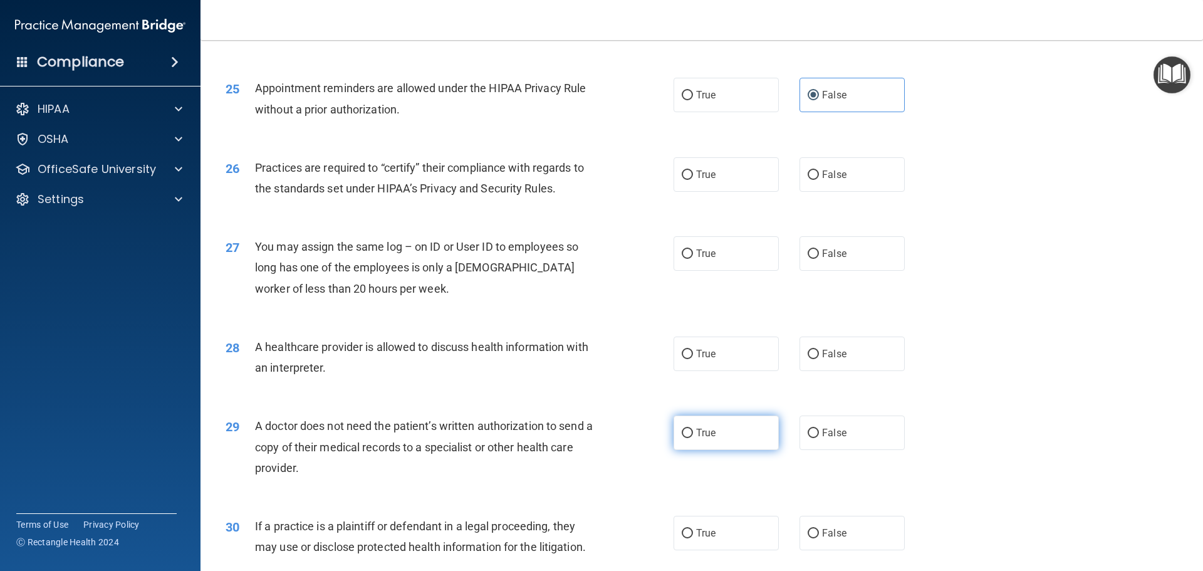
click at [736, 430] on label "True" at bounding box center [726, 433] width 105 height 34
click at [693, 430] on input "True" at bounding box center [687, 433] width 11 height 9
radio input "true"
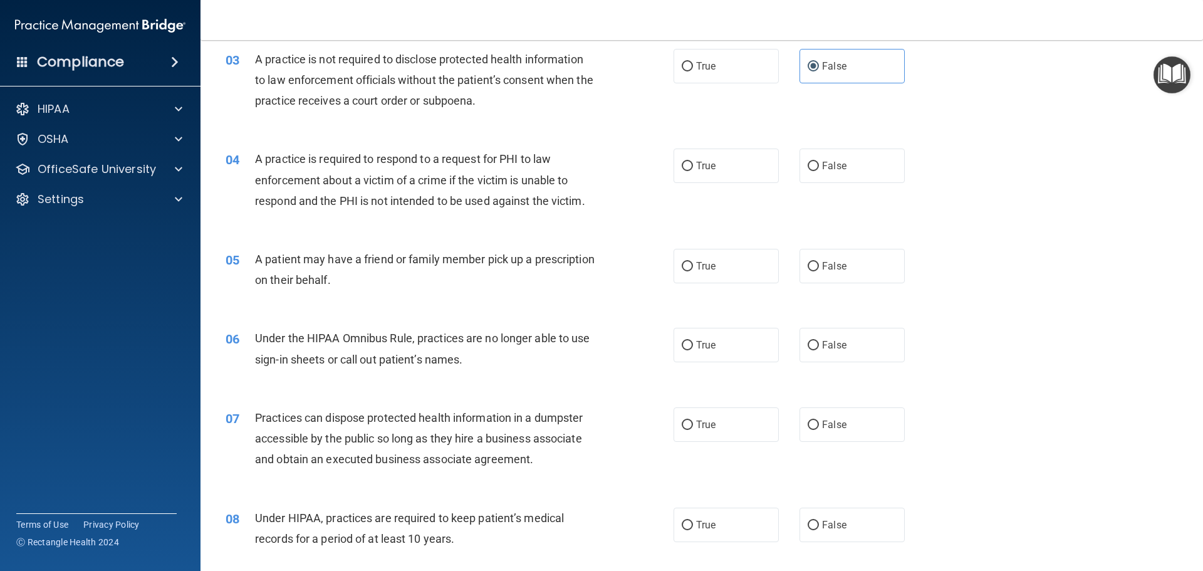
scroll to position [0, 0]
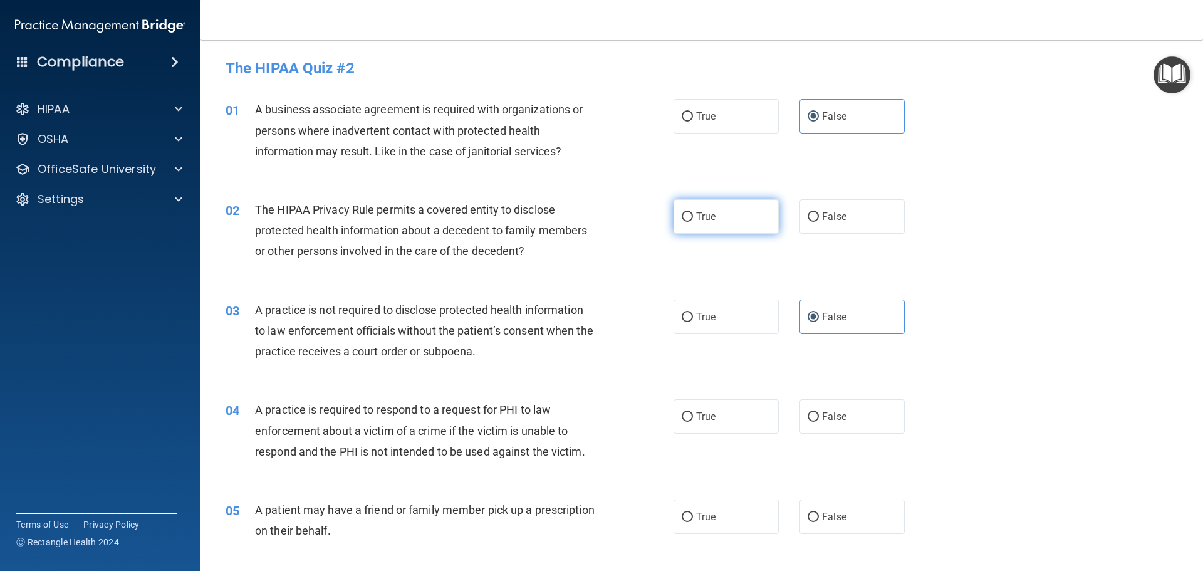
click at [718, 218] on label "True" at bounding box center [726, 216] width 105 height 34
click at [693, 218] on input "True" at bounding box center [687, 216] width 11 height 9
radio input "true"
click at [688, 418] on input "True" at bounding box center [687, 416] width 11 height 9
radio input "true"
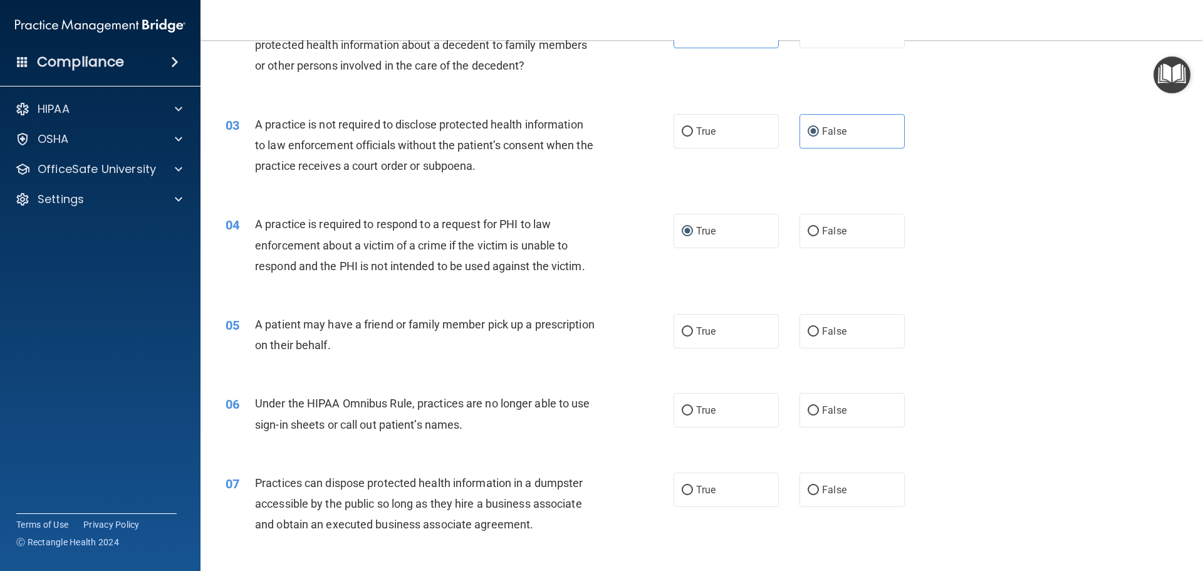
scroll to position [188, 0]
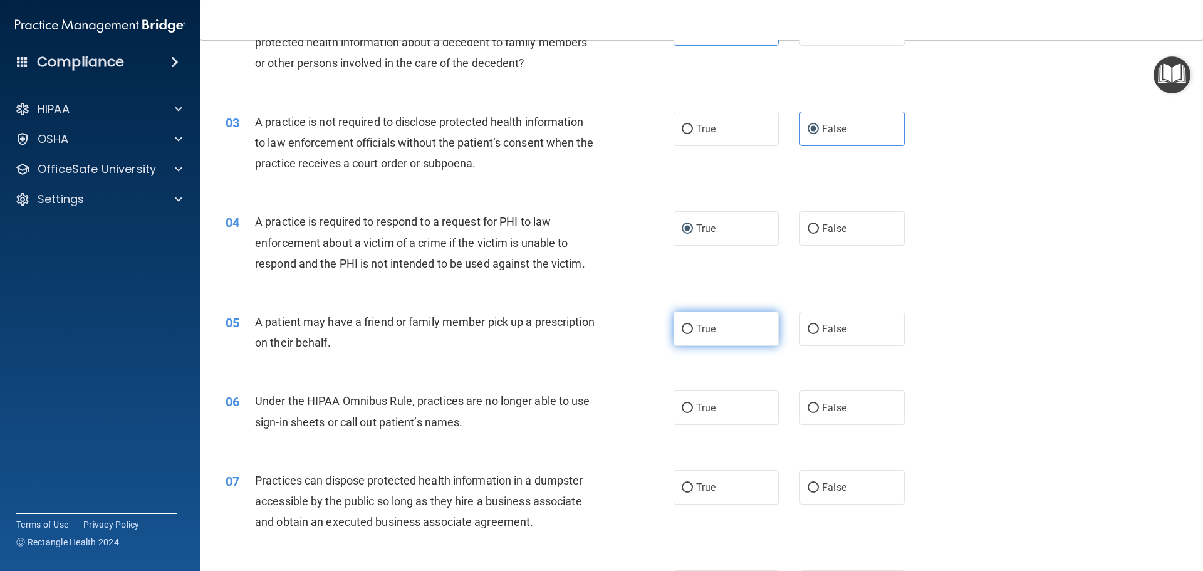
click at [726, 330] on label "True" at bounding box center [726, 329] width 105 height 34
click at [693, 330] on input "True" at bounding box center [687, 329] width 11 height 9
radio input "true"
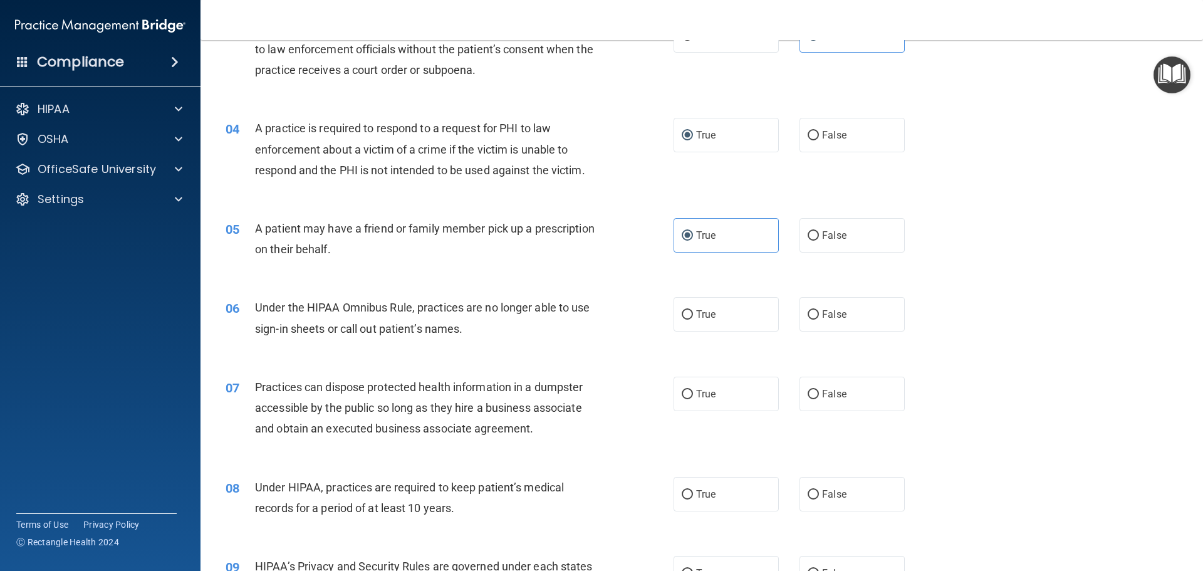
scroll to position [313, 0]
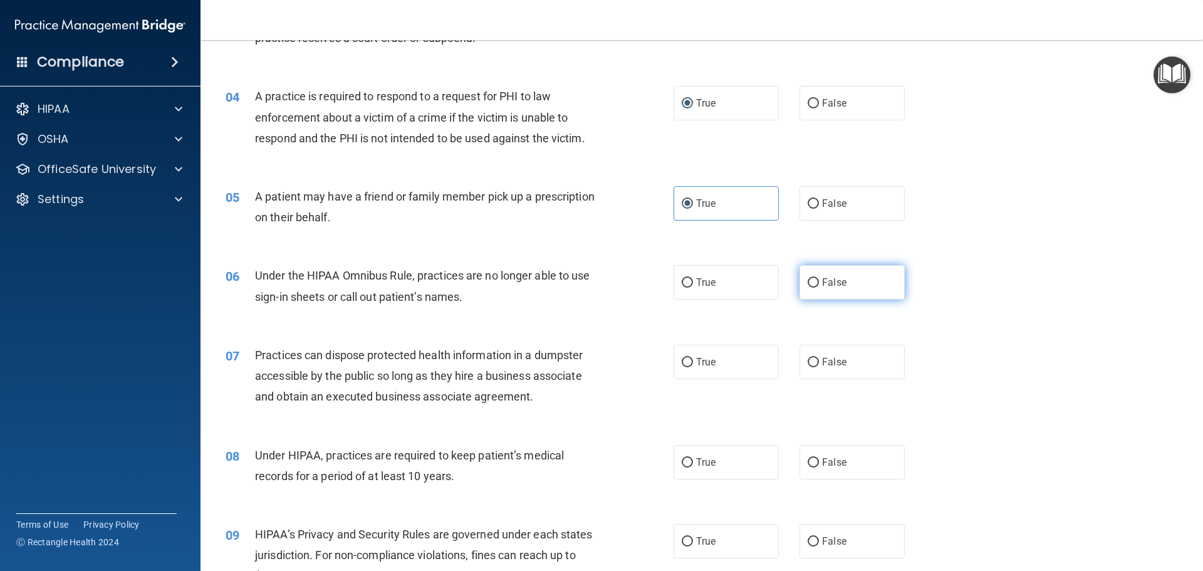
click at [822, 281] on span "False" at bounding box center [834, 282] width 24 height 12
click at [817, 281] on input "False" at bounding box center [813, 282] width 11 height 9
radio input "true"
click at [822, 366] on span "False" at bounding box center [834, 362] width 24 height 12
click at [819, 366] on input "False" at bounding box center [813, 362] width 11 height 9
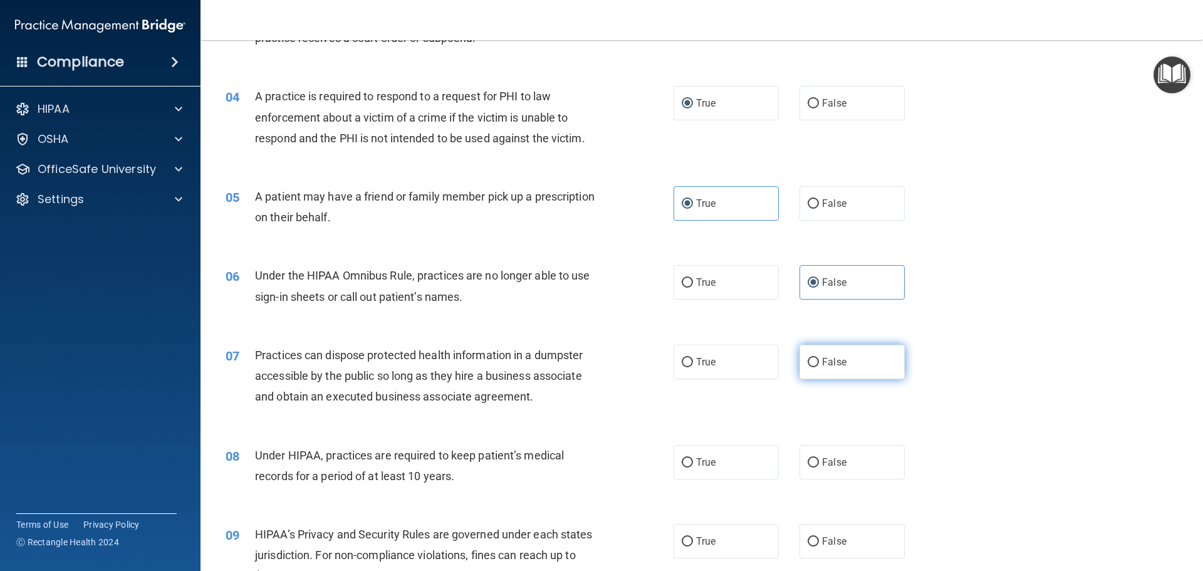
radio input "true"
click at [834, 455] on label "False" at bounding box center [852, 462] width 105 height 34
click at [819, 458] on input "False" at bounding box center [813, 462] width 11 height 9
radio input "true"
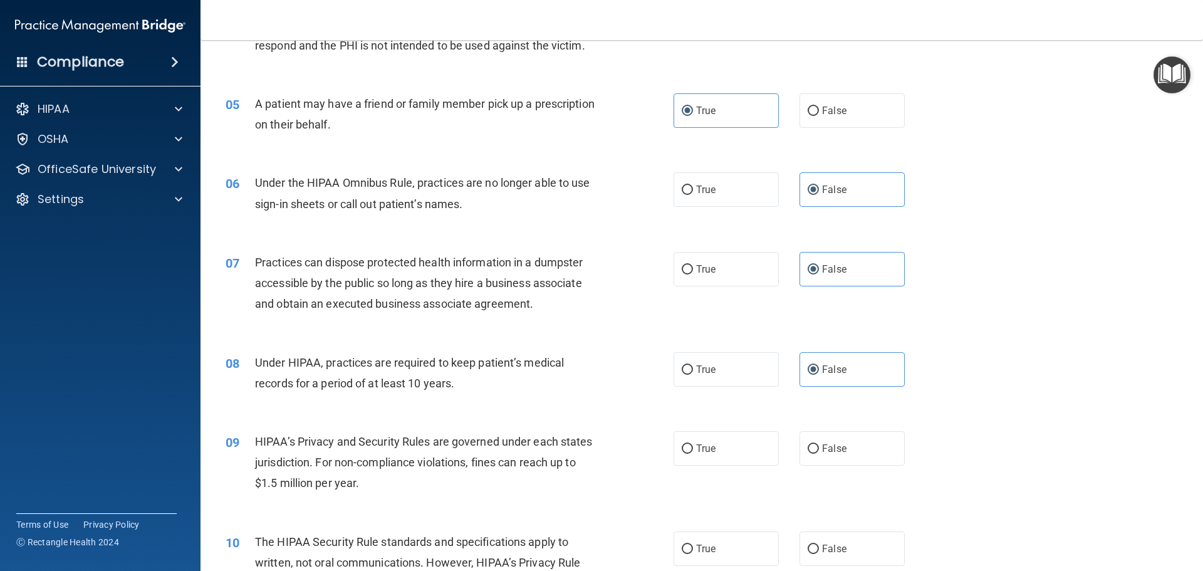
scroll to position [439, 0]
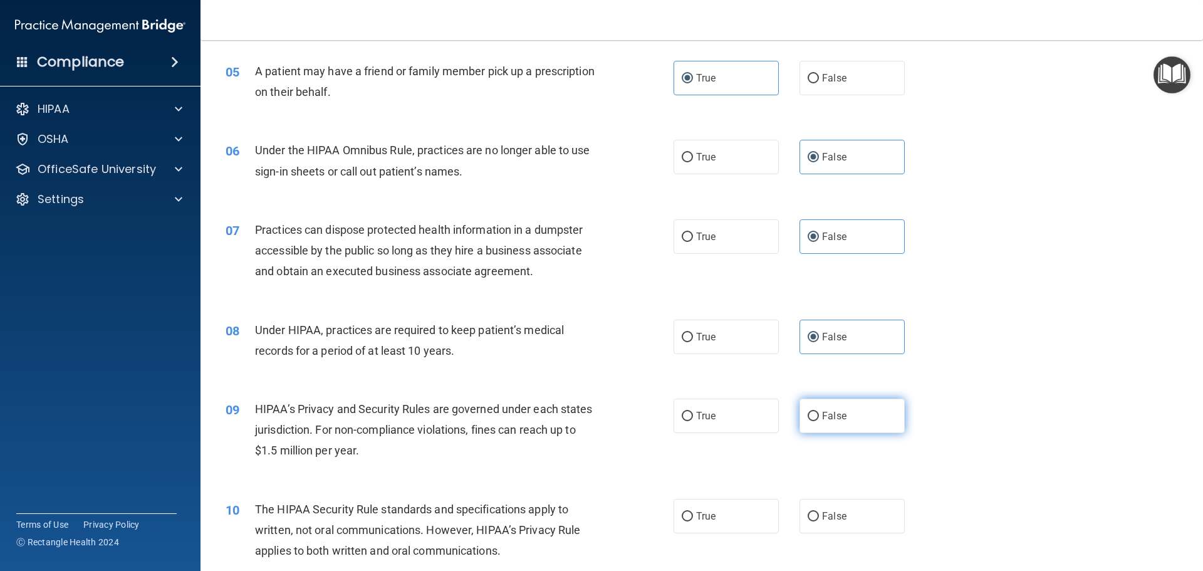
click at [862, 418] on label "False" at bounding box center [852, 416] width 105 height 34
click at [819, 418] on input "False" at bounding box center [813, 416] width 11 height 9
radio input "true"
drag, startPoint x: 695, startPoint y: 523, endPoint x: 702, endPoint y: 513, distance: 12.2
click at [696, 523] on label "True" at bounding box center [726, 516] width 105 height 34
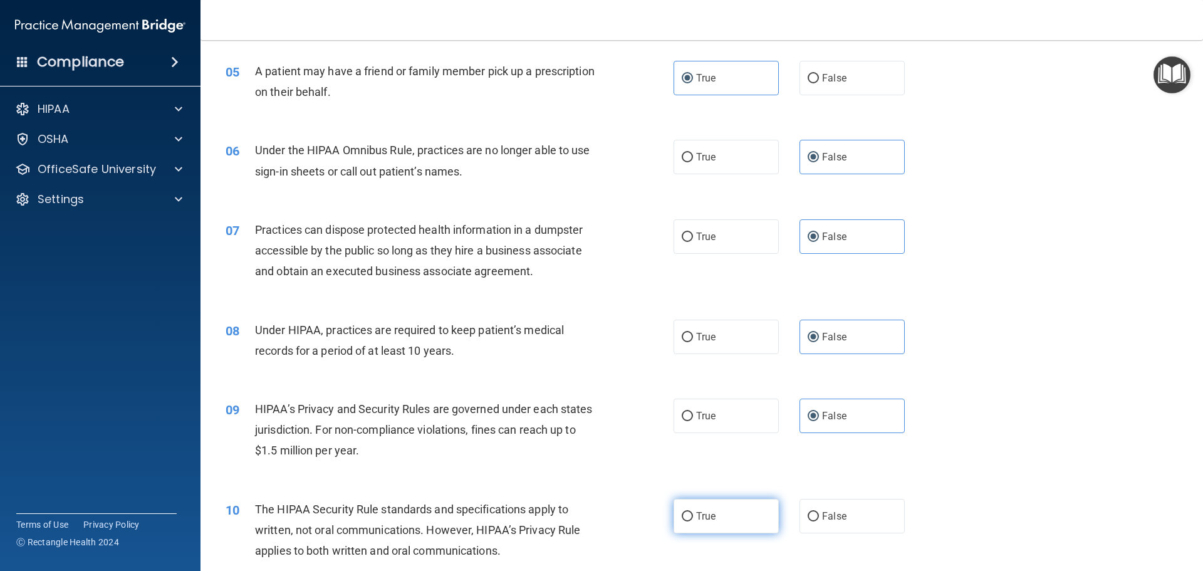
click at [693, 521] on input "True" at bounding box center [687, 516] width 11 height 9
radio input "true"
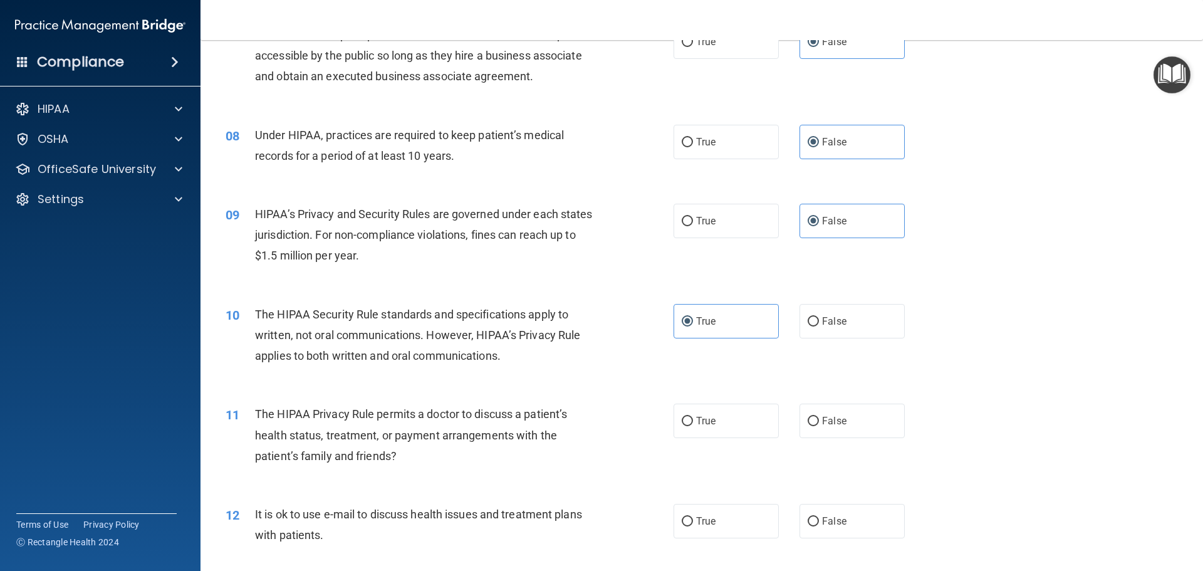
scroll to position [689, 0]
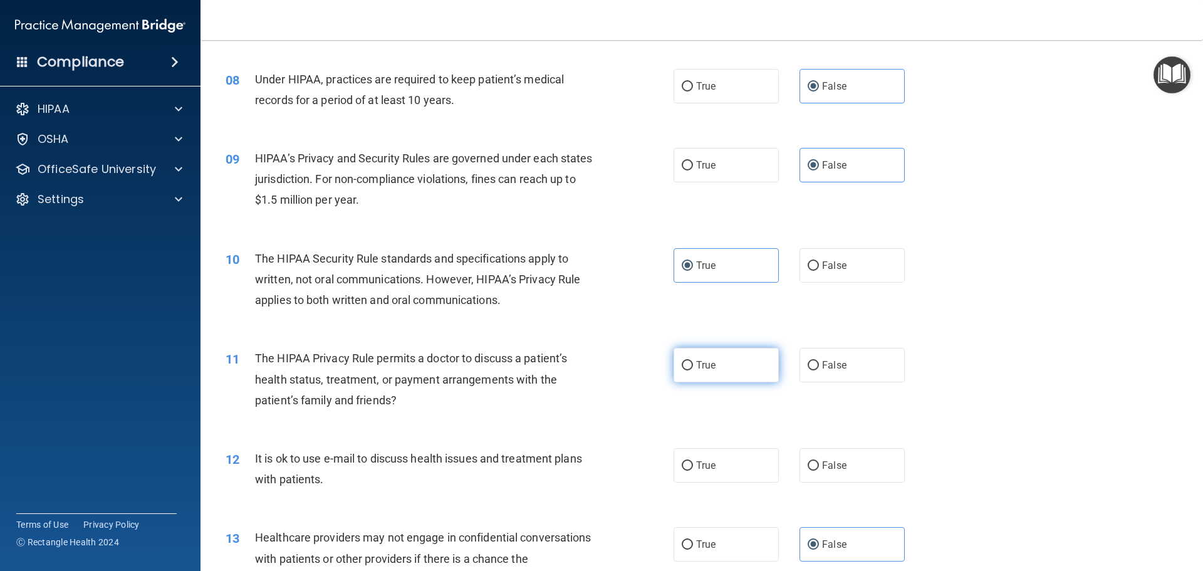
click at [701, 362] on span "True" at bounding box center [705, 365] width 19 height 12
click at [693, 362] on input "True" at bounding box center [687, 365] width 11 height 9
radio input "true"
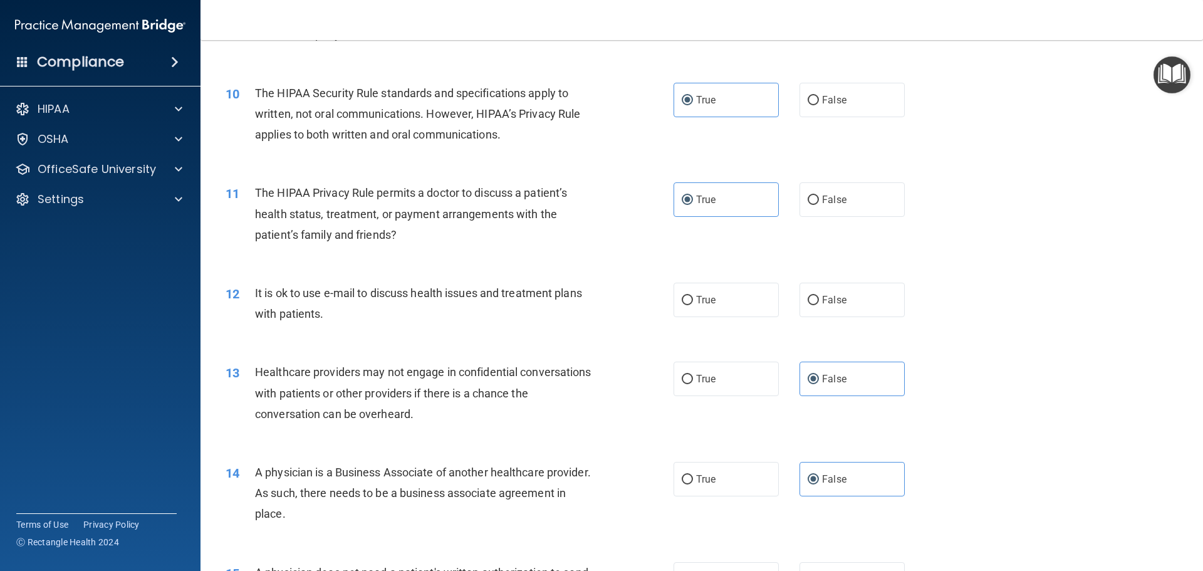
scroll to position [877, 0]
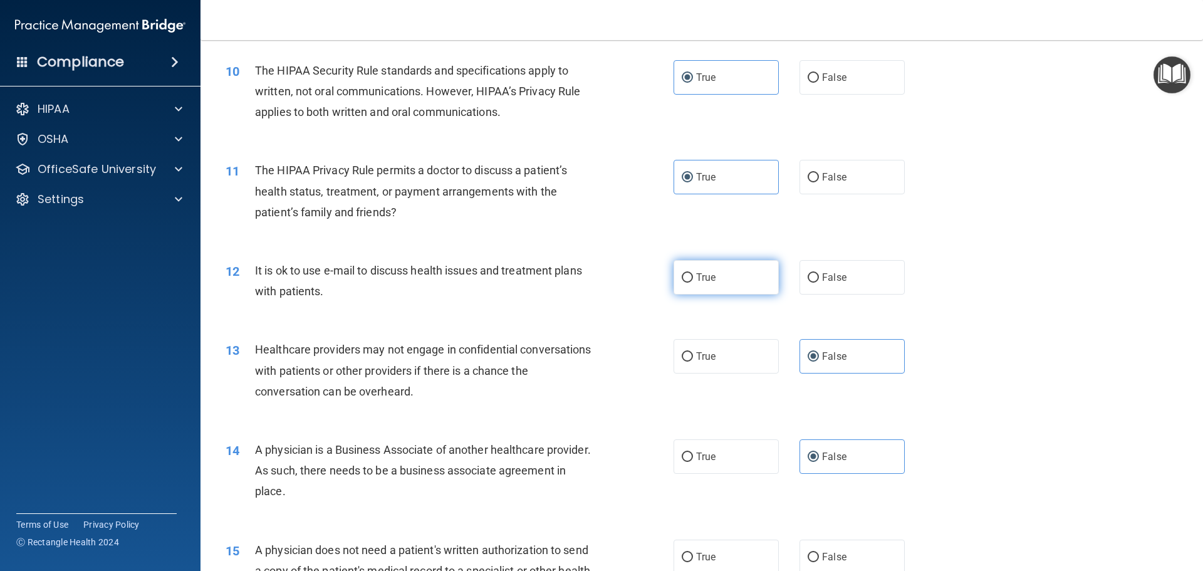
click at [726, 274] on label "True" at bounding box center [726, 277] width 105 height 34
click at [693, 274] on input "True" at bounding box center [687, 277] width 11 height 9
radio input "true"
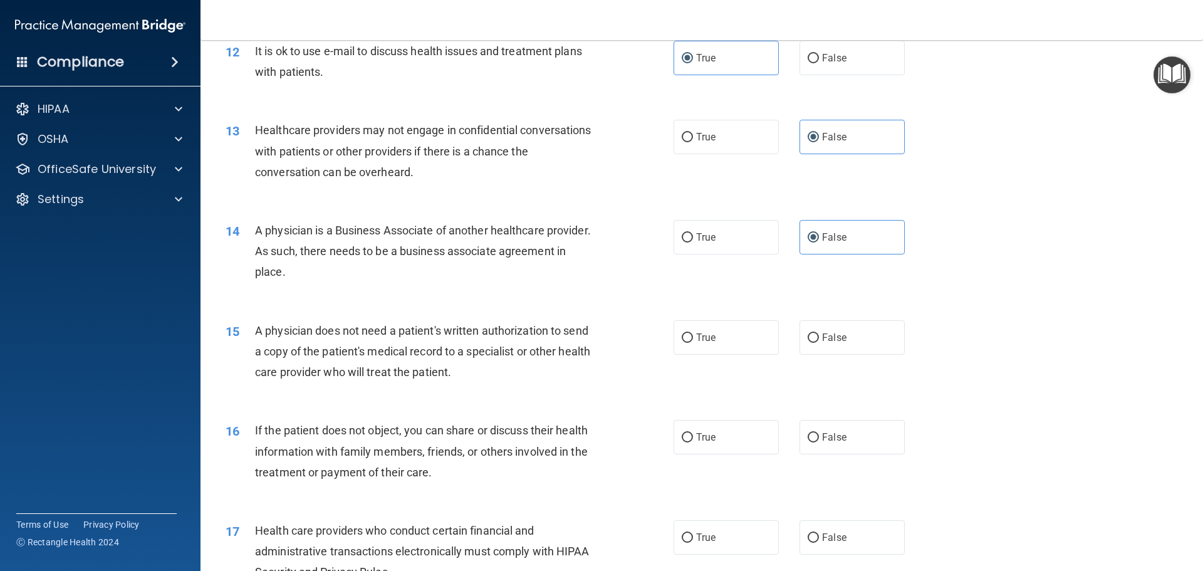
scroll to position [1128, 0]
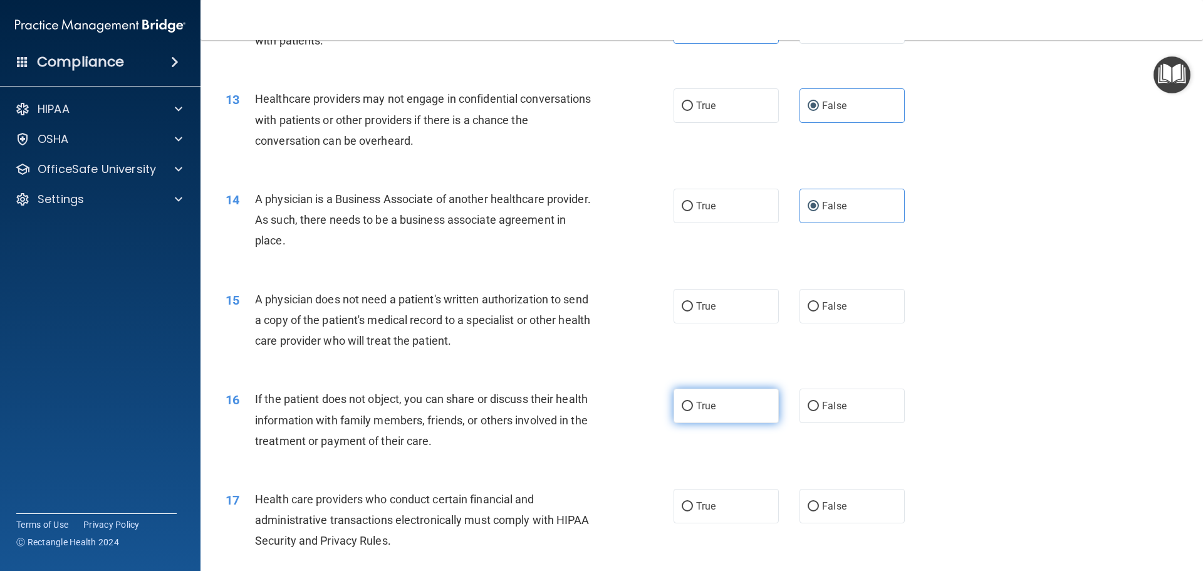
click at [715, 402] on label "True" at bounding box center [726, 406] width 105 height 34
click at [693, 402] on input "True" at bounding box center [687, 406] width 11 height 9
radio input "true"
click at [723, 323] on label "True" at bounding box center [726, 306] width 105 height 34
click at [693, 312] on input "True" at bounding box center [687, 306] width 11 height 9
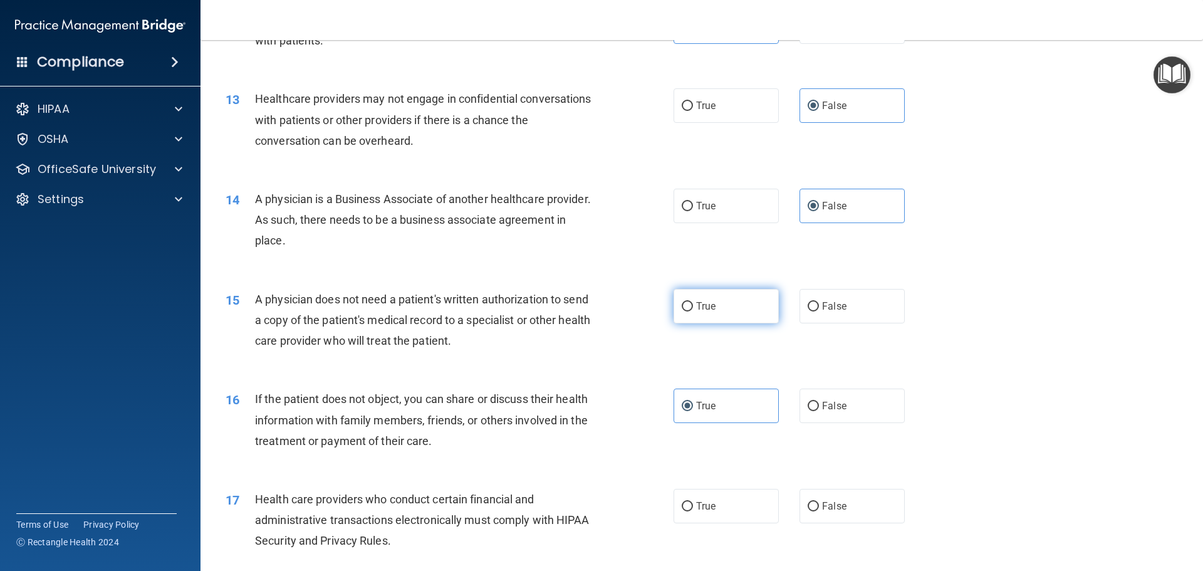
radio input "true"
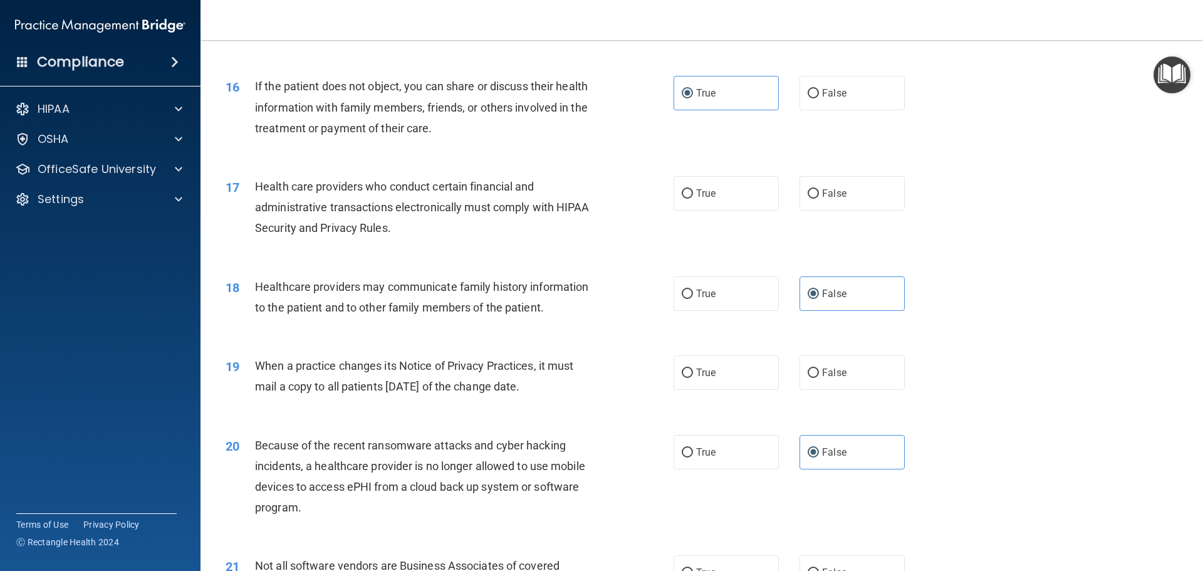
scroll to position [1442, 0]
click at [711, 195] on span "True" at bounding box center [705, 193] width 19 height 12
click at [693, 195] on input "True" at bounding box center [687, 193] width 11 height 9
radio input "true"
click at [822, 379] on label "False" at bounding box center [852, 372] width 105 height 34
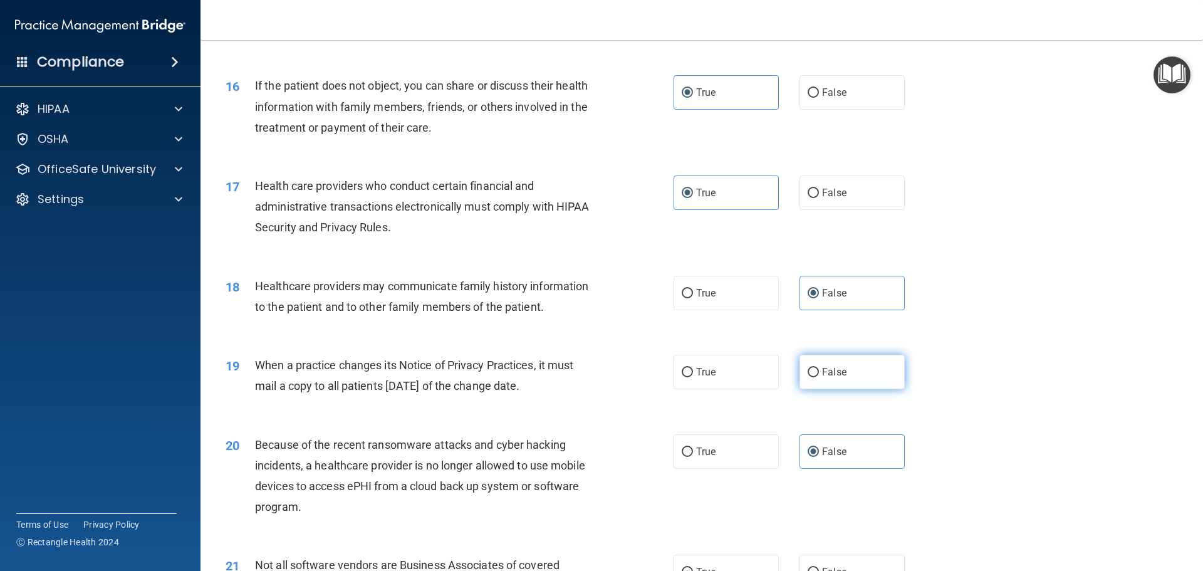
click at [819, 377] on input "False" at bounding box center [813, 372] width 11 height 9
radio input "true"
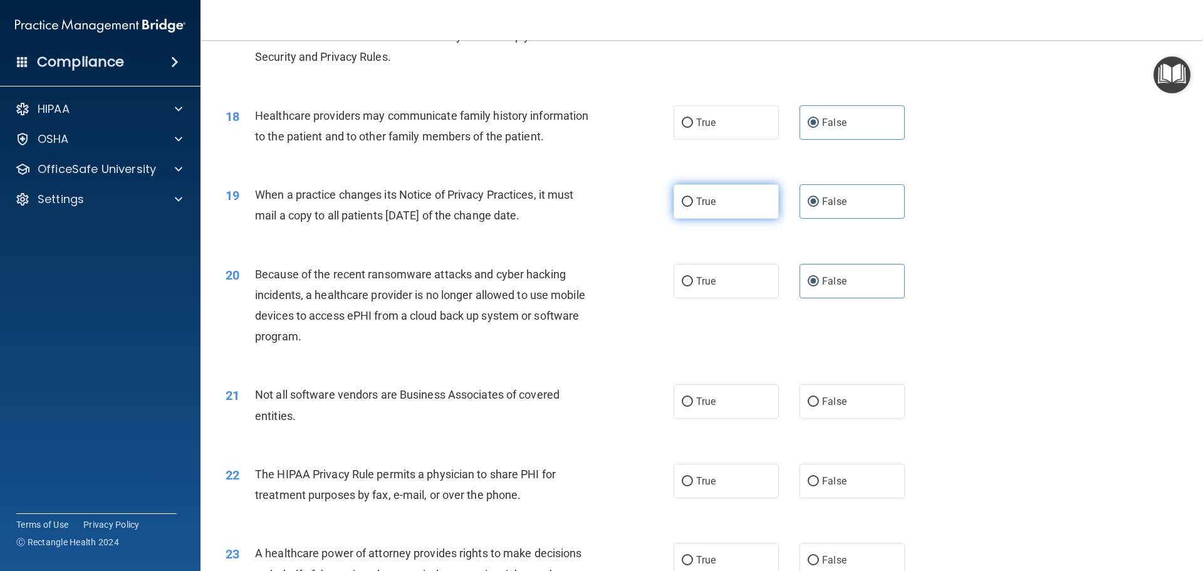
scroll to position [1630, 0]
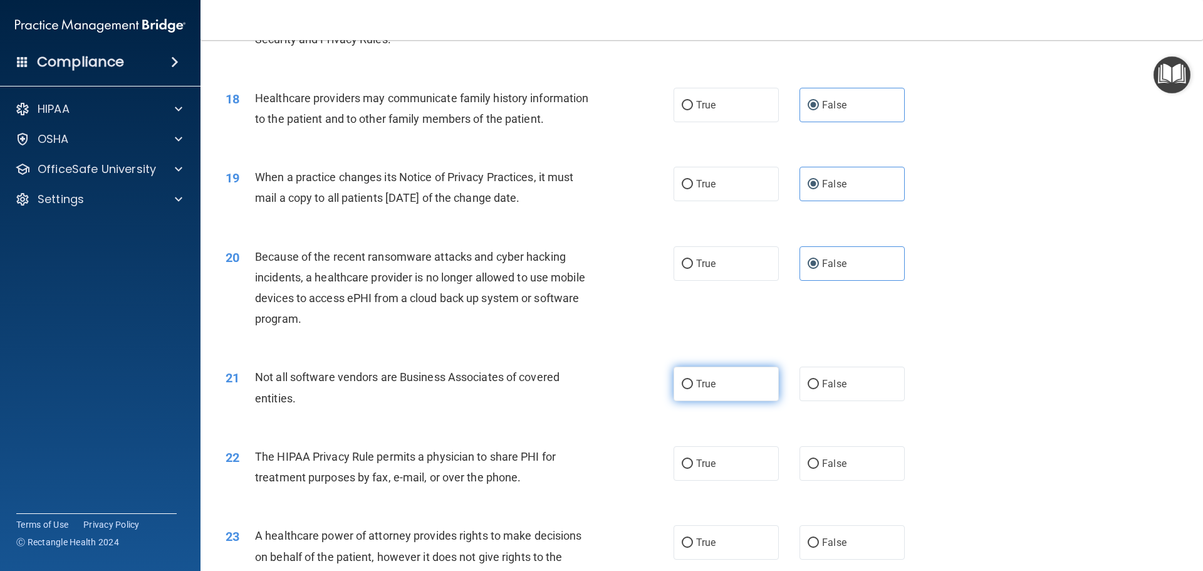
click at [719, 382] on label "True" at bounding box center [726, 384] width 105 height 34
click at [693, 382] on input "True" at bounding box center [687, 384] width 11 height 9
radio input "true"
click at [702, 458] on span "True" at bounding box center [705, 464] width 19 height 12
click at [693, 459] on input "True" at bounding box center [687, 463] width 11 height 9
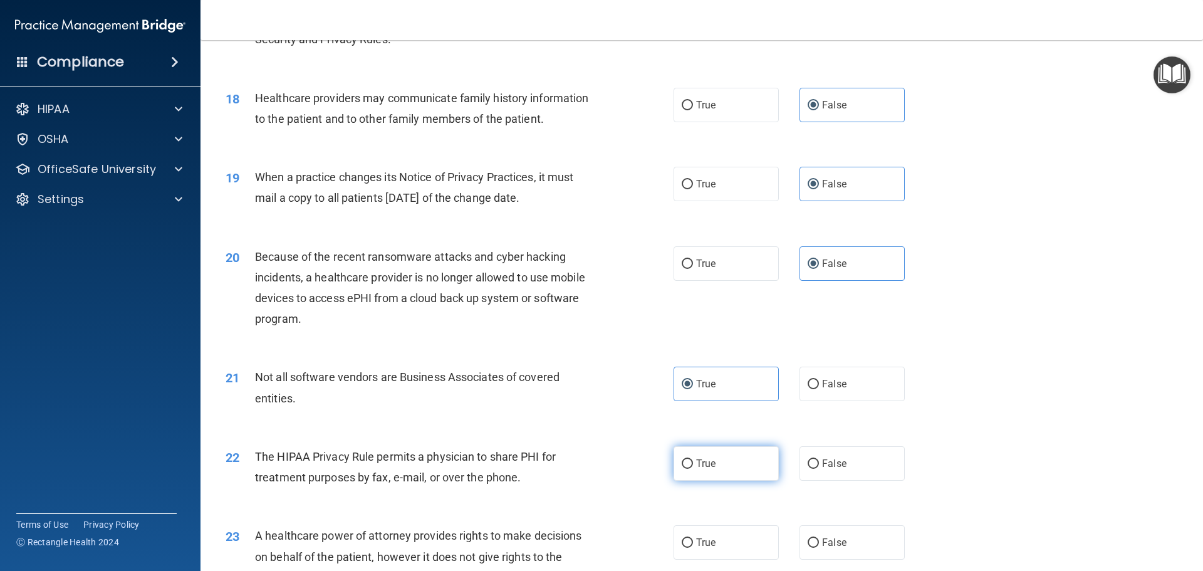
radio input "true"
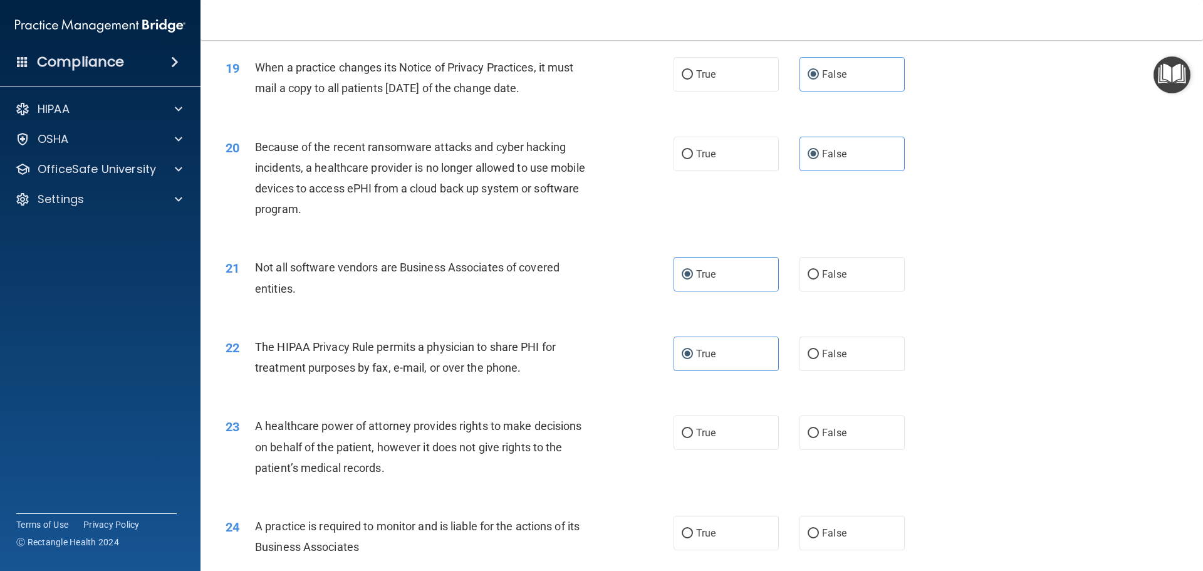
scroll to position [1818, 0]
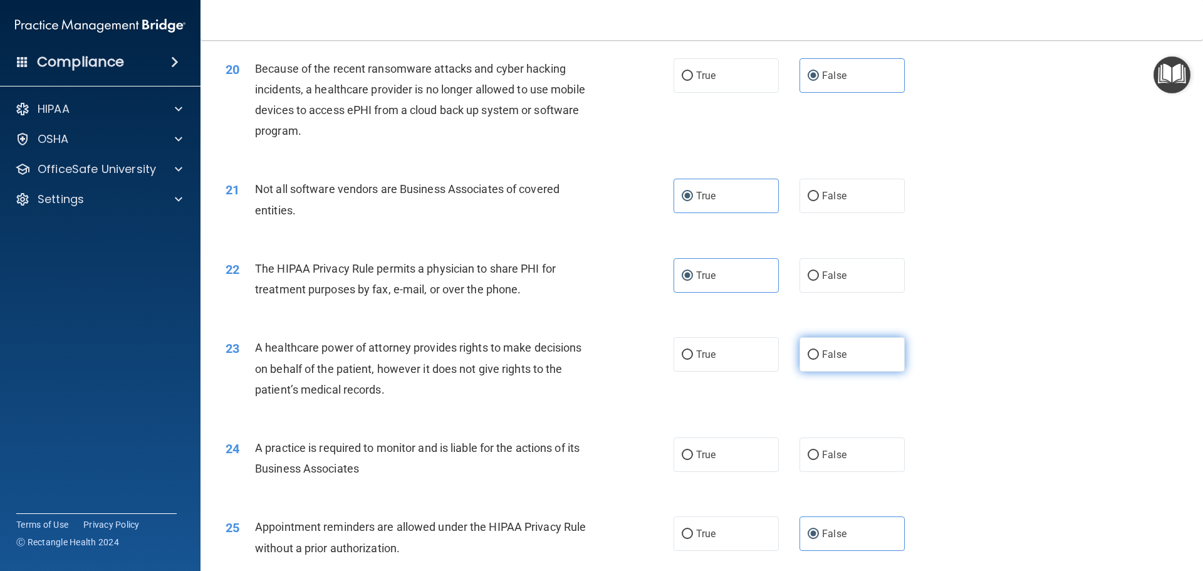
click at [826, 356] on span "False" at bounding box center [834, 354] width 24 height 12
click at [819, 356] on input "False" at bounding box center [813, 354] width 11 height 9
radio input "true"
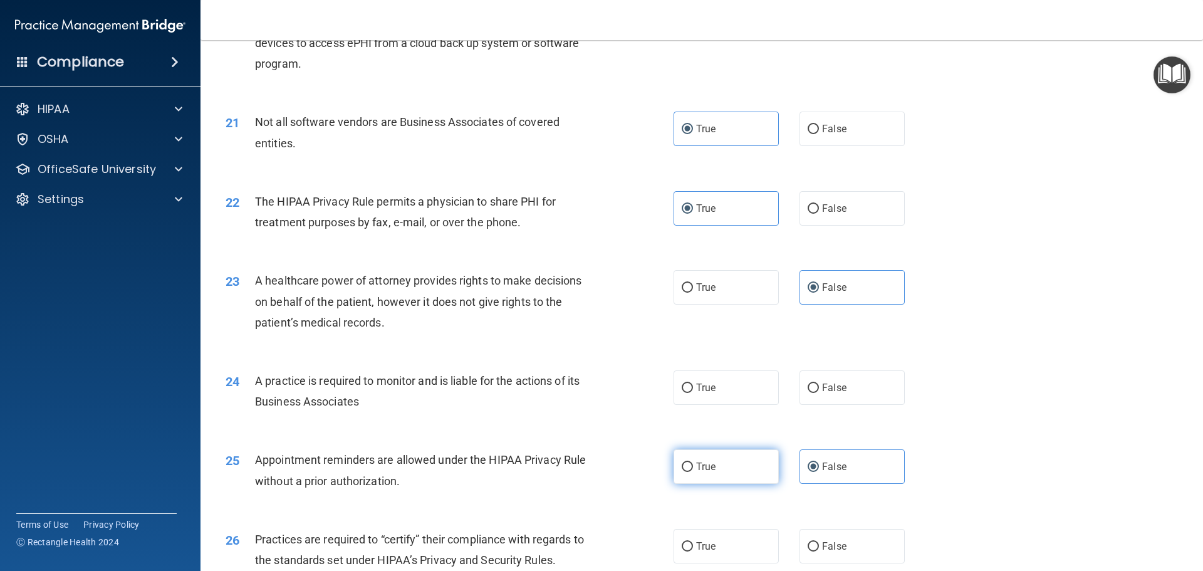
scroll to position [1943, 0]
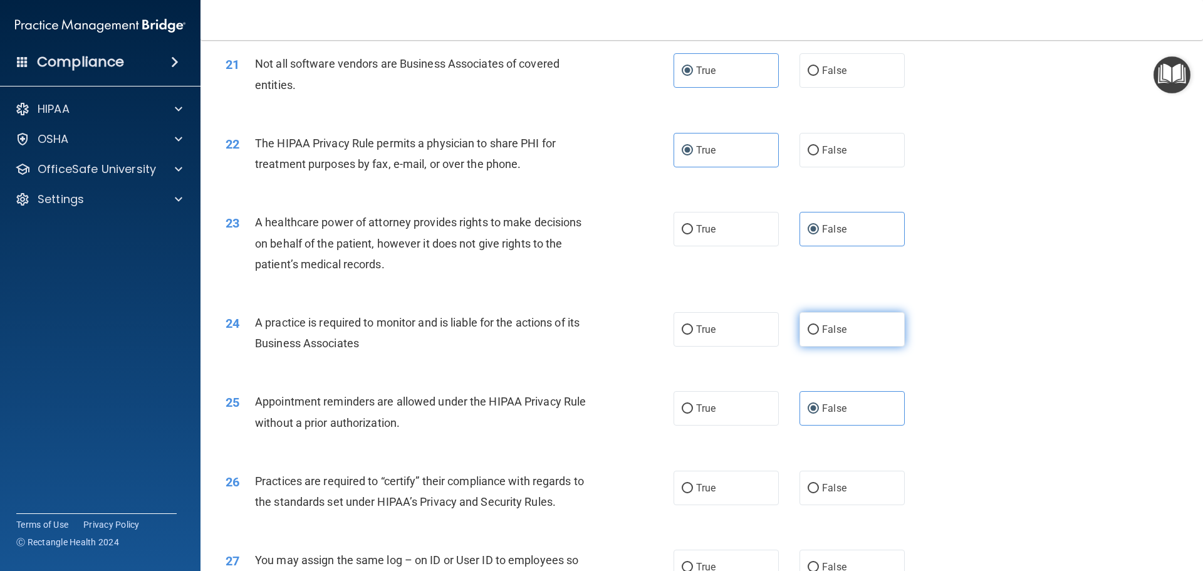
click at [823, 338] on label "False" at bounding box center [852, 329] width 105 height 34
click at [819, 335] on input "False" at bounding box center [813, 329] width 11 height 9
radio input "true"
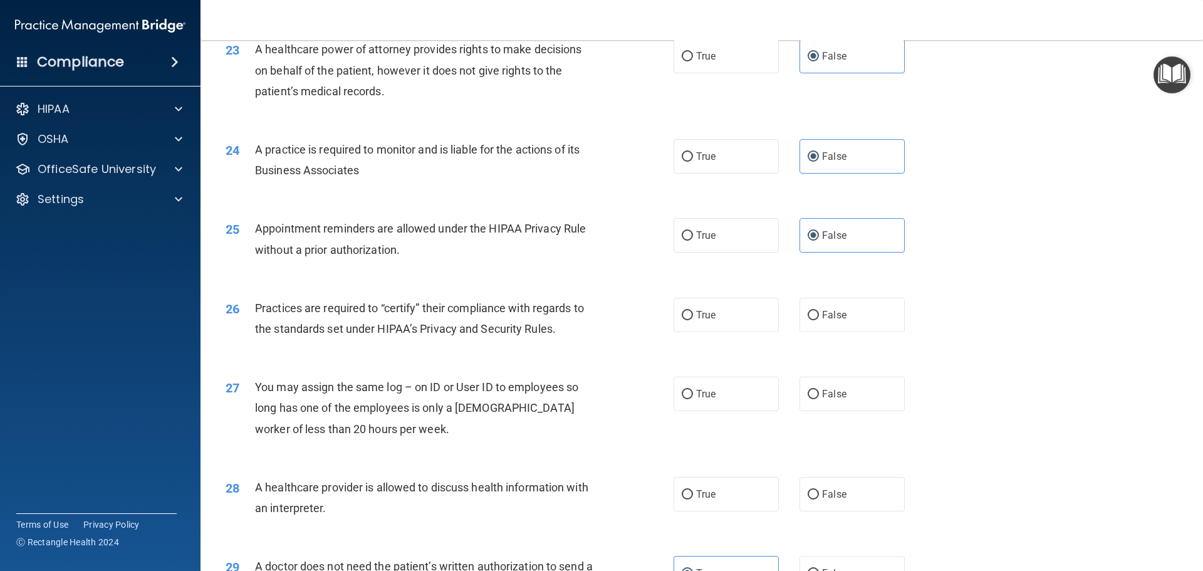
scroll to position [2131, 0]
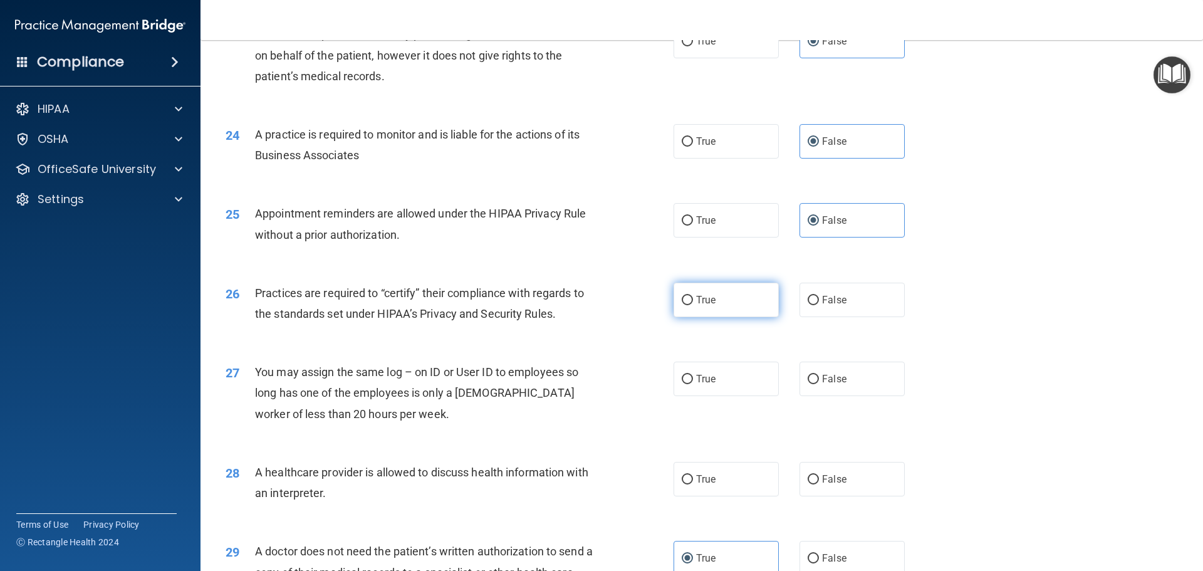
click at [727, 311] on label "True" at bounding box center [726, 300] width 105 height 34
click at [693, 305] on input "True" at bounding box center [687, 300] width 11 height 9
radio input "true"
click at [815, 385] on label "False" at bounding box center [852, 379] width 105 height 34
click at [815, 384] on input "False" at bounding box center [813, 379] width 11 height 9
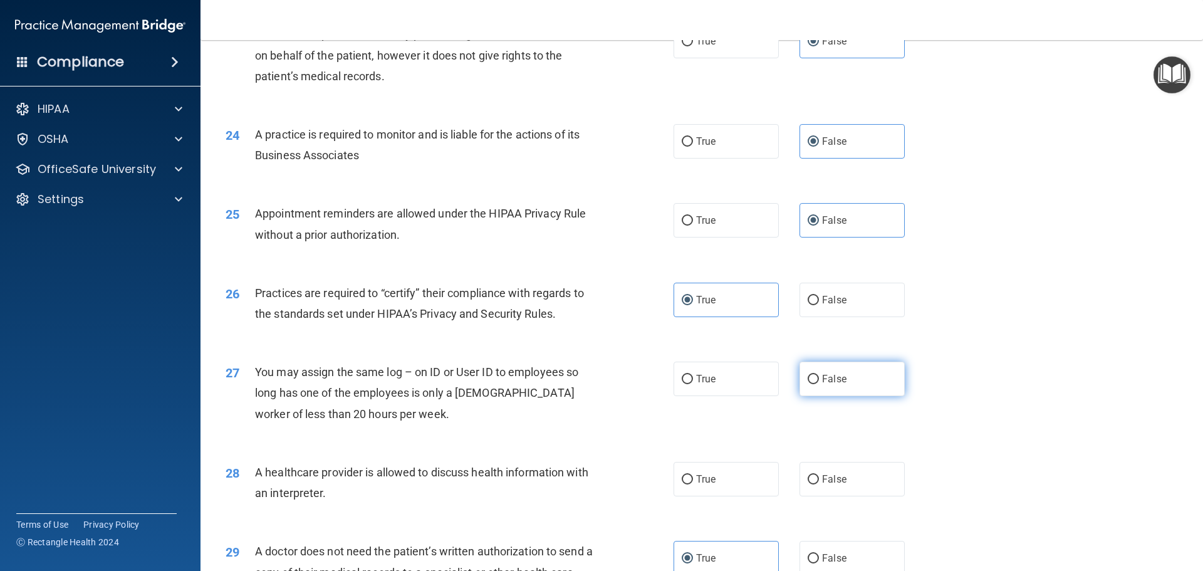
radio input "true"
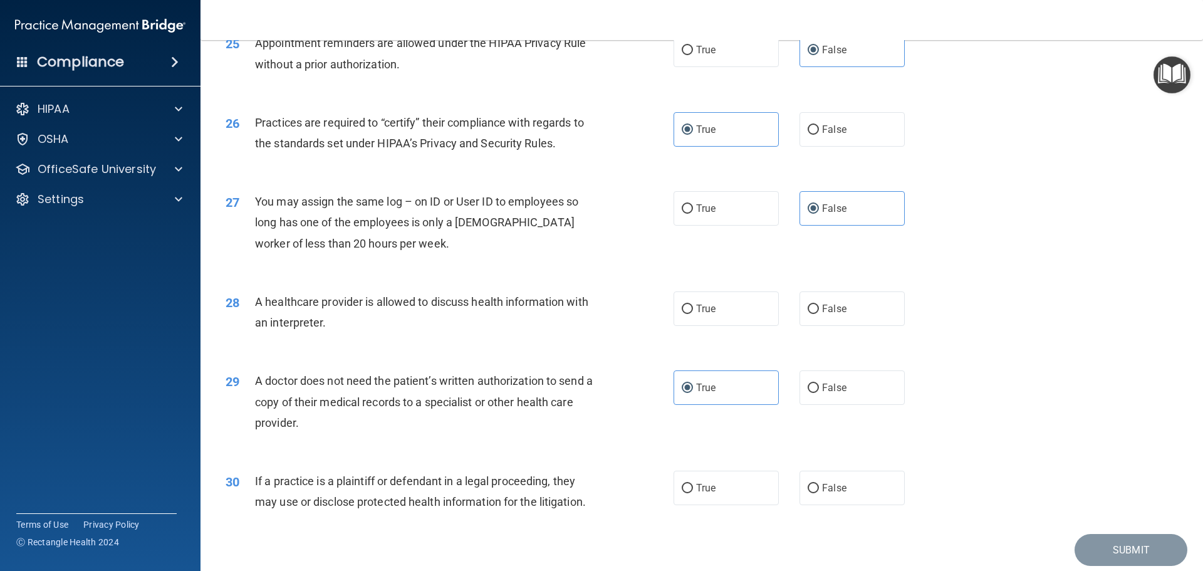
scroll to position [2319, 0]
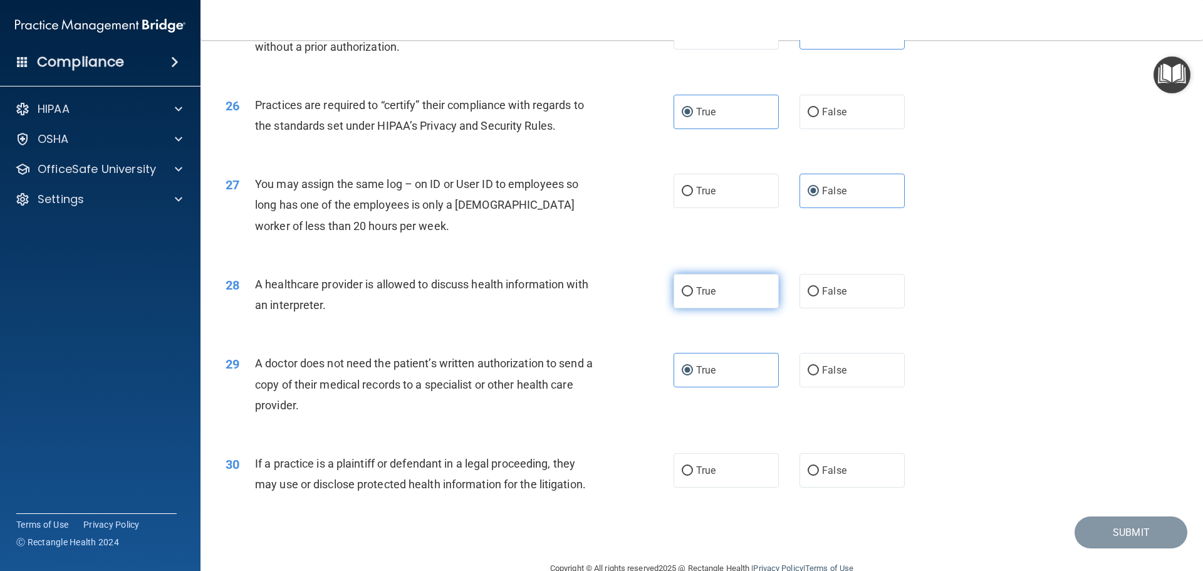
click at [714, 296] on label "True" at bounding box center [726, 291] width 105 height 34
click at [693, 296] on input "True" at bounding box center [687, 291] width 11 height 9
radio input "true"
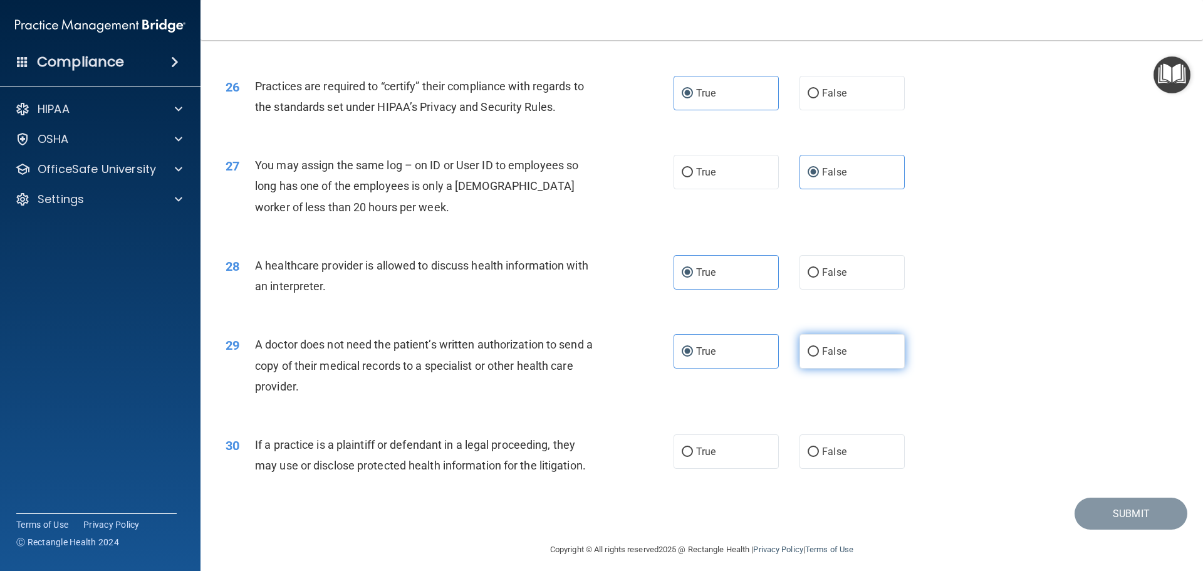
scroll to position [2347, 0]
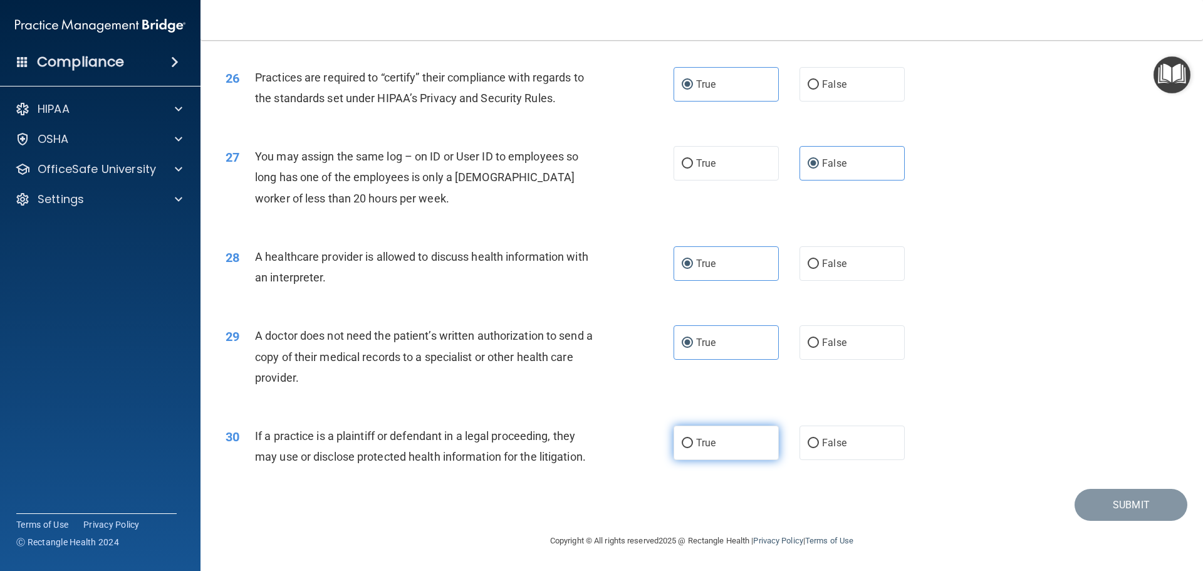
click at [718, 452] on label "True" at bounding box center [726, 443] width 105 height 34
click at [693, 448] on input "True" at bounding box center [687, 443] width 11 height 9
radio input "true"
click at [1098, 499] on button "Submit" at bounding box center [1131, 505] width 113 height 32
